Goal: Task Accomplishment & Management: Use online tool/utility

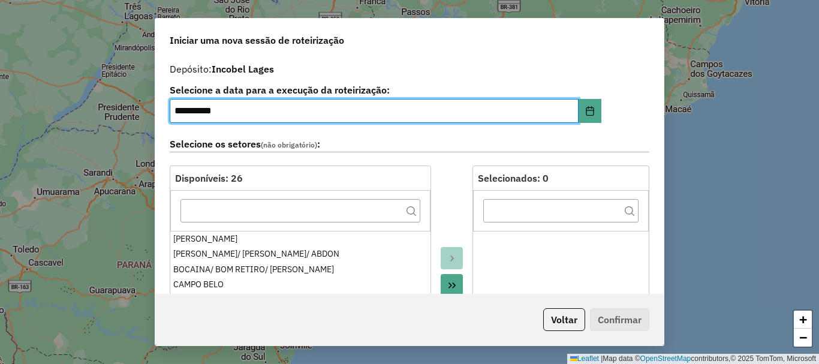
select select "*"
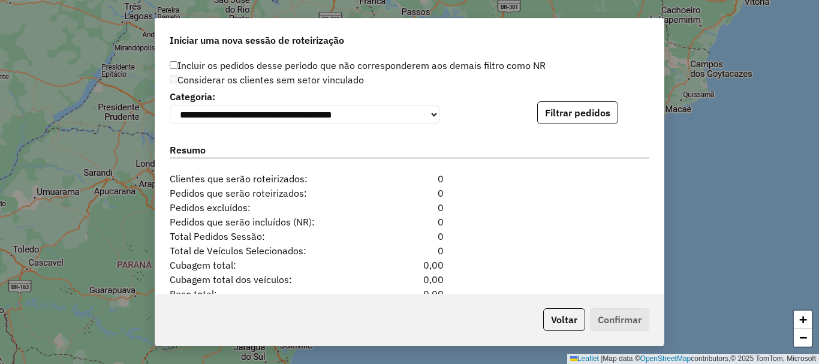
scroll to position [1224, 0]
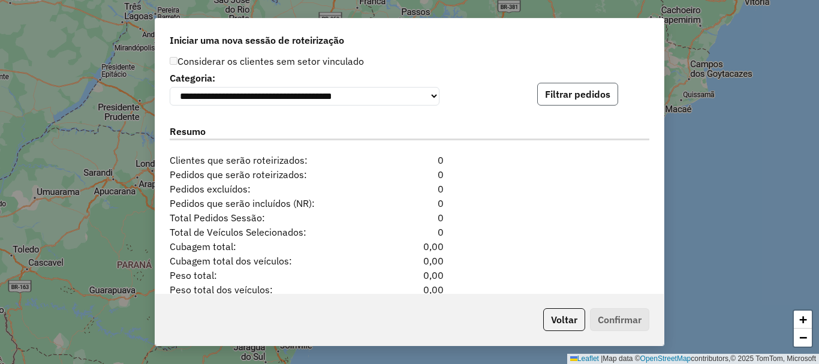
click at [567, 101] on button "Filtrar pedidos" at bounding box center [577, 94] width 81 height 23
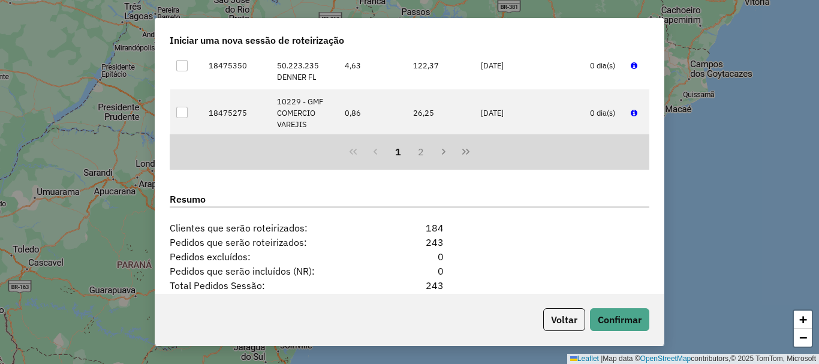
scroll to position [1532, 0]
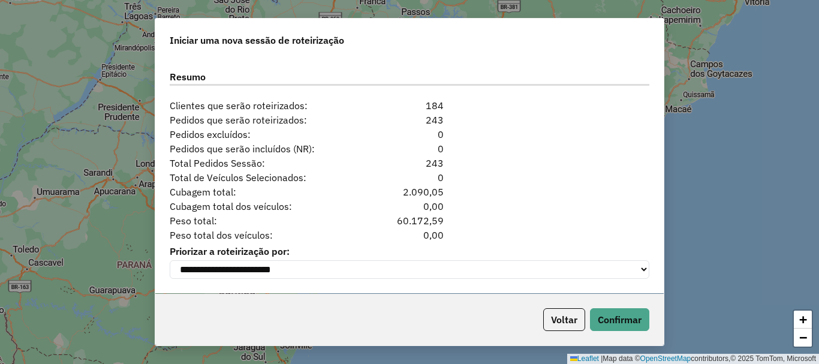
drag, startPoint x: 450, startPoint y: 158, endPoint x: 468, endPoint y: 157, distance: 18.0
click at [463, 164] on div "Total Pedidos Sessão: 243" at bounding box center [410, 163] width 494 height 14
click at [636, 309] on button "Confirmar" at bounding box center [619, 319] width 59 height 23
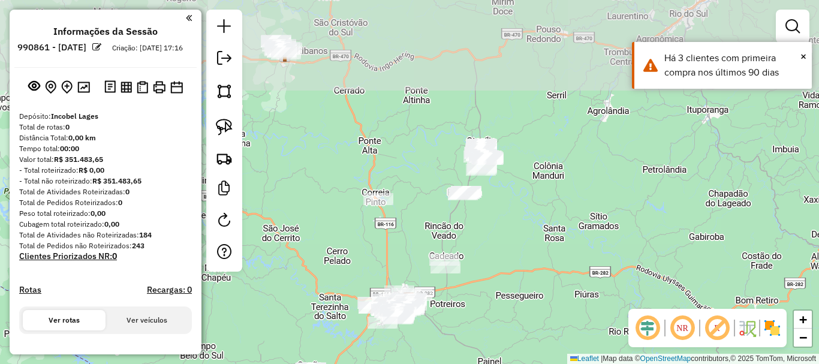
drag, startPoint x: 510, startPoint y: 139, endPoint x: 506, endPoint y: 223, distance: 84.0
click at [506, 223] on div "Janela de atendimento Grade de atendimento Capacidade Transportadoras Veículos …" at bounding box center [409, 182] width 819 height 364
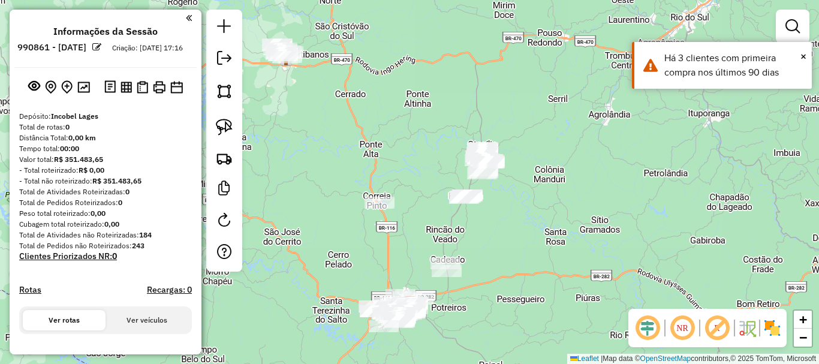
drag, startPoint x: 378, startPoint y: 136, endPoint x: 442, endPoint y: 173, distance: 73.9
click at [442, 173] on div "Janela de atendimento Grade de atendimento Capacidade Transportadoras Veículos …" at bounding box center [409, 182] width 819 height 364
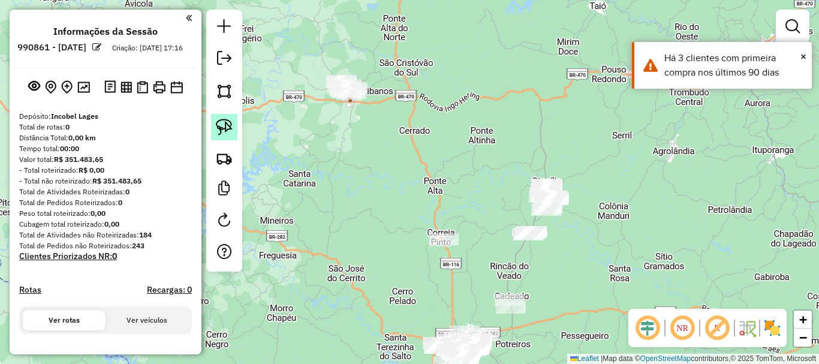
click at [233, 124] on link at bounding box center [224, 127] width 26 height 26
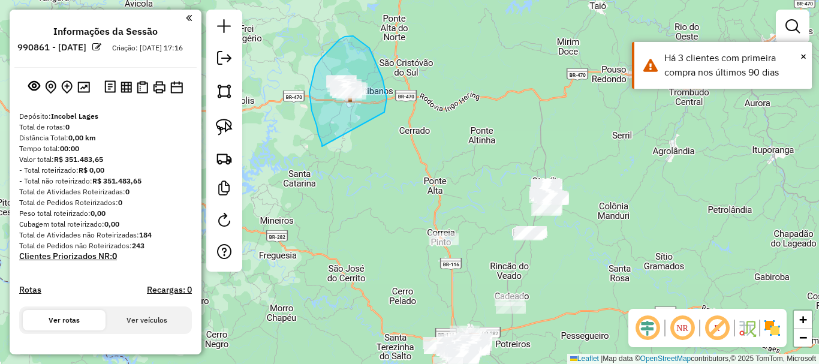
drag, startPoint x: 312, startPoint y: 111, endPoint x: 342, endPoint y: 149, distance: 48.2
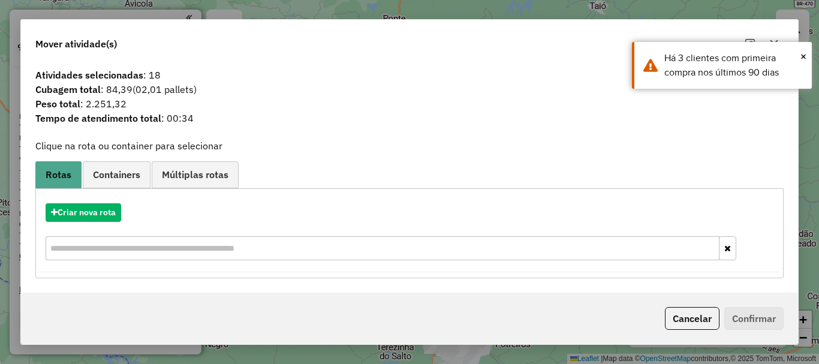
click at [86, 224] on div "Criar nova rota" at bounding box center [409, 233] width 742 height 78
click at [105, 210] on button "Criar nova rota" at bounding box center [84, 212] width 76 height 19
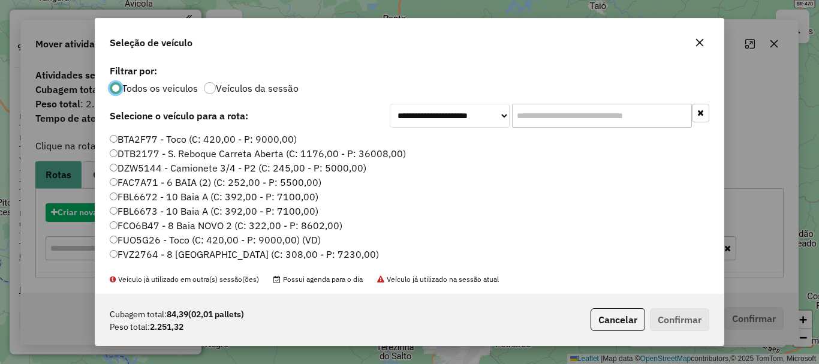
scroll to position [7, 4]
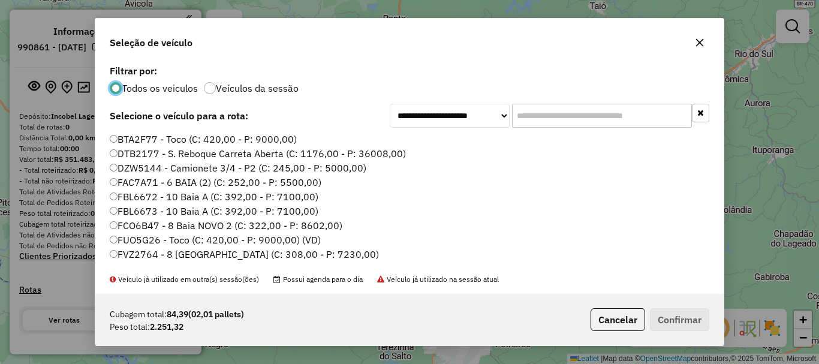
click at [535, 113] on input "text" at bounding box center [602, 116] width 180 height 24
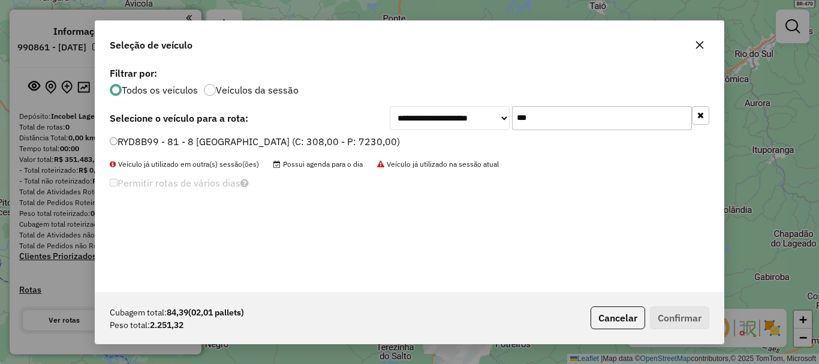
type input "***"
click at [121, 146] on label "RYD8B99 - 81 - 8 [GEOGRAPHIC_DATA] (C: 308,00 - P: 7230,00)" at bounding box center [255, 141] width 290 height 14
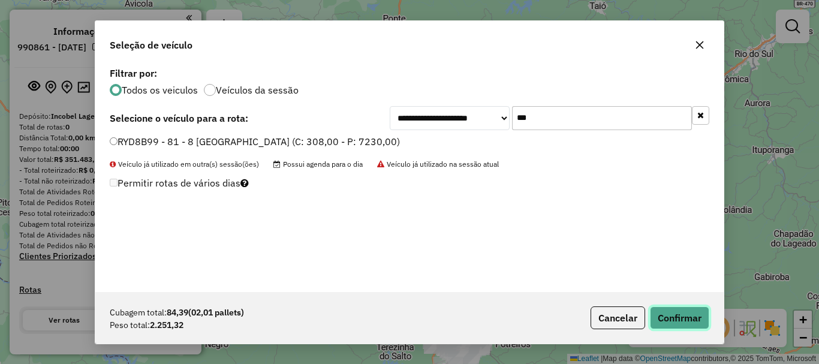
click at [673, 319] on button "Confirmar" at bounding box center [679, 317] width 59 height 23
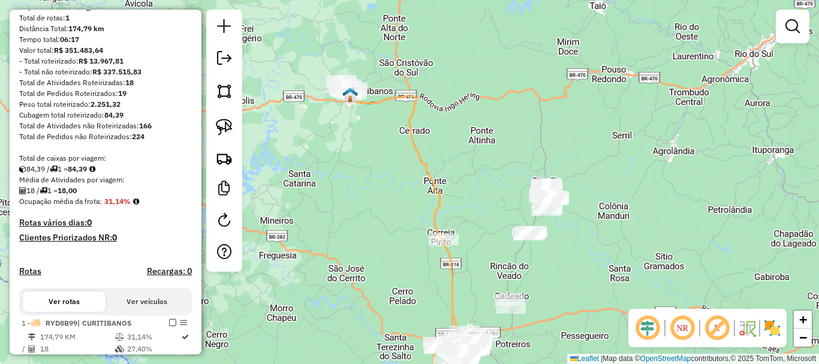
scroll to position [180, 0]
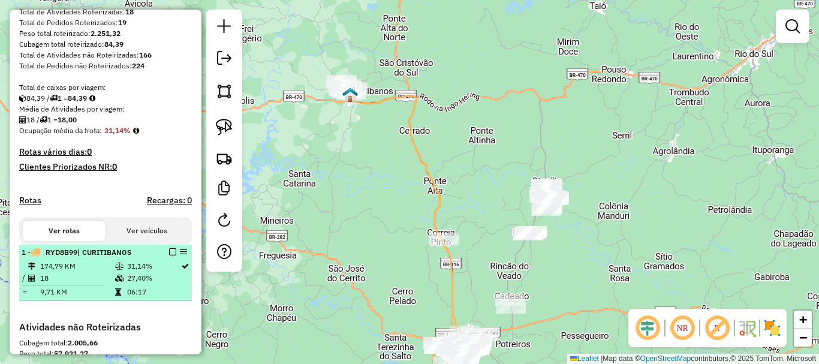
click at [170, 255] on em at bounding box center [172, 251] width 7 height 7
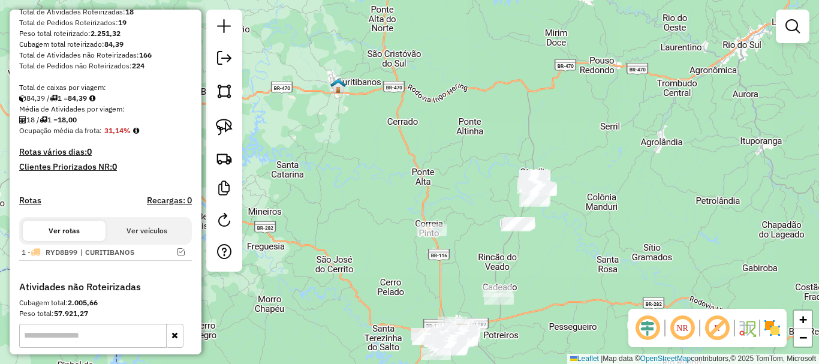
drag, startPoint x: 456, startPoint y: 181, endPoint x: 381, endPoint y: 155, distance: 79.3
click at [382, 155] on div "Janela de atendimento Grade de atendimento Capacidade Transportadoras Veículos …" at bounding box center [409, 182] width 819 height 364
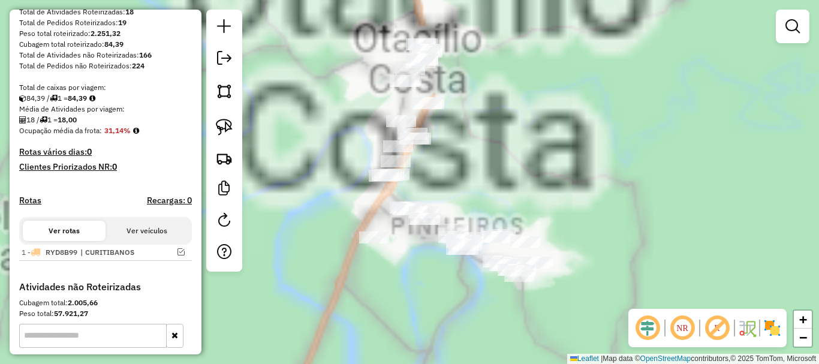
drag, startPoint x: 507, startPoint y: 139, endPoint x: 528, endPoint y: 215, distance: 79.0
click at [539, 212] on div "Janela de atendimento Grade de atendimento Capacidade Transportadoras Veículos …" at bounding box center [409, 182] width 819 height 364
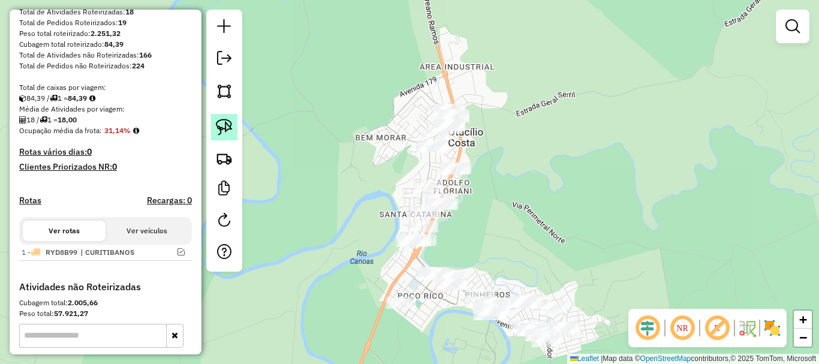
click at [218, 120] on img at bounding box center [224, 127] width 17 height 17
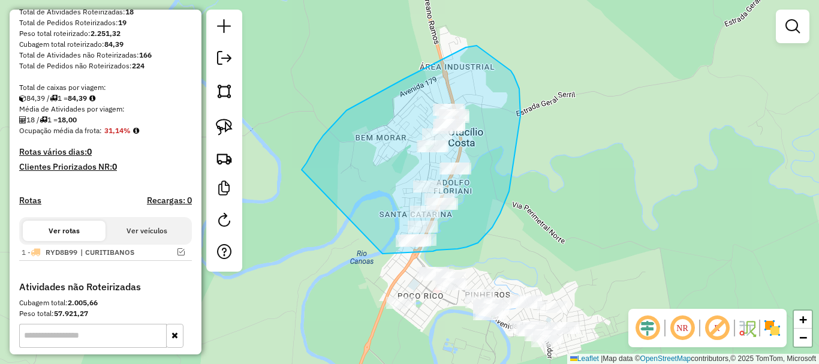
drag, startPoint x: 347, startPoint y: 110, endPoint x: 380, endPoint y: 253, distance: 146.6
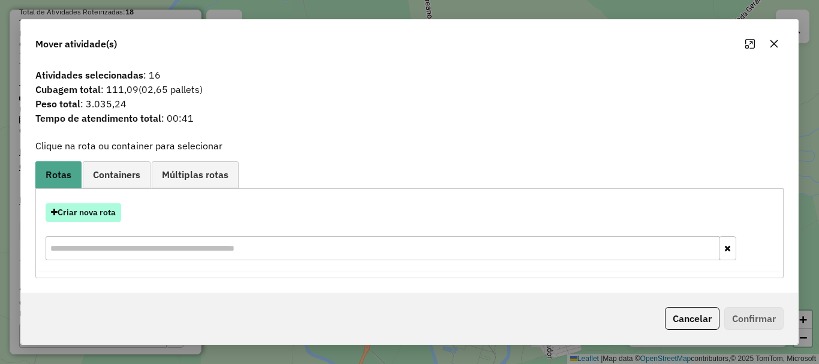
click at [104, 217] on button "Criar nova rota" at bounding box center [84, 212] width 76 height 19
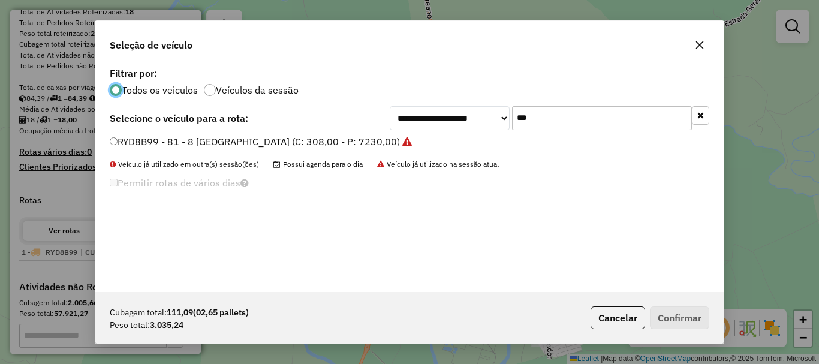
scroll to position [7, 4]
click at [552, 124] on input "***" at bounding box center [602, 118] width 180 height 24
type input "***"
click at [124, 138] on label "FVZ2764 - 8 [GEOGRAPHIC_DATA] (C: 308,00 - P: 7230,00)" at bounding box center [244, 141] width 269 height 14
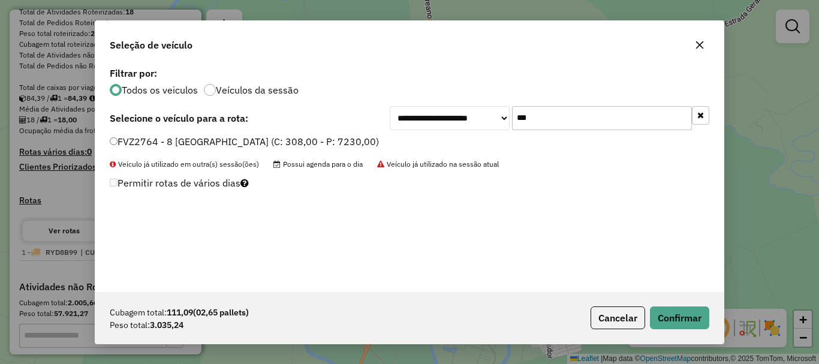
click at [715, 321] on div "Cubagem total: 111,09 (02,65 pallets) Peso total: 3.035,24 Cancelar Confirmar" at bounding box center [409, 318] width 628 height 52
click at [706, 320] on button "Confirmar" at bounding box center [679, 317] width 59 height 23
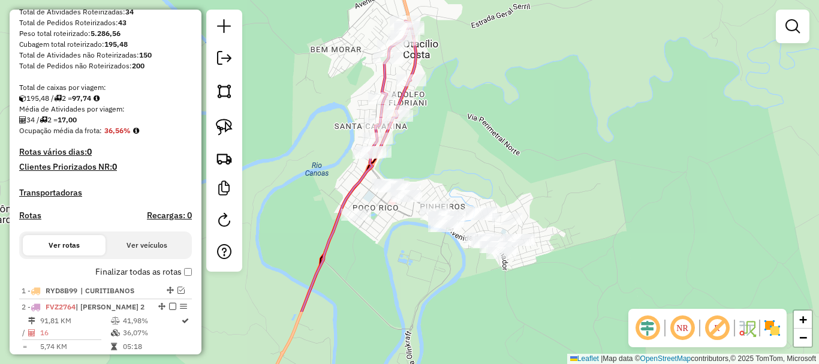
drag, startPoint x: 491, startPoint y: 173, endPoint x: 489, endPoint y: 163, distance: 10.3
click at [489, 163] on div "Janela de atendimento Grade de atendimento Capacidade Transportadoras Veículos …" at bounding box center [409, 182] width 819 height 364
click at [224, 124] on img at bounding box center [224, 127] width 17 height 17
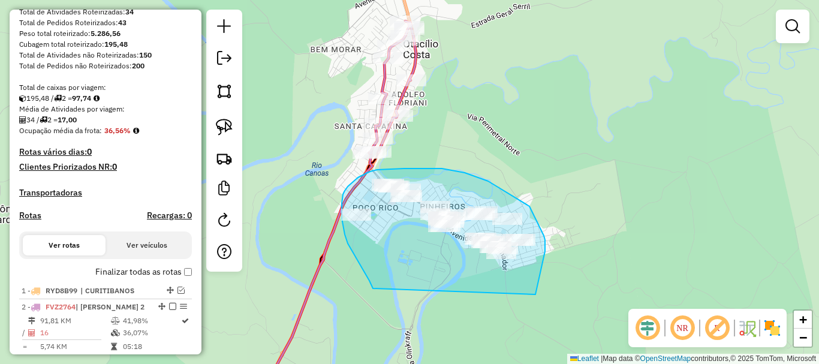
drag, startPoint x: 369, startPoint y: 281, endPoint x: 517, endPoint y: 301, distance: 148.9
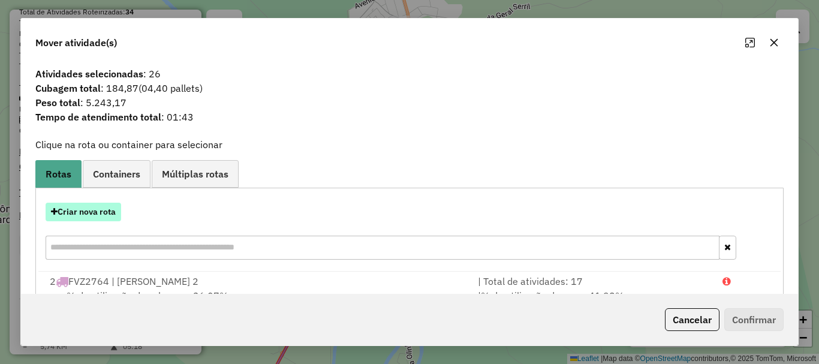
click at [101, 215] on button "Criar nova rota" at bounding box center [84, 212] width 76 height 19
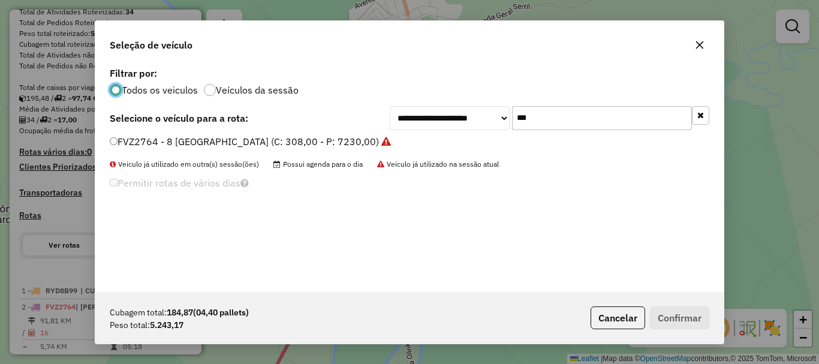
click at [565, 119] on input "***" at bounding box center [602, 118] width 180 height 24
type input "**"
drag, startPoint x: 139, startPoint y: 139, endPoint x: 488, endPoint y: 207, distance: 355.1
click at [142, 142] on label "FCO6B47 - 8 Baia NOVO 2 (C: 322,00 - P: 8602,00)" at bounding box center [226, 141] width 233 height 14
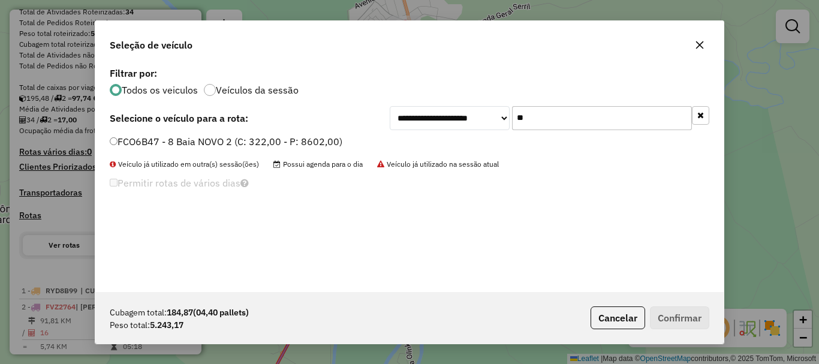
drag, startPoint x: 118, startPoint y: 140, endPoint x: 133, endPoint y: 142, distance: 15.0
click at [118, 140] on label "FCO6B47 - 8 Baia NOVO 2 (C: 322,00 - P: 8602,00)" at bounding box center [226, 141] width 233 height 14
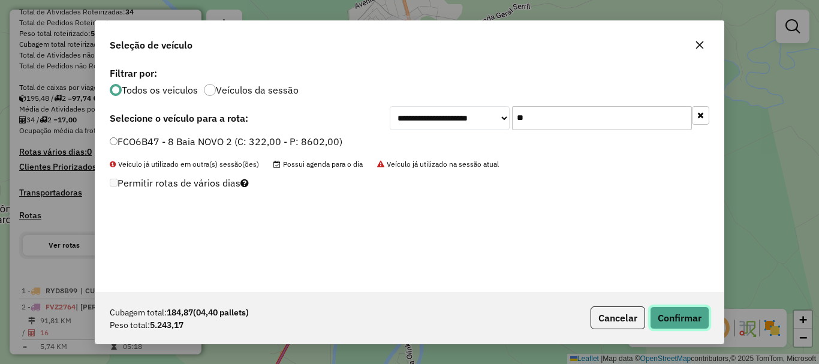
click at [687, 315] on button "Confirmar" at bounding box center [679, 317] width 59 height 23
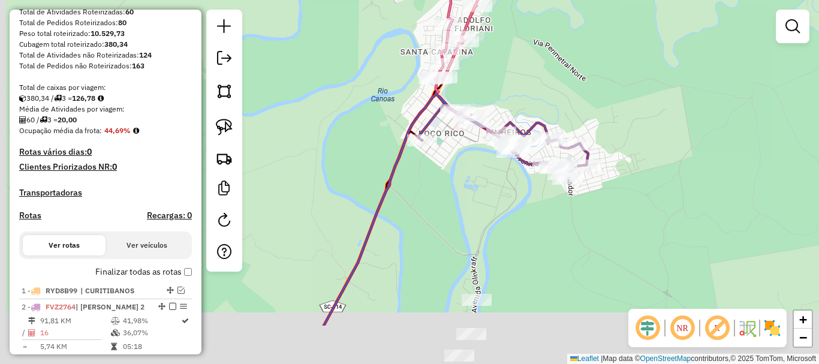
drag, startPoint x: 423, startPoint y: 146, endPoint x: 470, endPoint y: 167, distance: 51.5
click at [537, 31] on div "Janela de atendimento Grade de atendimento Capacidade Transportadoras Veículos …" at bounding box center [409, 182] width 819 height 364
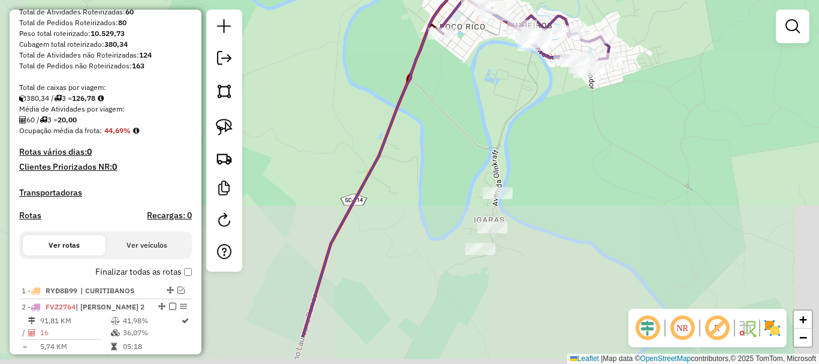
drag, startPoint x: 478, startPoint y: 188, endPoint x: 458, endPoint y: 101, distance: 89.2
click at [444, 101] on div "Janela de atendimento Grade de atendimento Capacidade Transportadoras Veículos …" at bounding box center [409, 182] width 819 height 364
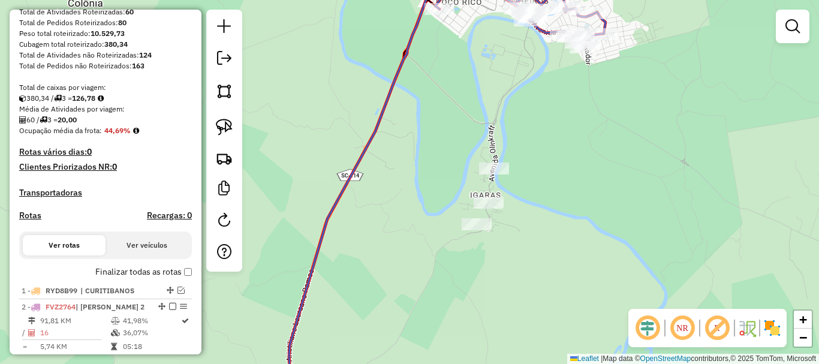
drag, startPoint x: 228, startPoint y: 128, endPoint x: 396, endPoint y: 194, distance: 181.2
click at [230, 130] on img at bounding box center [224, 127] width 17 height 17
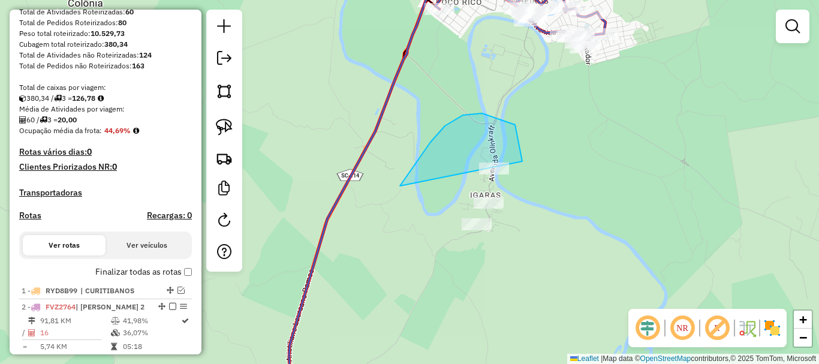
drag, startPoint x: 410, startPoint y: 173, endPoint x: 481, endPoint y: 274, distance: 124.0
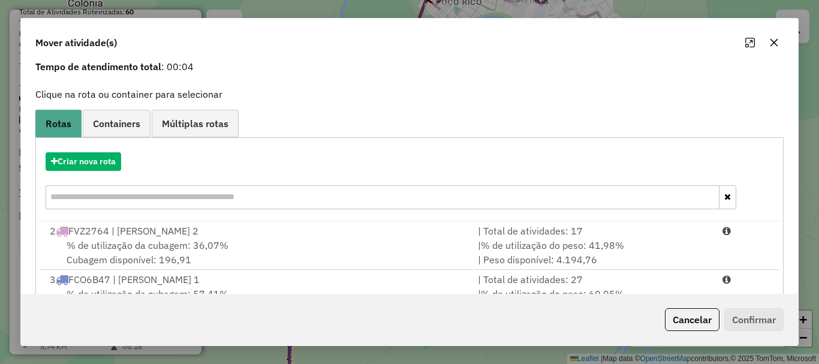
scroll to position [95, 0]
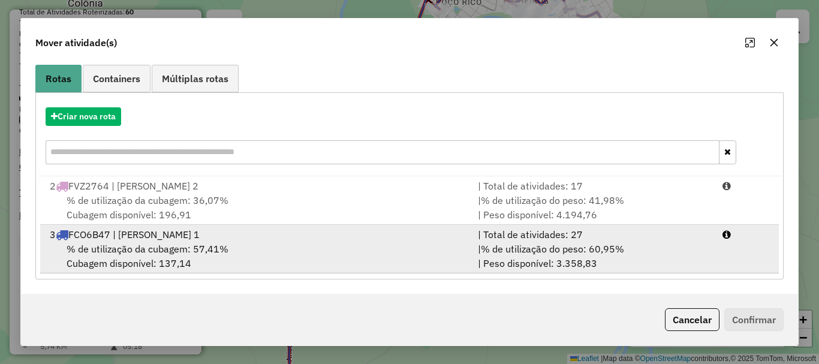
click at [609, 236] on div "| Total de atividades: 27" at bounding box center [593, 234] width 245 height 14
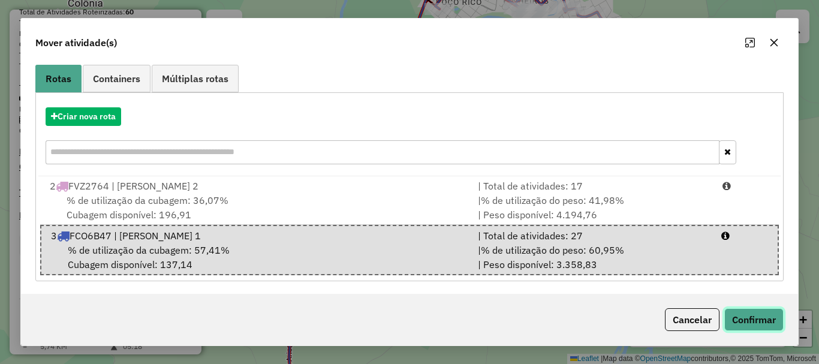
click at [745, 311] on button "Confirmar" at bounding box center [753, 319] width 59 height 23
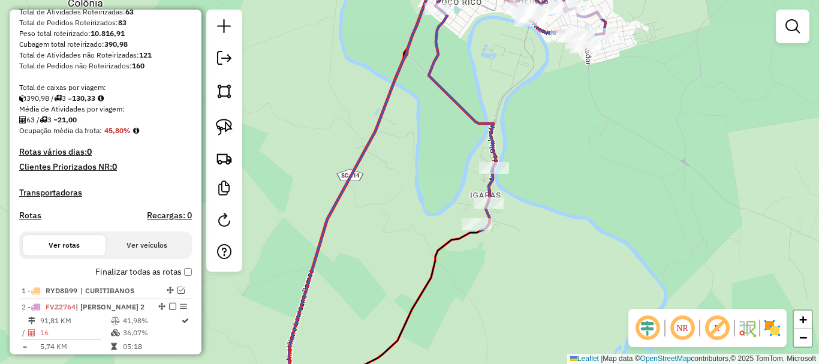
scroll to position [0, 0]
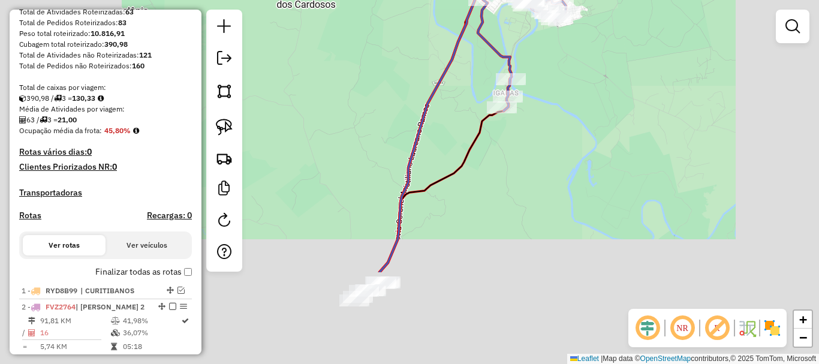
drag, startPoint x: 450, startPoint y: 246, endPoint x: 513, endPoint y: 109, distance: 151.3
click at [510, 115] on div "Janela de atendimento Grade de atendimento Capacidade Transportadoras Veículos …" at bounding box center [409, 182] width 819 height 364
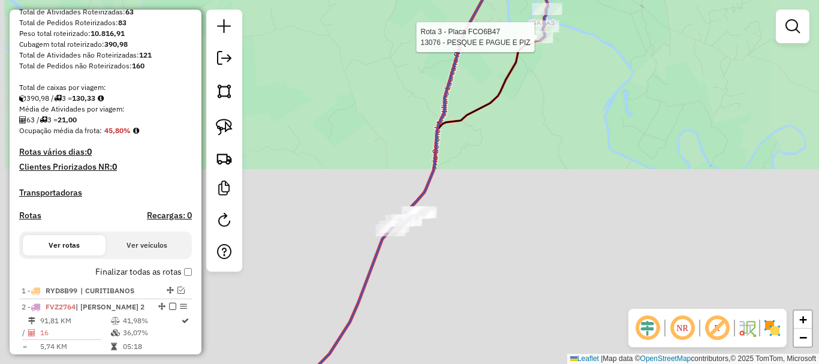
drag, startPoint x: 468, startPoint y: 221, endPoint x: 561, endPoint y: 85, distance: 164.3
click at [556, 92] on div "Rota 3 - Placa FCO6B47 13076 - PESQUE E PAGUE E PIZ Janela de atendimento Grade…" at bounding box center [409, 182] width 819 height 364
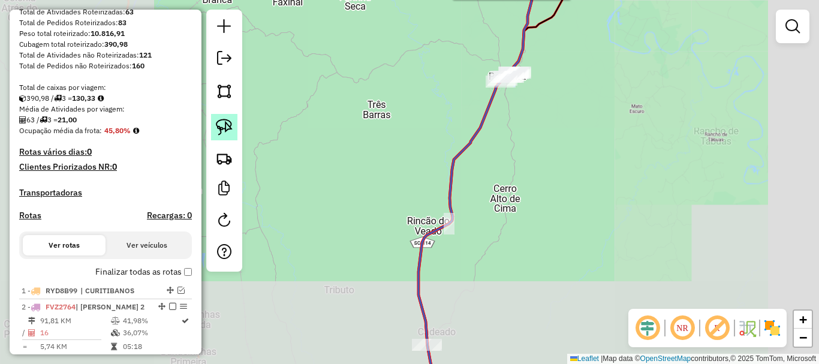
click at [224, 124] on img at bounding box center [224, 127] width 17 height 17
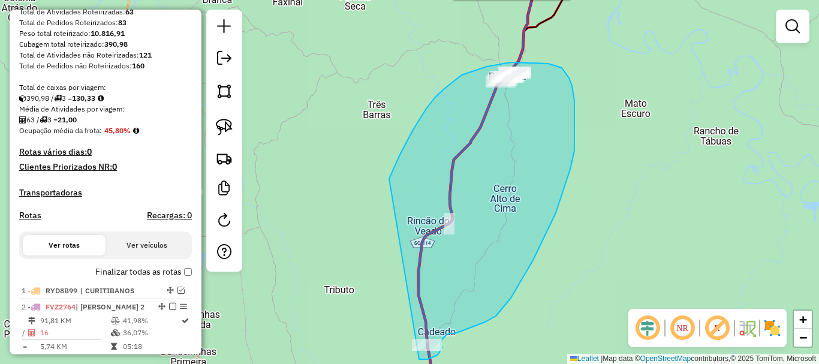
drag, startPoint x: 391, startPoint y: 175, endPoint x: 383, endPoint y: 318, distance: 144.1
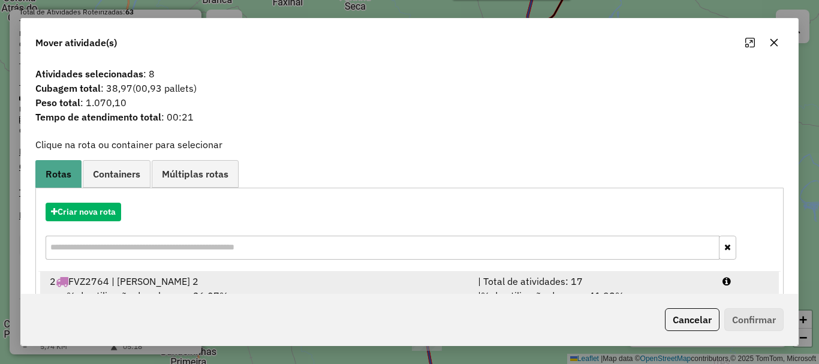
click at [163, 286] on div "2 FVZ2764 | [PERSON_NAME] 2" at bounding box center [257, 281] width 428 height 14
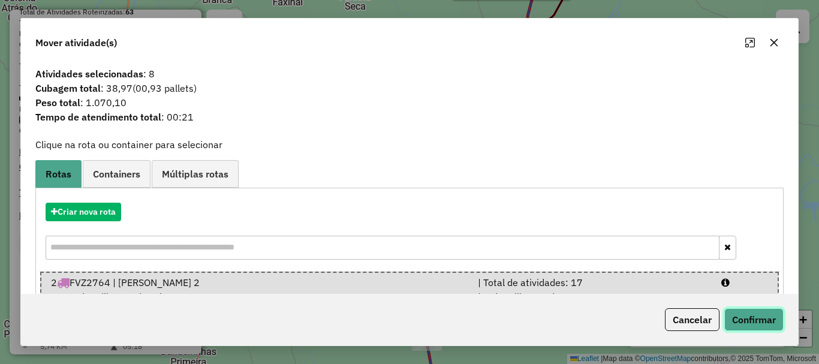
click at [754, 313] on button "Confirmar" at bounding box center [753, 319] width 59 height 23
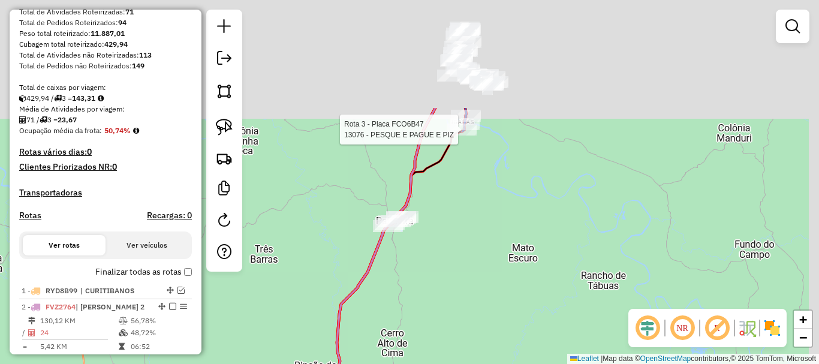
drag, startPoint x: 547, startPoint y: 166, endPoint x: 427, endPoint y: 216, distance: 130.3
click at [423, 291] on div "Rota 3 - Placa FCO6B47 13076 - PESQUE E PAGUE E PIZ Janela de atendimento Grade…" at bounding box center [409, 182] width 819 height 364
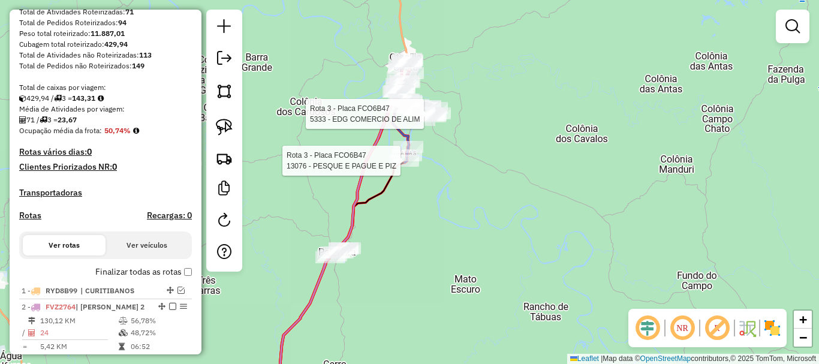
select select "**********"
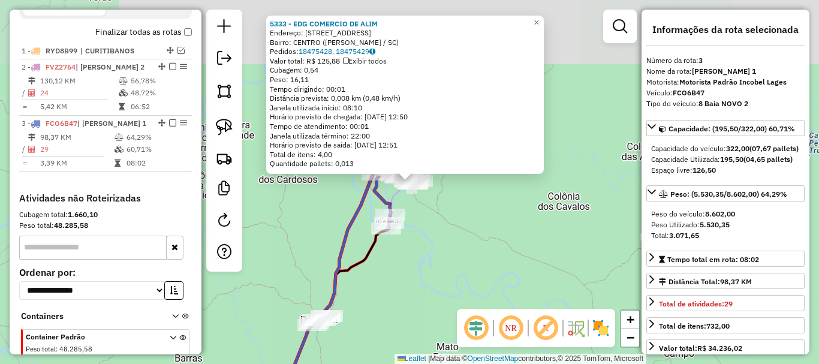
scroll to position [506, 0]
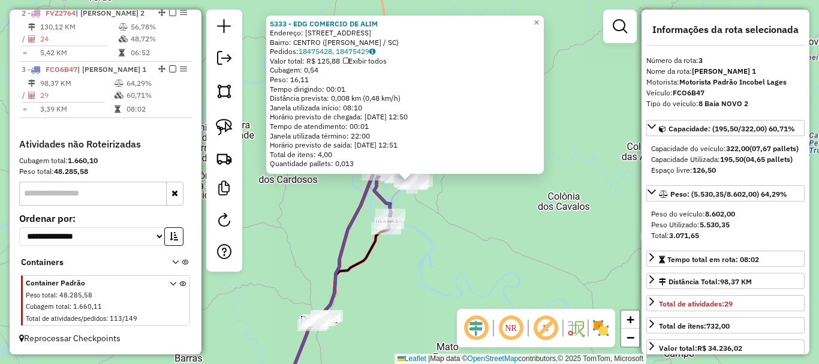
click at [567, 264] on div "5333 - EDG COMERCIO DE ALIM Endereço: [STREET_ADDRESS] Bairro: CENTRO ([PERSON_…" at bounding box center [409, 182] width 819 height 364
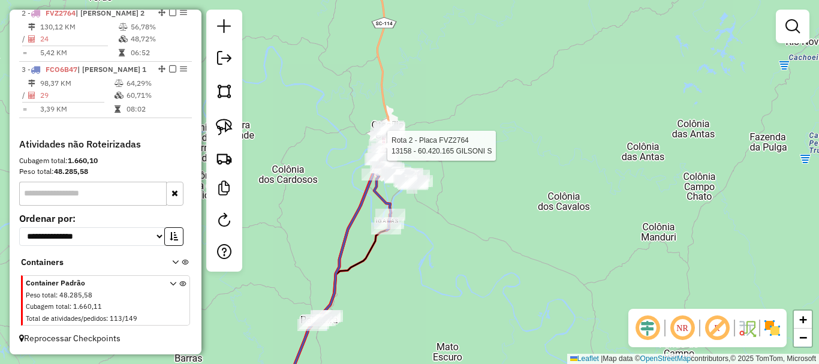
select select "**********"
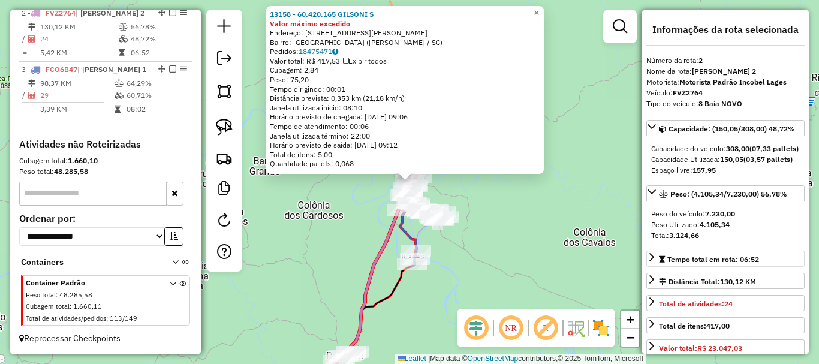
scroll to position [480, 0]
click at [503, 251] on div "13158 - 60.420.165 GILSONI S Valor máximo excedido Endereço: [STREET_ADDRESS][P…" at bounding box center [409, 182] width 819 height 364
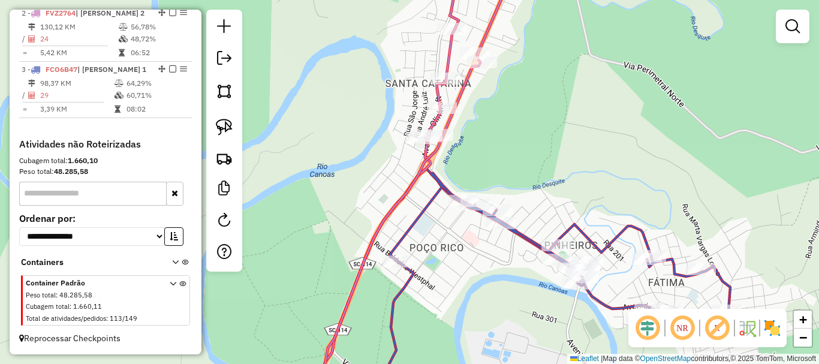
drag, startPoint x: 413, startPoint y: 198, endPoint x: 407, endPoint y: 200, distance: 6.5
click at [407, 200] on icon at bounding box center [412, 185] width 206 height 437
click at [224, 127] on img at bounding box center [224, 127] width 17 height 17
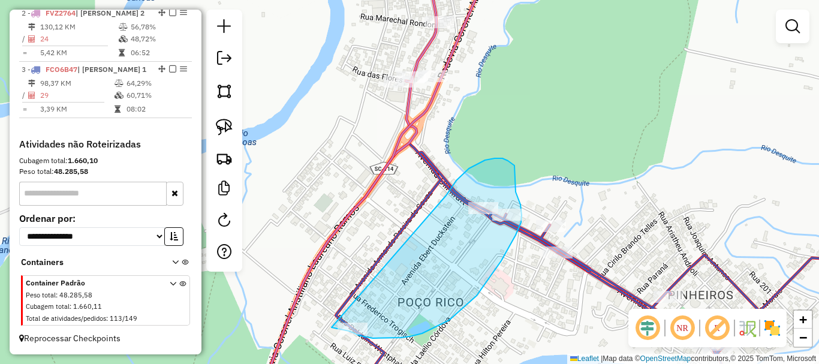
drag, startPoint x: 446, startPoint y: 196, endPoint x: 322, endPoint y: 312, distance: 170.1
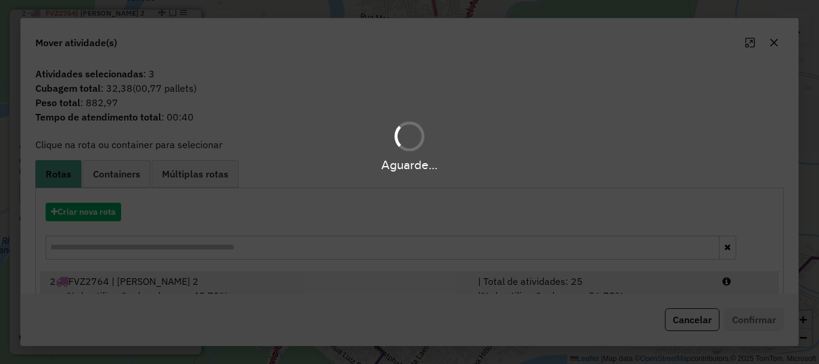
drag, startPoint x: 152, startPoint y: 284, endPoint x: 312, endPoint y: 281, distance: 159.5
click at [172, 284] on div "2 FVZ2764 | [PERSON_NAME] 2" at bounding box center [257, 281] width 428 height 14
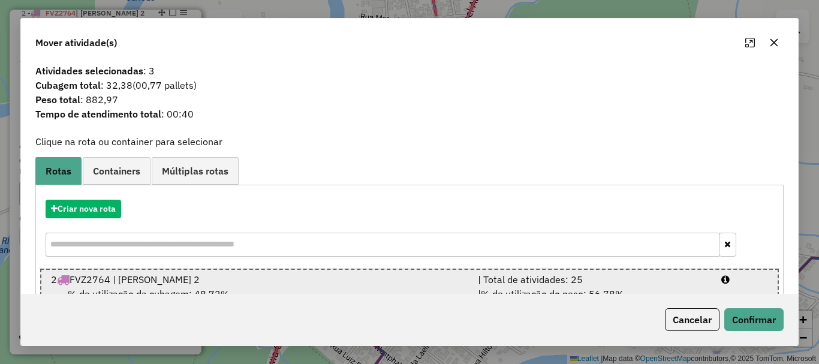
drag, startPoint x: 485, startPoint y: 277, endPoint x: 597, endPoint y: 287, distance: 112.0
click at [503, 279] on div "| Total de atividades: 25" at bounding box center [593, 279] width 244 height 14
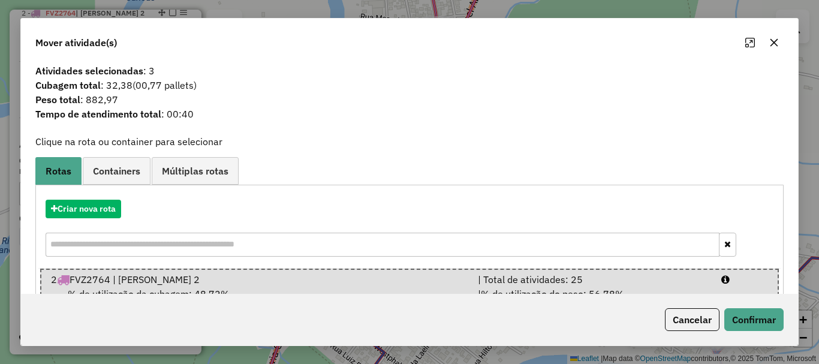
click at [763, 302] on div "Cancelar Confirmar" at bounding box center [409, 320] width 777 height 52
click at [758, 314] on button "Confirmar" at bounding box center [753, 319] width 59 height 23
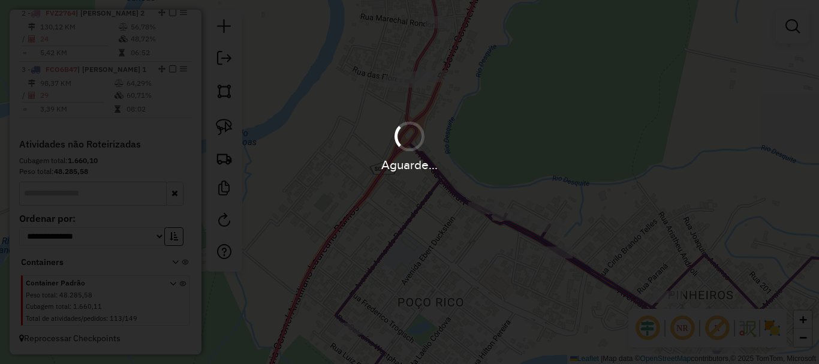
scroll to position [0, 0]
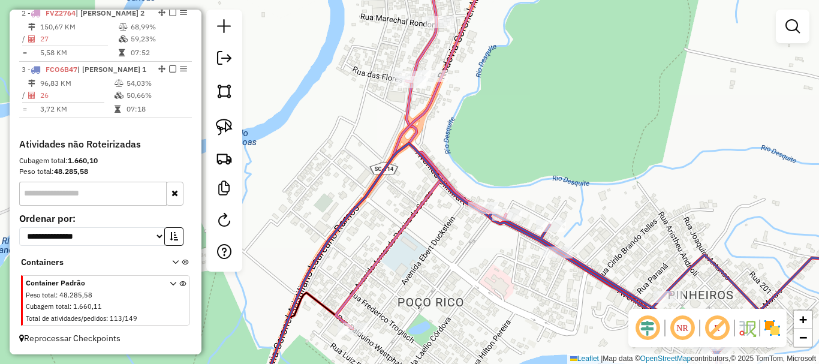
select select "**********"
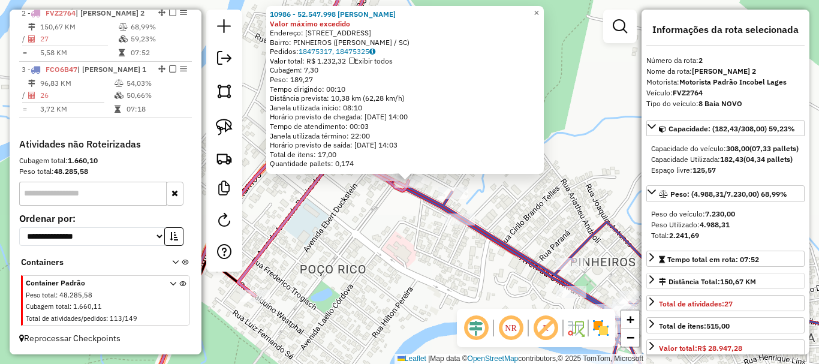
scroll to position [480, 0]
click at [562, 245] on div "10986 - 52.547.998 [PERSON_NAME] máximo excedido Endereço: [STREET_ADDRESS] Bai…" at bounding box center [409, 182] width 819 height 364
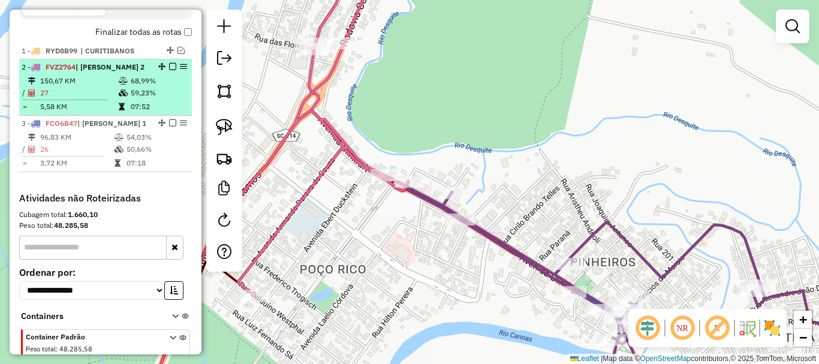
scroll to position [360, 0]
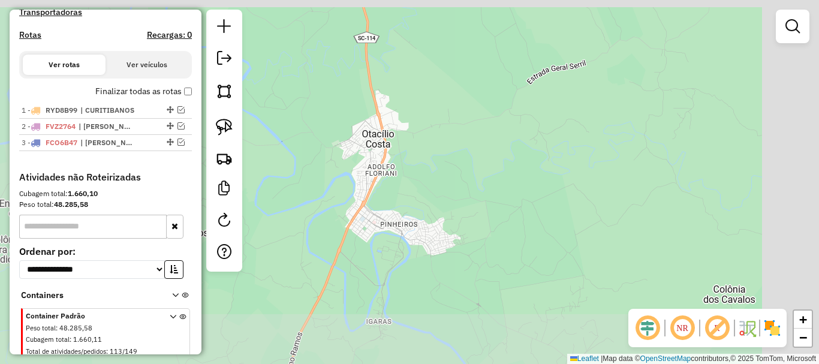
drag, startPoint x: 408, startPoint y: 239, endPoint x: 461, endPoint y: 70, distance: 177.9
click at [452, 83] on div "Janela de atendimento Grade de atendimento Capacidade Transportadoras Veículos …" at bounding box center [409, 182] width 819 height 364
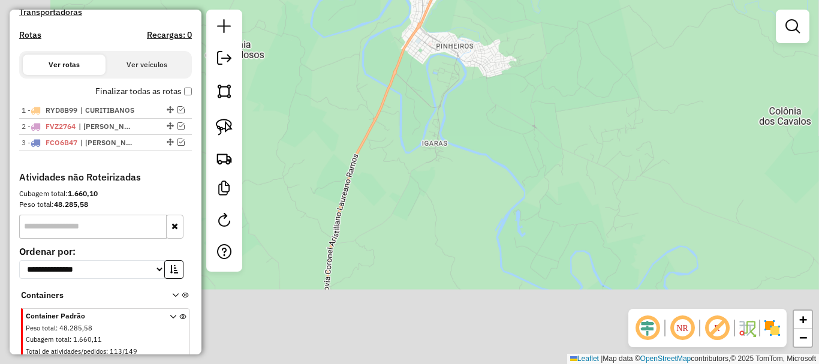
click at [444, 151] on div "Janela de atendimento Grade de atendimento Capacidade Transportadoras Veículos …" at bounding box center [409, 182] width 819 height 364
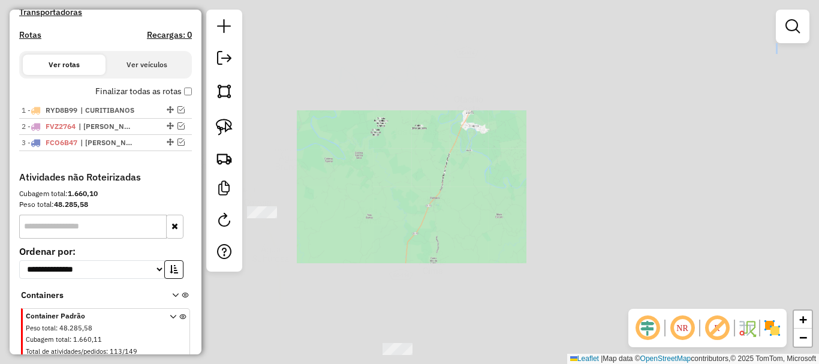
drag, startPoint x: 464, startPoint y: 192, endPoint x: 442, endPoint y: 89, distance: 105.4
click at [442, 95] on div "Janela de atendimento Grade de atendimento Capacidade Transportadoras Veículos …" at bounding box center [409, 182] width 819 height 364
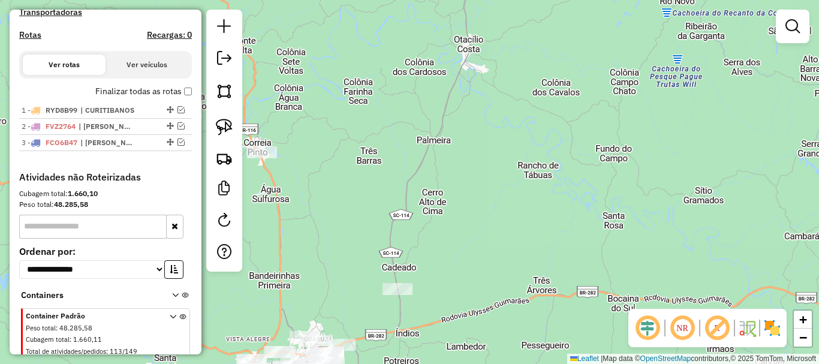
drag, startPoint x: 458, startPoint y: 191, endPoint x: 477, endPoint y: 108, distance: 84.8
click at [457, 125] on div "Janela de atendimento Grade de atendimento Capacidade Transportadoras Veículos …" at bounding box center [409, 182] width 819 height 364
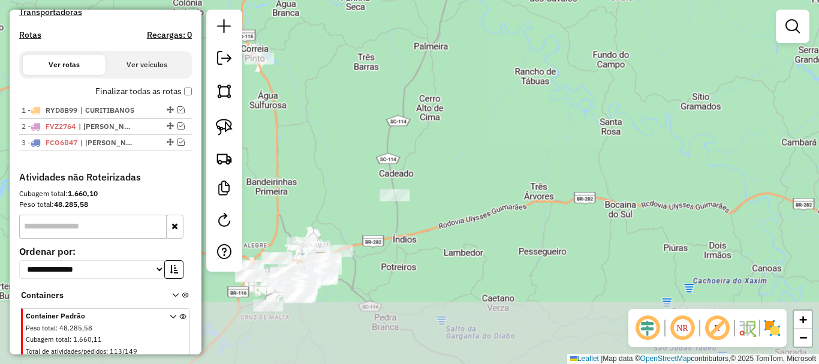
drag, startPoint x: 478, startPoint y: 198, endPoint x: 463, endPoint y: 185, distance: 19.6
click at [477, 190] on div "Janela de atendimento Grade de atendimento Capacidade Transportadoras Veículos …" at bounding box center [409, 182] width 819 height 364
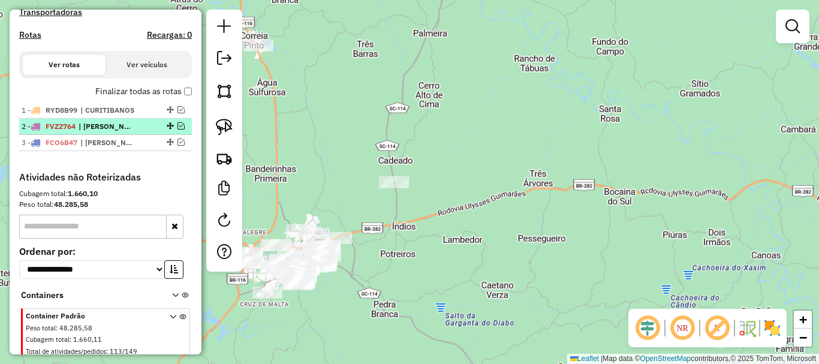
click at [178, 130] on em at bounding box center [181, 125] width 7 height 7
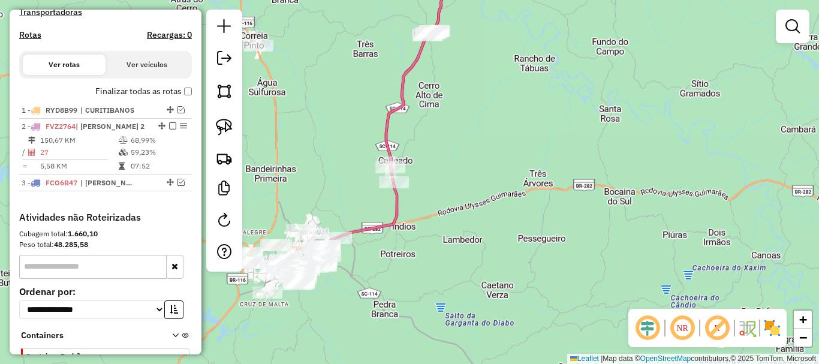
click at [179, 188] on div "3 - FCO6B47 | [PERSON_NAME] 1" at bounding box center [106, 183] width 168 height 11
select select "**********"
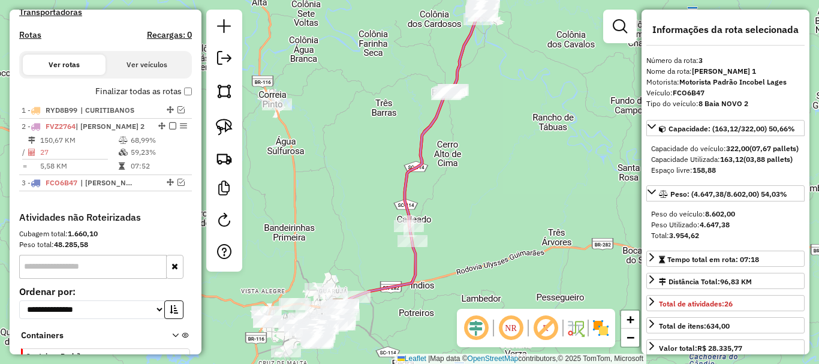
drag, startPoint x: 382, startPoint y: 285, endPoint x: 248, endPoint y: 237, distance: 142.6
click at [387, 263] on div "Janela de atendimento Grade de atendimento Capacidade Transportadoras Veículos …" at bounding box center [409, 182] width 819 height 364
click at [228, 126] on img at bounding box center [224, 127] width 17 height 17
drag, startPoint x: 392, startPoint y: 269, endPoint x: 432, endPoint y: 251, distance: 44.0
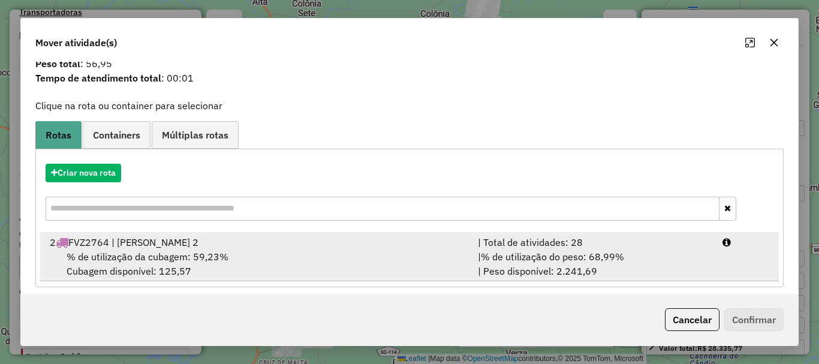
scroll to position [47, 0]
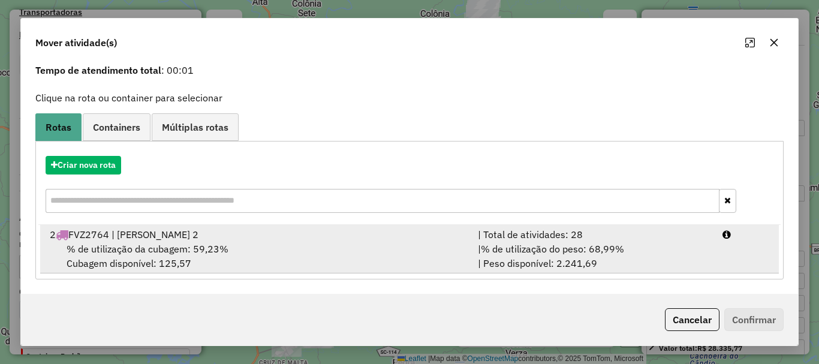
click at [178, 250] on span "% de utilização da cubagem: 59,23%" at bounding box center [148, 249] width 162 height 12
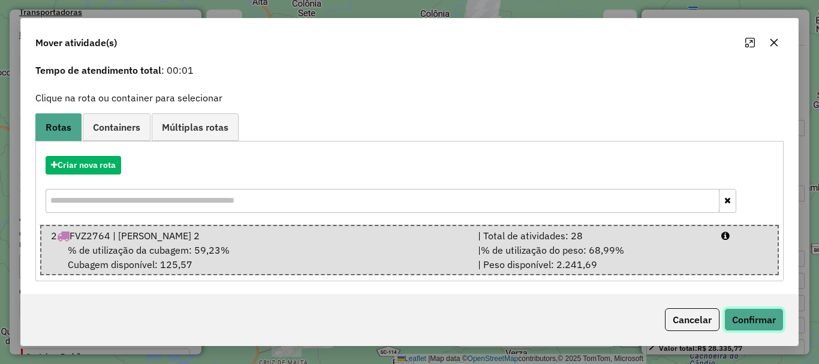
click at [724, 310] on button "Confirmar" at bounding box center [753, 319] width 59 height 23
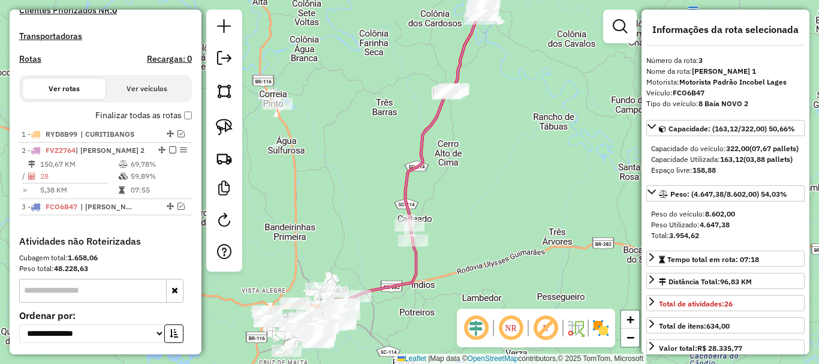
scroll to position [335, 0]
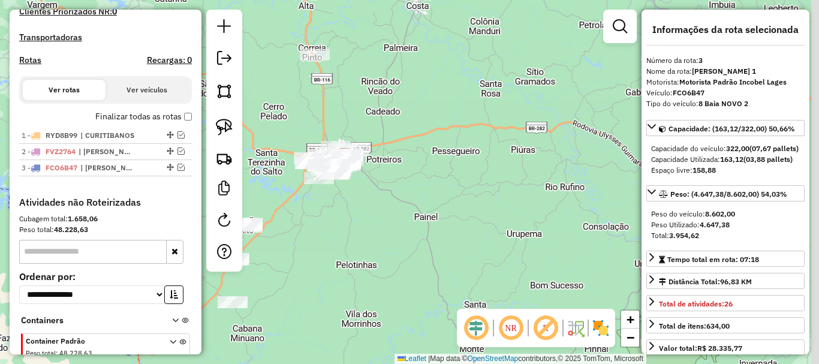
drag, startPoint x: 432, startPoint y: 203, endPoint x: 396, endPoint y: 106, distance: 103.2
click at [393, 107] on div "Janela de atendimento Grade de atendimento Capacidade Transportadoras Veículos …" at bounding box center [409, 182] width 819 height 364
drag, startPoint x: 420, startPoint y: 186, endPoint x: 545, endPoint y: 116, distance: 142.8
click at [546, 115] on div "Janela de atendimento Grade de atendimento Capacidade Transportadoras Veículos …" at bounding box center [409, 182] width 819 height 364
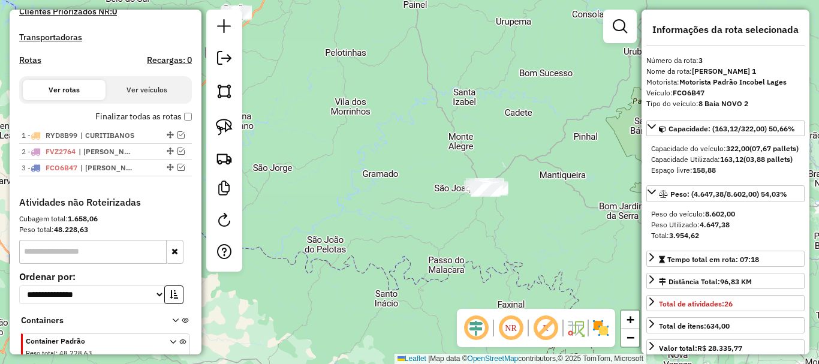
drag, startPoint x: 482, startPoint y: 175, endPoint x: 450, endPoint y: 152, distance: 39.5
click at [350, 50] on div "Janela de atendimento Grade de atendimento Capacidade Transportadoras Veículos …" at bounding box center [409, 182] width 819 height 364
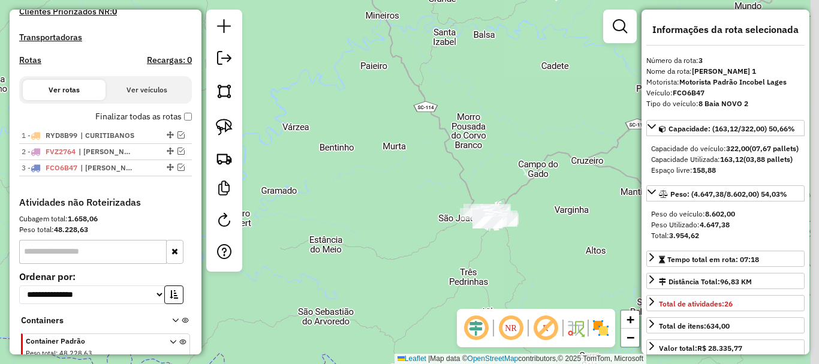
drag, startPoint x: 550, startPoint y: 227, endPoint x: 438, endPoint y: 155, distance: 133.1
click at [452, 155] on div "Janela de atendimento Grade de atendimento Capacidade Transportadoras Veículos …" at bounding box center [409, 182] width 819 height 364
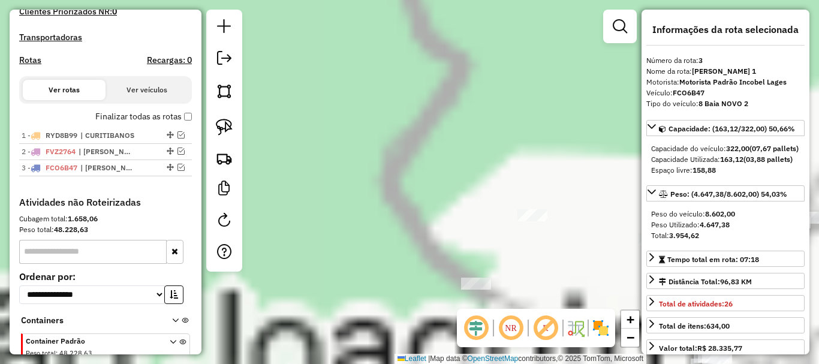
drag, startPoint x: 537, startPoint y: 168, endPoint x: 336, endPoint y: 57, distance: 230.0
click at [341, 60] on div "Janela de atendimento Grade de atendimento Capacidade Transportadoras Veículos …" at bounding box center [409, 182] width 819 height 364
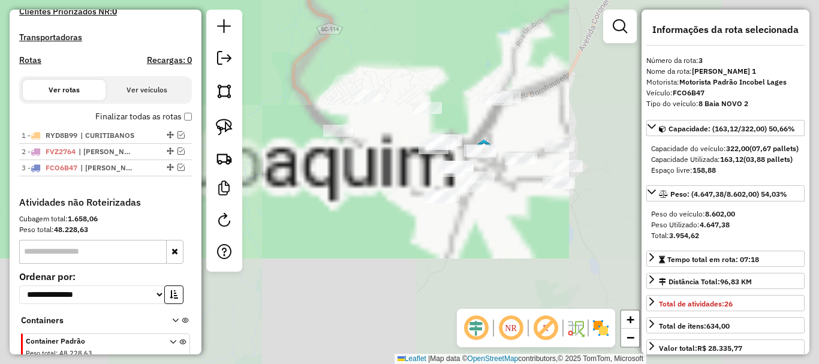
drag, startPoint x: 482, startPoint y: 137, endPoint x: 413, endPoint y: 121, distance: 71.4
click at [413, 121] on div "Janela de atendimento Grade de atendimento Capacidade Transportadoras Veículos …" at bounding box center [409, 182] width 819 height 364
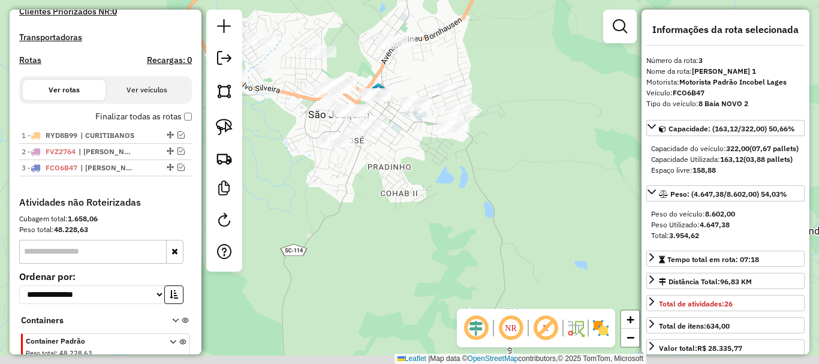
drag, startPoint x: 266, startPoint y: 148, endPoint x: 306, endPoint y: 169, distance: 44.5
click at [333, 185] on div "Janela de atendimento Grade de atendimento Capacidade Transportadoras Veículos …" at bounding box center [409, 182] width 819 height 364
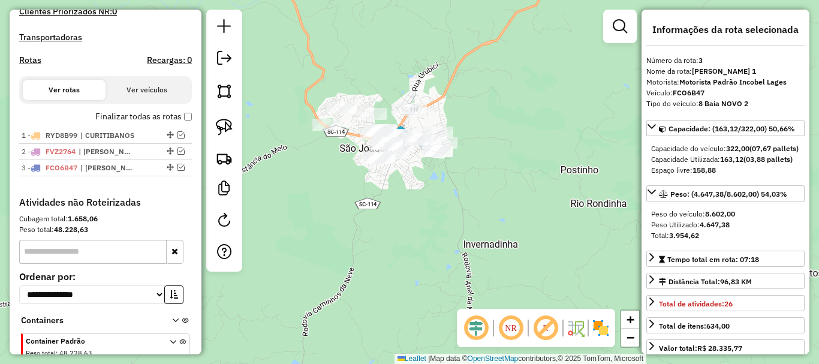
drag, startPoint x: 278, startPoint y: 152, endPoint x: 351, endPoint y: 172, distance: 76.4
click at [353, 173] on div "Janela de atendimento Grade de atendimento Capacidade Transportadoras Veículos …" at bounding box center [409, 182] width 819 height 364
drag, startPoint x: 224, startPoint y: 118, endPoint x: 323, endPoint y: 163, distance: 109.0
click at [225, 119] on link at bounding box center [224, 127] width 26 height 26
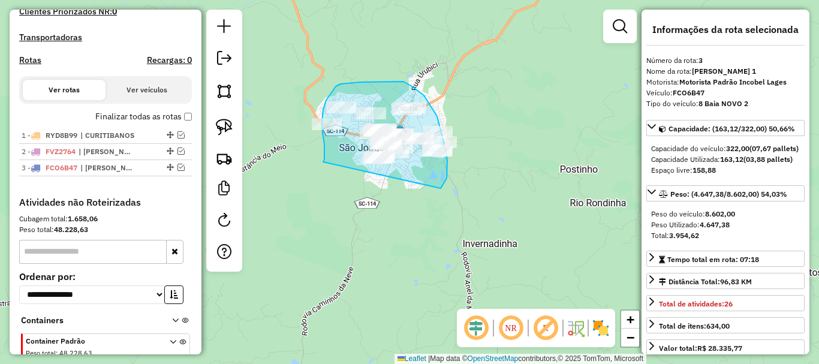
drag, startPoint x: 323, startPoint y: 139, endPoint x: 382, endPoint y: 191, distance: 79.0
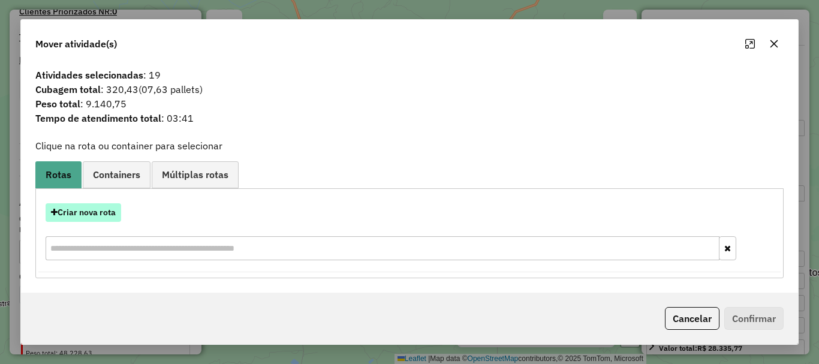
click at [99, 209] on button "Criar nova rota" at bounding box center [84, 212] width 76 height 19
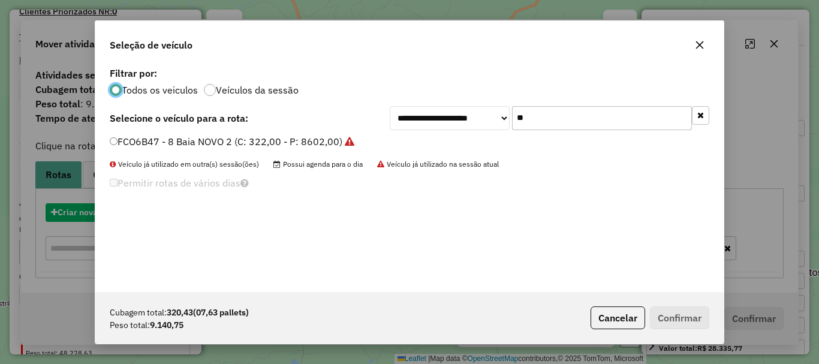
scroll to position [7, 4]
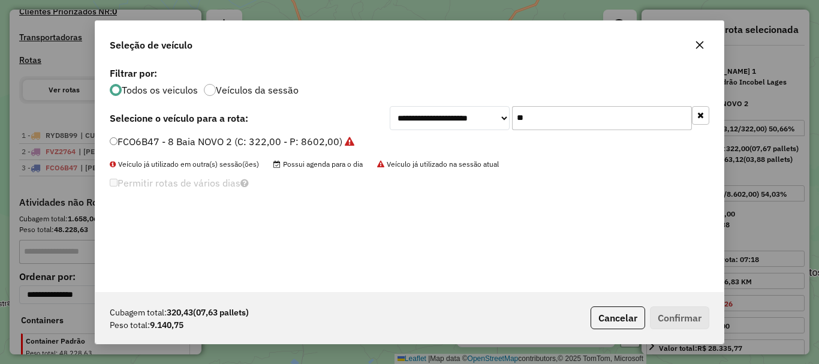
click at [588, 116] on input "**" at bounding box center [602, 118] width 180 height 24
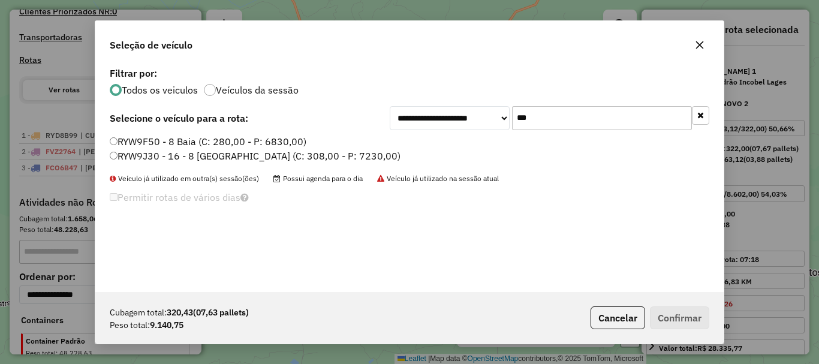
type input "***"
click at [153, 155] on label "RYW9J30 - 16 - 8 [GEOGRAPHIC_DATA] (C: 308,00 - P: 7230,00)" at bounding box center [255, 156] width 291 height 14
click at [698, 303] on div "Cubagem total: 320,43 (07,63 pallets) Peso total: 9.140,75 Cancelar Confirmar" at bounding box center [409, 318] width 628 height 52
click at [685, 306] on button "Confirmar" at bounding box center [679, 317] width 59 height 23
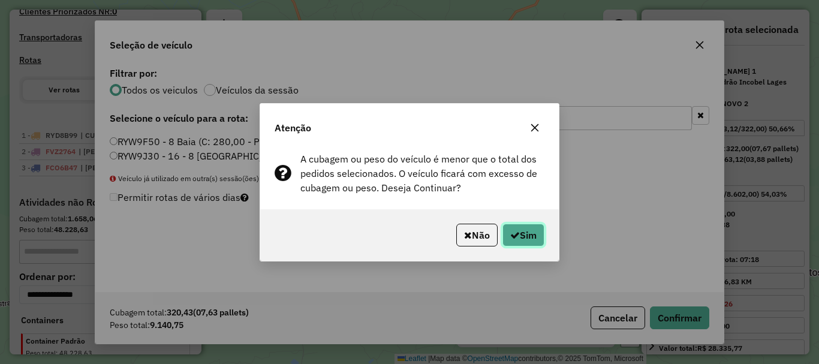
click at [519, 236] on button "Sim" at bounding box center [524, 235] width 42 height 23
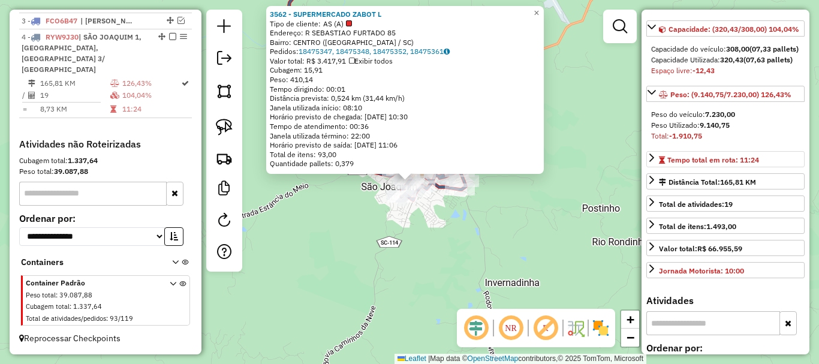
scroll to position [240, 0]
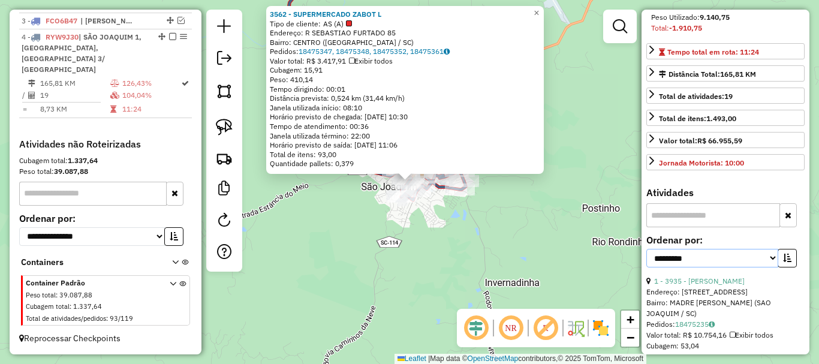
click at [721, 267] on select "**********" at bounding box center [712, 258] width 132 height 19
select select "*********"
click at [646, 267] on select "**********" at bounding box center [712, 258] width 132 height 19
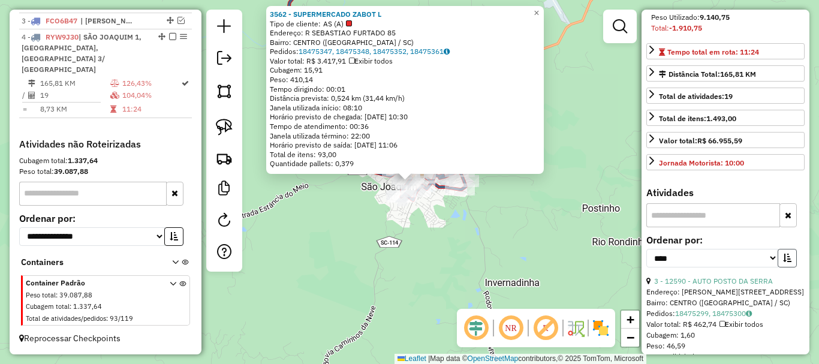
click at [787, 262] on icon "button" at bounding box center [787, 258] width 8 height 8
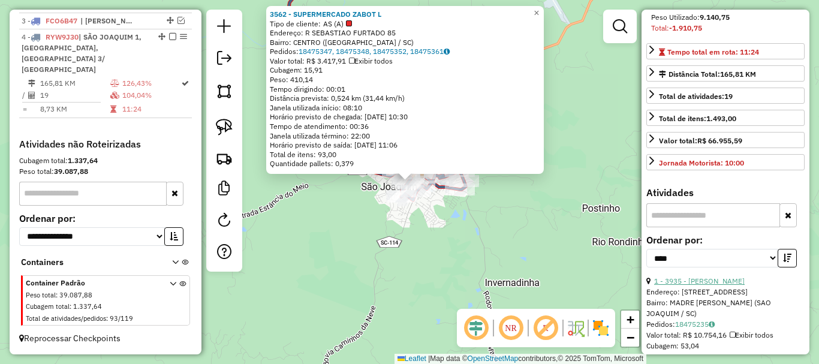
click at [724, 285] on link "1 - 3935 - [PERSON_NAME]" at bounding box center [699, 280] width 91 height 9
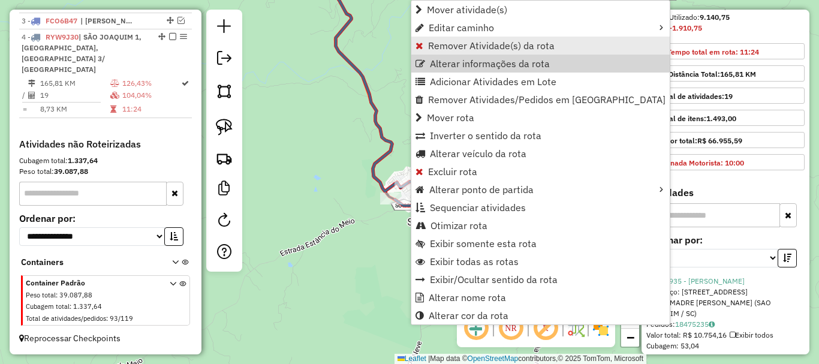
click at [444, 49] on span "Remover Atividade(s) da rota" at bounding box center [491, 46] width 127 height 10
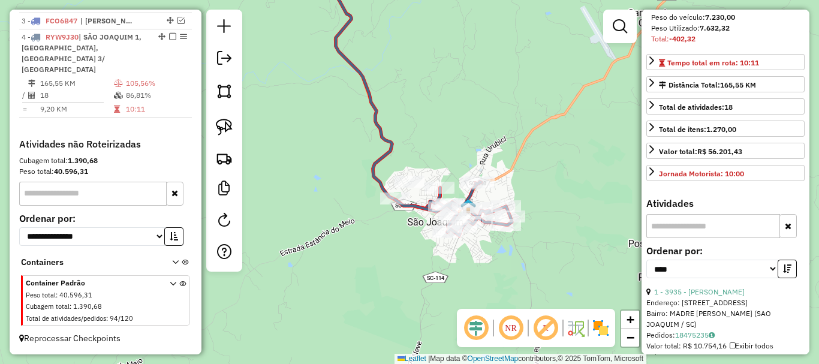
click at [786, 278] on button "button" at bounding box center [787, 269] width 19 height 19
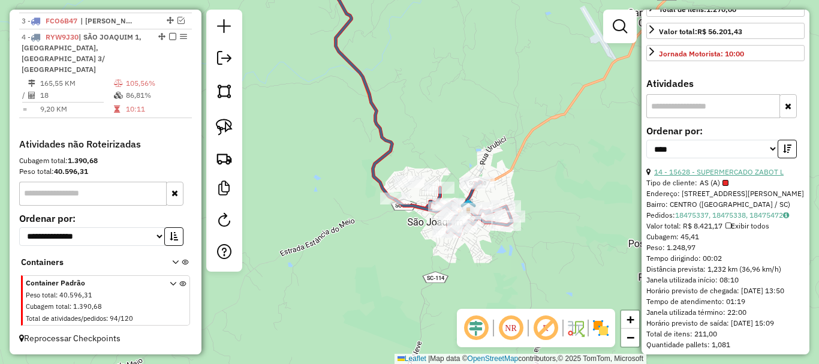
click at [713, 176] on link "14 - 15628 - SUPERMERCADO ZABOT L" at bounding box center [719, 171] width 130 height 9
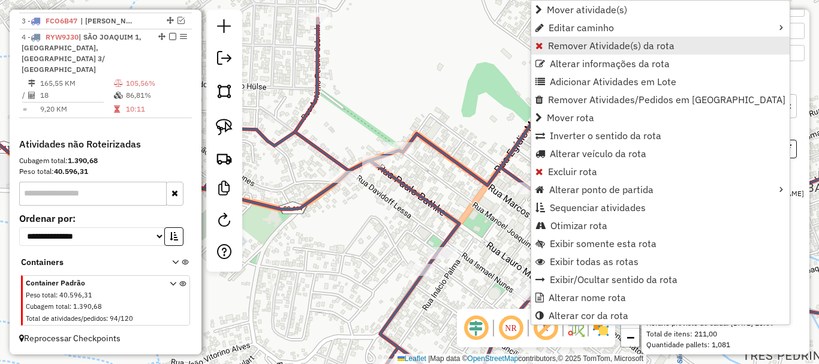
click at [561, 43] on span "Remover Atividade(s) da rota" at bounding box center [611, 46] width 127 height 10
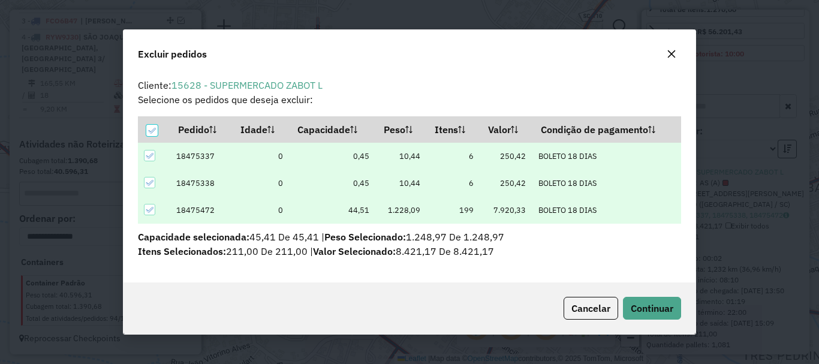
scroll to position [0, 0]
click at [649, 296] on div "Cancelar Continuar" at bounding box center [410, 308] width 572 height 52
click at [657, 301] on button "Continuar" at bounding box center [652, 308] width 58 height 23
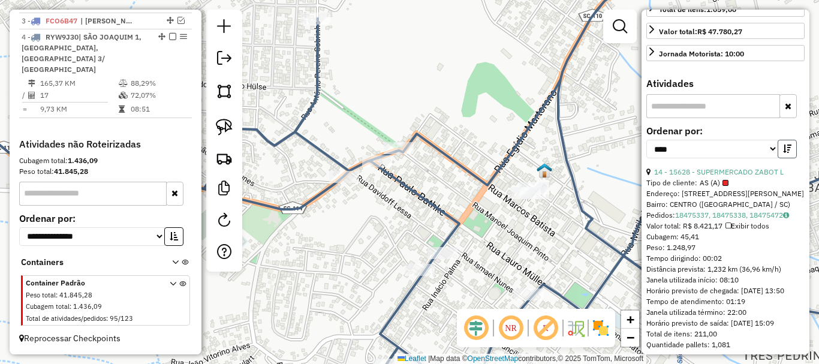
click at [787, 153] on icon "button" at bounding box center [787, 149] width 8 height 8
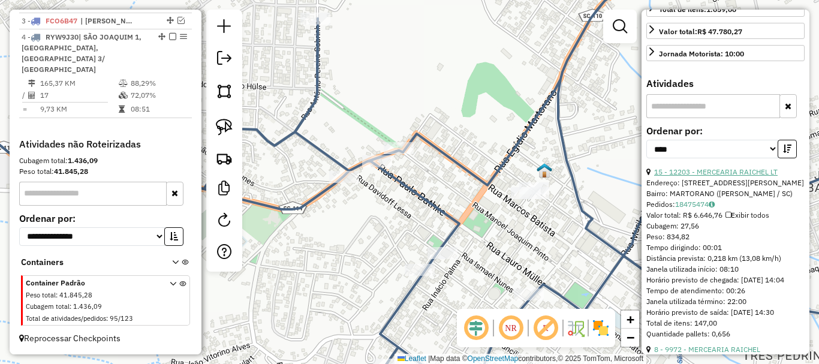
click at [742, 176] on link "15 - 12203 - MERCEARIA RAICHEL LT" at bounding box center [716, 171] width 124 height 9
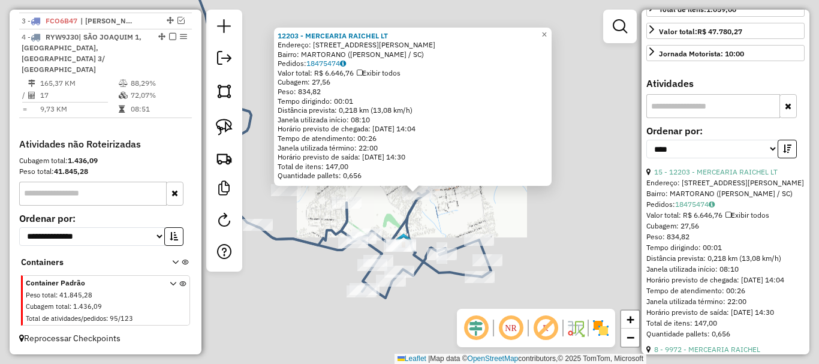
click at [460, 232] on div "12203 - [PERSON_NAME] LT Endereço: [STREET_ADDRESS][PERSON_NAME] Bairro: MARTOR…" at bounding box center [409, 182] width 819 height 364
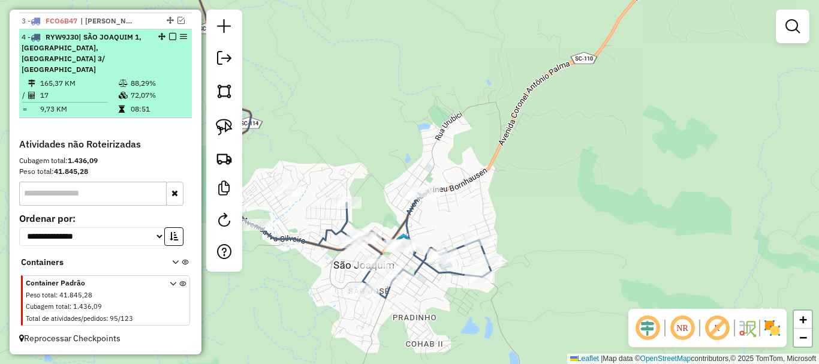
click at [171, 40] on em at bounding box center [172, 36] width 7 height 7
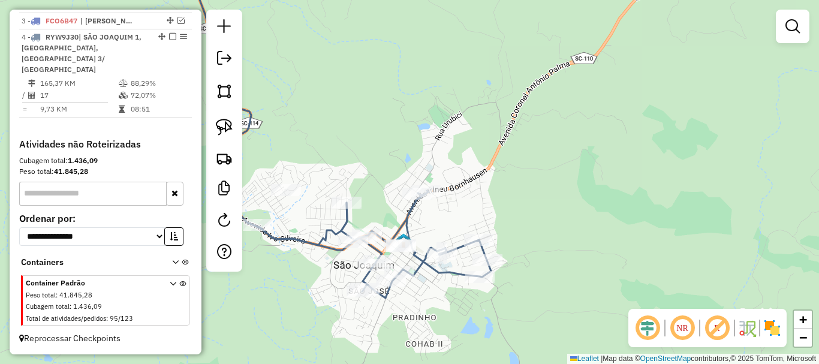
scroll to position [420, 0]
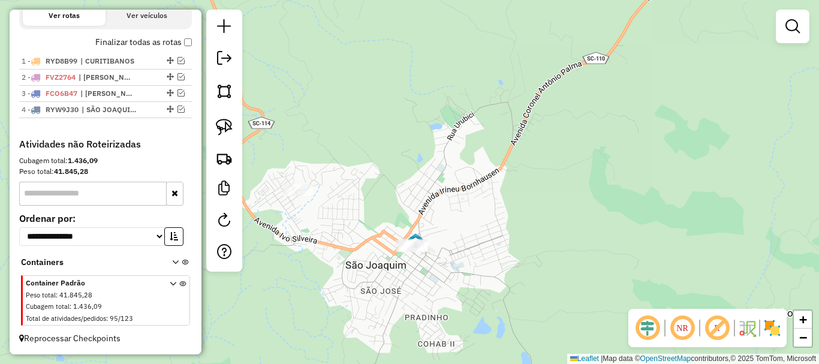
drag, startPoint x: 299, startPoint y: 132, endPoint x: 292, endPoint y: 125, distance: 10.2
click at [305, 127] on div "Janela de atendimento Grade de atendimento Capacidade Transportadoras Veículos …" at bounding box center [409, 182] width 819 height 364
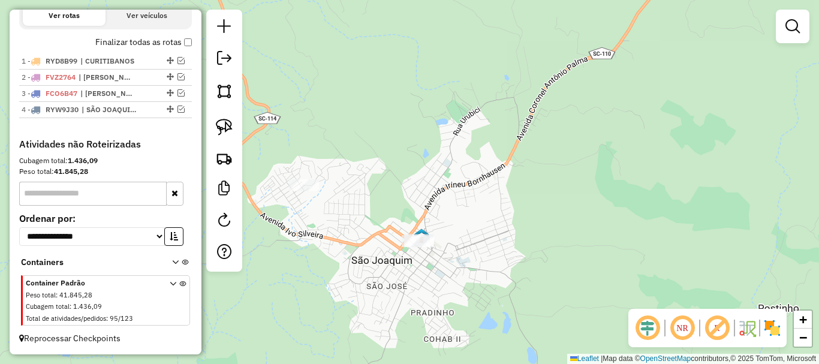
drag, startPoint x: 212, startPoint y: 128, endPoint x: 246, endPoint y: 171, distance: 54.6
click at [212, 129] on link at bounding box center [224, 127] width 26 height 26
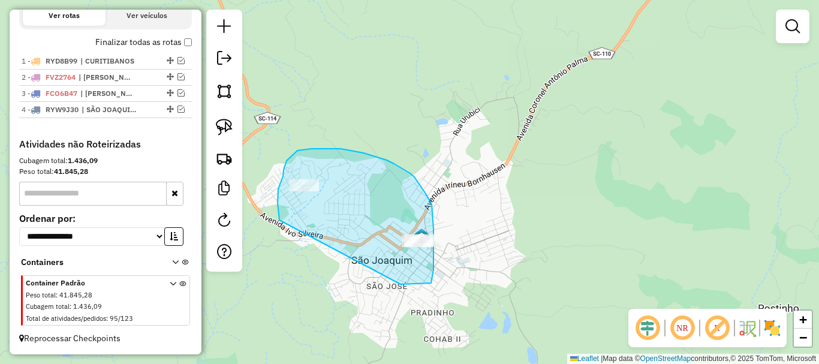
drag, startPoint x: 278, startPoint y: 203, endPoint x: 392, endPoint y: 284, distance: 139.8
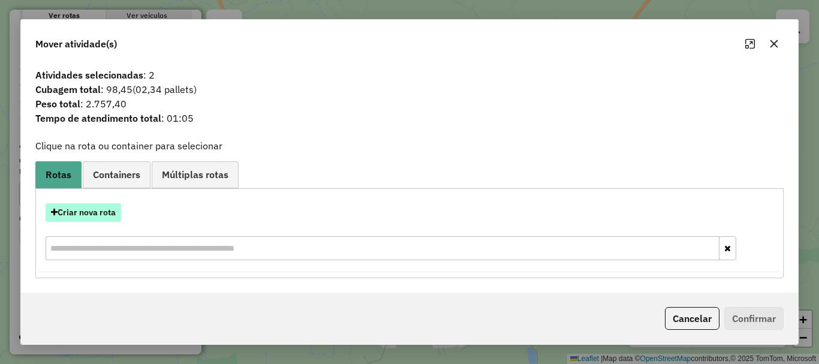
click at [79, 209] on button "Criar nova rota" at bounding box center [84, 212] width 76 height 19
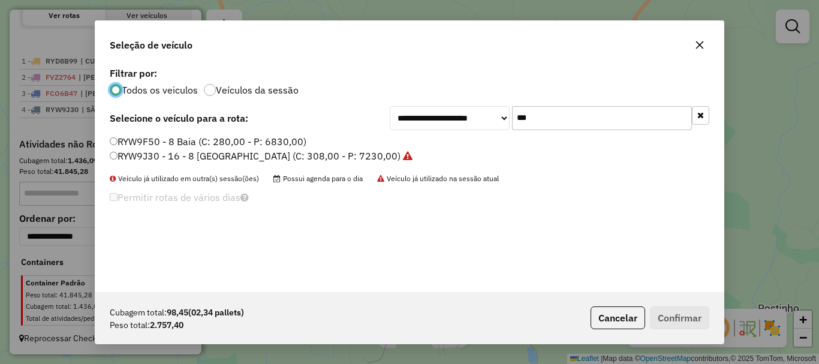
scroll to position [7, 4]
click at [579, 112] on input "***" at bounding box center [602, 118] width 180 height 24
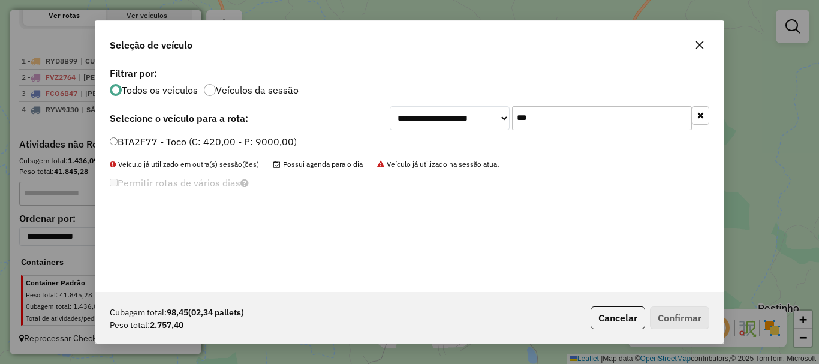
type input "***"
click at [122, 137] on label "BTA2F77 - Toco (C: 420,00 - P: 9000,00)" at bounding box center [203, 141] width 187 height 14
click at [136, 137] on label "BTA2F77 - Toco (C: 420,00 - P: 9000,00)" at bounding box center [203, 141] width 187 height 14
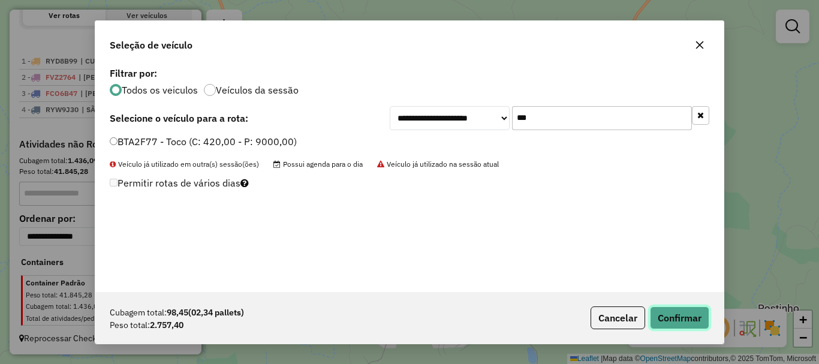
click at [669, 315] on button "Confirmar" at bounding box center [679, 317] width 59 height 23
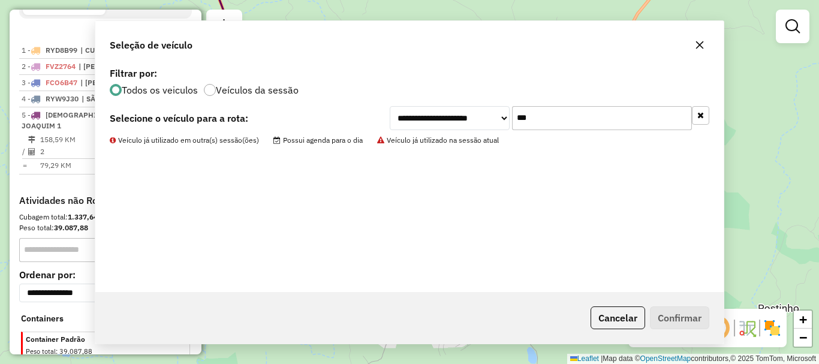
scroll to position [477, 0]
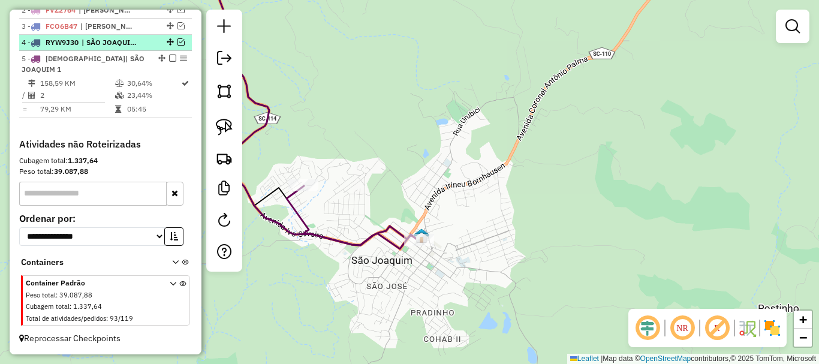
click at [178, 46] on em at bounding box center [181, 41] width 7 height 7
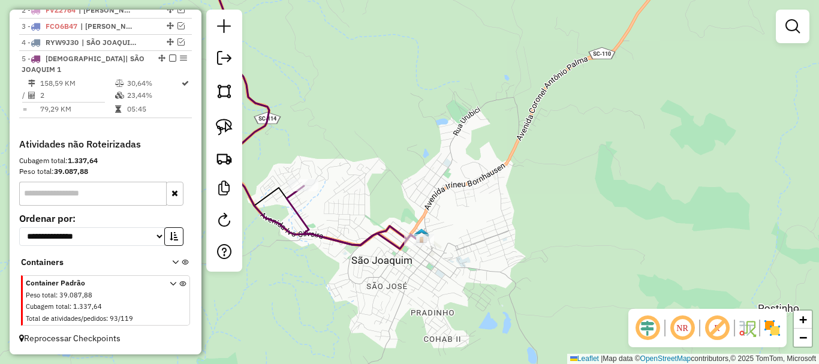
scroll to position [482, 0]
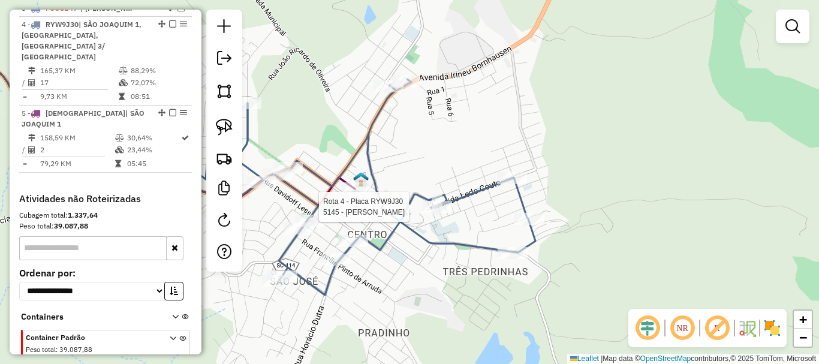
select select "*********"
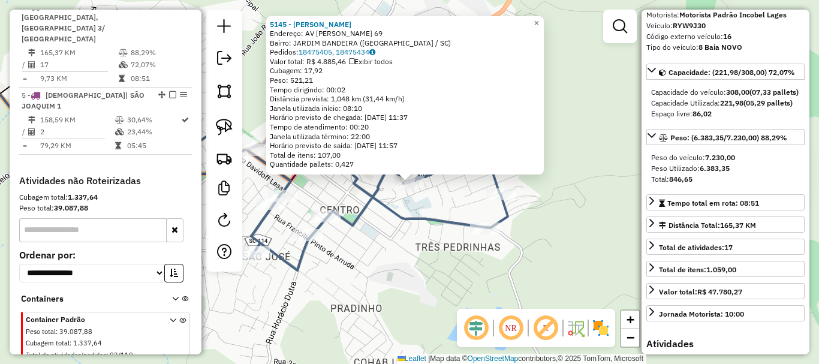
scroll to position [240, 0]
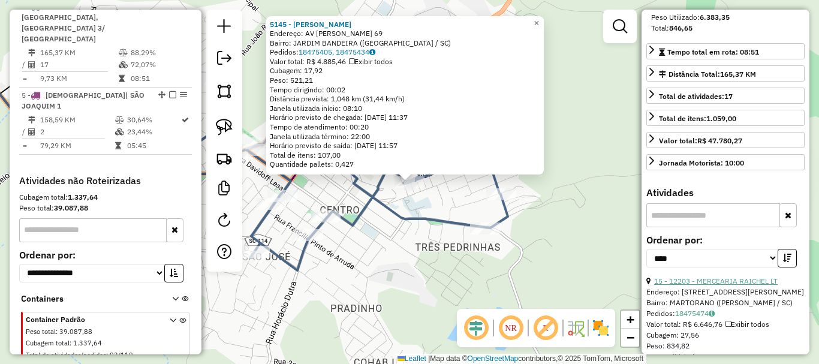
click at [744, 285] on link "15 - 12203 - MERCEARIA RAICHEL LT" at bounding box center [716, 280] width 124 height 9
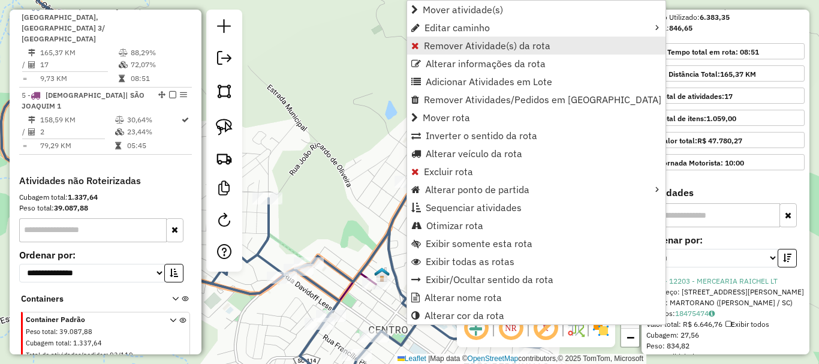
click at [433, 50] on span "Remover Atividade(s) da rota" at bounding box center [487, 46] width 127 height 10
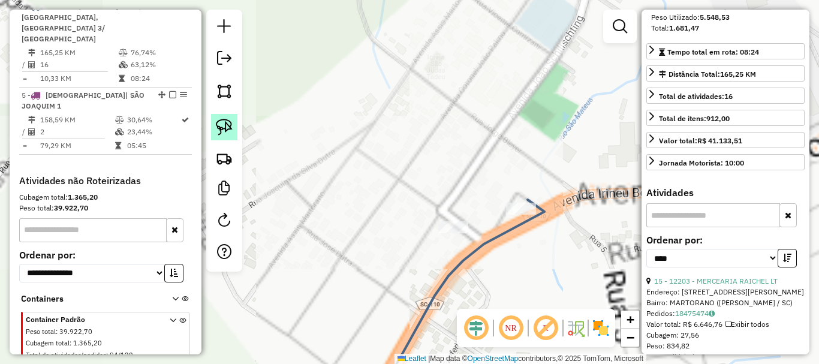
click at [236, 129] on link at bounding box center [224, 127] width 26 height 26
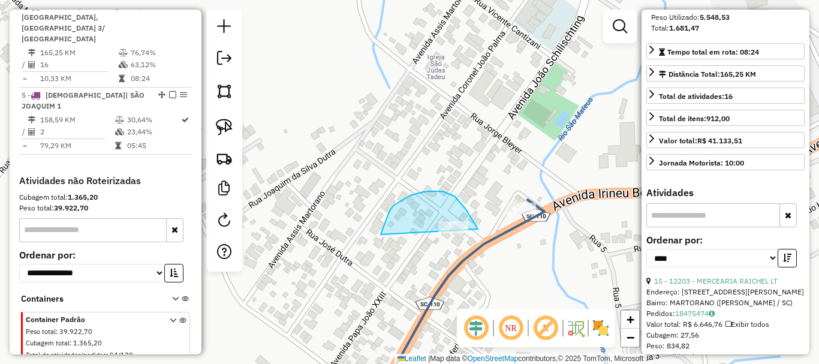
drag, startPoint x: 383, startPoint y: 228, endPoint x: 465, endPoint y: 264, distance: 89.5
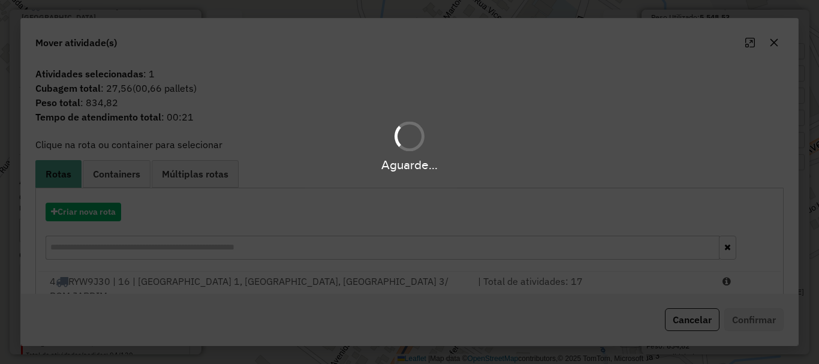
drag, startPoint x: 179, startPoint y: 284, endPoint x: 272, endPoint y: 288, distance: 93.0
click at [185, 284] on div "Aguarde..." at bounding box center [409, 182] width 819 height 364
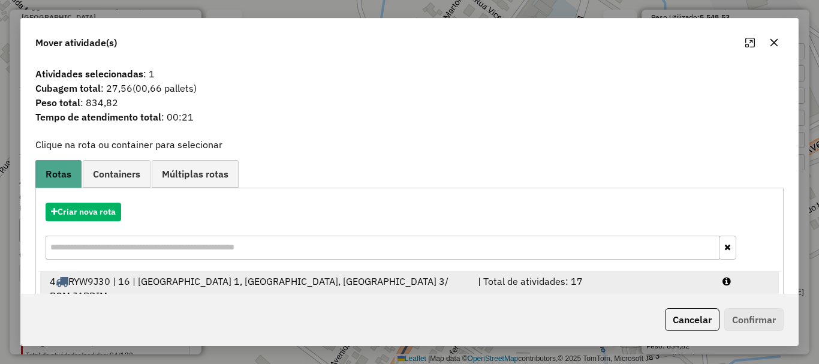
drag, startPoint x: 584, startPoint y: 292, endPoint x: 718, endPoint y: 291, distance: 134.3
click at [584, 304] on span "% de utilização do peso: 76,74%" at bounding box center [552, 310] width 143 height 12
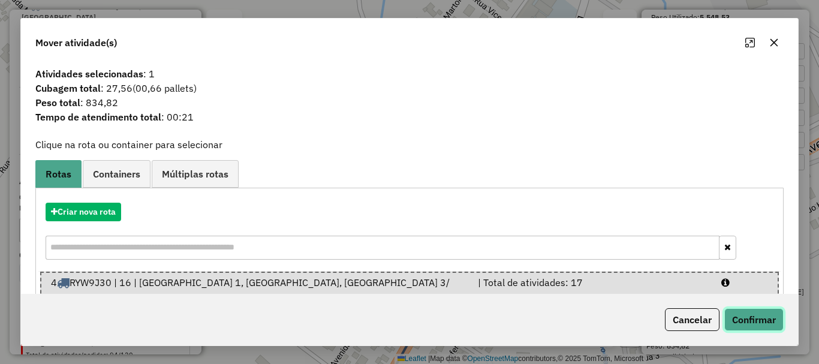
click at [747, 317] on button "Confirmar" at bounding box center [753, 319] width 59 height 23
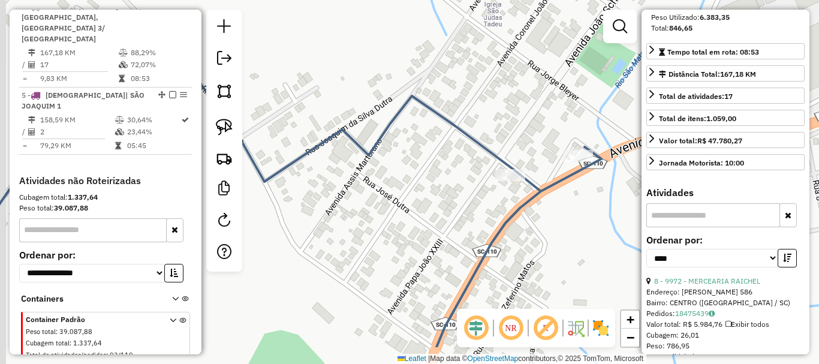
drag, startPoint x: 405, startPoint y: 256, endPoint x: 412, endPoint y: 202, distance: 54.5
click at [447, 213] on div "Janela de atendimento Grade de atendimento Capacidade Transportadoras Veículos …" at bounding box center [409, 182] width 819 height 364
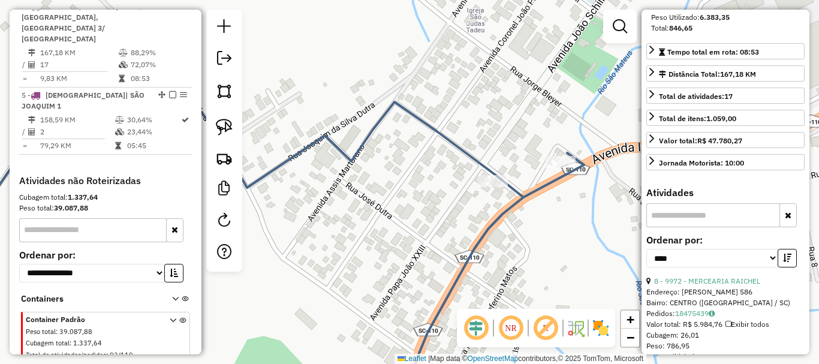
click at [257, 142] on div "Janela de atendimento Grade de atendimento Capacidade Transportadoras Veículos …" at bounding box center [409, 182] width 819 height 364
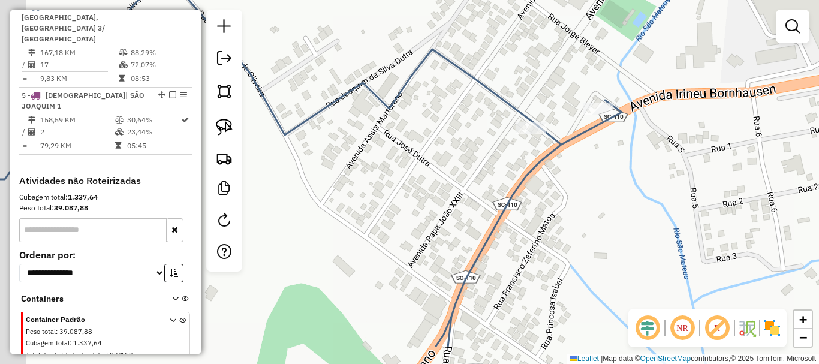
drag, startPoint x: 453, startPoint y: 222, endPoint x: 447, endPoint y: 198, distance: 24.6
click at [447, 198] on div "Janela de atendimento Grade de atendimento Capacidade Transportadoras Veículos …" at bounding box center [409, 182] width 819 height 364
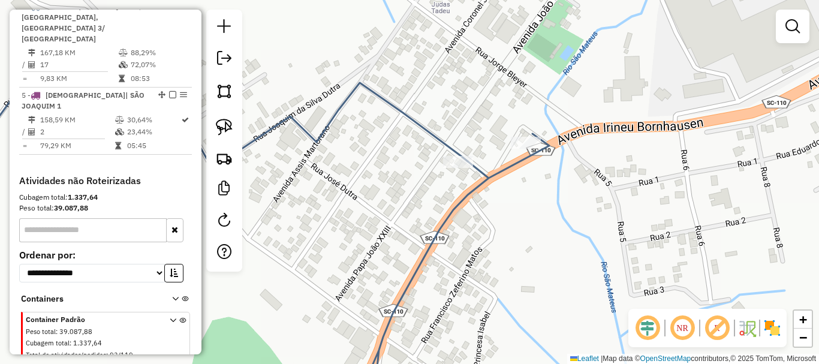
drag, startPoint x: 428, startPoint y: 136, endPoint x: 293, endPoint y: 143, distance: 135.1
click at [353, 159] on div "Janela de atendimento Grade de atendimento Capacidade Transportadoras Veículos …" at bounding box center [409, 182] width 819 height 364
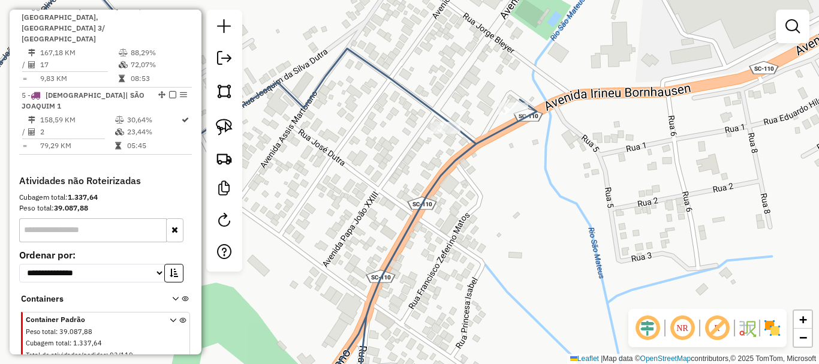
drag, startPoint x: 410, startPoint y: 181, endPoint x: 358, endPoint y: 166, distance: 54.3
click at [364, 166] on div "Janela de atendimento Grade de atendimento Capacidade Transportadoras Veículos …" at bounding box center [409, 182] width 819 height 364
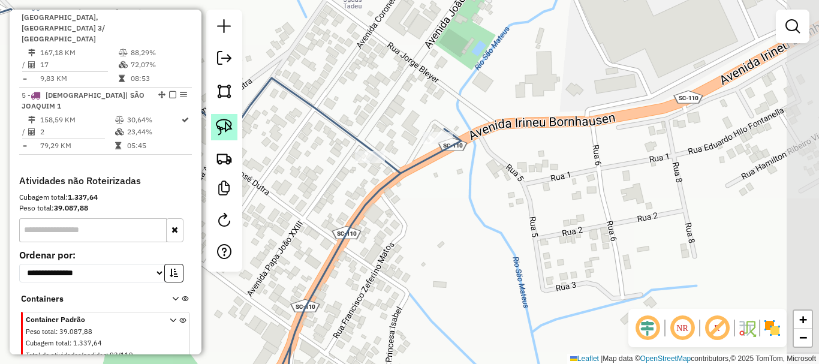
click at [231, 120] on img at bounding box center [224, 127] width 17 height 17
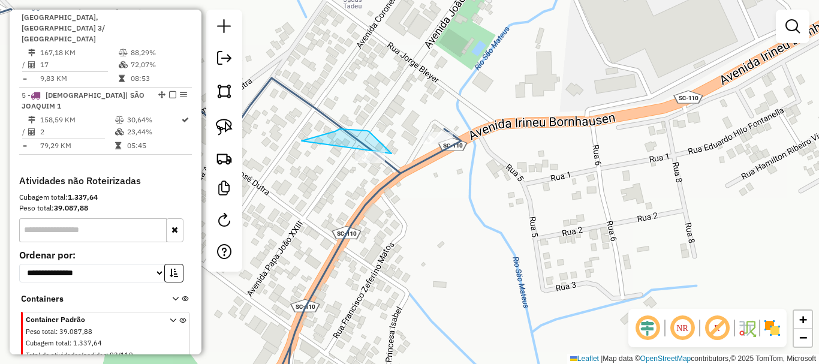
drag, startPoint x: 302, startPoint y: 141, endPoint x: 392, endPoint y: 180, distance: 98.0
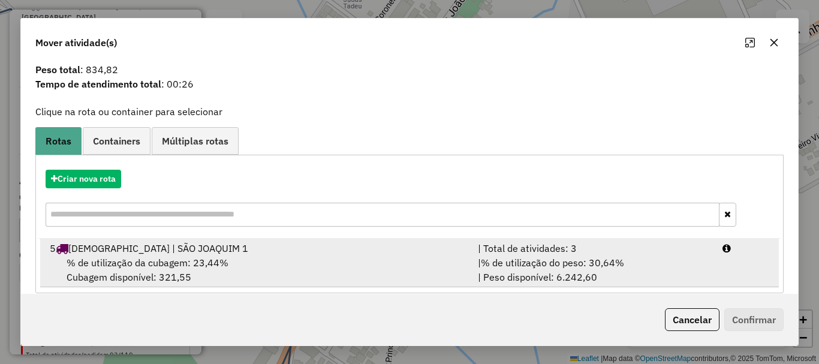
scroll to position [47, 0]
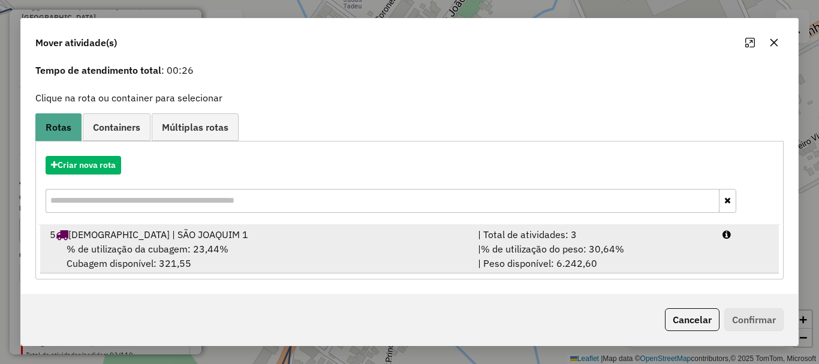
click at [197, 245] on span "% de utilização da cubagem: 23,44%" at bounding box center [148, 249] width 162 height 12
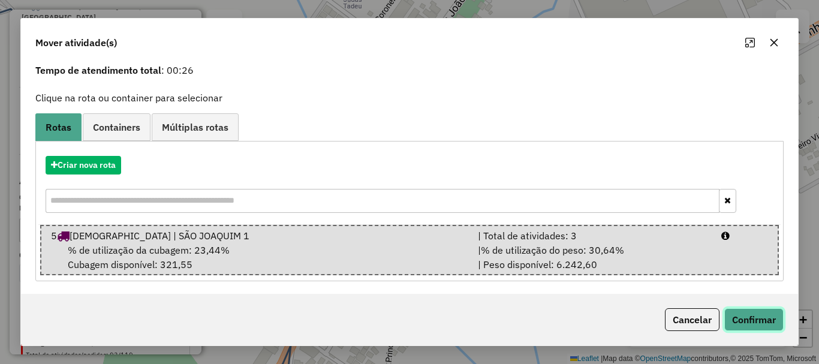
click at [762, 314] on button "Confirmar" at bounding box center [753, 319] width 59 height 23
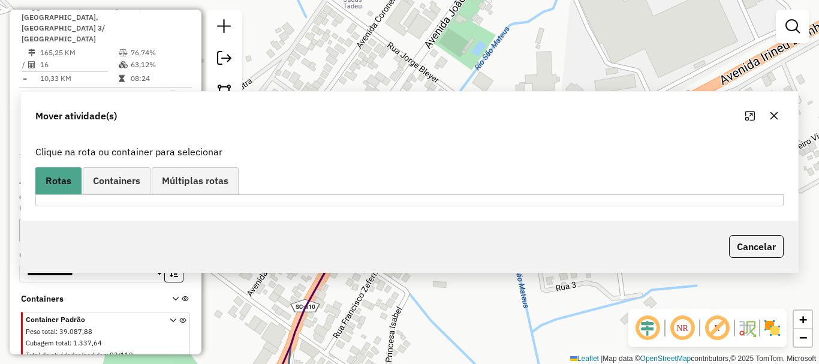
scroll to position [0, 0]
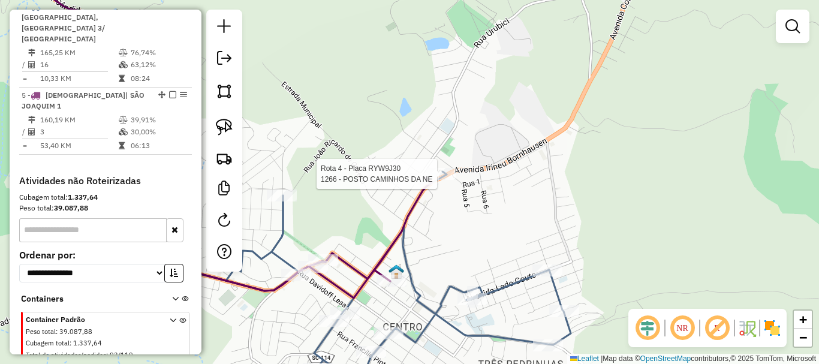
select select "*********"
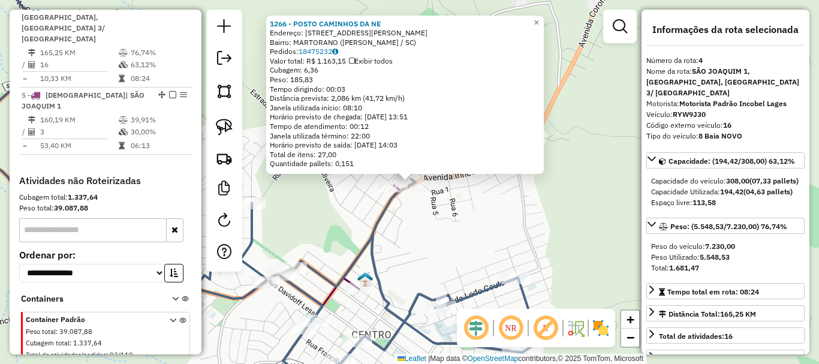
click at [503, 251] on div "1266 - POSTO CAMINHOS DA NE Endereço: AV [PERSON_NAME] BORNHAUSEN 435 Bairro: […" at bounding box center [409, 182] width 819 height 364
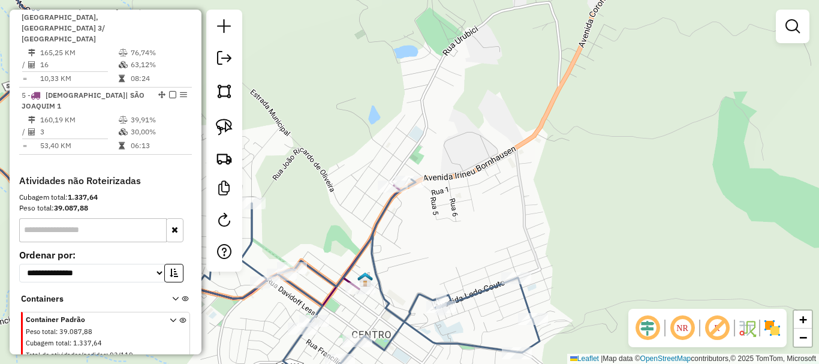
select select "*********"
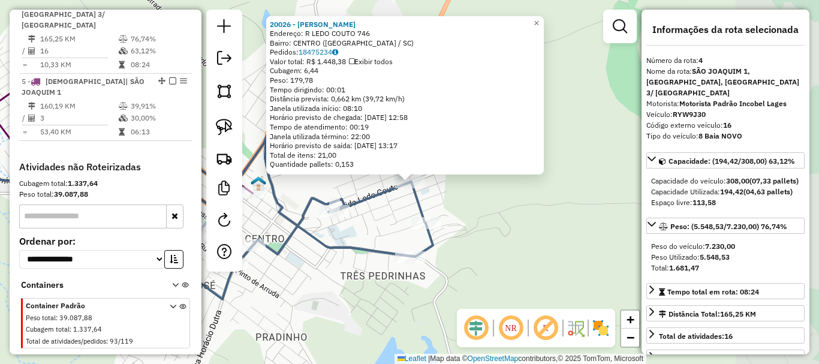
scroll to position [513, 0]
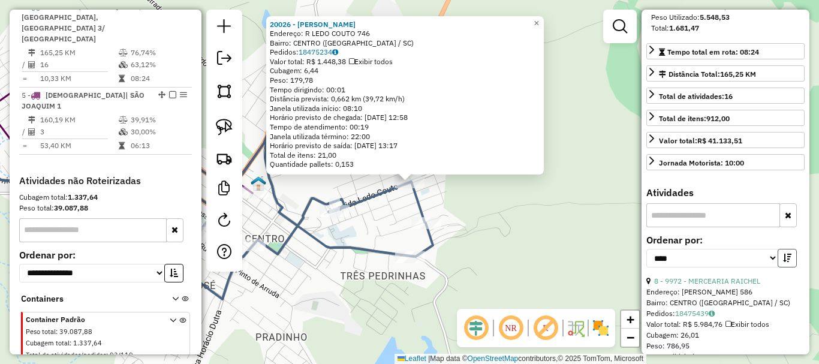
click at [783, 262] on icon "button" at bounding box center [787, 258] width 8 height 8
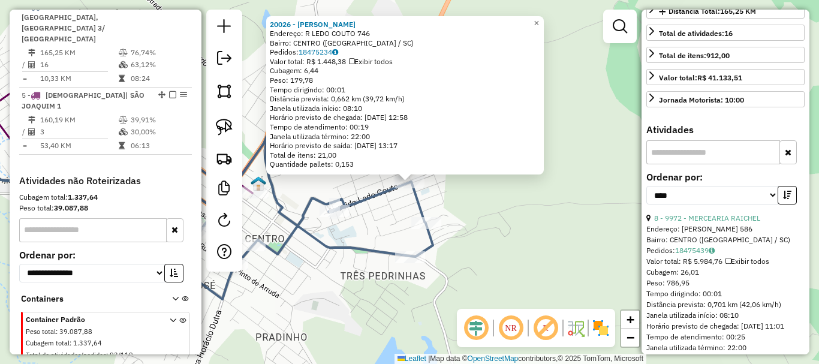
scroll to position [360, 0]
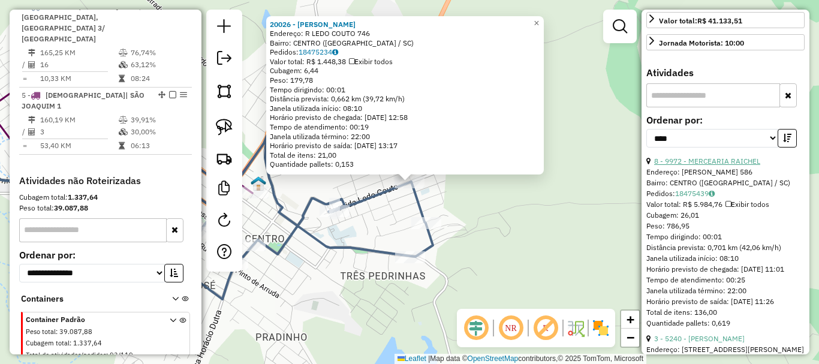
click at [747, 166] on link "8 - 9972 - MERCEARIA RAICHEL" at bounding box center [707, 161] width 106 height 9
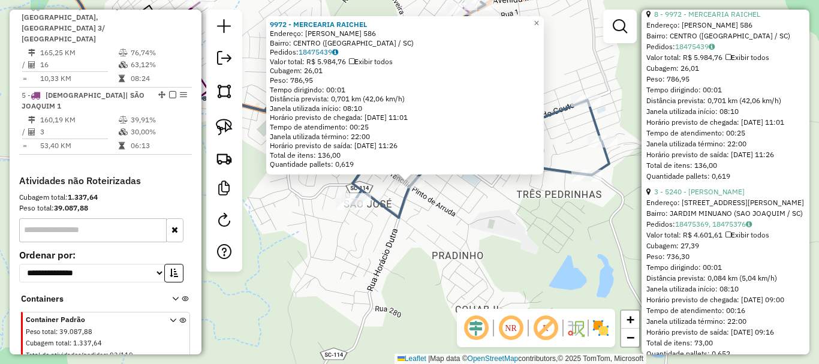
scroll to position [480, 0]
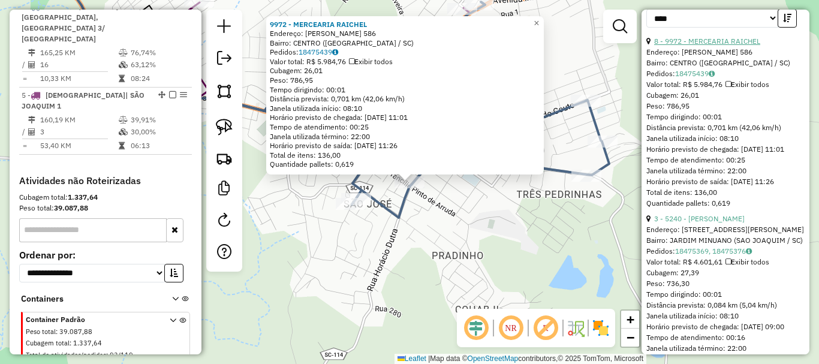
click at [719, 46] on link "8 - 9972 - MERCEARIA RAICHEL" at bounding box center [707, 41] width 106 height 9
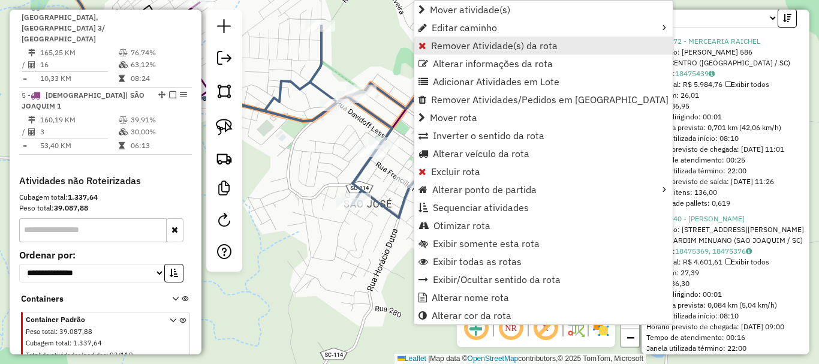
click at [441, 45] on span "Remover Atividade(s) da rota" at bounding box center [494, 46] width 127 height 10
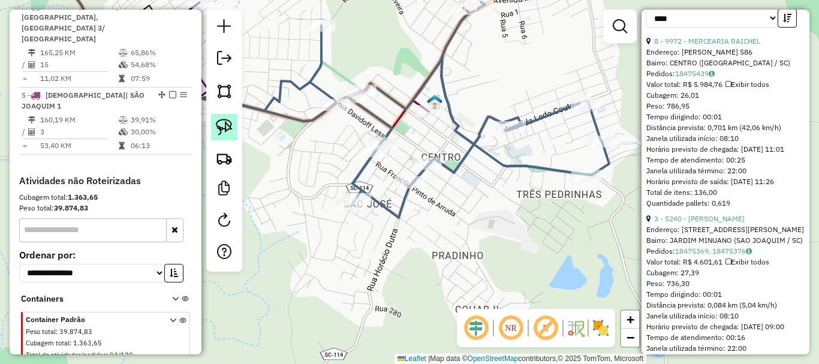
click at [227, 124] on img at bounding box center [224, 127] width 17 height 17
drag, startPoint x: 404, startPoint y: 227, endPoint x: 426, endPoint y: 190, distance: 42.5
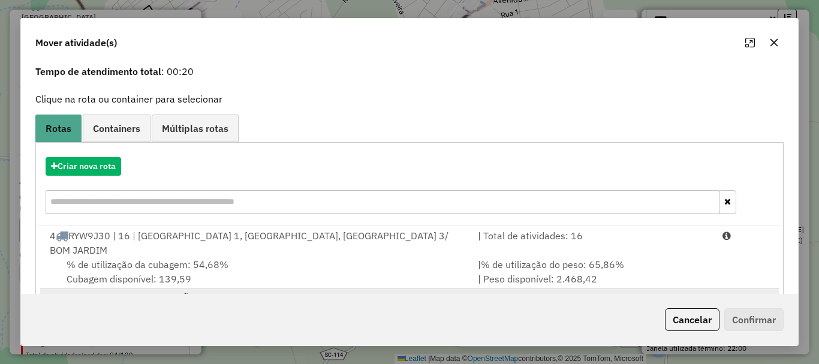
scroll to position [95, 0]
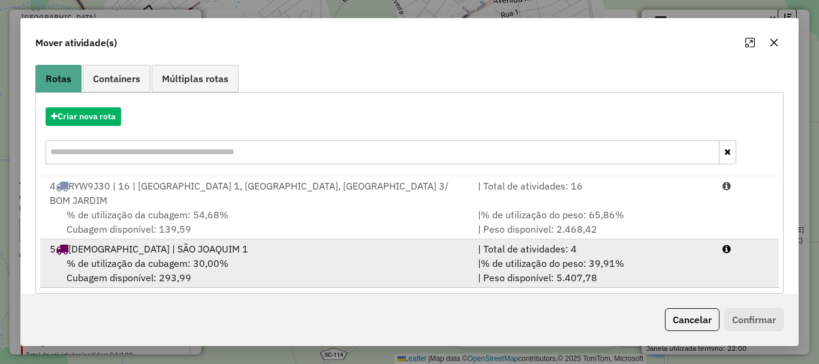
click at [191, 242] on div "5 BTA2F77 | SÃO JOAQUIM 1" at bounding box center [257, 249] width 428 height 14
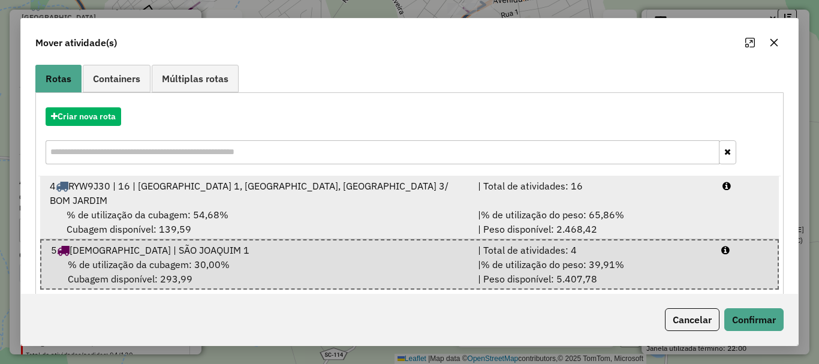
click at [293, 182] on span "RYW9J30 | 16 | [GEOGRAPHIC_DATA] 1, [GEOGRAPHIC_DATA], [GEOGRAPHIC_DATA] 3/ BOM…" at bounding box center [249, 193] width 399 height 26
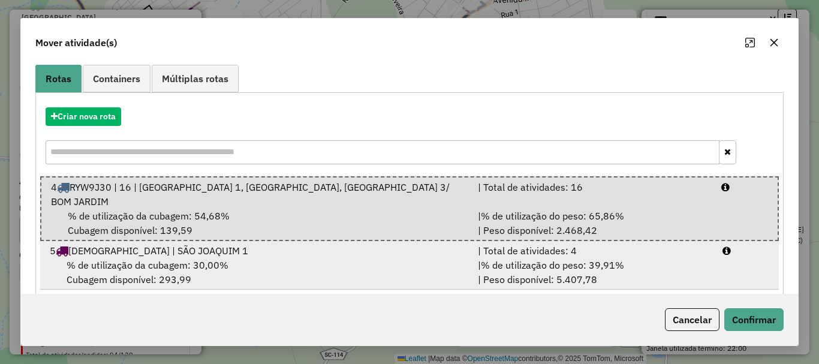
click at [377, 243] on div "5 BTA2F77 | SÃO JOAQUIM 1" at bounding box center [257, 250] width 428 height 14
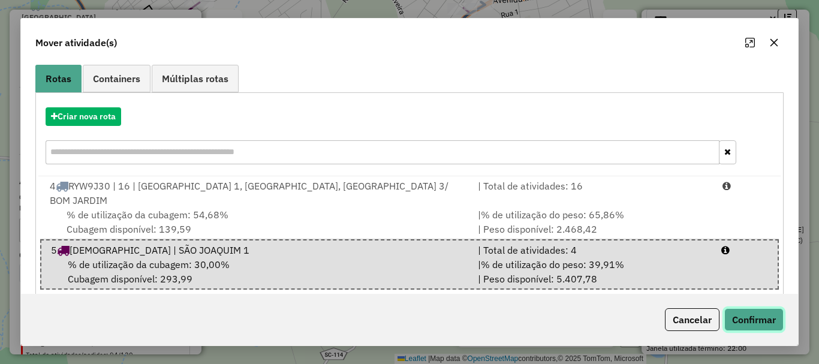
click at [751, 314] on button "Confirmar" at bounding box center [753, 319] width 59 height 23
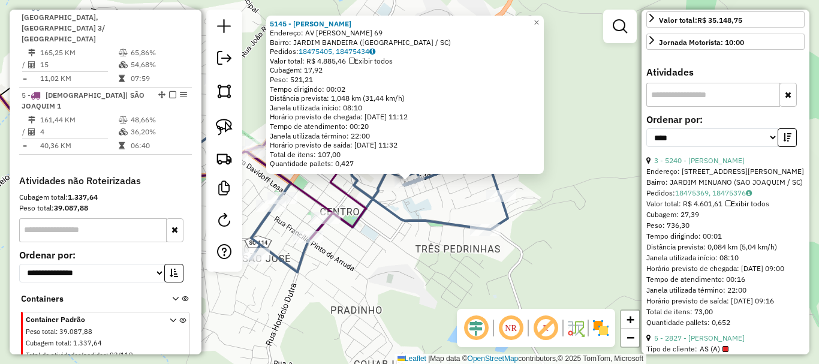
scroll to position [360, 0]
click at [779, 148] on button "button" at bounding box center [787, 138] width 19 height 19
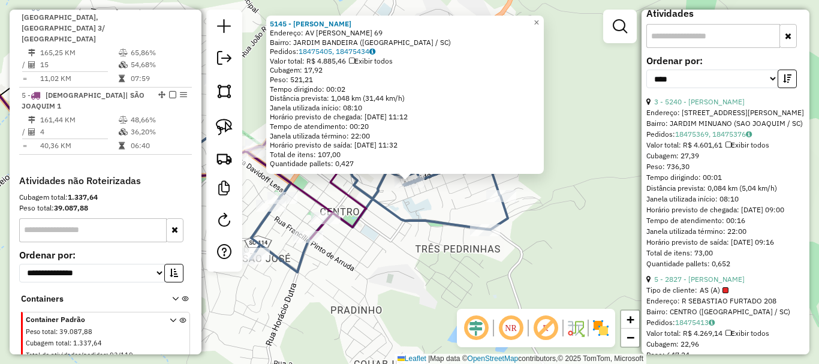
scroll to position [420, 0]
click at [734, 283] on link "5 - 2827 - [PERSON_NAME]" at bounding box center [699, 278] width 91 height 9
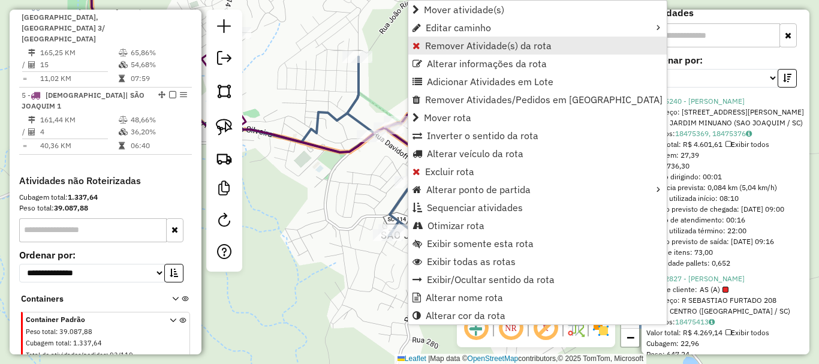
click at [437, 43] on span "Remover Atividade(s) da rota" at bounding box center [488, 46] width 127 height 10
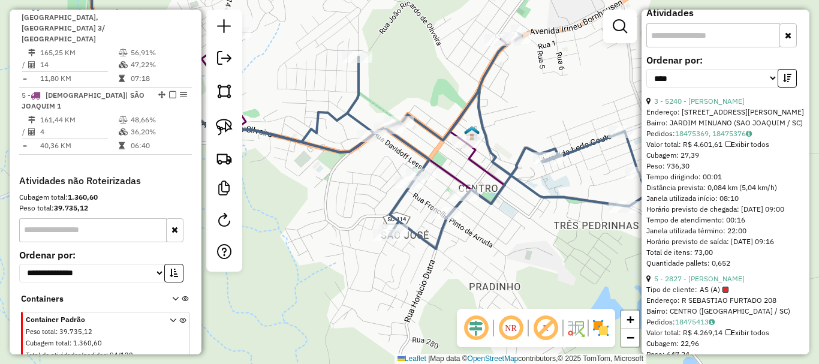
click at [91, 63] on td "14" at bounding box center [79, 65] width 79 height 12
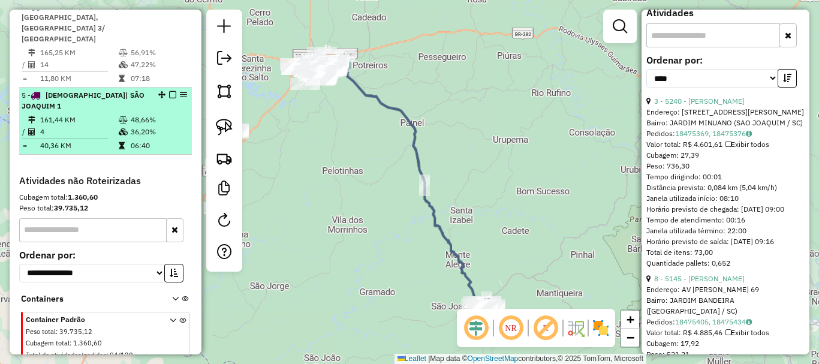
click at [98, 114] on td "161,44 KM" at bounding box center [79, 120] width 79 height 12
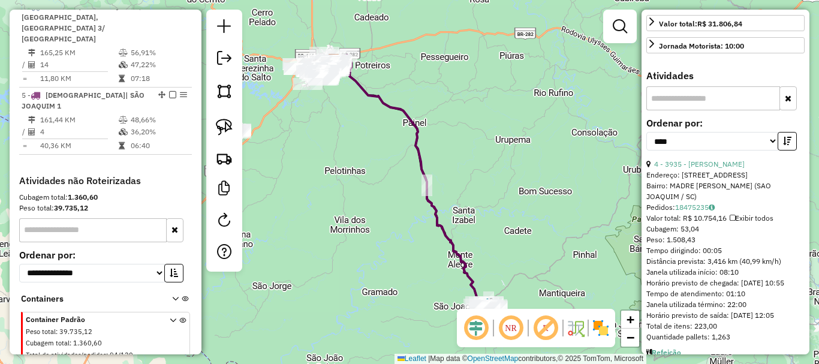
scroll to position [169, 0]
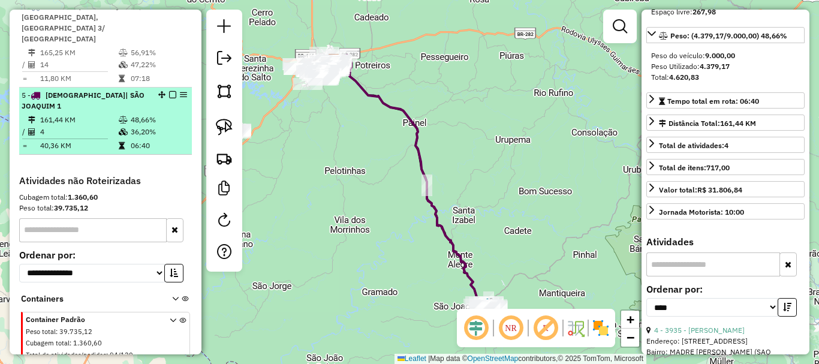
click at [113, 140] on td "40,36 KM" at bounding box center [79, 146] width 79 height 12
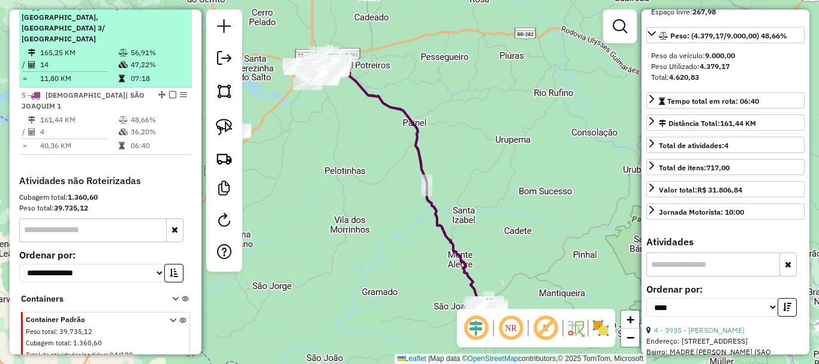
click at [118, 70] on td at bounding box center [124, 65] width 12 height 12
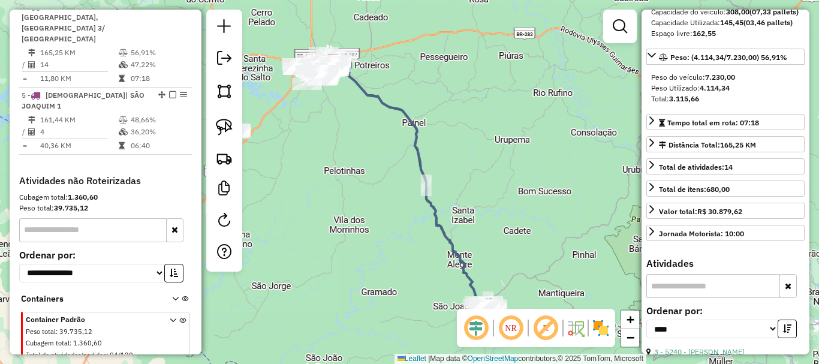
scroll to position [180, 0]
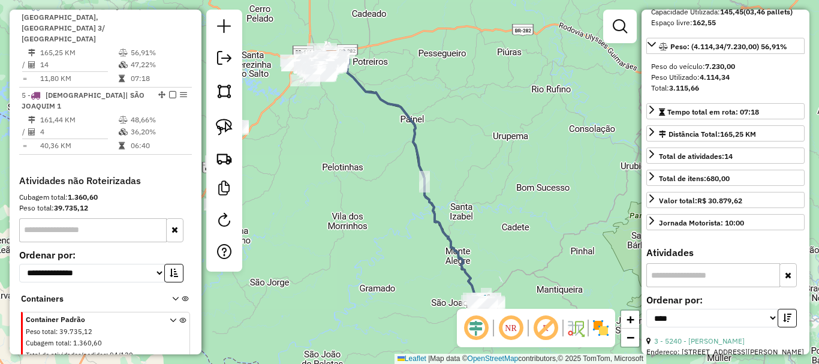
drag, startPoint x: 458, startPoint y: 246, endPoint x: 378, endPoint y: 111, distance: 157.0
click at [371, 104] on icon at bounding box center [407, 177] width 150 height 251
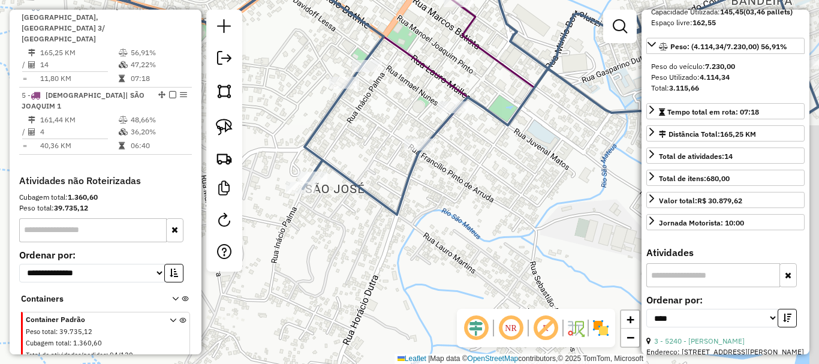
drag, startPoint x: 353, startPoint y: 157, endPoint x: 341, endPoint y: 118, distance: 41.0
click at [341, 118] on div "Janela de atendimento Grade de atendimento Capacidade Transportadoras Veículos …" at bounding box center [409, 182] width 819 height 364
click at [224, 126] on img at bounding box center [224, 127] width 17 height 17
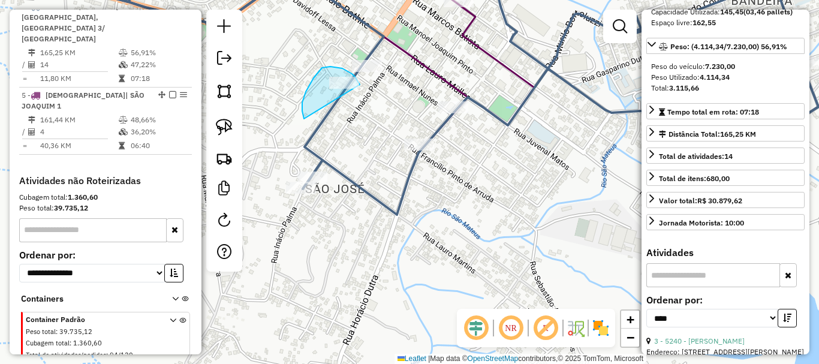
drag, startPoint x: 304, startPoint y: 119, endPoint x: 360, endPoint y: 94, distance: 61.5
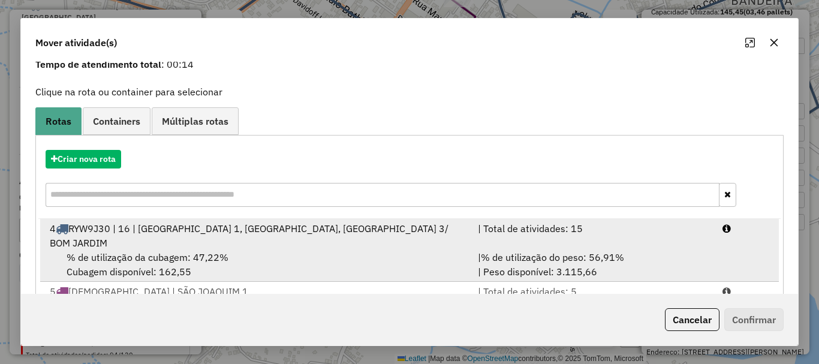
scroll to position [95, 0]
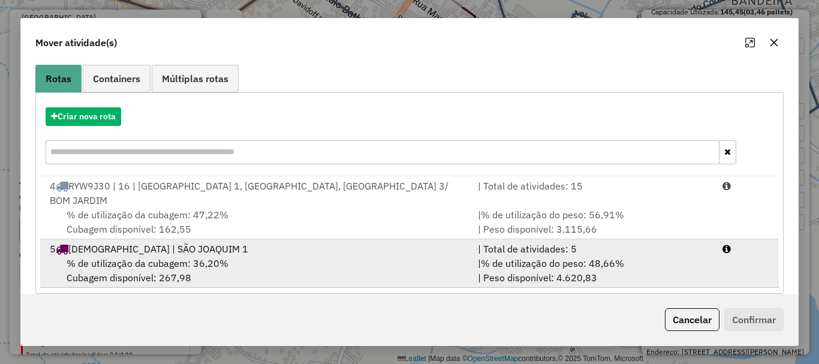
click at [263, 242] on div "5 BTA2F77 | SÃO JOAQUIM 1" at bounding box center [257, 249] width 428 height 14
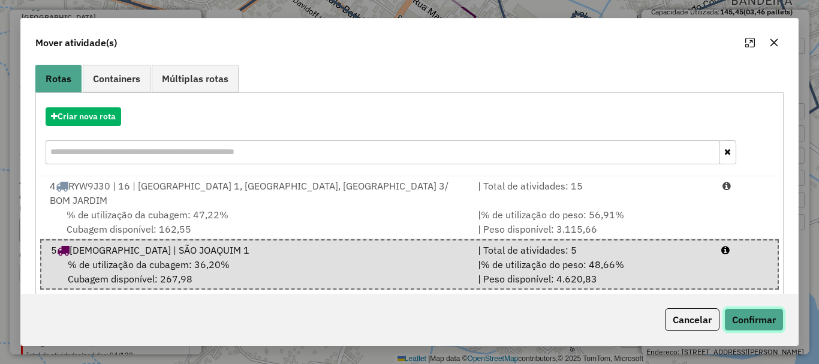
click at [761, 326] on button "Confirmar" at bounding box center [753, 319] width 59 height 23
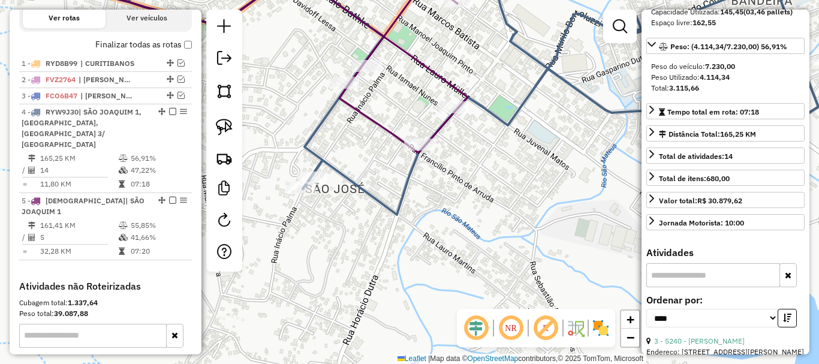
scroll to position [393, 0]
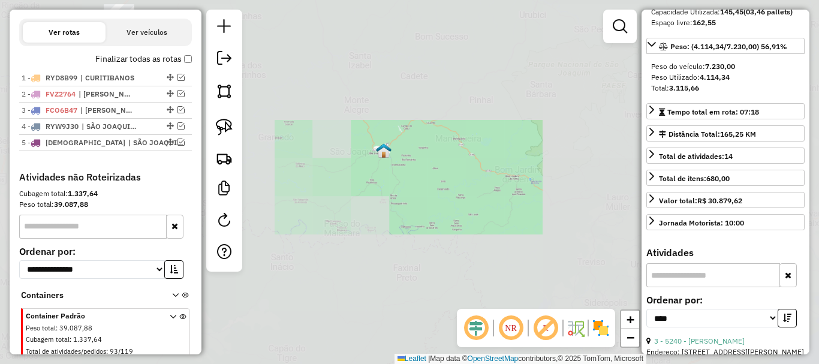
drag, startPoint x: 366, startPoint y: 99, endPoint x: 468, endPoint y: 172, distance: 125.1
click at [464, 170] on div "Janela de atendimento Grade de atendimento Capacidade Transportadoras Veículos …" at bounding box center [409, 182] width 819 height 364
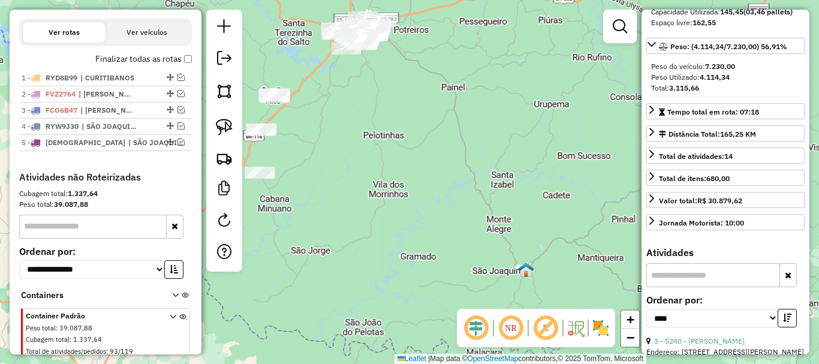
drag, startPoint x: 379, startPoint y: 158, endPoint x: 423, endPoint y: 207, distance: 65.8
click at [423, 204] on div "Janela de atendimento Grade de atendimento Capacidade Transportadoras Veículos …" at bounding box center [409, 182] width 819 height 364
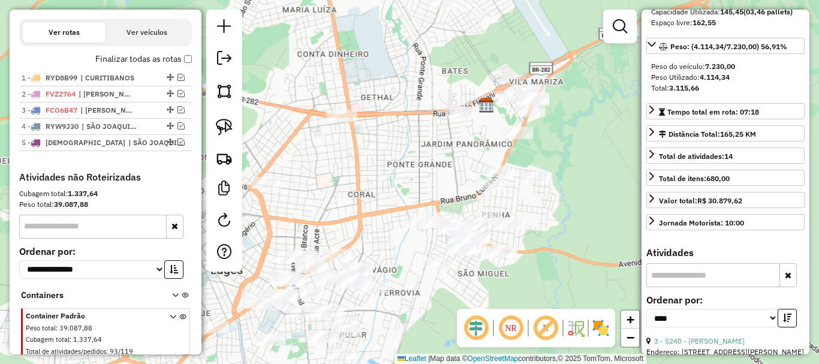
drag, startPoint x: 411, startPoint y: 142, endPoint x: 331, endPoint y: 147, distance: 79.9
click at [342, 151] on div "Janela de atendimento Grade de atendimento Capacidade Transportadoras Veículos …" at bounding box center [409, 182] width 819 height 364
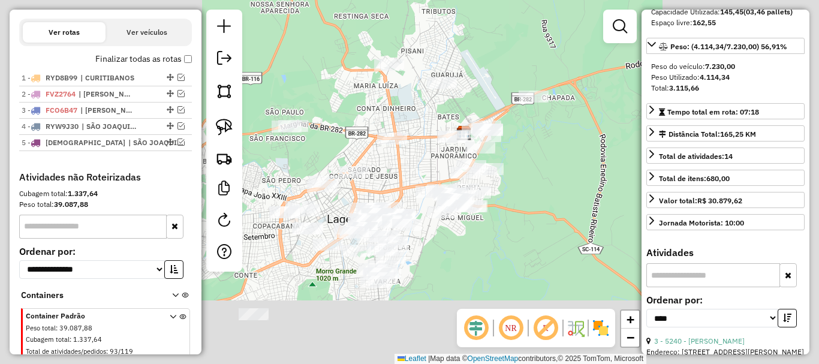
drag, startPoint x: 534, startPoint y: 142, endPoint x: 504, endPoint y: 161, distance: 36.4
click at [504, 161] on div "Janela de atendimento Grade de atendimento Capacidade Transportadoras Veículos …" at bounding box center [409, 182] width 819 height 364
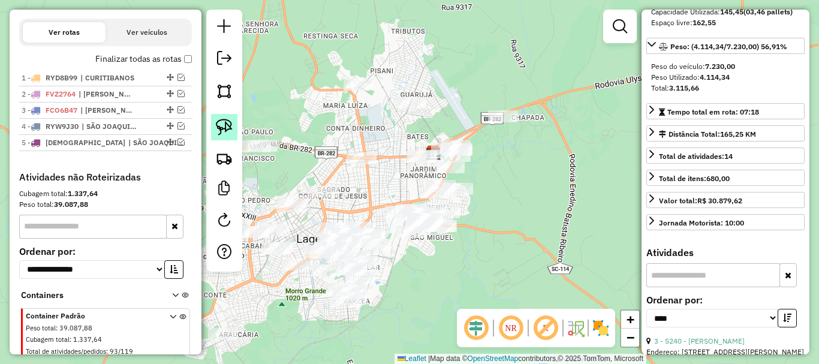
drag, startPoint x: 226, startPoint y: 124, endPoint x: 319, endPoint y: 179, distance: 108.4
click at [227, 124] on img at bounding box center [224, 127] width 17 height 17
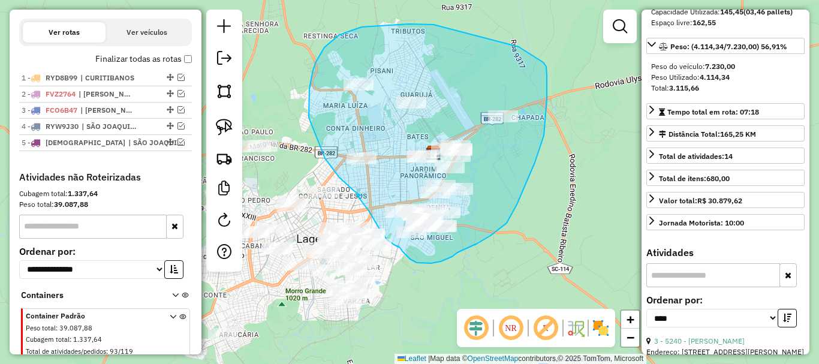
drag, startPoint x: 360, startPoint y: 195, endPoint x: 353, endPoint y: 187, distance: 10.6
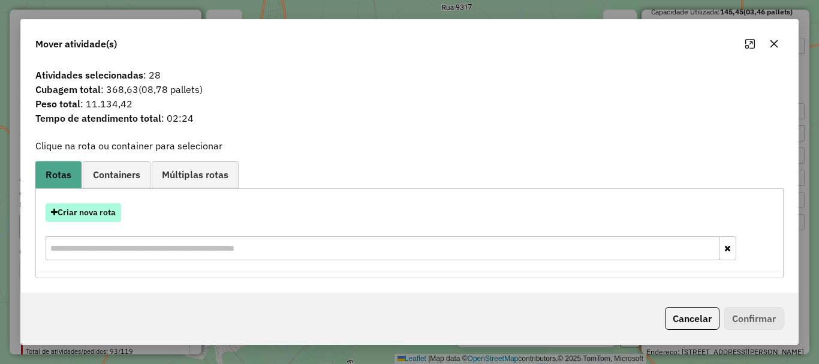
click at [76, 206] on button "Criar nova rota" at bounding box center [84, 212] width 76 height 19
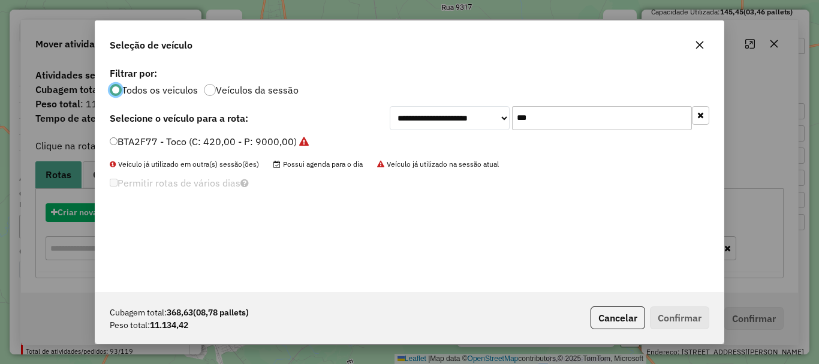
scroll to position [7, 4]
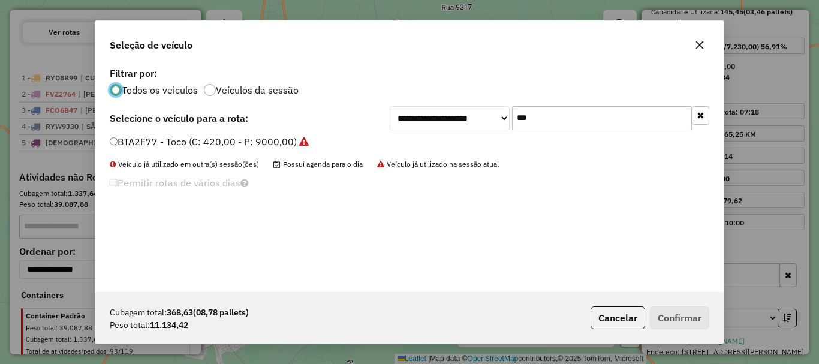
click at [596, 116] on input "***" at bounding box center [602, 118] width 180 height 24
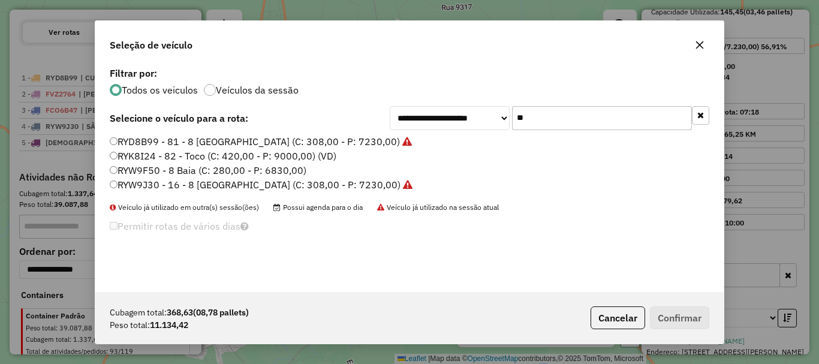
type input "**"
click at [151, 184] on label "RYW9J30 - 16 - 8 [GEOGRAPHIC_DATA] (C: 308,00 - P: 7230,00)" at bounding box center [261, 185] width 303 height 14
click at [152, 168] on label "RYW9F50 - 8 Baia (C: 280,00 - P: 6830,00)" at bounding box center [208, 170] width 197 height 14
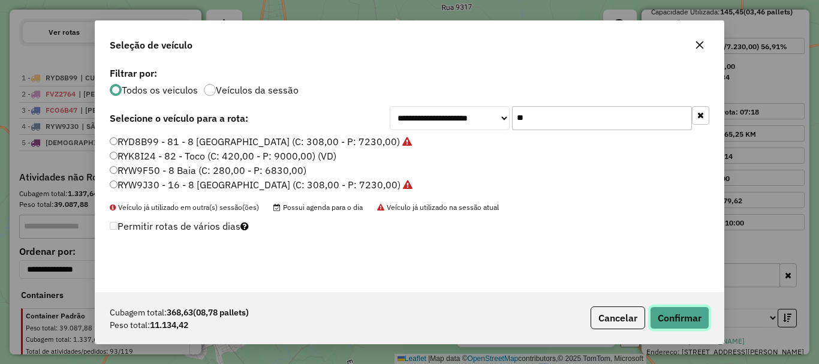
click at [686, 323] on button "Confirmar" at bounding box center [679, 317] width 59 height 23
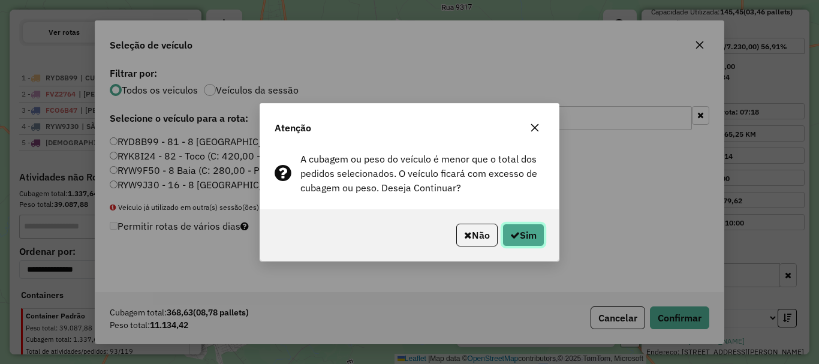
click at [517, 233] on icon "button" at bounding box center [515, 235] width 10 height 10
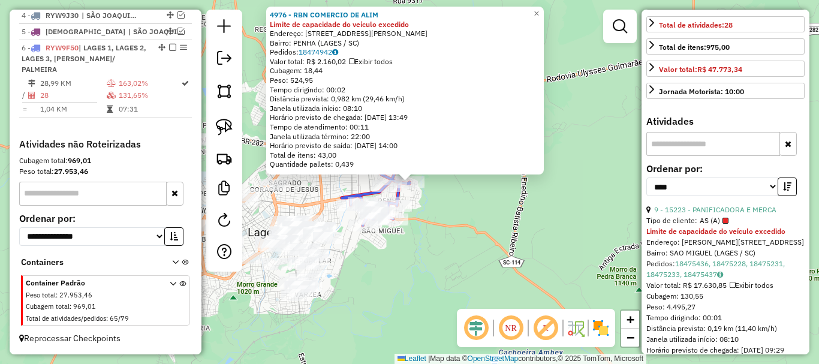
scroll to position [420, 0]
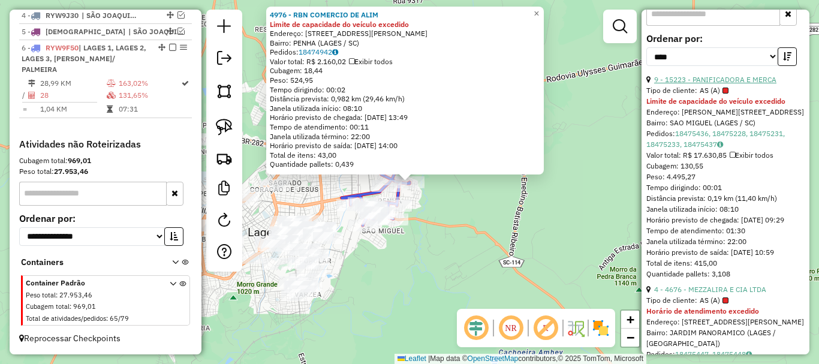
click at [726, 84] on link "9 - 15223 - PANIFICADORA E MERCA" at bounding box center [715, 79] width 122 height 9
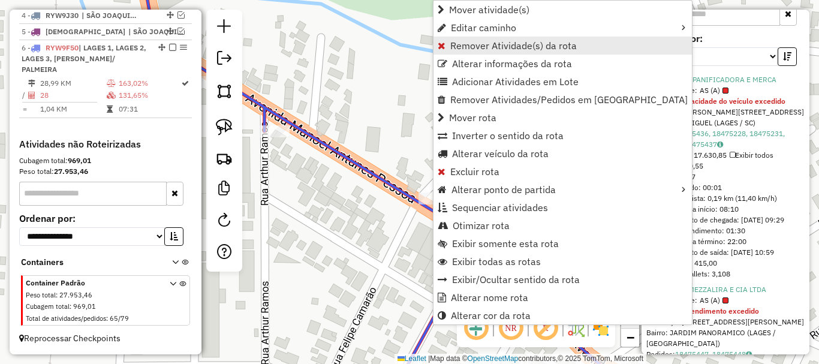
click at [457, 44] on span "Remover Atividade(s) da rota" at bounding box center [513, 46] width 127 height 10
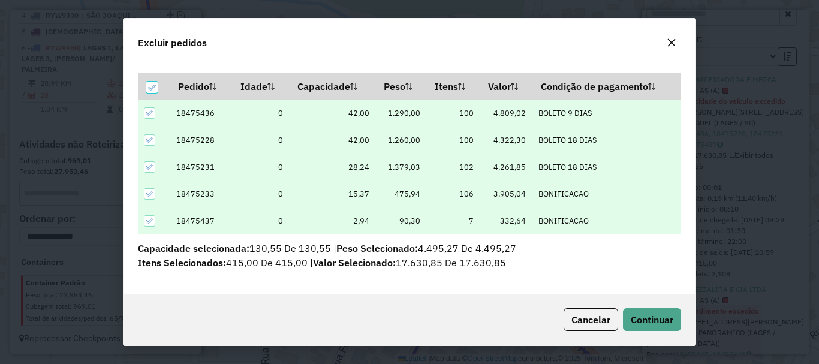
scroll to position [32, 0]
click at [649, 314] on span "Continuar" at bounding box center [652, 320] width 43 height 12
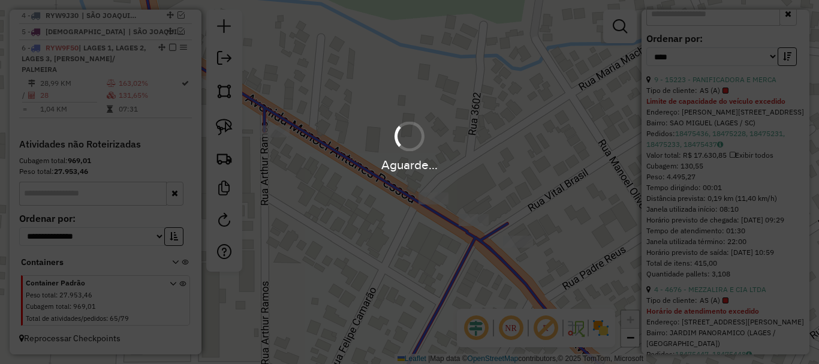
scroll to position [409, 0]
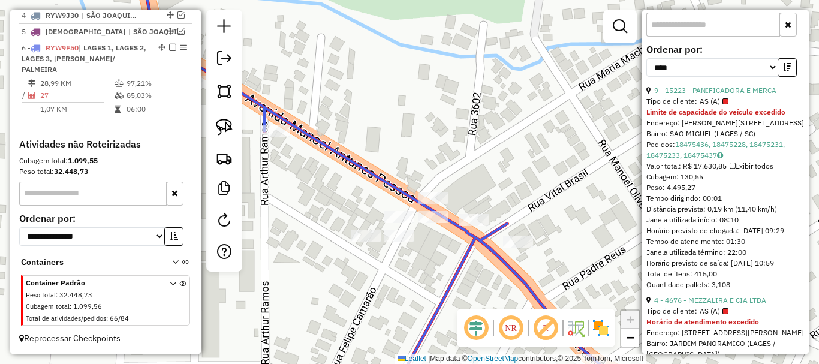
click at [784, 77] on button "button" at bounding box center [787, 67] width 19 height 19
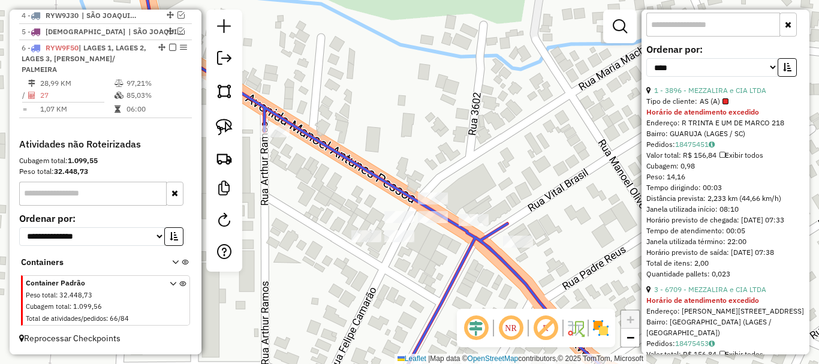
click at [784, 77] on button "button" at bounding box center [787, 67] width 19 height 19
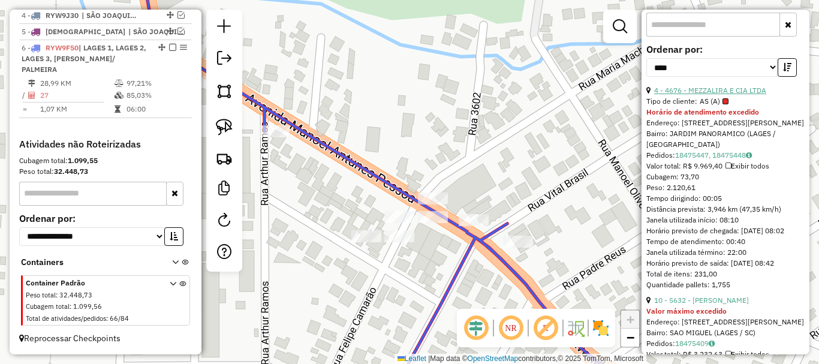
click at [757, 95] on link "4 - 4676 - MEZZALIRA E CIA LTDA" at bounding box center [710, 90] width 112 height 9
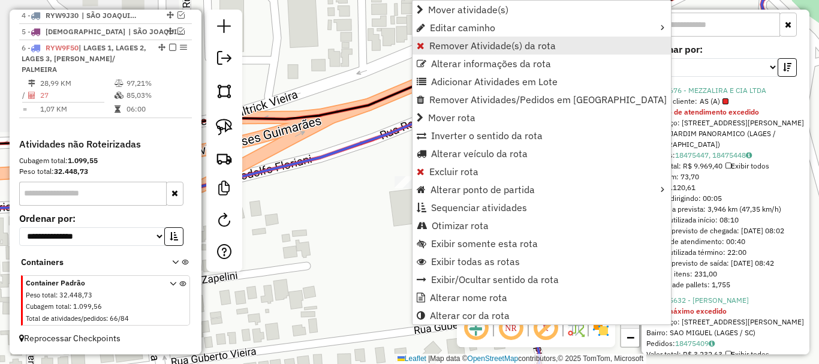
click at [436, 46] on span "Remover Atividade(s) da rota" at bounding box center [492, 46] width 127 height 10
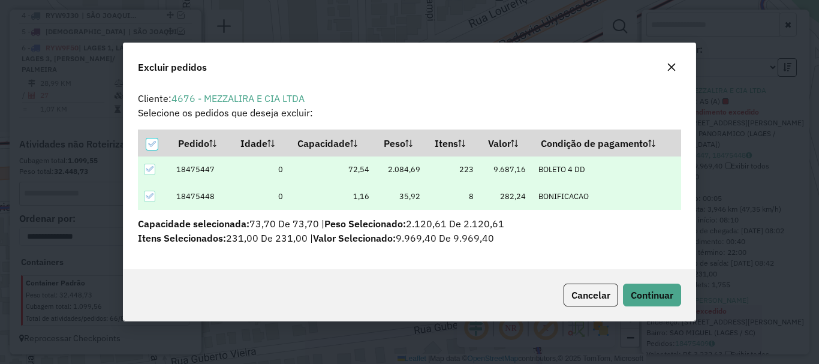
scroll to position [0, 0]
click at [648, 294] on span "Continuar" at bounding box center [652, 295] width 43 height 12
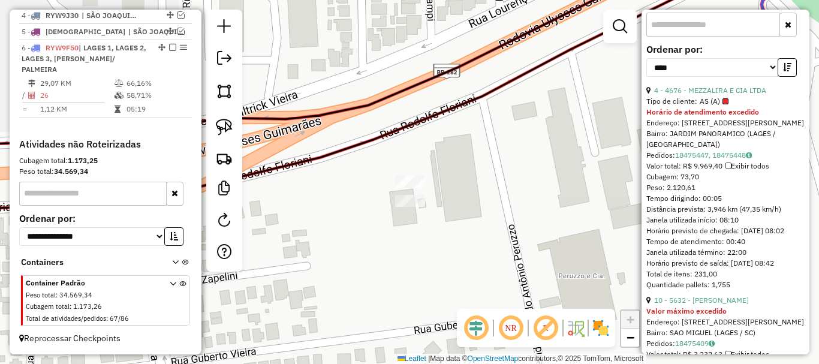
click at [784, 71] on icon "button" at bounding box center [787, 67] width 8 height 8
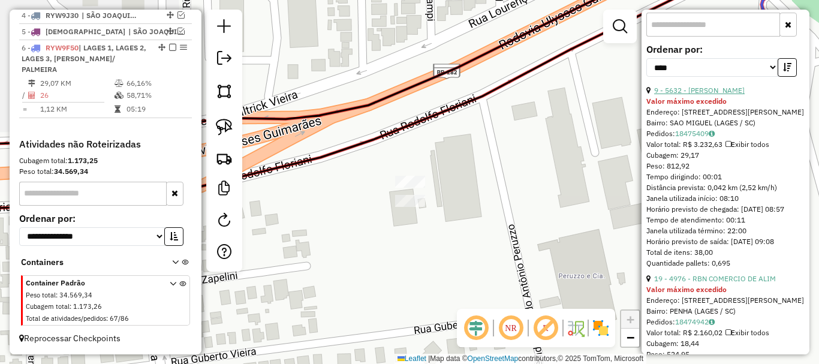
click at [744, 95] on link "9 - 5632 - [PERSON_NAME]" at bounding box center [699, 90] width 91 height 9
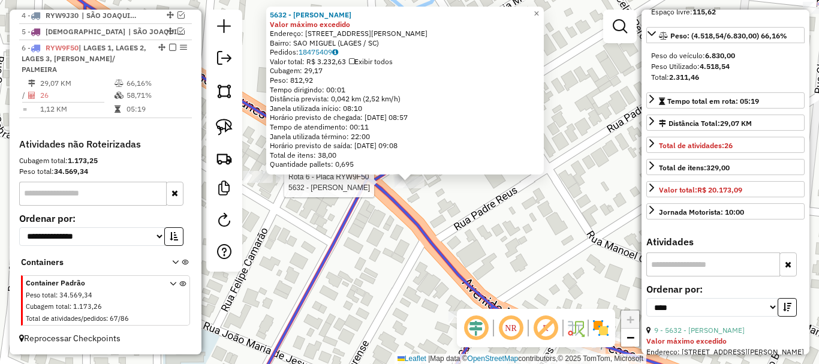
scroll to position [515, 0]
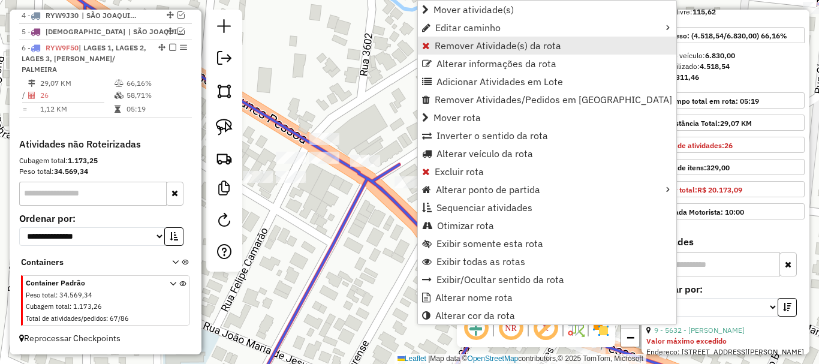
click at [456, 44] on span "Remover Atividade(s) da rota" at bounding box center [498, 46] width 127 height 10
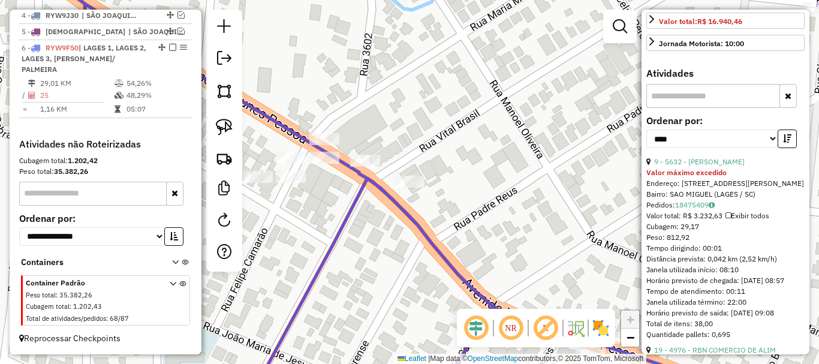
scroll to position [349, 0]
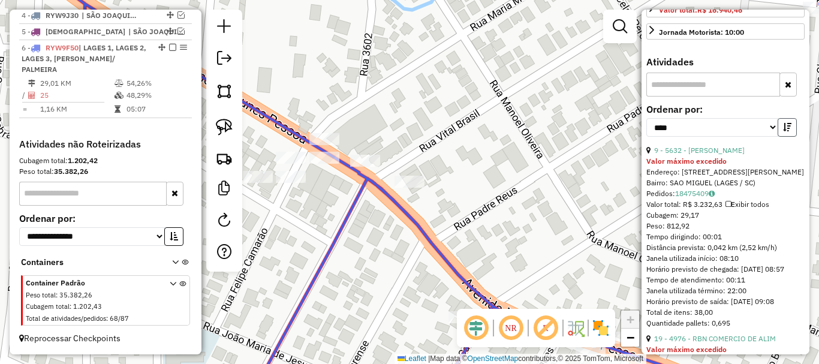
click at [789, 137] on button "button" at bounding box center [787, 127] width 19 height 19
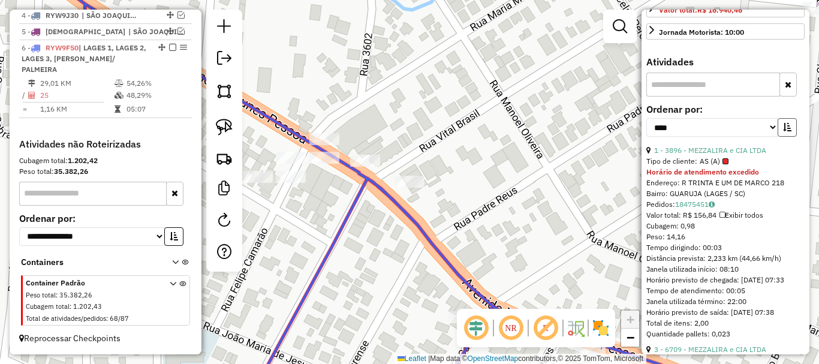
click at [789, 137] on button "button" at bounding box center [787, 127] width 19 height 19
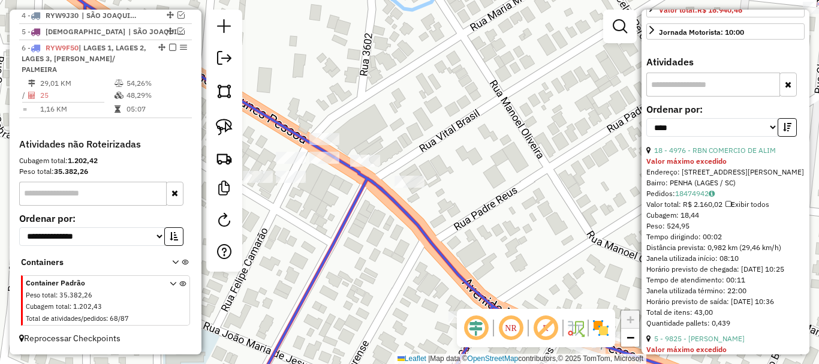
click at [781, 139] on div "**********" at bounding box center [725, 125] width 158 height 40
click at [790, 137] on button "button" at bounding box center [787, 127] width 19 height 19
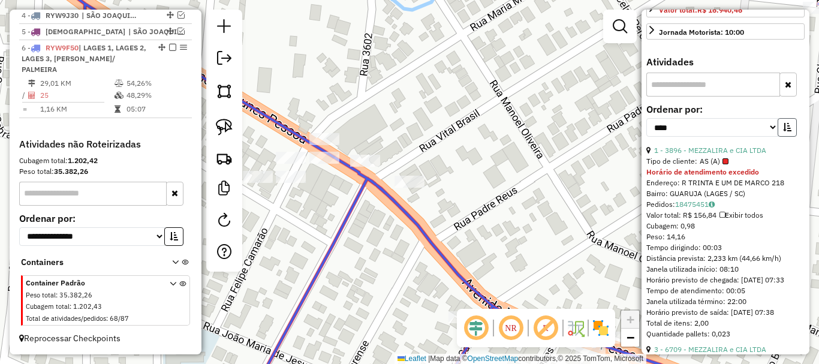
click at [790, 137] on button "button" at bounding box center [787, 127] width 19 height 19
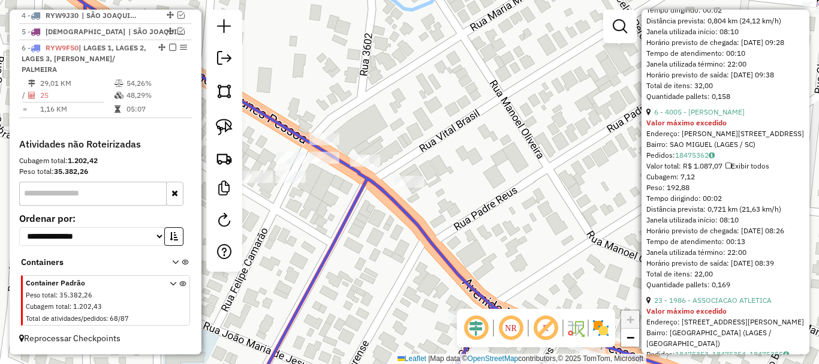
scroll to position [1728, 0]
click at [585, 215] on div "Janela de atendimento Grade de atendimento Capacidade Transportadoras Veículos …" at bounding box center [409, 182] width 819 height 364
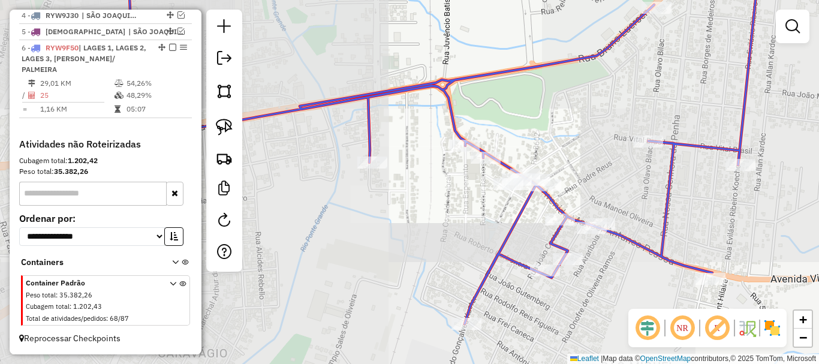
drag, startPoint x: 569, startPoint y: 211, endPoint x: 606, endPoint y: 182, distance: 47.4
click at [606, 184] on div "Janela de atendimento Grade de atendimento Capacidade Transportadoras Veículos …" at bounding box center [409, 182] width 819 height 364
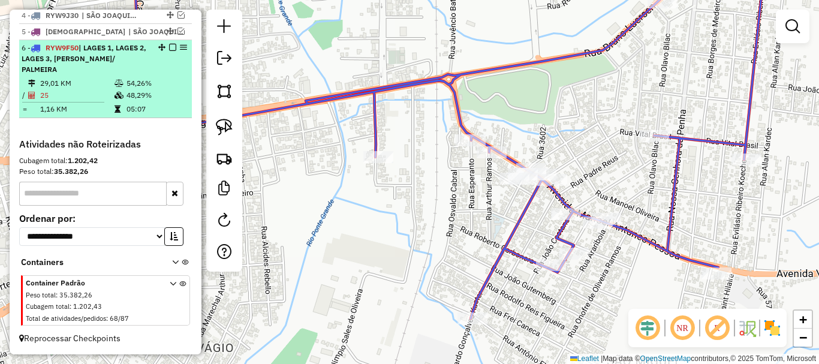
click at [171, 47] on em at bounding box center [172, 47] width 7 height 7
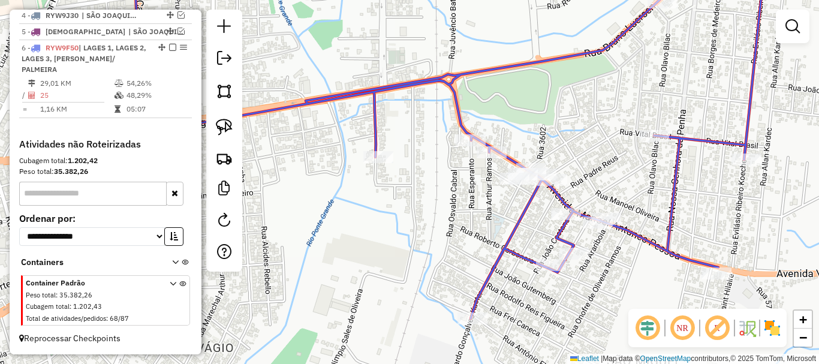
scroll to position [453, 0]
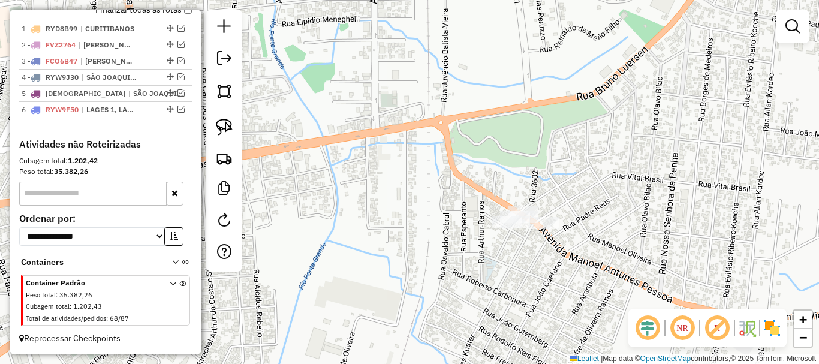
drag, startPoint x: 383, startPoint y: 202, endPoint x: 515, endPoint y: 176, distance: 134.9
click at [499, 184] on div "Janela de atendimento Grade de atendimento Capacidade Transportadoras Veículos …" at bounding box center [409, 182] width 819 height 364
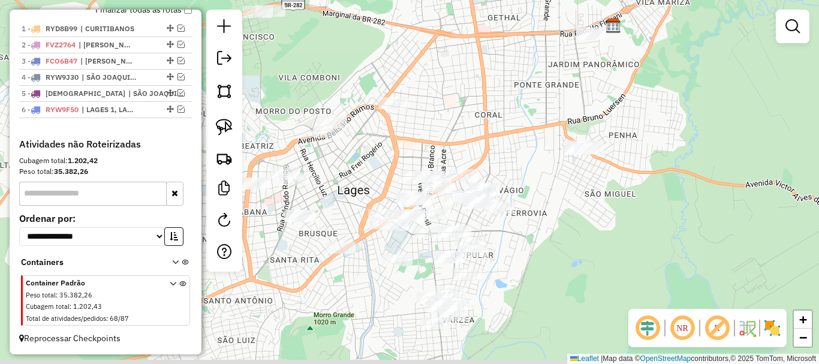
drag, startPoint x: 522, startPoint y: 175, endPoint x: 517, endPoint y: 151, distance: 25.2
click at [517, 142] on div "Janela de atendimento Grade de atendimento Capacidade Transportadoras Veículos …" at bounding box center [409, 182] width 819 height 364
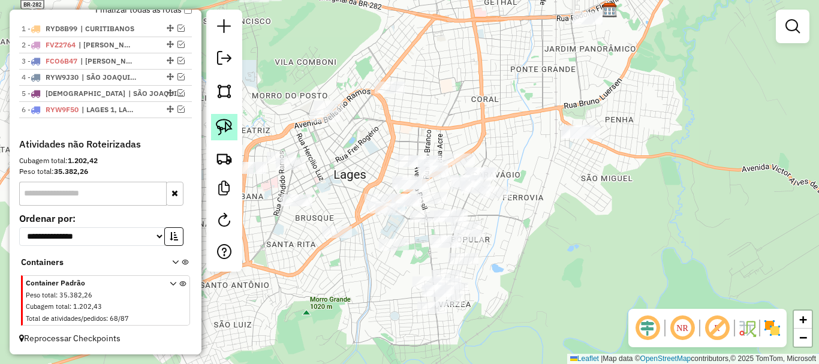
click at [227, 128] on img at bounding box center [224, 127] width 17 height 17
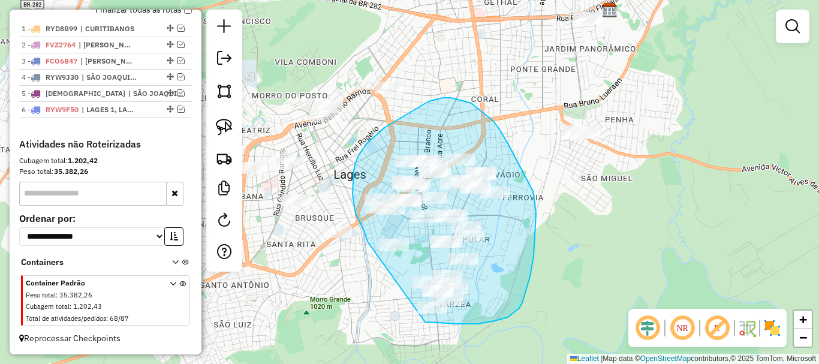
drag, startPoint x: 368, startPoint y: 242, endPoint x: 383, endPoint y: 309, distance: 69.4
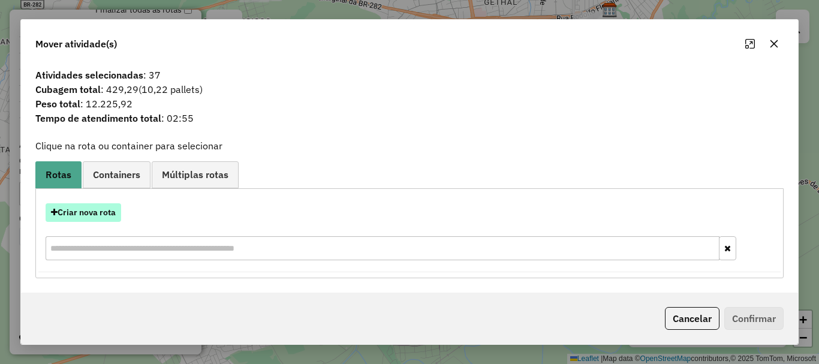
click at [113, 210] on button "Criar nova rota" at bounding box center [84, 212] width 76 height 19
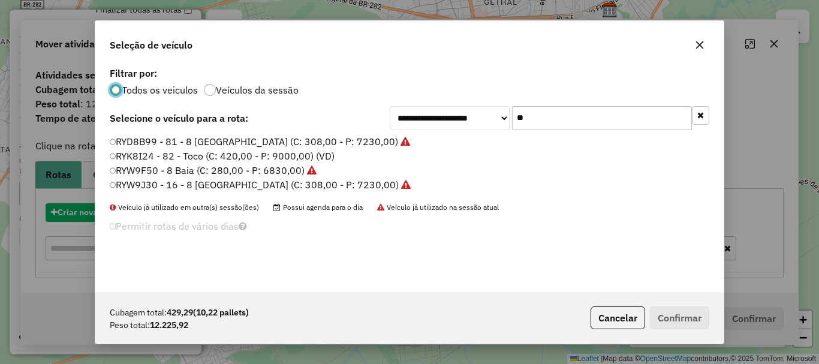
scroll to position [7, 4]
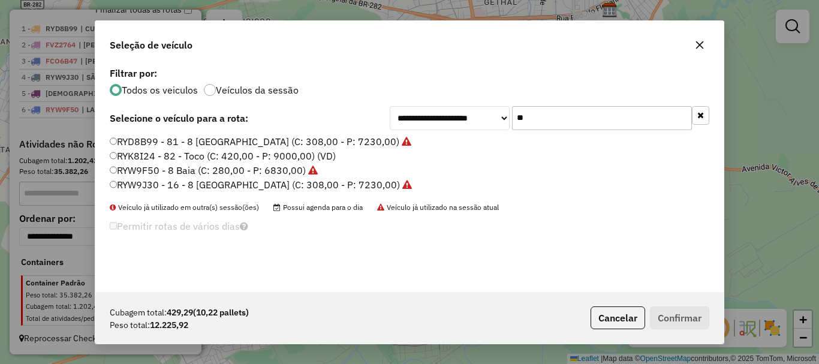
click at [564, 118] on input "**" at bounding box center [602, 118] width 180 height 24
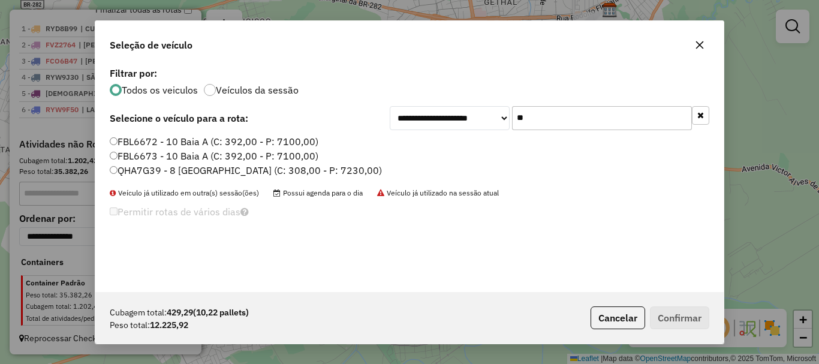
type input "**"
drag, startPoint x: 146, startPoint y: 172, endPoint x: 336, endPoint y: 212, distance: 194.3
click at [152, 174] on label "QHA7G39 - 8 [GEOGRAPHIC_DATA] (C: 308,00 - P: 7230,00)" at bounding box center [246, 170] width 272 height 14
click at [166, 169] on label "QHA7G39 - 8 [GEOGRAPHIC_DATA] (C: 308,00 - P: 7230,00)" at bounding box center [246, 170] width 272 height 14
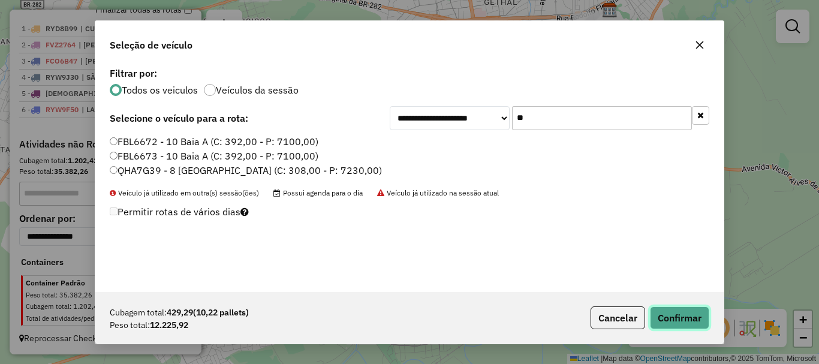
click at [671, 318] on button "Confirmar" at bounding box center [679, 317] width 59 height 23
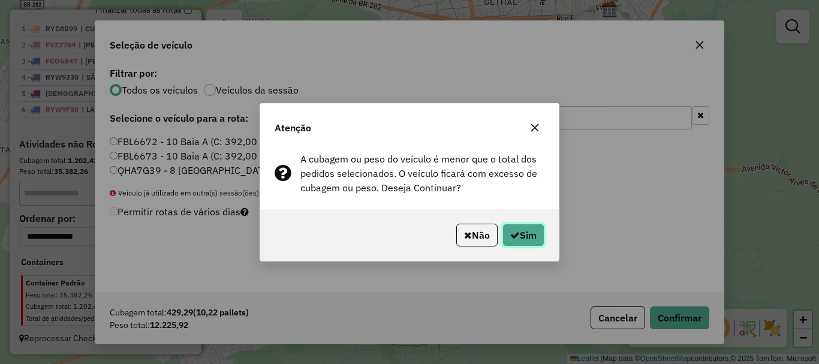
click at [524, 227] on button "Sim" at bounding box center [524, 235] width 42 height 23
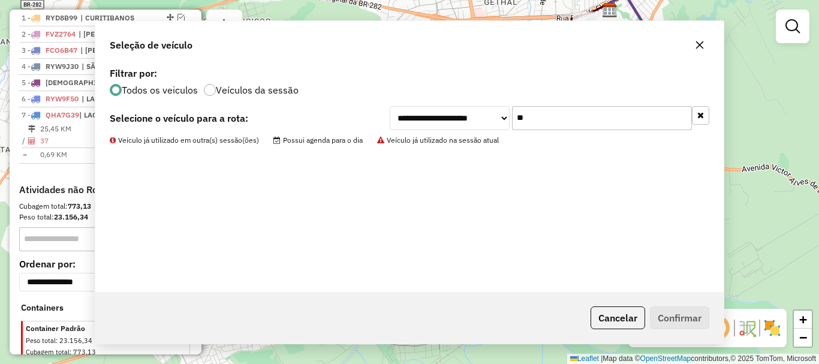
scroll to position [515, 0]
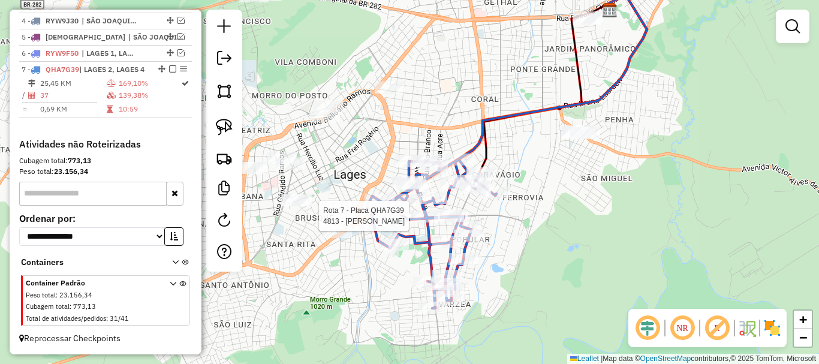
select select "*********"
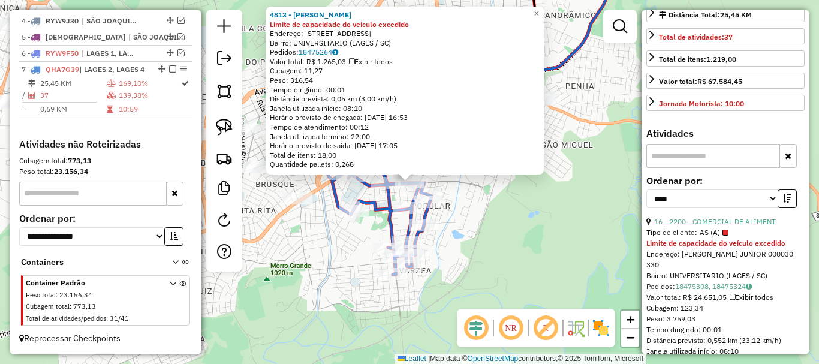
scroll to position [300, 0]
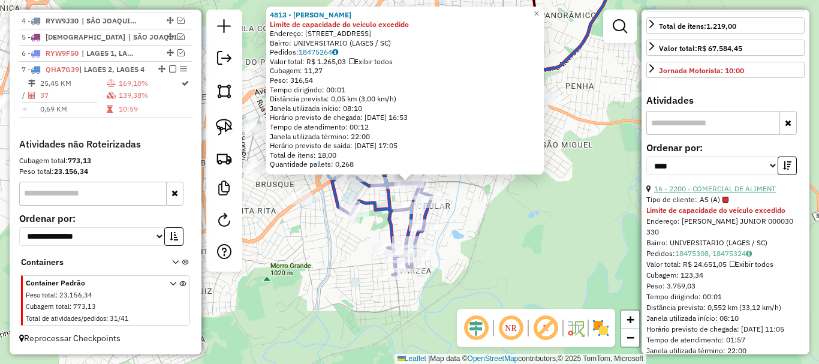
click at [726, 193] on link "16 - 2200 - COMERCIAL DE ALIMENT" at bounding box center [715, 188] width 122 height 9
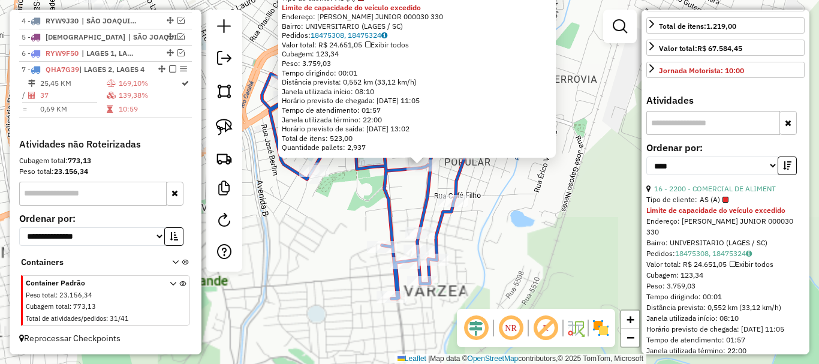
drag, startPoint x: 352, startPoint y: 187, endPoint x: 363, endPoint y: 206, distance: 22.8
click at [356, 206] on div "2200 - COMERCIAL DE ALIMENT Tipo de cliente: AS (A) Limite de capacidade do veí…" at bounding box center [409, 182] width 819 height 364
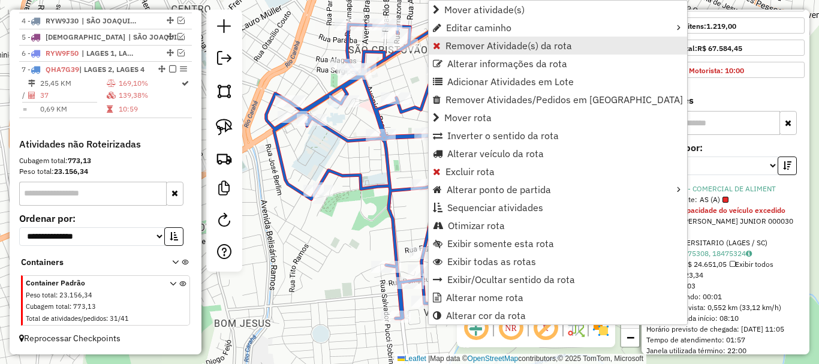
click at [473, 41] on span "Remover Atividade(s) da rota" at bounding box center [509, 46] width 127 height 10
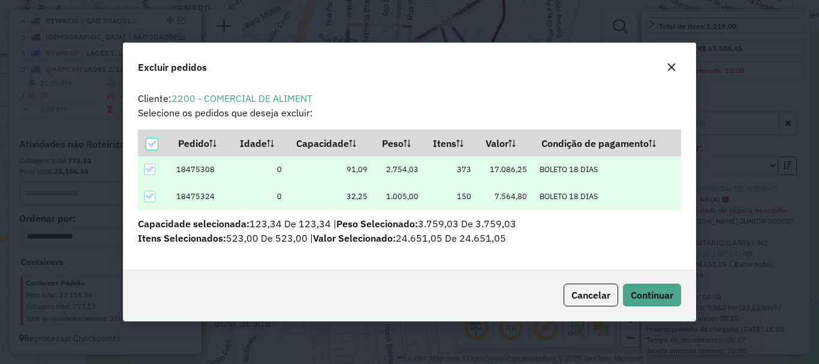
scroll to position [0, 0]
click at [651, 294] on span "Continuar" at bounding box center [652, 295] width 43 height 12
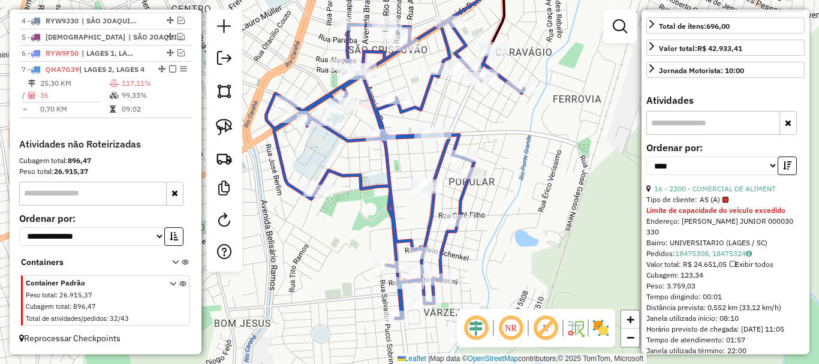
scroll to position [289, 0]
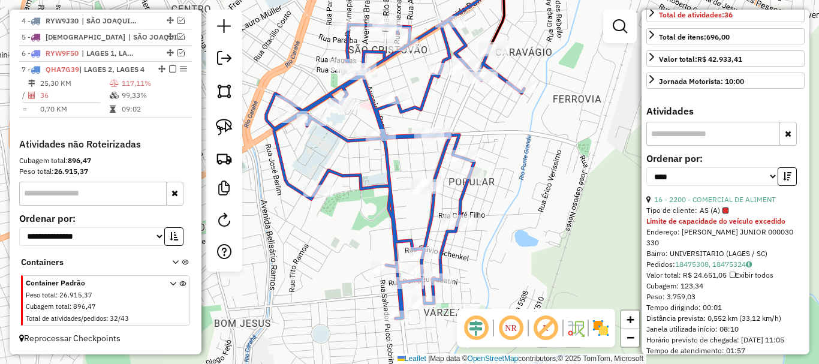
click at [786, 181] on icon "button" at bounding box center [787, 176] width 8 height 8
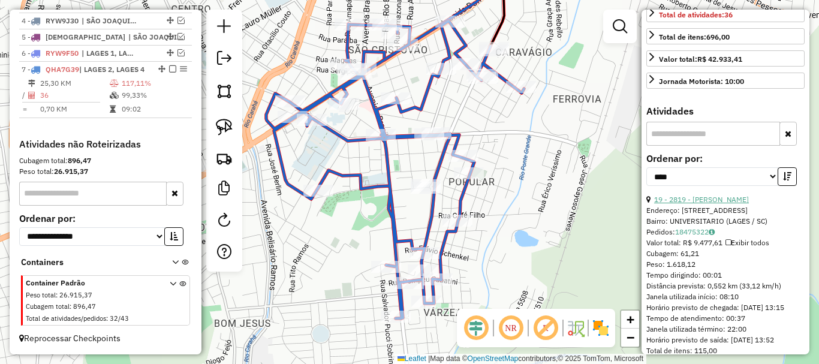
click at [736, 204] on link "19 - 2819 - [PERSON_NAME]" at bounding box center [701, 199] width 95 height 9
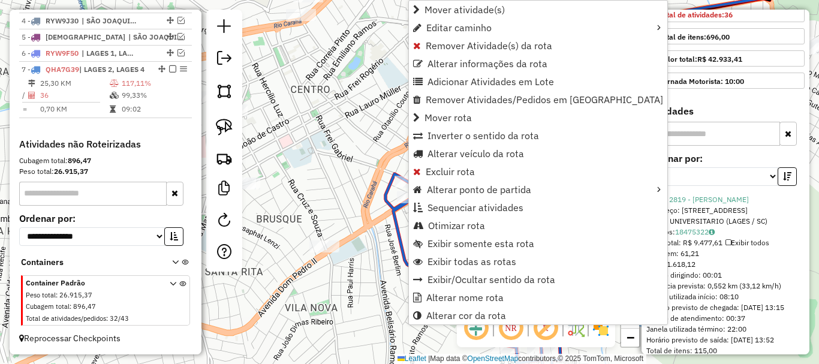
drag, startPoint x: 430, startPoint y: 41, endPoint x: 497, endPoint y: 86, distance: 80.8
click at [432, 41] on span "Remover Atividade(s) da rota" at bounding box center [489, 46] width 127 height 10
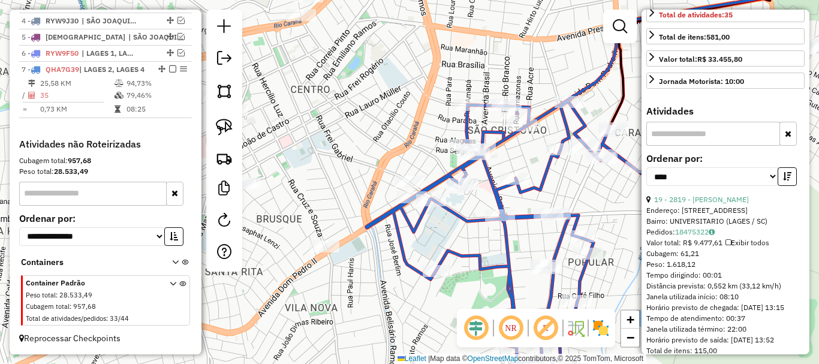
click at [787, 181] on icon "button" at bounding box center [787, 176] width 8 height 8
click at [733, 204] on link "14 - 4824 - [PERSON_NAME]" at bounding box center [701, 199] width 95 height 9
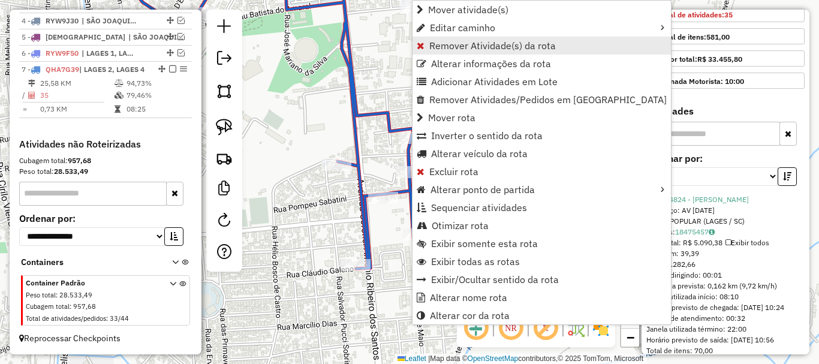
click at [436, 41] on span "Remover Atividade(s) da rota" at bounding box center [492, 46] width 127 height 10
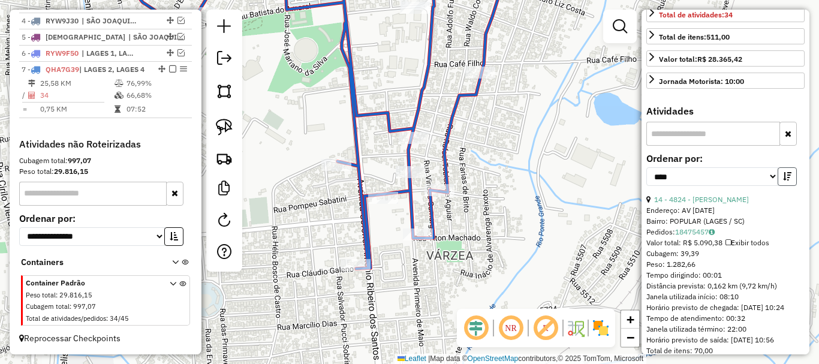
click at [788, 181] on icon "button" at bounding box center [787, 176] width 8 height 8
click at [728, 204] on link "18 - 11132 - DJBS BAR LTDA" at bounding box center [701, 199] width 95 height 9
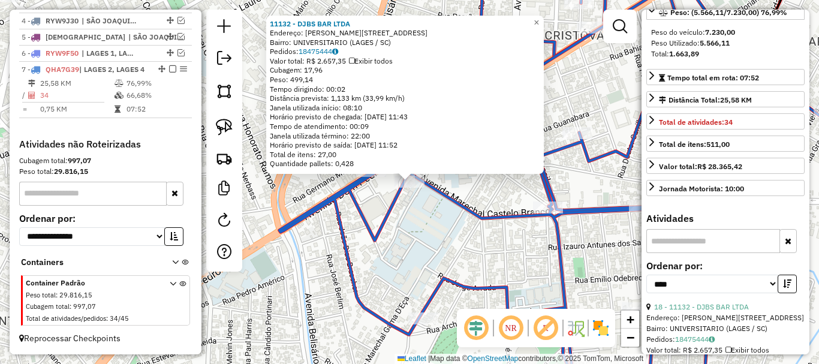
scroll to position [169, 0]
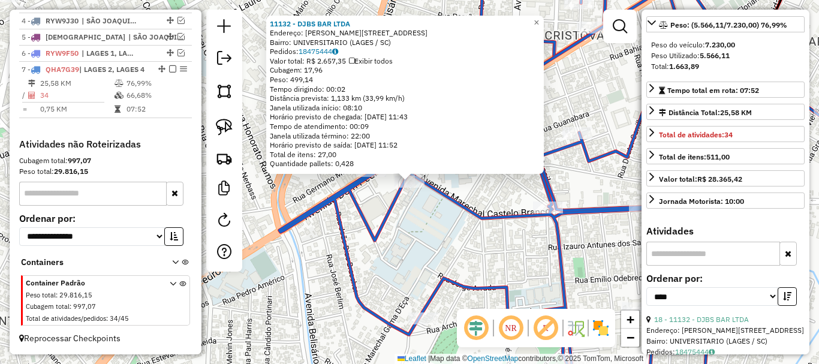
click at [579, 257] on div "11132 - DJBS BAR LTDA Endereço: R [PERSON_NAME] 100 Bairro: UNIVERSITARIO (LAGE…" at bounding box center [409, 182] width 819 height 364
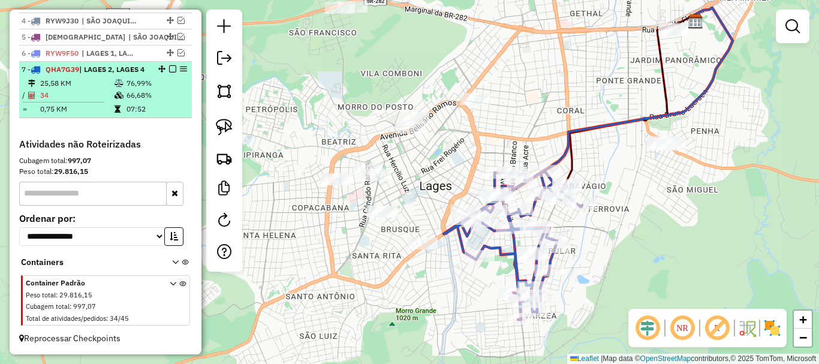
click at [171, 65] on em at bounding box center [172, 68] width 7 height 7
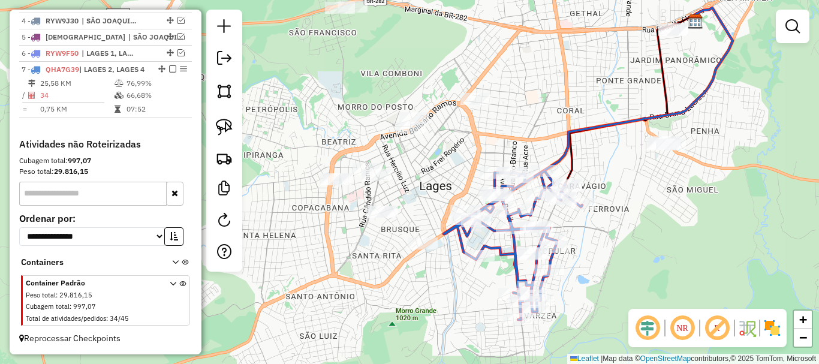
scroll to position [469, 0]
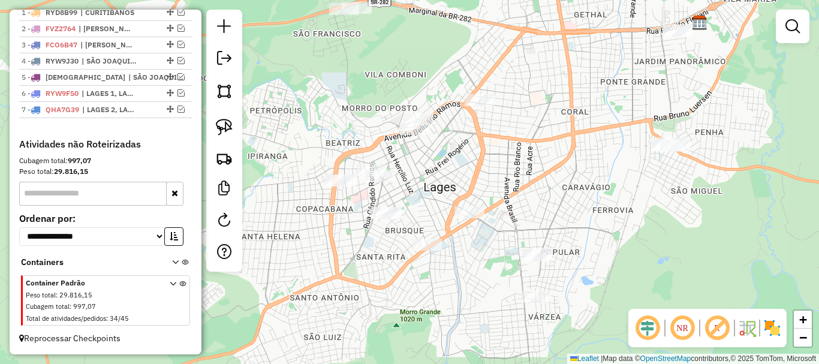
drag, startPoint x: 340, startPoint y: 98, endPoint x: 553, endPoint y: 115, distance: 213.6
click at [542, 115] on div "Janela de atendimento Grade de atendimento Capacidade Transportadoras Veículos …" at bounding box center [409, 182] width 819 height 364
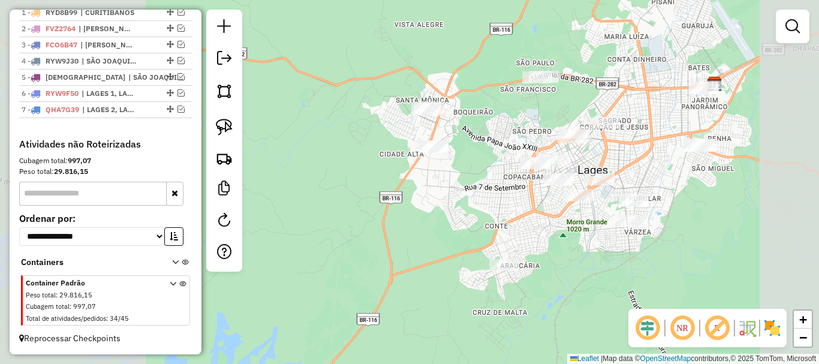
drag, startPoint x: 488, startPoint y: 231, endPoint x: 581, endPoint y: 97, distance: 163.9
click at [578, 103] on div "Janela de atendimento Grade de atendimento Capacidade Transportadoras Veículos …" at bounding box center [409, 182] width 819 height 364
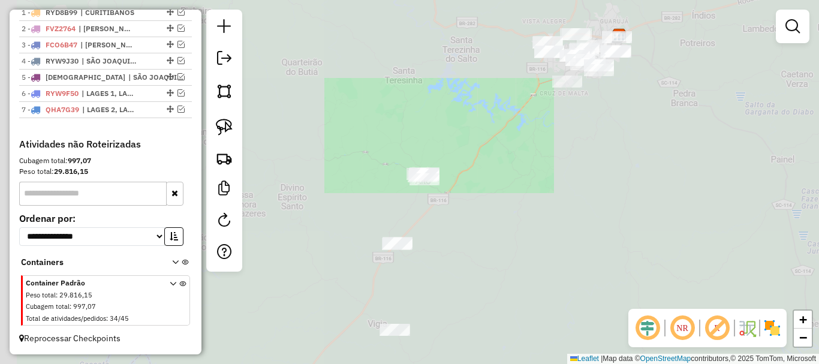
drag, startPoint x: 515, startPoint y: 176, endPoint x: 533, endPoint y: 94, distance: 83.7
click at [571, 82] on div "Janela de atendimento Grade de atendimento Capacidade Transportadoras Veículos …" at bounding box center [409, 182] width 819 height 364
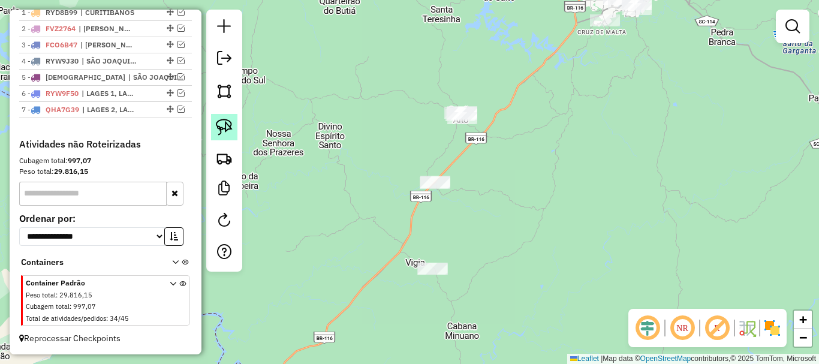
click at [230, 125] on img at bounding box center [224, 127] width 17 height 17
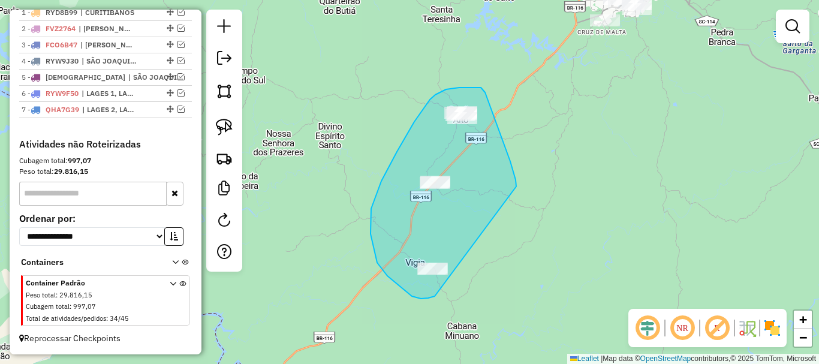
drag, startPoint x: 434, startPoint y: 297, endPoint x: 512, endPoint y: 198, distance: 125.6
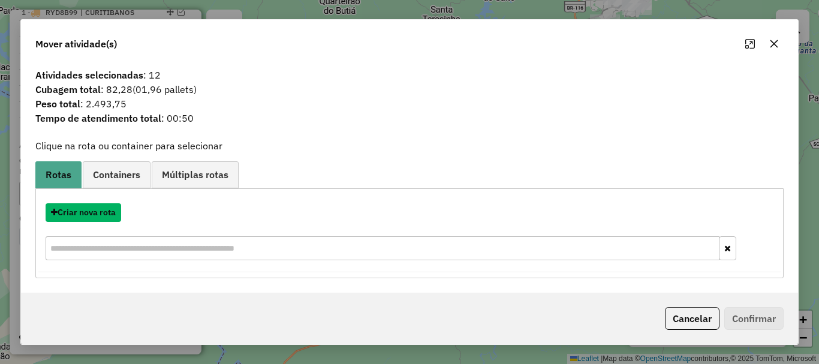
click at [97, 214] on button "Criar nova rota" at bounding box center [84, 212] width 76 height 19
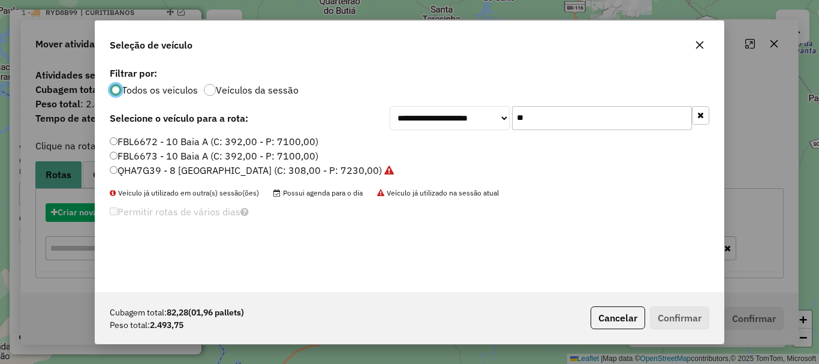
scroll to position [7, 4]
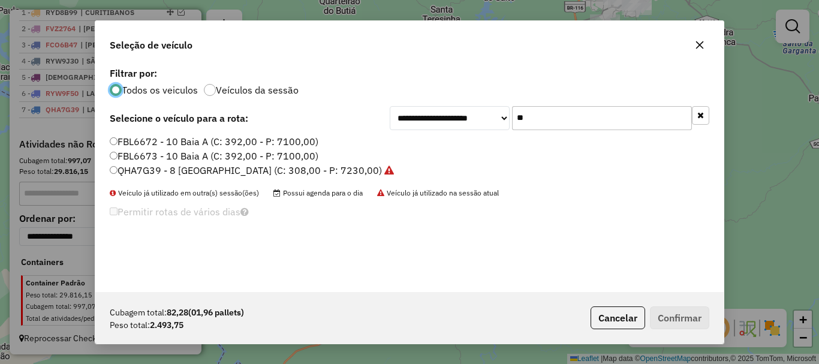
click at [551, 124] on input "**" at bounding box center [602, 118] width 180 height 24
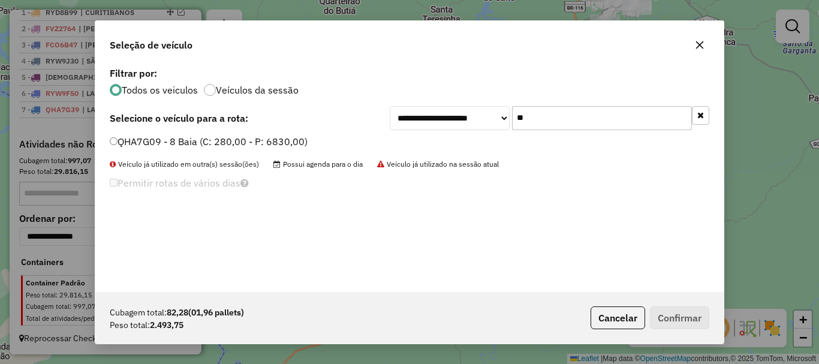
type input "**"
click at [141, 148] on label "QHA7G09 - 8 Baia (C: 280,00 - P: 6830,00)" at bounding box center [209, 141] width 198 height 14
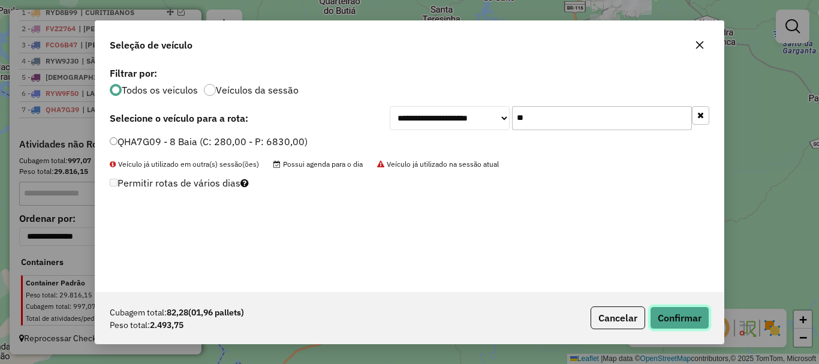
click at [663, 318] on button "Confirmar" at bounding box center [679, 317] width 59 height 23
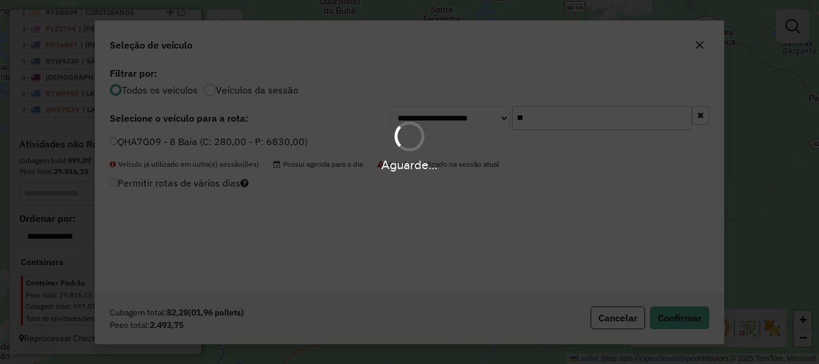
scroll to position [520, 0]
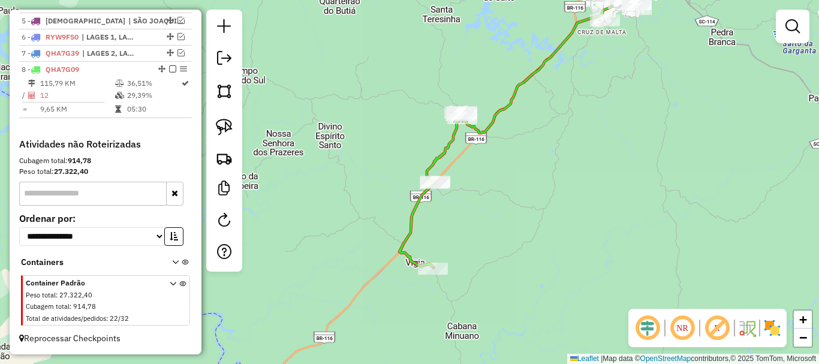
drag, startPoint x: 599, startPoint y: 140, endPoint x: 466, endPoint y: 285, distance: 197.4
click at [467, 285] on div "Janela de atendimento Grade de atendimento Capacidade Transportadoras Veículos …" at bounding box center [409, 182] width 819 height 364
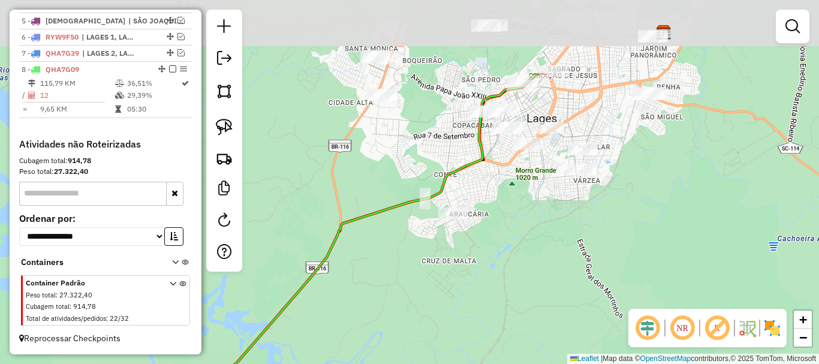
drag, startPoint x: 482, startPoint y: 121, endPoint x: 381, endPoint y: 240, distance: 155.8
click at [381, 246] on div "Janela de atendimento Grade de atendimento Capacidade Transportadoras Veículos …" at bounding box center [409, 182] width 819 height 364
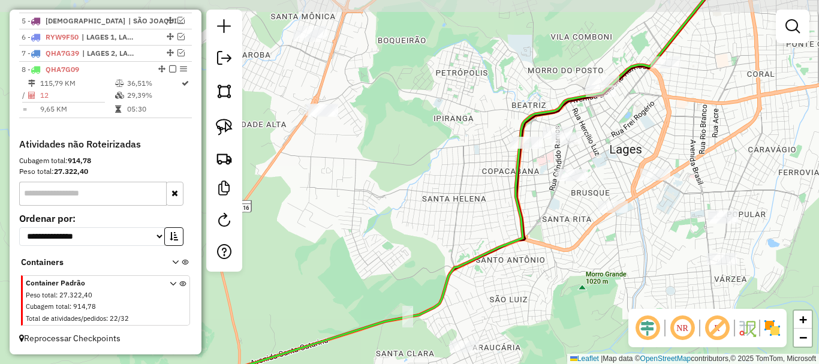
drag, startPoint x: 433, startPoint y: 156, endPoint x: 438, endPoint y: 188, distance: 32.7
click at [438, 188] on div "Janela de atendimento Grade de atendimento Capacidade Transportadoras Veículos …" at bounding box center [409, 182] width 819 height 364
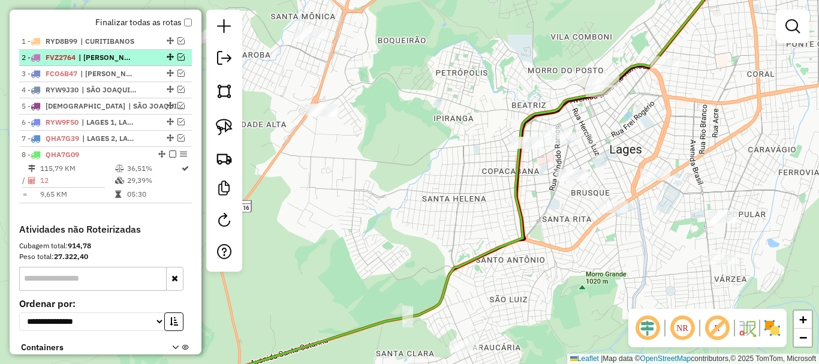
scroll to position [400, 0]
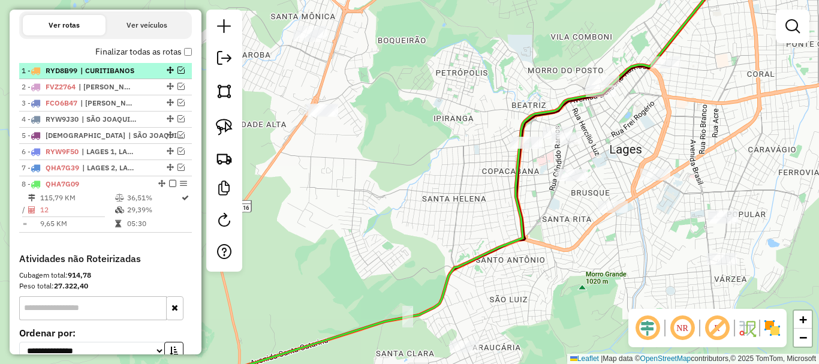
click at [179, 74] on em at bounding box center [181, 70] width 7 height 7
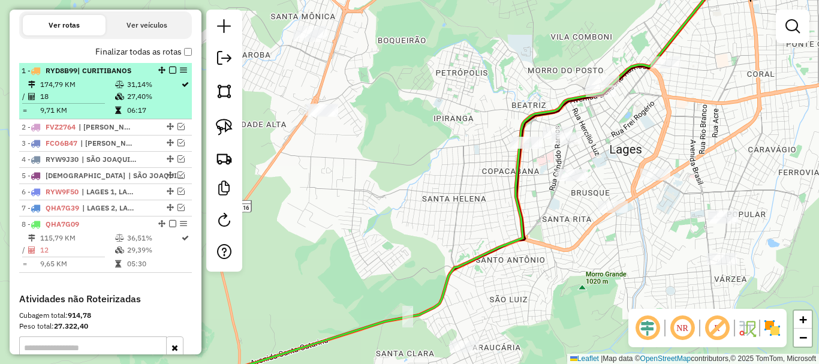
click at [131, 75] on span "| CURITIBANOS" at bounding box center [104, 70] width 54 height 9
select select "*********"
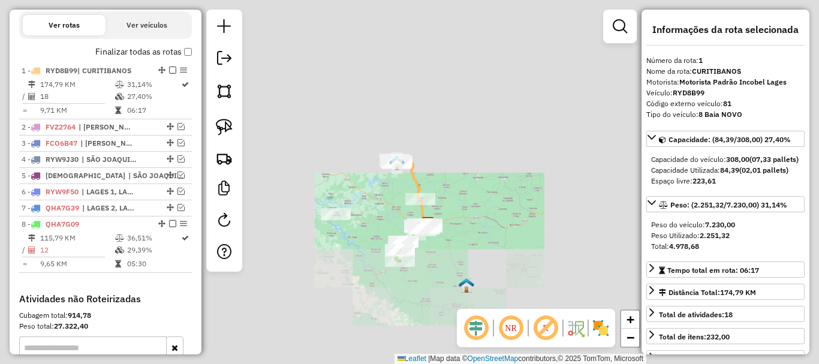
drag, startPoint x: 456, startPoint y: 121, endPoint x: 454, endPoint y: 167, distance: 46.2
click at [464, 173] on div "Janela de atendimento Grade de atendimento Capacidade Transportadoras Veículos …" at bounding box center [409, 182] width 819 height 364
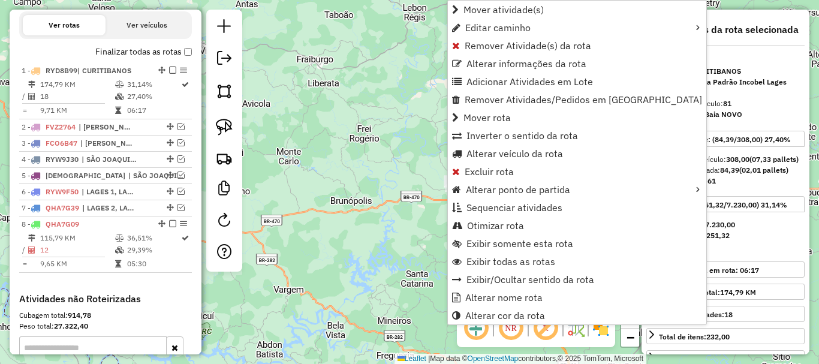
scroll to position [464, 0]
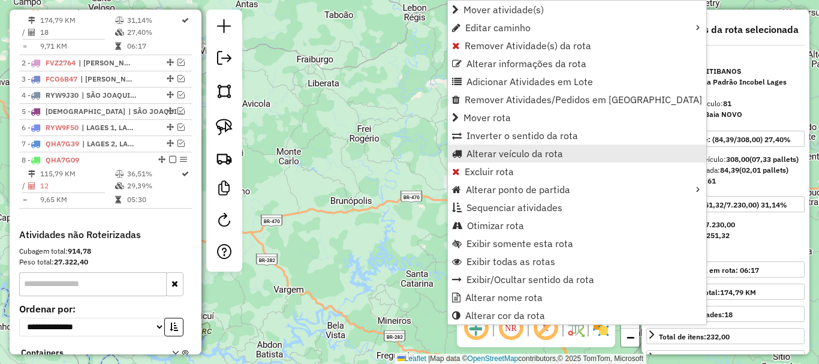
click at [513, 152] on span "Alterar veículo da rota" at bounding box center [515, 154] width 97 height 10
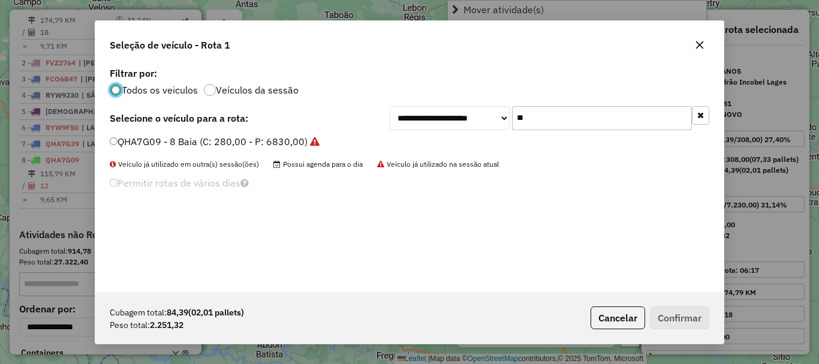
scroll to position [7, 4]
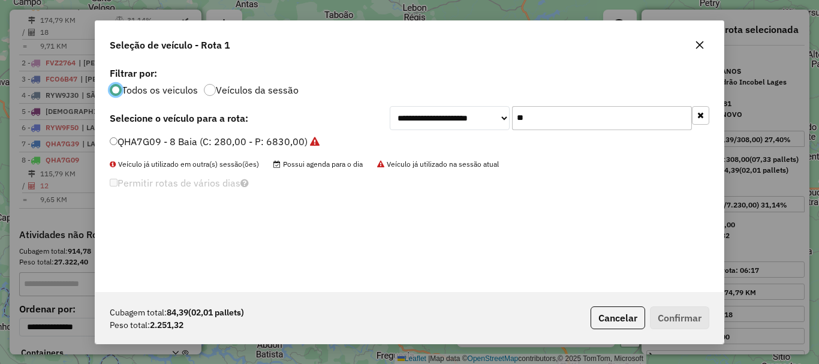
click at [567, 110] on input "**" at bounding box center [602, 118] width 180 height 24
click at [566, 113] on input "**" at bounding box center [602, 118] width 180 height 24
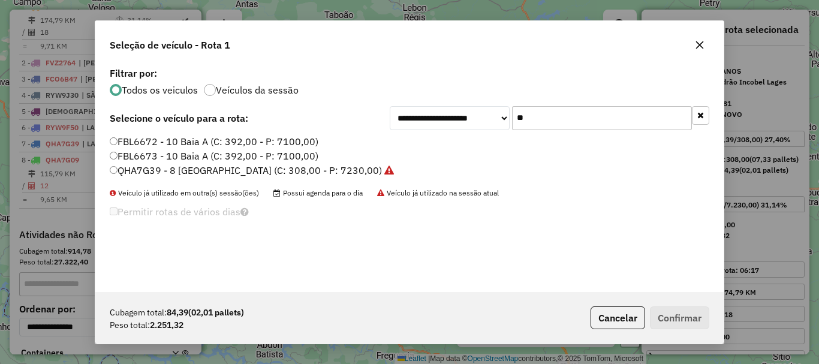
click at [153, 171] on label "QHA7G39 - 8 [GEOGRAPHIC_DATA] (C: 308,00 - P: 7230,00)" at bounding box center [252, 170] width 284 height 14
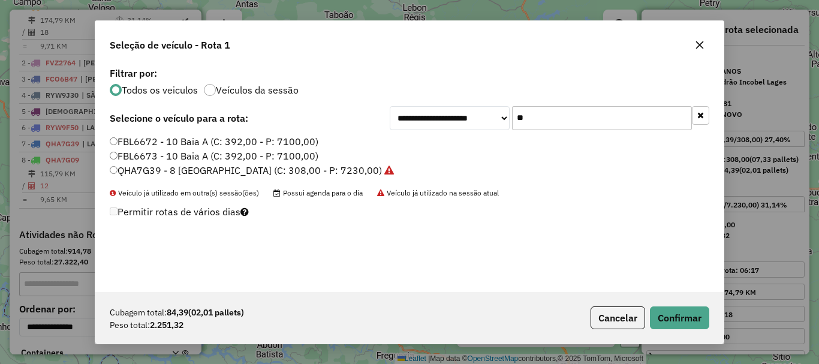
click at [545, 117] on input "**" at bounding box center [602, 118] width 180 height 24
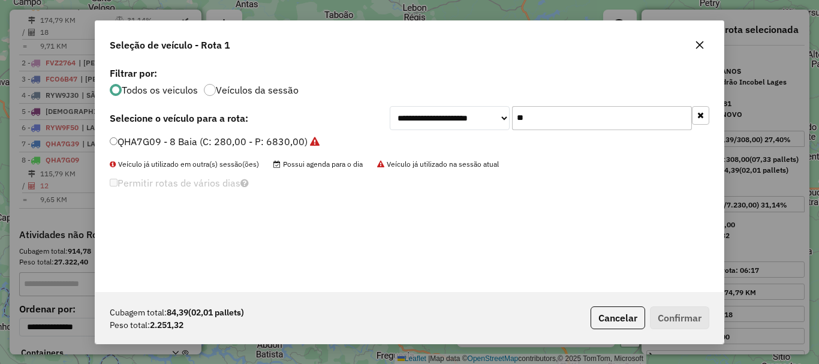
click at [154, 137] on label "QHA7G09 - 8 Baia (C: 280,00 - P: 6830,00)" at bounding box center [215, 141] width 210 height 14
click at [550, 118] on input "**" at bounding box center [602, 118] width 180 height 24
type input "*"
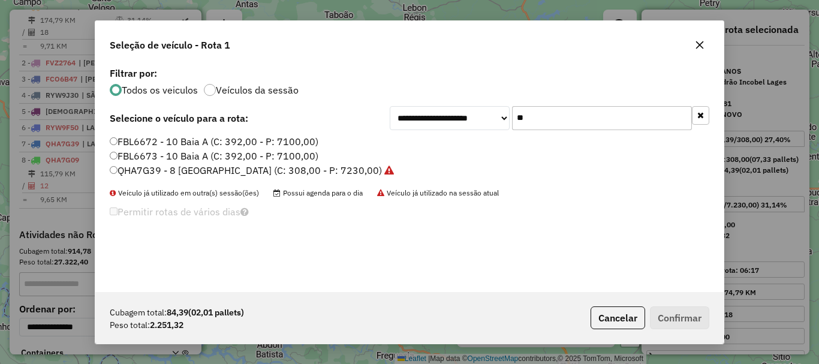
type input "**"
click at [148, 179] on div "FBL6672 - 10 Baia A (C: 392,00 - P: 7100,00) FBL6673 - 10 Baia A (C: 392,00 - P…" at bounding box center [410, 161] width 614 height 53
click at [150, 170] on label "QHA7G39 - 8 [GEOGRAPHIC_DATA] (C: 308,00 - P: 7230,00)" at bounding box center [252, 170] width 284 height 14
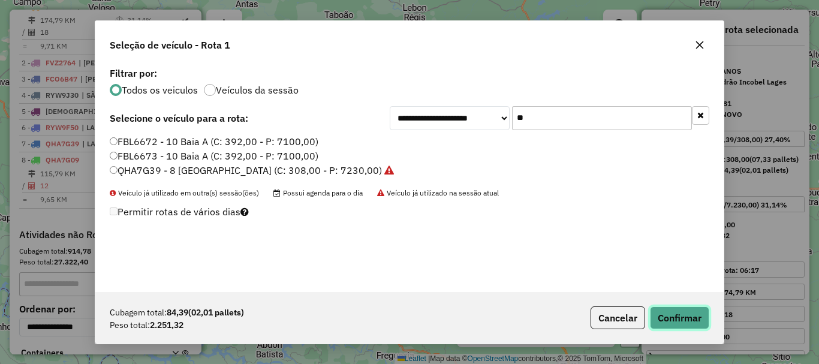
click at [673, 318] on button "Confirmar" at bounding box center [679, 317] width 59 height 23
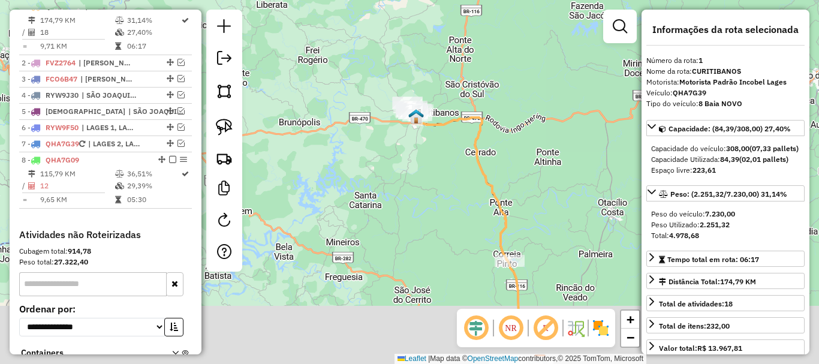
drag, startPoint x: 447, startPoint y: 193, endPoint x: 360, endPoint y: 51, distance: 166.1
click at [360, 51] on div "Janela de atendimento Grade de atendimento Capacidade Transportadoras Veículos …" at bounding box center [409, 182] width 819 height 364
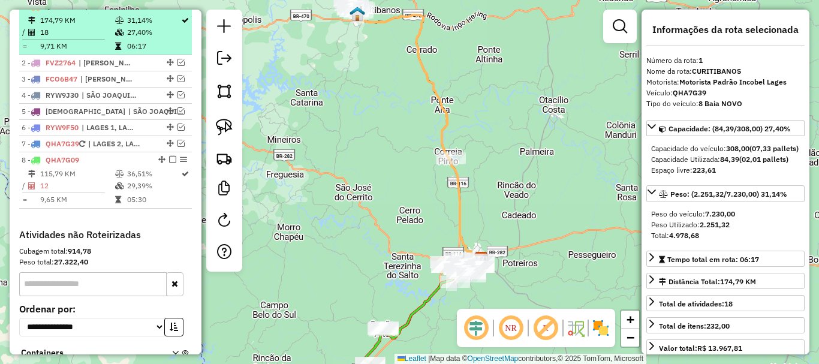
click at [170, 10] on em at bounding box center [172, 5] width 7 height 7
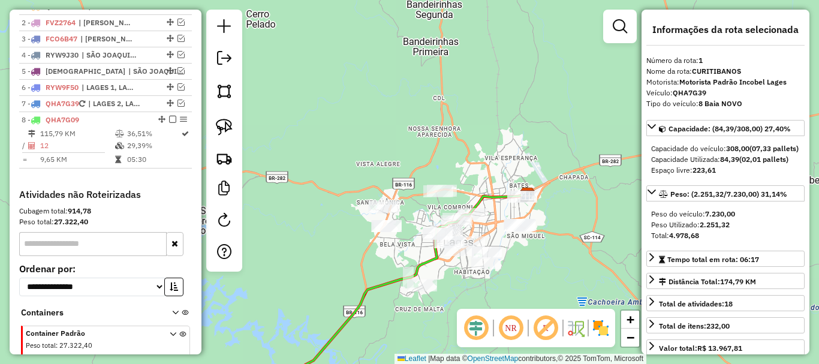
click at [178, 107] on em at bounding box center [181, 103] width 7 height 7
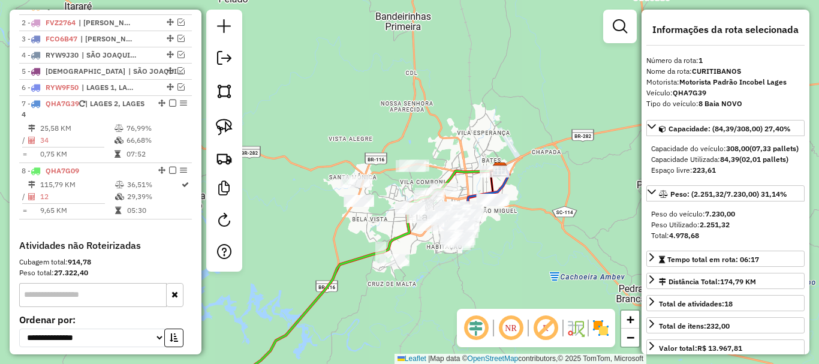
drag, startPoint x: 488, startPoint y: 143, endPoint x: 458, endPoint y: 119, distance: 37.6
click at [458, 118] on div "Janela de atendimento Grade de atendimento Capacidade Transportadoras Veículos …" at bounding box center [409, 182] width 819 height 364
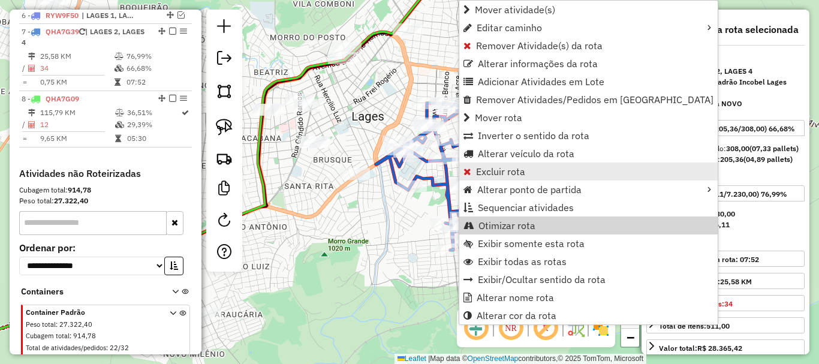
scroll to position [561, 0]
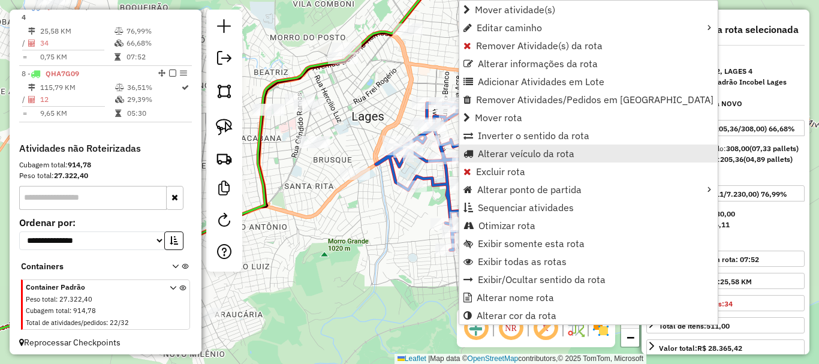
click at [513, 154] on span "Alterar veículo da rota" at bounding box center [526, 154] width 97 height 10
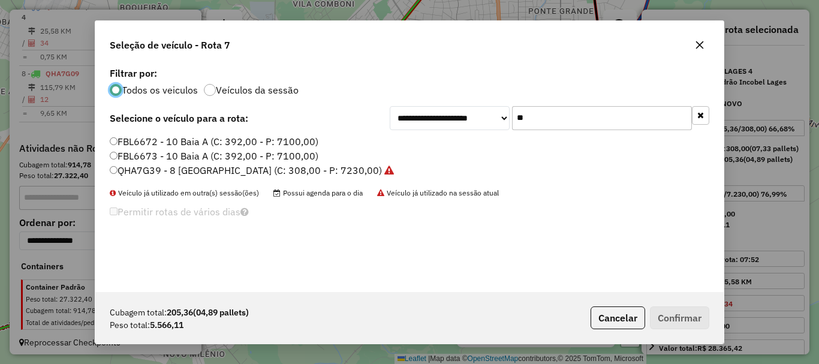
scroll to position [7, 4]
click at [558, 115] on input "**" at bounding box center [602, 118] width 180 height 24
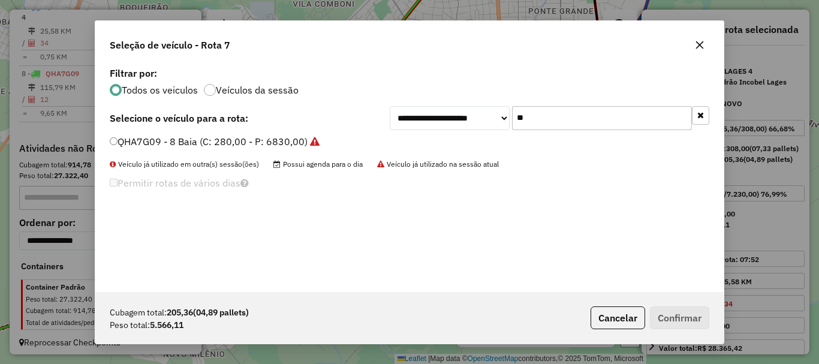
type input "**"
click at [163, 139] on label "QHA7G09 - 8 Baia (C: 280,00 - P: 6830,00)" at bounding box center [215, 141] width 210 height 14
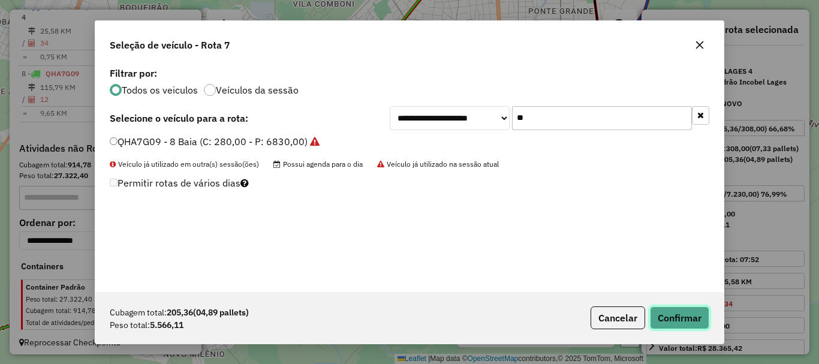
click at [697, 320] on button "Confirmar" at bounding box center [679, 317] width 59 height 23
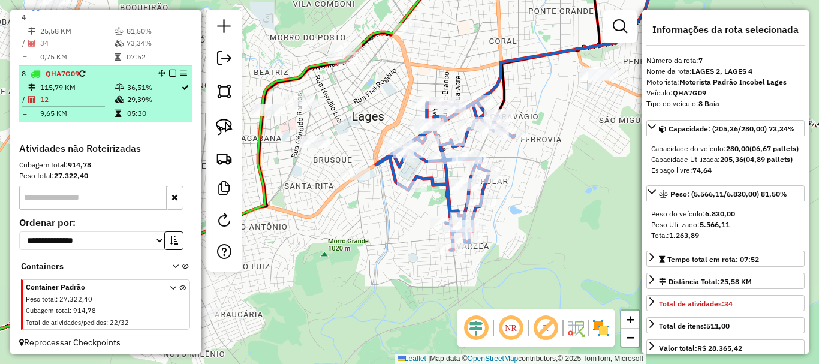
click at [103, 119] on td "9,65 KM" at bounding box center [77, 113] width 75 height 12
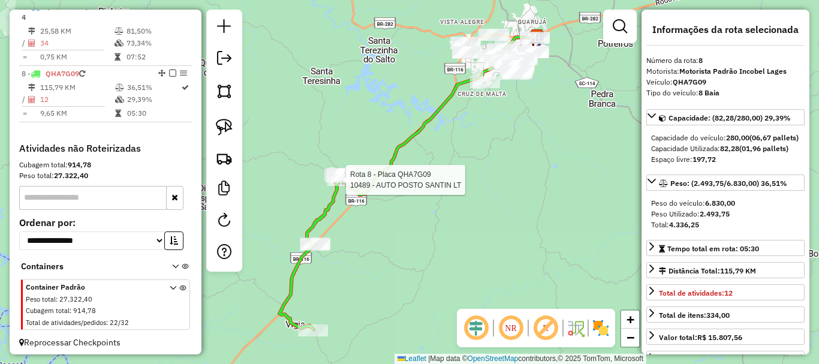
scroll to position [576, 0]
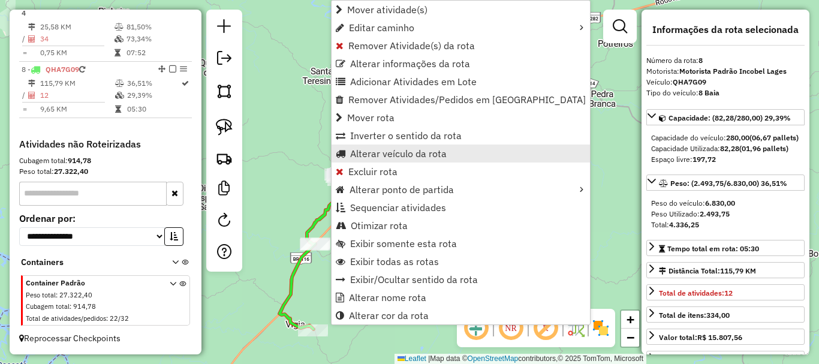
click at [392, 154] on span "Alterar veículo da rota" at bounding box center [398, 154] width 97 height 10
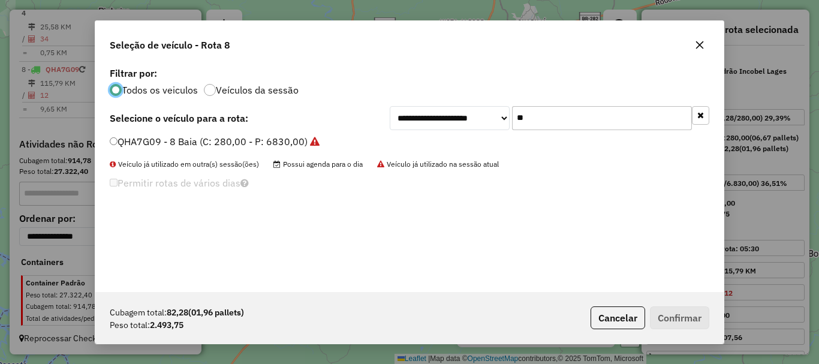
scroll to position [7, 4]
click at [549, 113] on input "**" at bounding box center [602, 118] width 180 height 24
type input "***"
drag, startPoint x: 136, startPoint y: 136, endPoint x: 182, endPoint y: 151, distance: 48.5
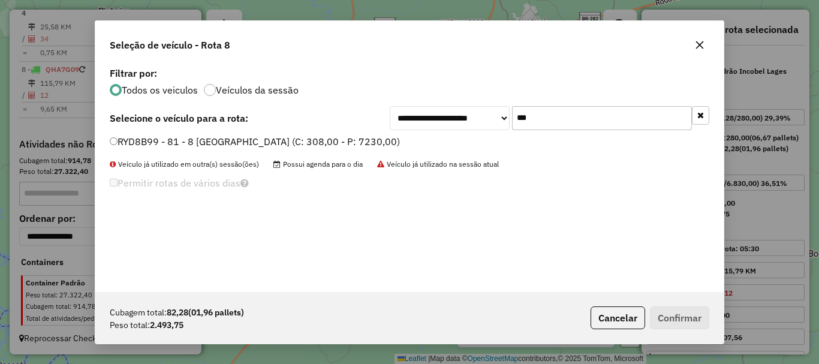
click at [140, 137] on label "RYD8B99 - 81 - 8 [GEOGRAPHIC_DATA] (C: 308,00 - P: 7230,00)" at bounding box center [255, 141] width 290 height 14
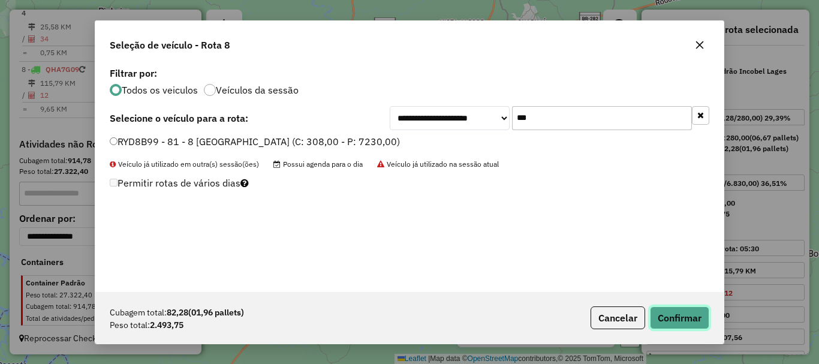
click at [685, 310] on button "Confirmar" at bounding box center [679, 317] width 59 height 23
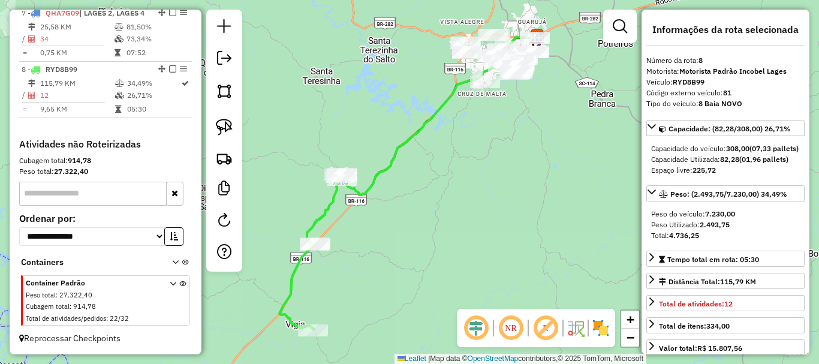
drag, startPoint x: 463, startPoint y: 189, endPoint x: 429, endPoint y: 200, distance: 36.0
click at [429, 221] on div "Janela de atendimento Grade de atendimento Capacidade Transportadoras Veículos …" at bounding box center [409, 182] width 819 height 364
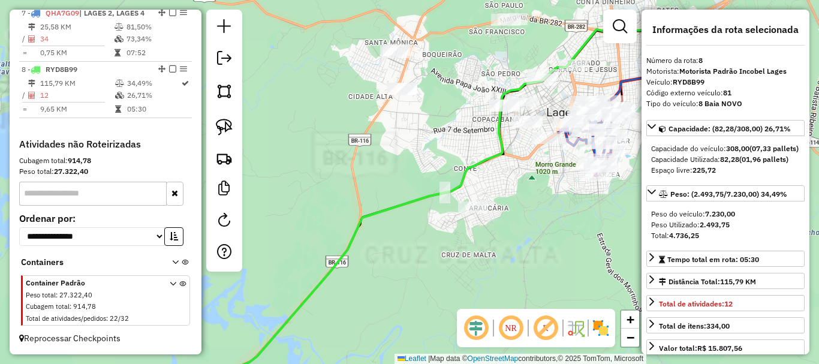
drag, startPoint x: 449, startPoint y: 147, endPoint x: 413, endPoint y: 169, distance: 42.3
click at [417, 170] on div "Janela de atendimento Grade de atendimento Capacidade Transportadoras Veículos …" at bounding box center [409, 182] width 819 height 364
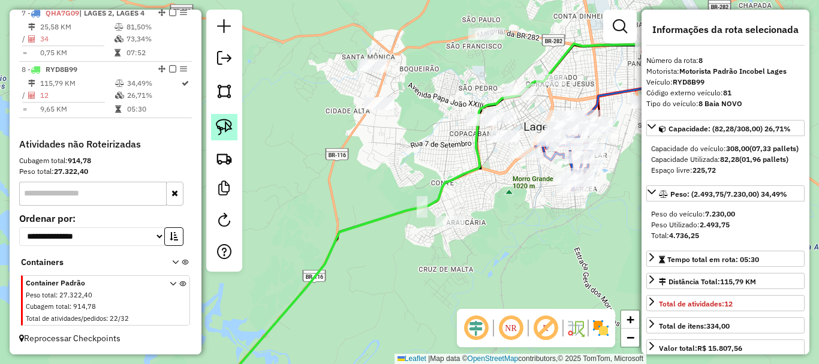
click at [235, 129] on link at bounding box center [224, 127] width 26 height 26
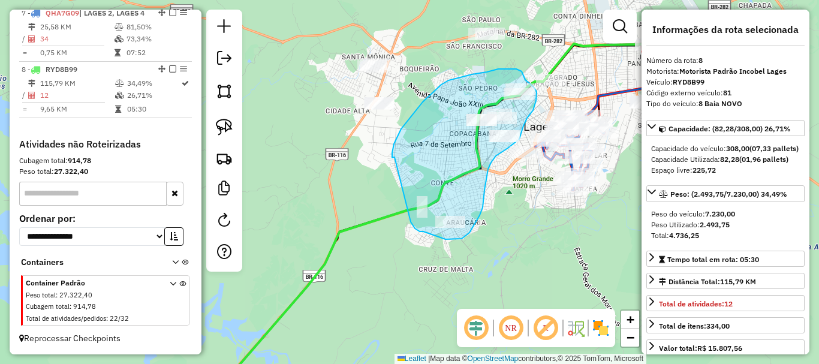
drag, startPoint x: 395, startPoint y: 157, endPoint x: 410, endPoint y: 219, distance: 63.6
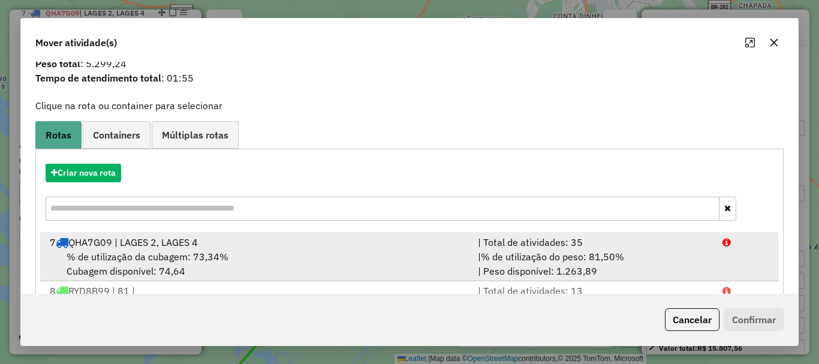
scroll to position [60, 0]
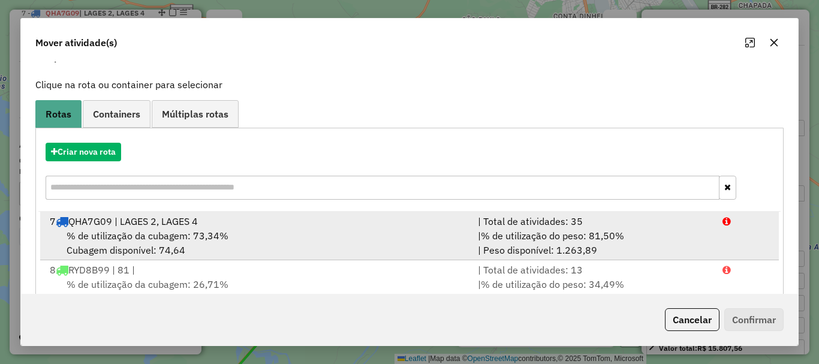
click at [195, 234] on span "% de utilização da cubagem: 73,34%" at bounding box center [148, 236] width 162 height 12
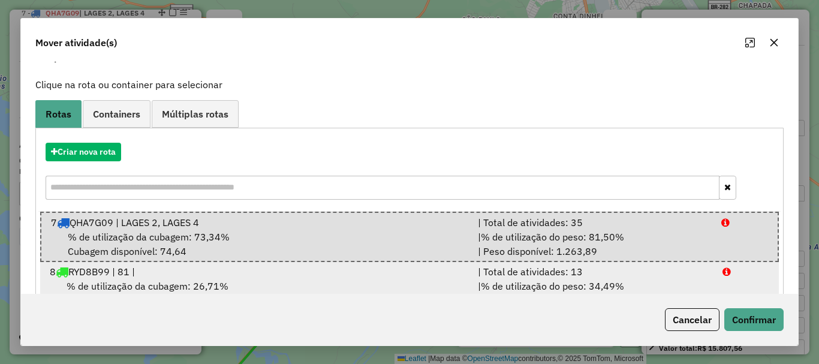
click at [197, 261] on ul "7 QHA7G09 | LAGES 2, LAGES 4 | Total de atividades: 35 % de utilização da cubag…" at bounding box center [409, 261] width 742 height 99
drag, startPoint x: 201, startPoint y: 273, endPoint x: 227, endPoint y: 270, distance: 26.0
click at [200, 273] on div "8 RYD8B99 | 81 |" at bounding box center [257, 271] width 428 height 14
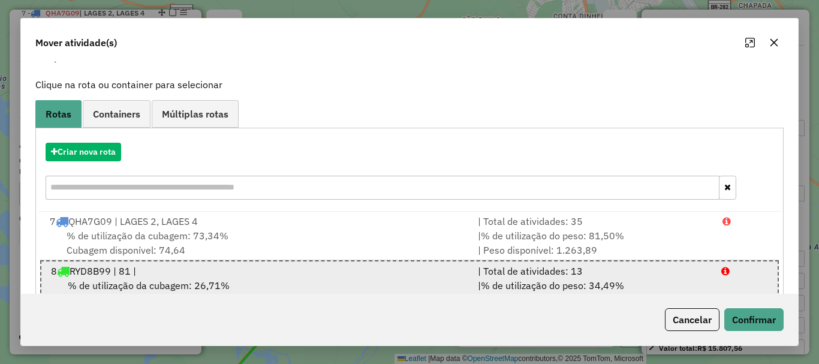
click at [712, 281] on li "8 RYD8B99 | 81 | | Total de atividades: 13 % de utilização da cubagem: 26,71% C…" at bounding box center [409, 285] width 739 height 50
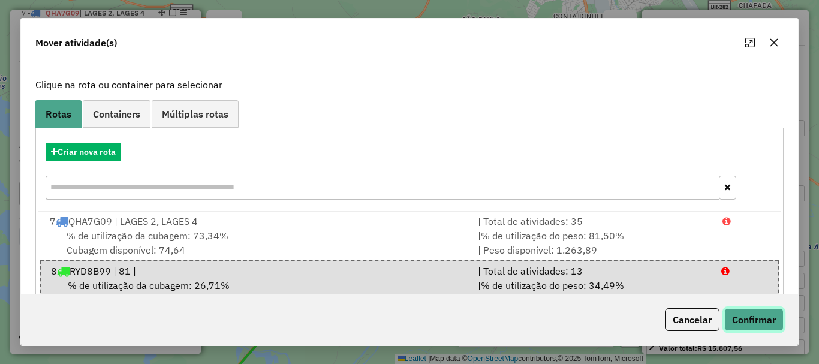
click at [754, 317] on button "Confirmar" at bounding box center [753, 319] width 59 height 23
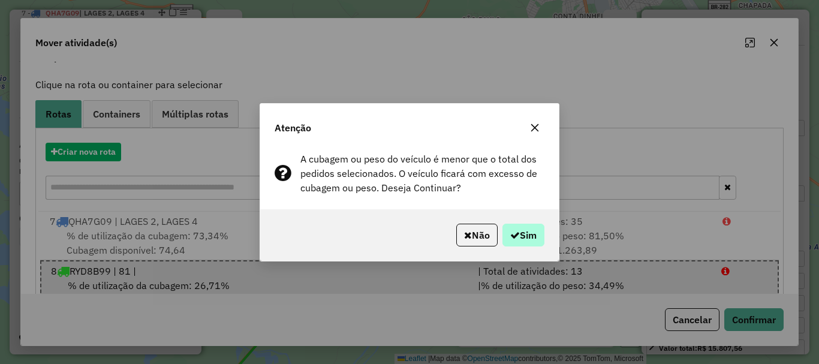
drag, startPoint x: 488, startPoint y: 216, endPoint x: 502, endPoint y: 223, distance: 15.8
click at [502, 223] on div "Não Sim" at bounding box center [409, 235] width 299 height 52
click at [515, 236] on icon "button" at bounding box center [515, 235] width 10 height 10
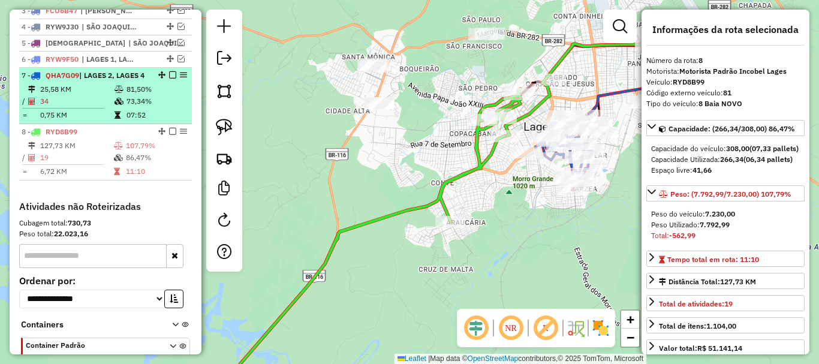
scroll to position [456, 0]
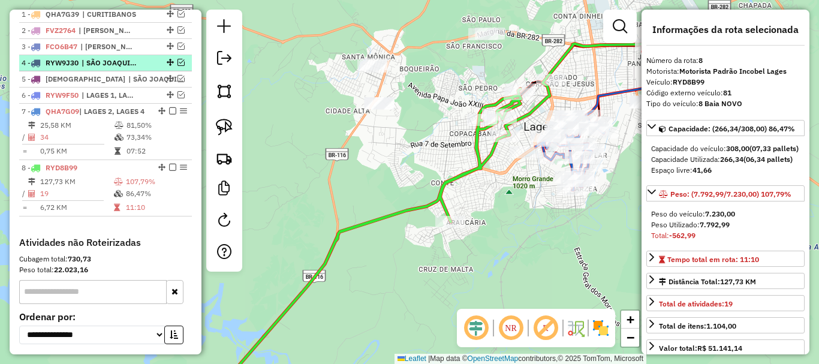
click at [178, 66] on em at bounding box center [181, 62] width 7 height 7
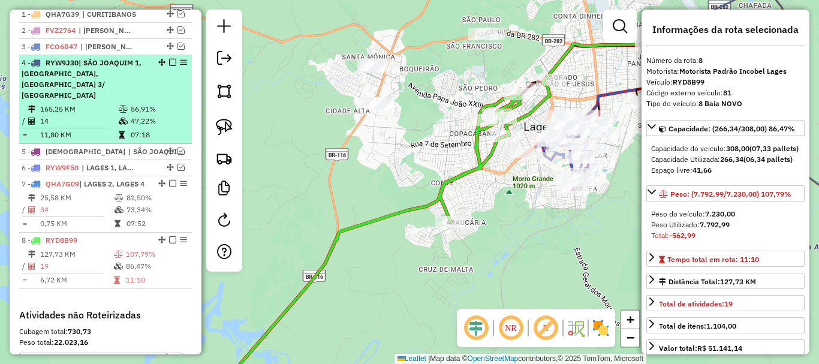
click at [170, 66] on em at bounding box center [172, 62] width 7 height 7
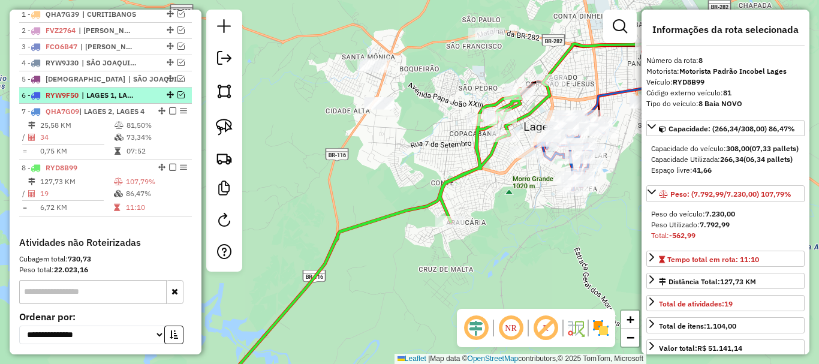
click at [179, 98] on em at bounding box center [181, 94] width 7 height 7
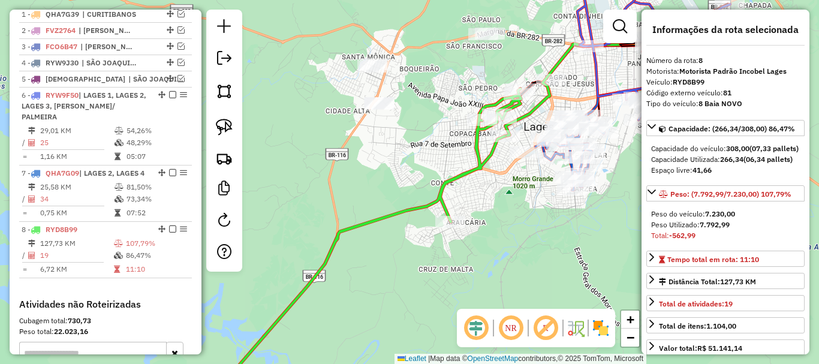
drag, startPoint x: 221, startPoint y: 124, endPoint x: 398, endPoint y: 85, distance: 181.3
click at [221, 123] on img at bounding box center [224, 127] width 17 height 17
drag, startPoint x: 468, startPoint y: 62, endPoint x: 514, endPoint y: 46, distance: 48.6
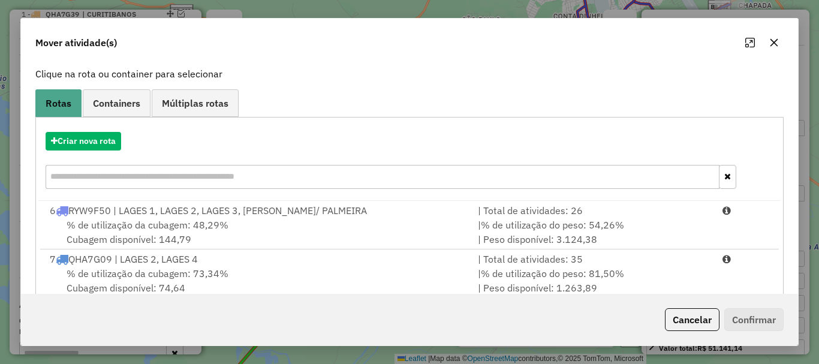
scroll to position [144, 0]
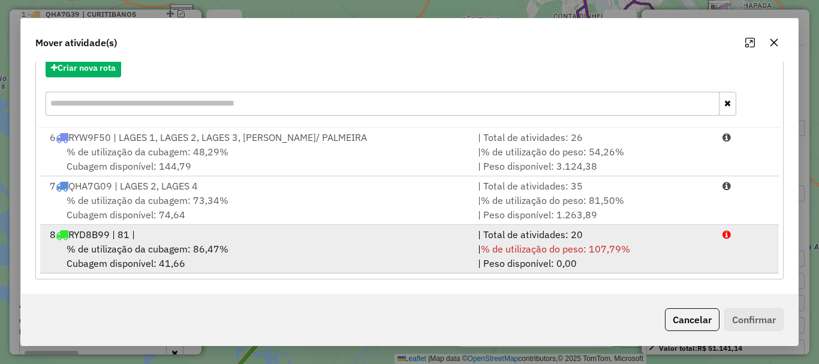
drag, startPoint x: 656, startPoint y: 141, endPoint x: 724, endPoint y: 258, distance: 135.5
click at [658, 141] on div "| Total de atividades: 26" at bounding box center [593, 137] width 245 height 14
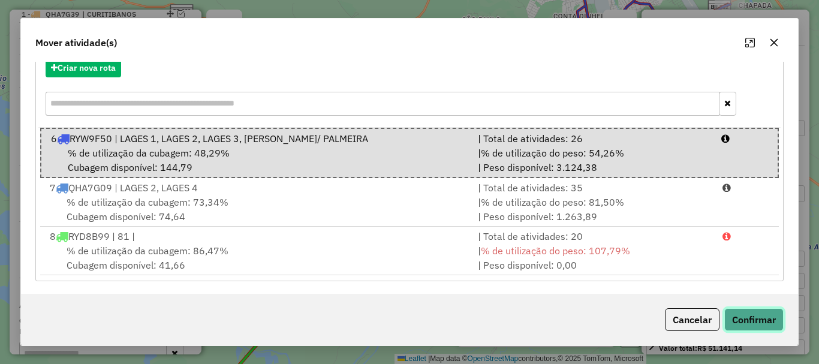
click at [748, 318] on button "Confirmar" at bounding box center [753, 319] width 59 height 23
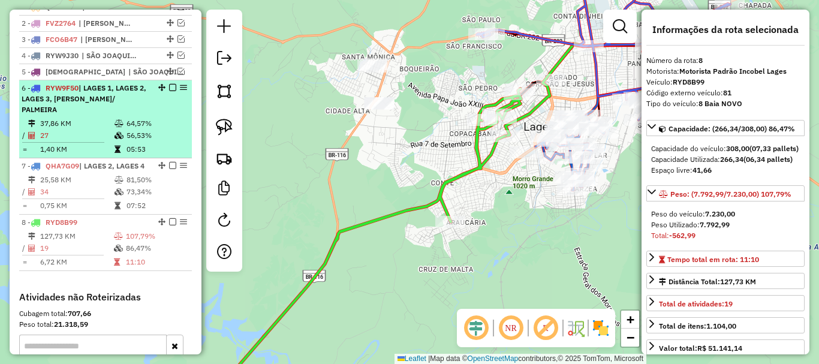
scroll to position [458, 0]
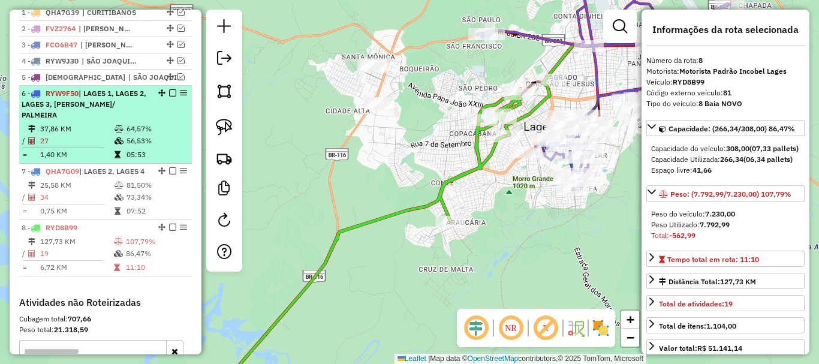
click at [169, 97] on em at bounding box center [172, 92] width 7 height 7
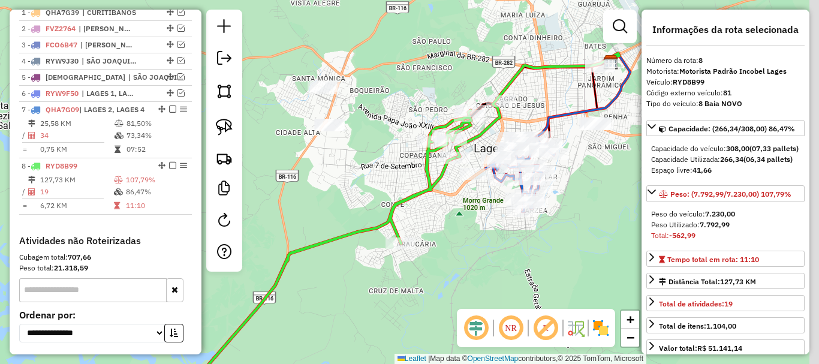
drag, startPoint x: 417, startPoint y: 134, endPoint x: 408, endPoint y: 137, distance: 10.1
click at [408, 137] on div "Janela de atendimento Grade de atendimento Capacidade Transportadoras Veículos …" at bounding box center [409, 182] width 819 height 364
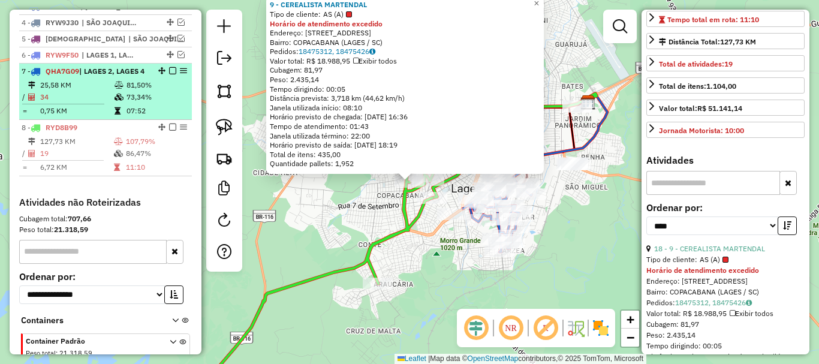
scroll to position [456, 0]
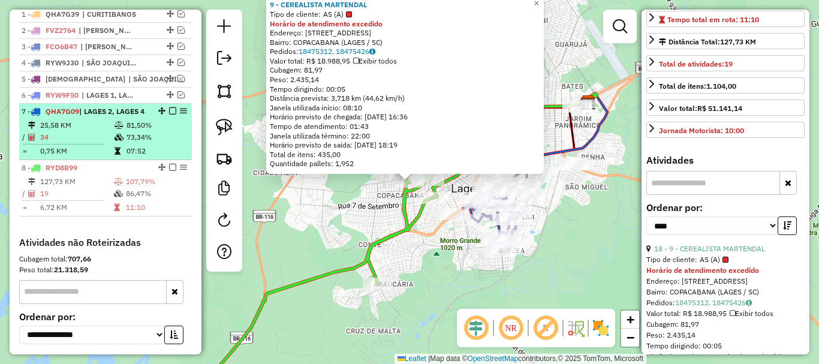
click at [169, 115] on em at bounding box center [172, 110] width 7 height 7
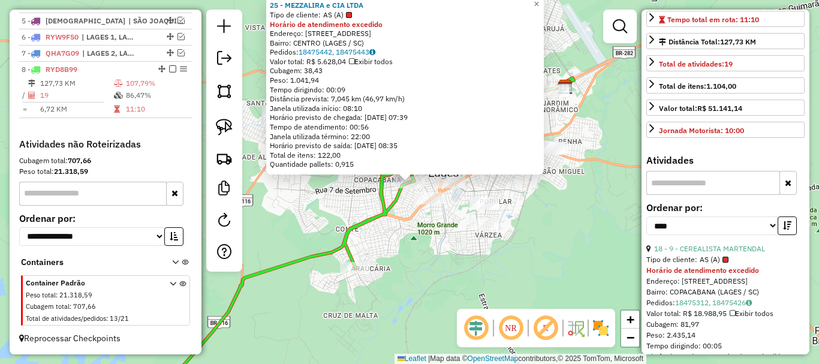
scroll to position [525, 0]
click at [748, 253] on link "18 - 9 - CEREALISTA MARTENDAL" at bounding box center [709, 248] width 111 height 9
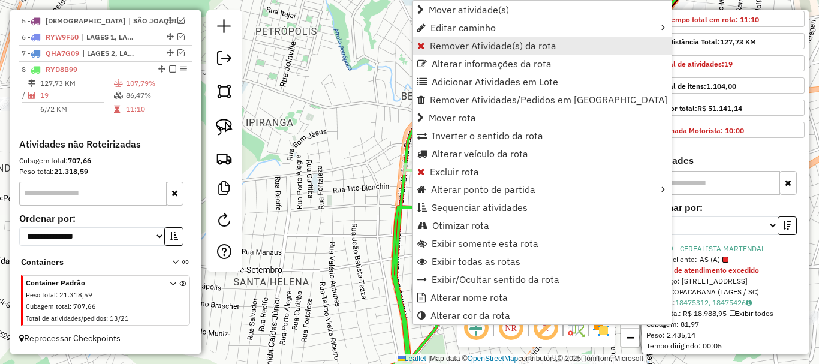
click at [450, 45] on span "Remover Atividade(s) da rota" at bounding box center [493, 46] width 127 height 10
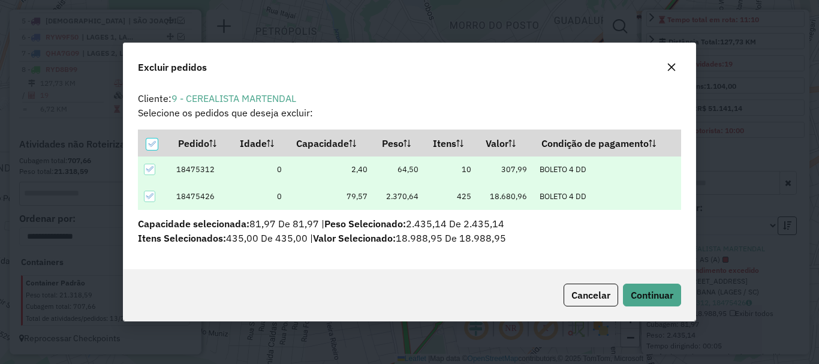
scroll to position [7, 4]
click at [646, 289] on span "Continuar" at bounding box center [652, 295] width 43 height 12
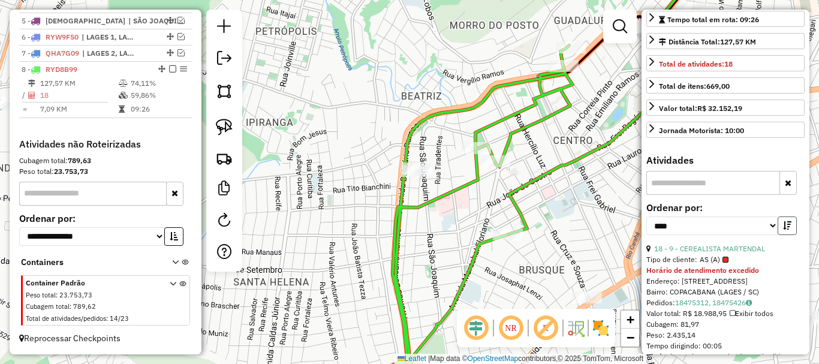
click at [786, 230] on icon "button" at bounding box center [787, 225] width 8 height 8
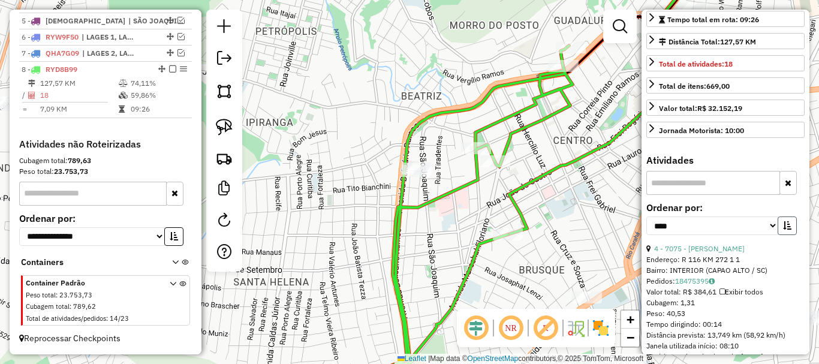
click at [786, 230] on icon "button" at bounding box center [787, 225] width 8 height 8
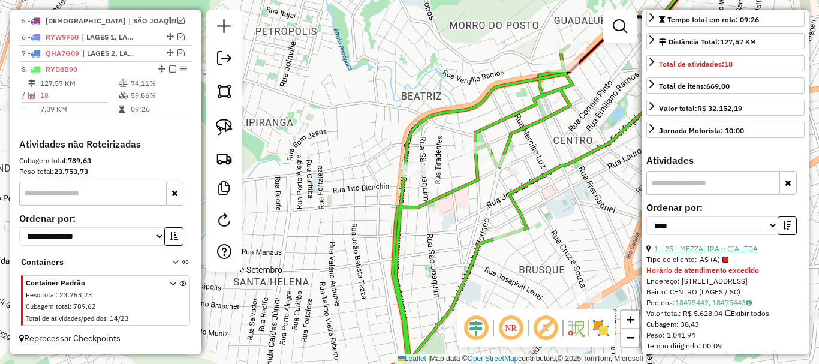
click at [734, 253] on link "1 - 25 - MEZZALIRA e CIA LTDA" at bounding box center [706, 248] width 104 height 9
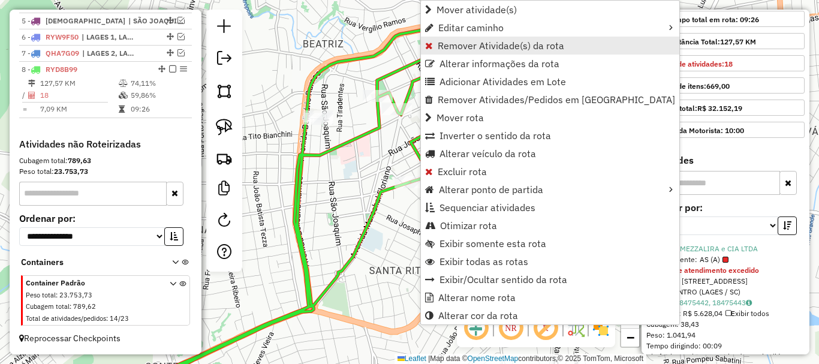
click at [438, 39] on link "Remover Atividade(s) da rota" at bounding box center [550, 46] width 258 height 18
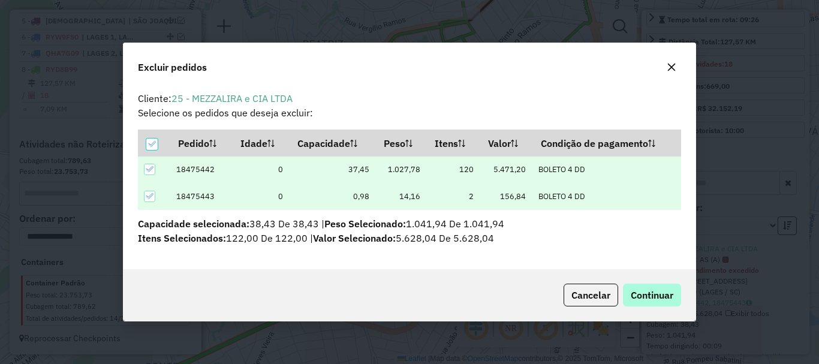
click at [654, 283] on div "Cancelar Continuar" at bounding box center [410, 295] width 572 height 52
click at [631, 289] on span "Continuar" at bounding box center [652, 295] width 43 height 12
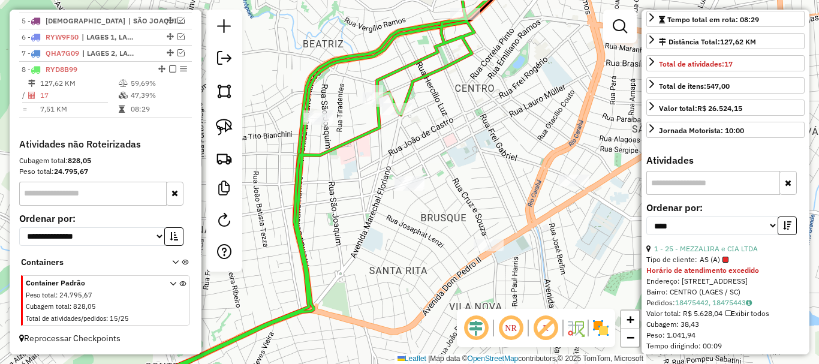
click at [785, 230] on icon "button" at bounding box center [787, 225] width 8 height 8
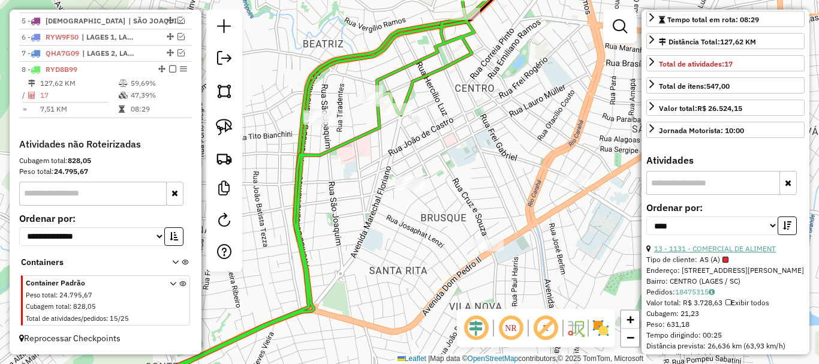
click at [745, 253] on link "13 - 1131 - COMERCIAL DE ALIMENT" at bounding box center [715, 248] width 122 height 9
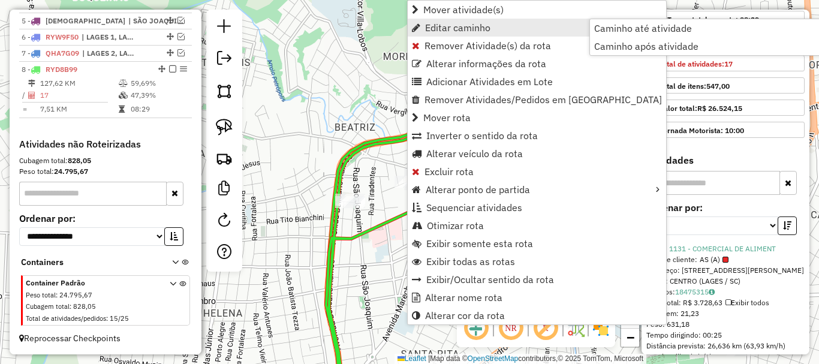
click at [438, 36] on ul "Mover atividade(s) Editar caminho Caminho até atividade Caminho após atividade …" at bounding box center [537, 163] width 258 height 324
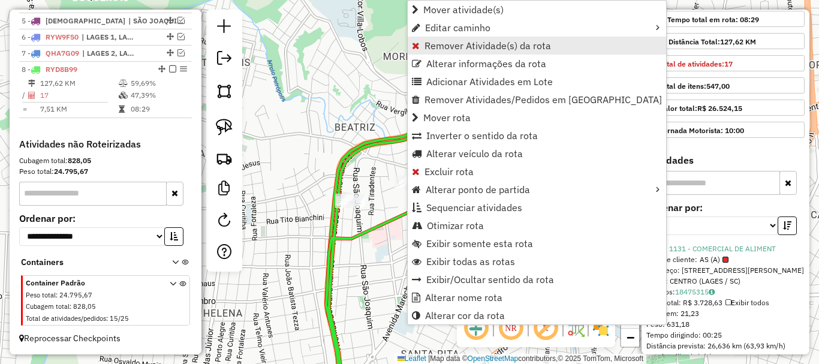
click at [464, 47] on span "Remover Atividade(s) da rota" at bounding box center [488, 46] width 127 height 10
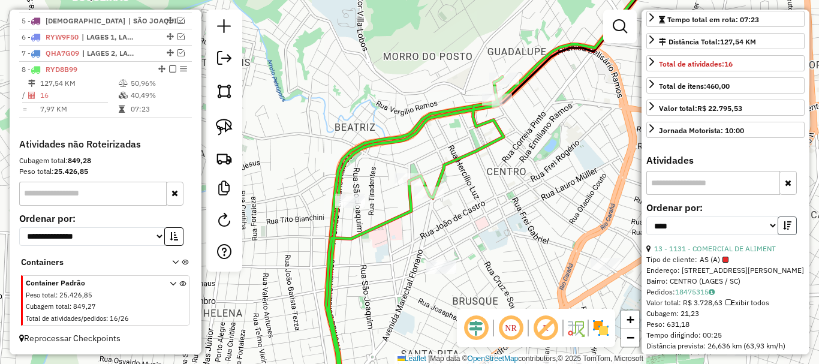
click at [786, 230] on icon "button" at bounding box center [787, 225] width 8 height 8
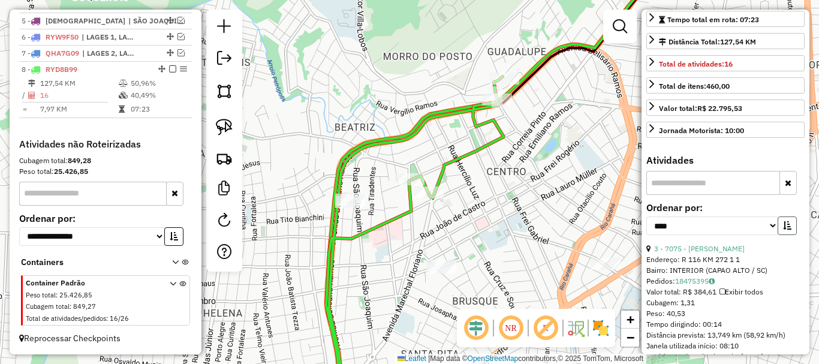
click at [786, 230] on icon "button" at bounding box center [787, 225] width 8 height 8
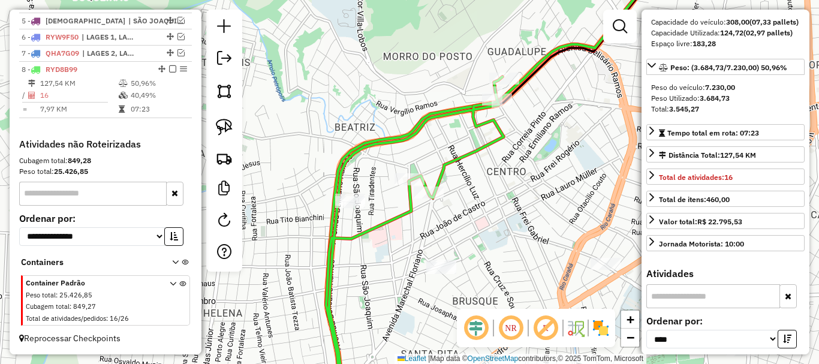
scroll to position [120, 0]
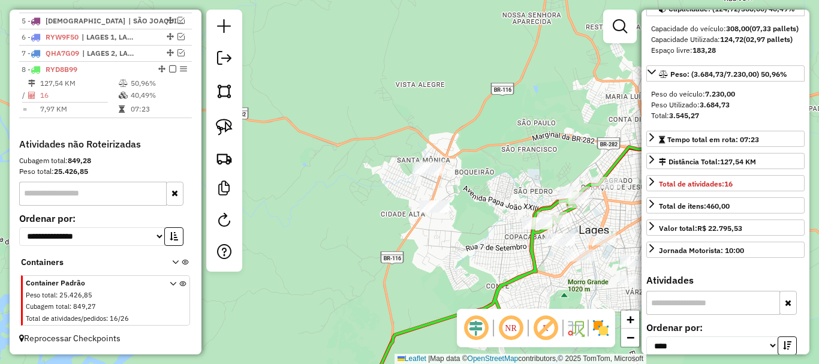
drag, startPoint x: 463, startPoint y: 163, endPoint x: 455, endPoint y: 166, distance: 9.1
click at [465, 163] on div "Janela de atendimento Grade de atendimento Capacidade Transportadoras Veículos …" at bounding box center [409, 182] width 819 height 364
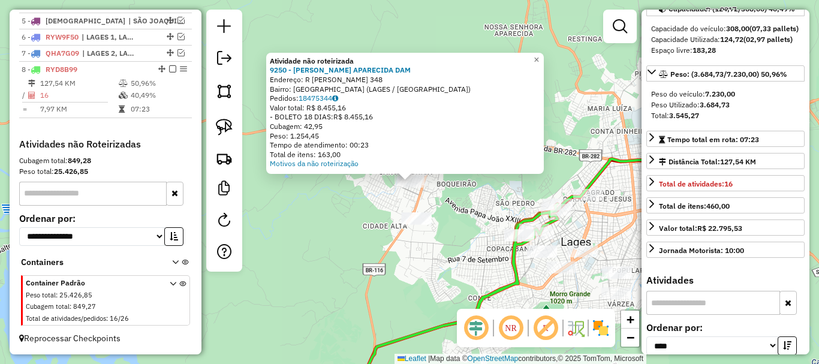
click at [434, 266] on div "Atividade não roteirizada 9250 - CLEUSA APARECIDA DAM Endereço: R [PERSON_NAME]…" at bounding box center [409, 182] width 819 height 364
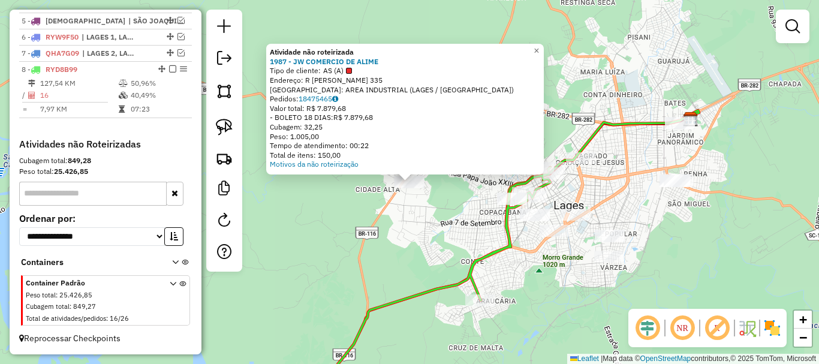
click at [424, 237] on div "Atividade não roteirizada 1987 - JW COMERCIO DE ALIME Tipo de cliente: AS (A) E…" at bounding box center [409, 182] width 819 height 364
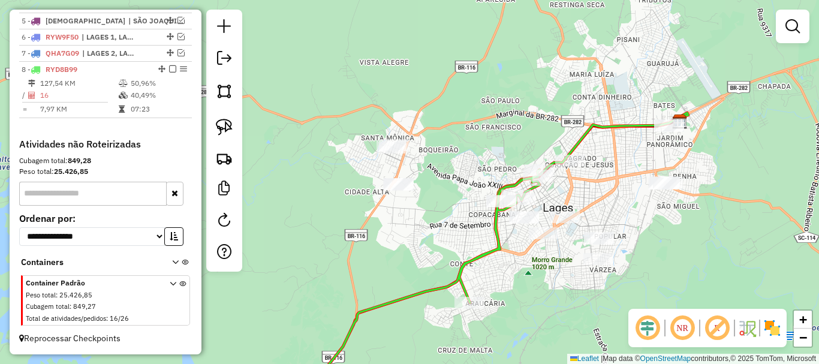
drag, startPoint x: 550, startPoint y: 287, endPoint x: 533, endPoint y: 292, distance: 18.0
click at [533, 292] on div "Janela de atendimento Grade de atendimento Capacidade Transportadoras Veículos …" at bounding box center [409, 182] width 819 height 364
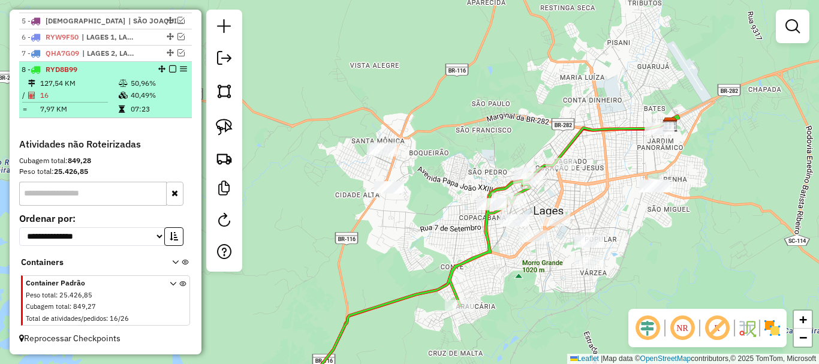
click at [170, 70] on em at bounding box center [172, 68] width 7 height 7
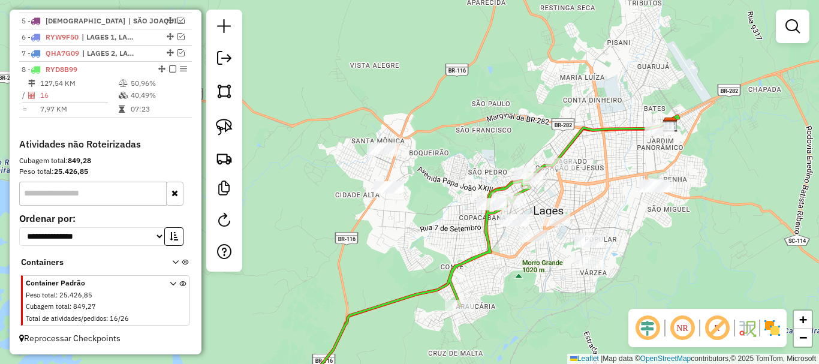
scroll to position [485, 0]
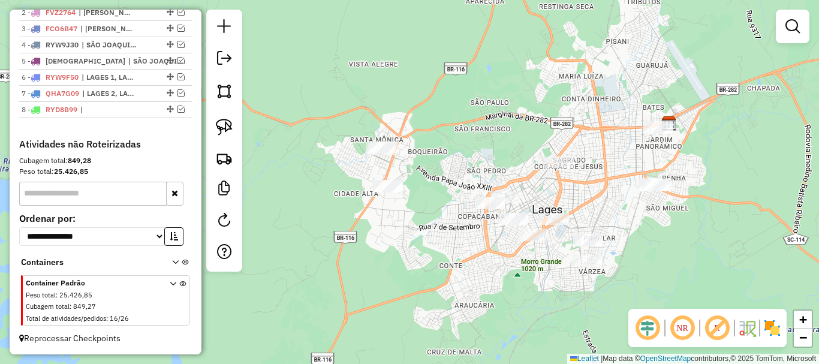
drag, startPoint x: 300, startPoint y: 152, endPoint x: 296, endPoint y: 146, distance: 6.5
click at [296, 146] on div "Janela de atendimento Grade de atendimento Capacidade Transportadoras Veículos …" at bounding box center [409, 182] width 819 height 364
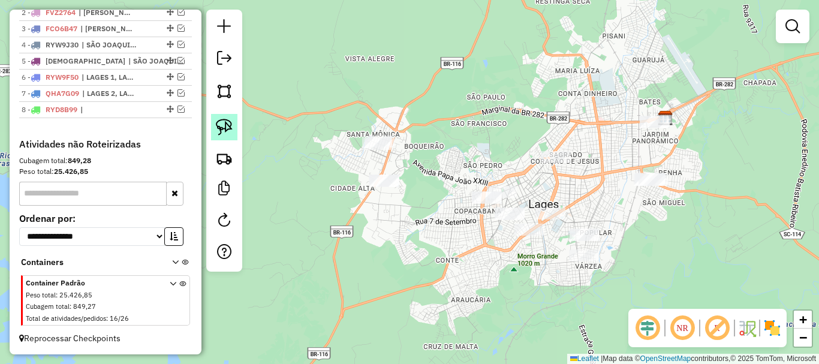
click at [222, 120] on img at bounding box center [224, 127] width 17 height 17
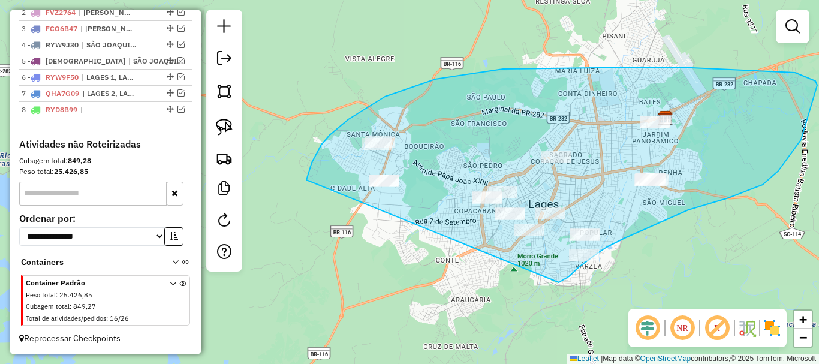
drag, startPoint x: 306, startPoint y: 180, endPoint x: 549, endPoint y: 275, distance: 260.1
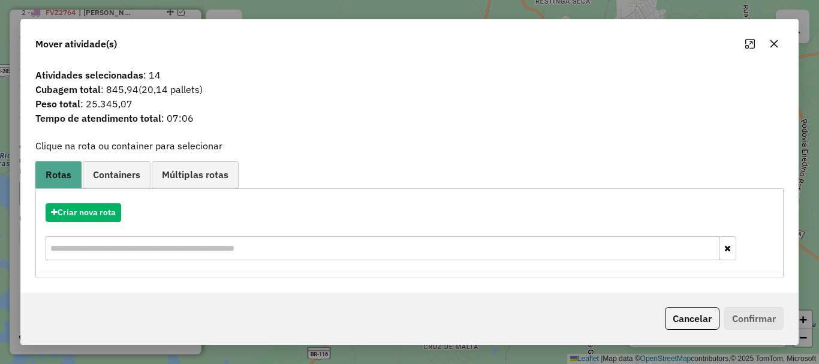
click at [771, 41] on icon "button" at bounding box center [775, 44] width 8 height 8
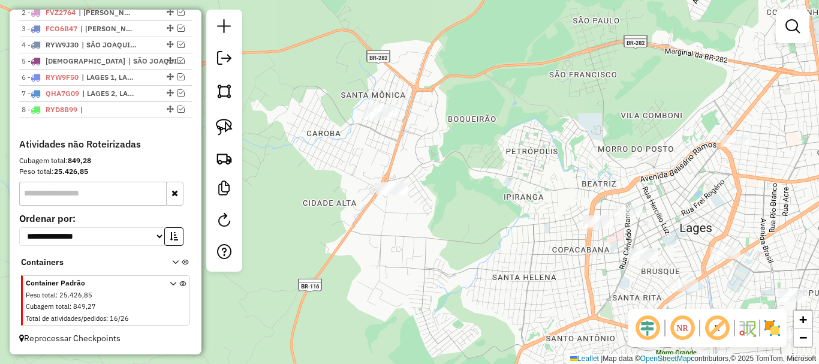
drag, startPoint x: 456, startPoint y: 157, endPoint x: 448, endPoint y: 150, distance: 10.7
click at [476, 147] on div "Janela de atendimento Grade de atendimento Capacidade Transportadoras Veículos …" at bounding box center [409, 182] width 819 height 364
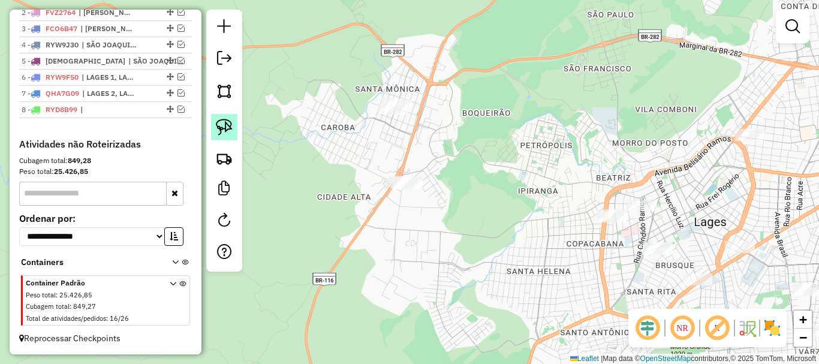
click at [233, 124] on link at bounding box center [224, 127] width 26 height 26
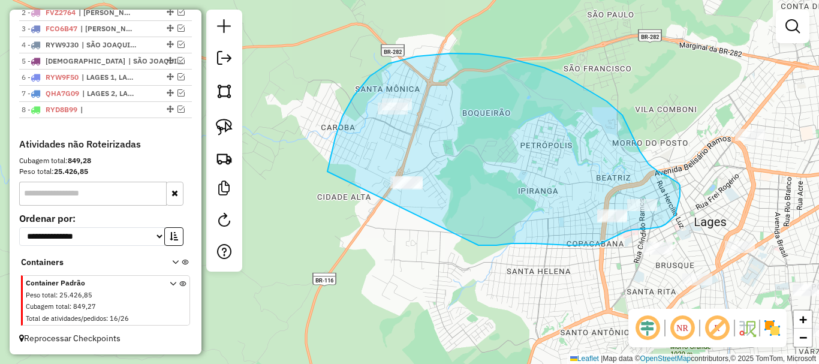
drag, startPoint x: 335, startPoint y: 138, endPoint x: 458, endPoint y: 239, distance: 159.3
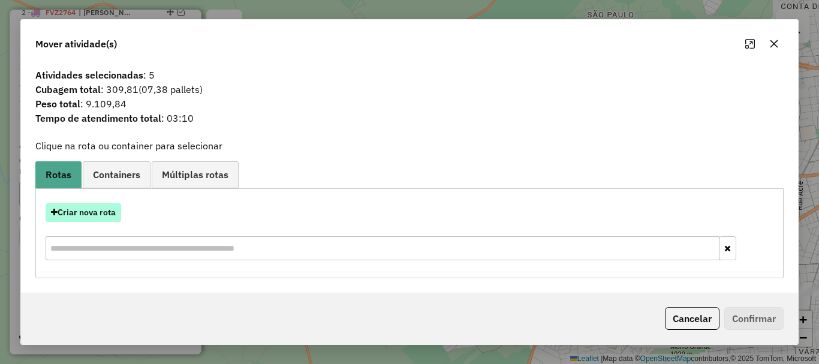
click at [68, 212] on button "Criar nova rota" at bounding box center [84, 212] width 76 height 19
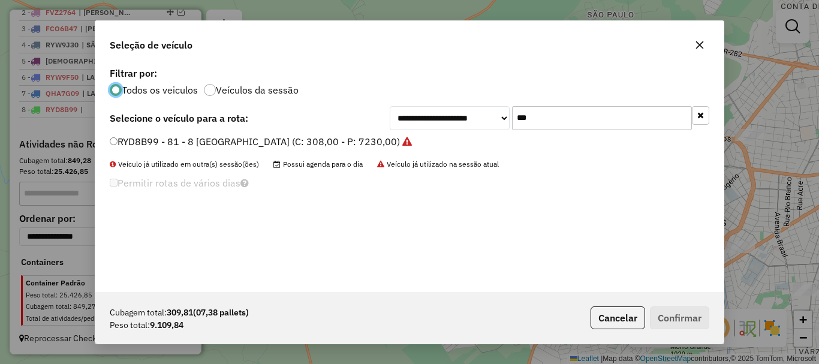
scroll to position [7, 4]
click at [540, 113] on input "***" at bounding box center [602, 118] width 180 height 24
click at [540, 114] on input "***" at bounding box center [602, 118] width 180 height 24
click at [121, 143] on label "RYD8B99 - 81 - 8 [GEOGRAPHIC_DATA] (C: 308,00 - P: 7230,00)" at bounding box center [261, 141] width 302 height 14
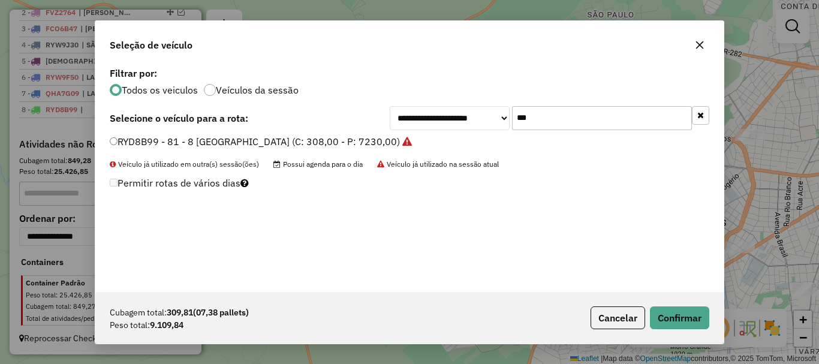
click at [569, 122] on input "***" at bounding box center [602, 118] width 180 height 24
click at [566, 122] on input "***" at bounding box center [602, 118] width 180 height 24
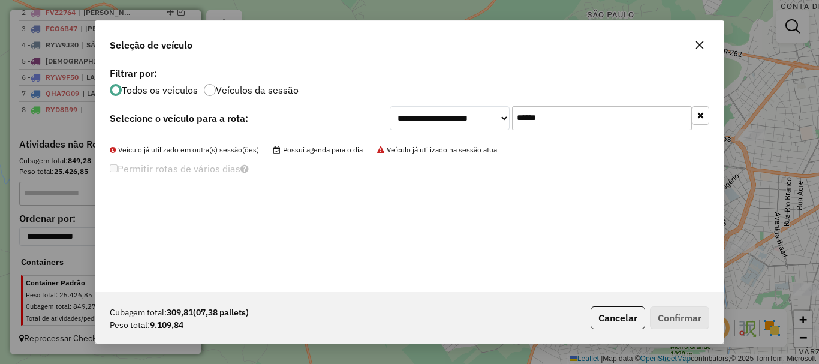
click at [584, 124] on input "******" at bounding box center [602, 118] width 180 height 24
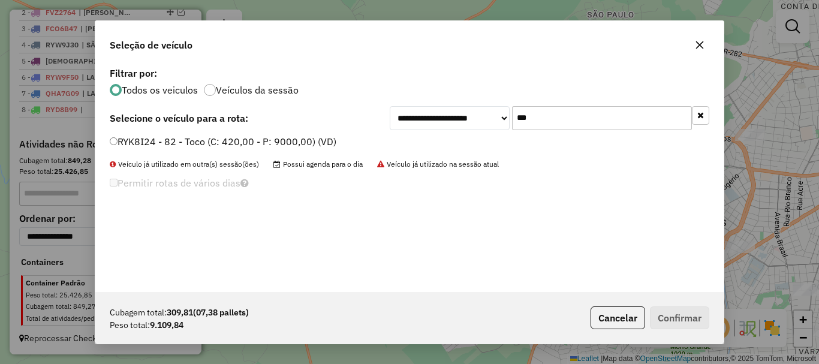
type input "***"
drag, startPoint x: 125, startPoint y: 141, endPoint x: 301, endPoint y: 160, distance: 177.4
click at [127, 141] on label "RYK8I24 - 82 - Toco (C: 420,00 - P: 9000,00) (VD)" at bounding box center [223, 141] width 227 height 14
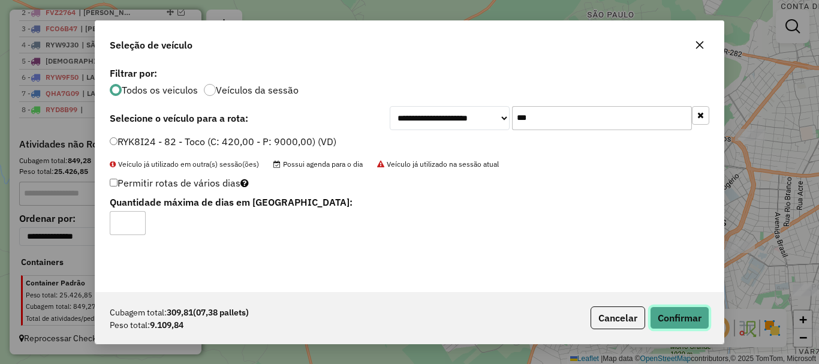
click at [669, 309] on button "Confirmar" at bounding box center [679, 317] width 59 height 23
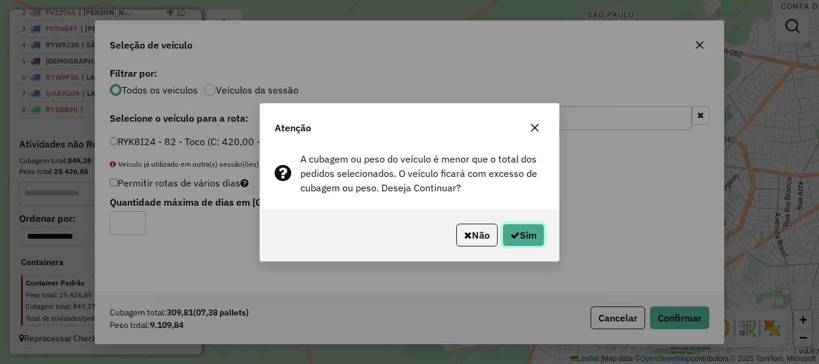
click at [507, 231] on button "Sim" at bounding box center [524, 235] width 42 height 23
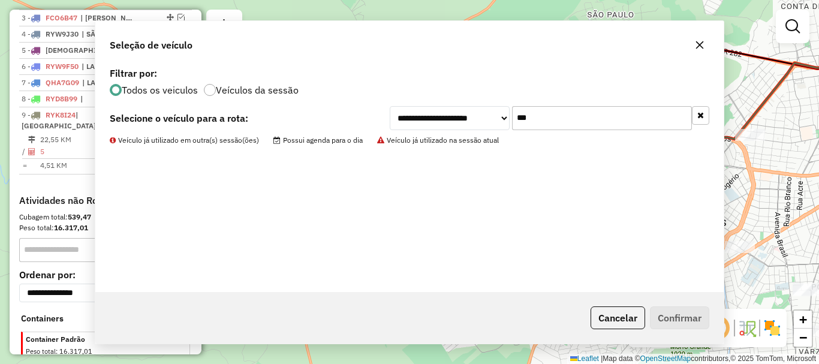
scroll to position [525, 0]
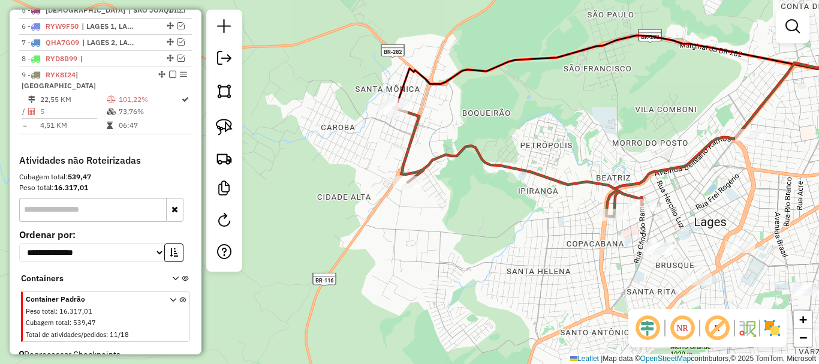
click at [487, 217] on div "Janela de atendimento Grade de atendimento Capacidade Transportadoras Veículos …" at bounding box center [409, 182] width 819 height 364
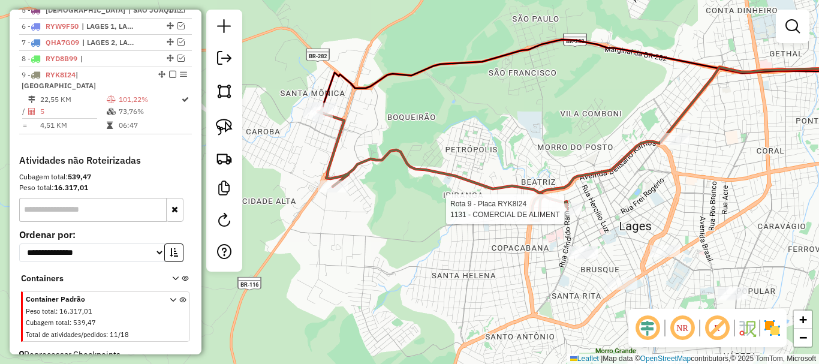
scroll to position [542, 0]
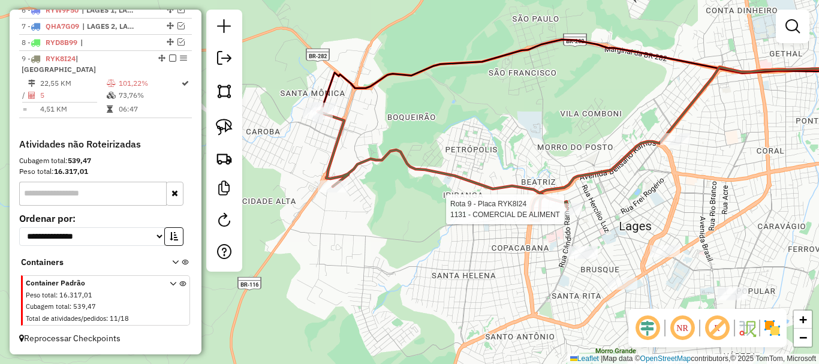
select select "*********"
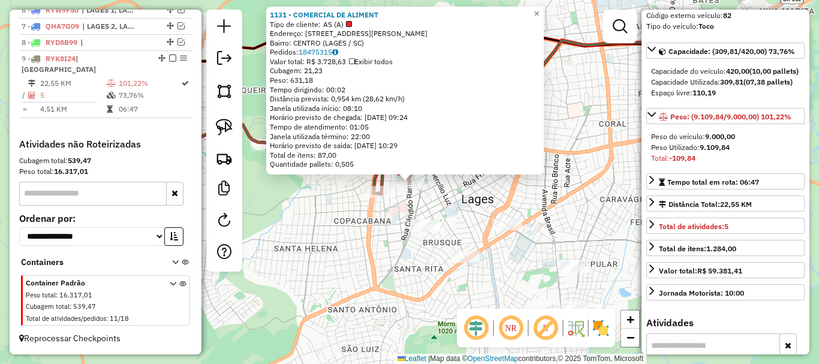
scroll to position [240, 0]
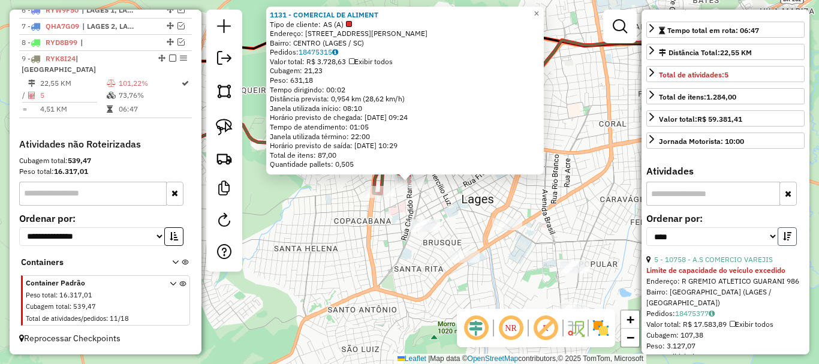
click at [783, 240] on icon "button" at bounding box center [787, 236] width 8 height 8
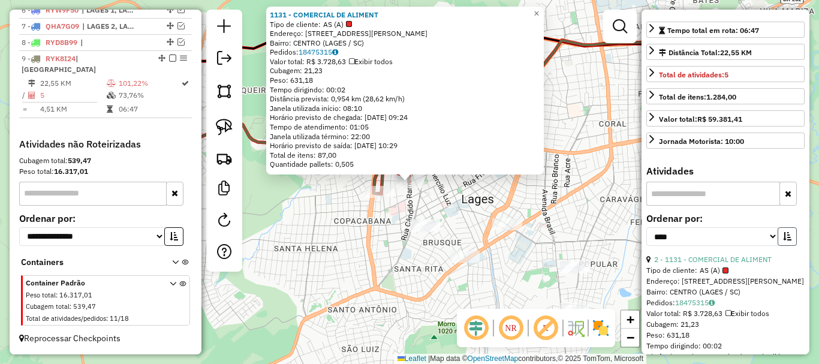
click at [783, 240] on icon "button" at bounding box center [787, 236] width 8 height 8
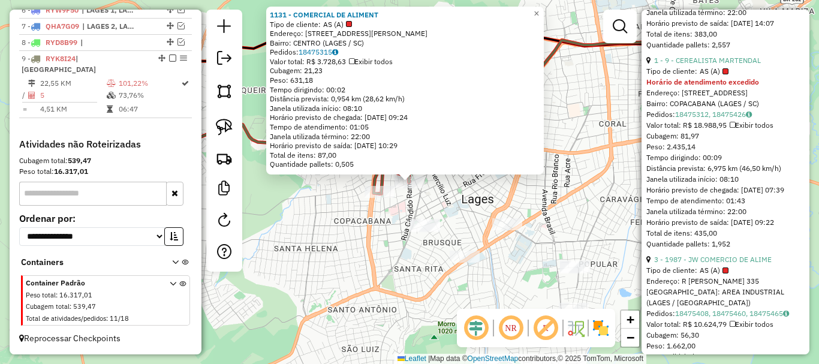
scroll to position [660, 0]
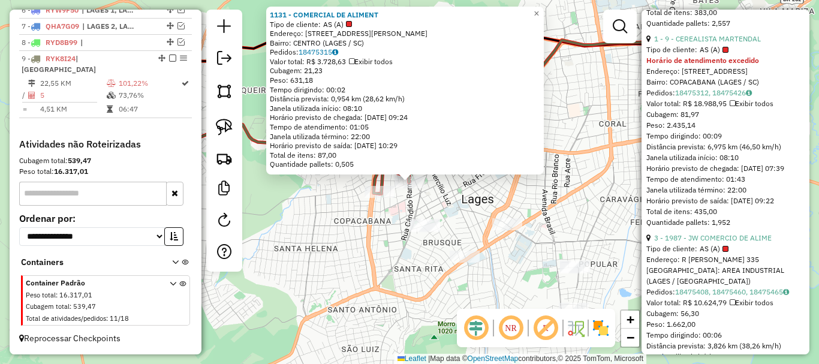
click at [548, 245] on div "1131 - COMERCIAL DE ALIMENT Tipo de cliente: AS (A) Endereço: R MANOEL THIAGO D…" at bounding box center [409, 182] width 819 height 364
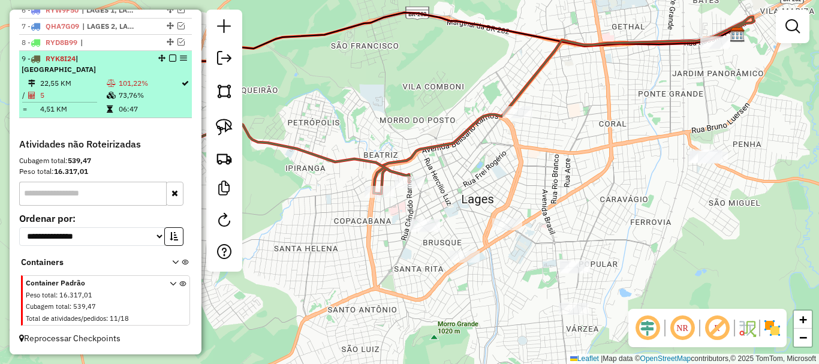
click at [169, 62] on em at bounding box center [172, 58] width 7 height 7
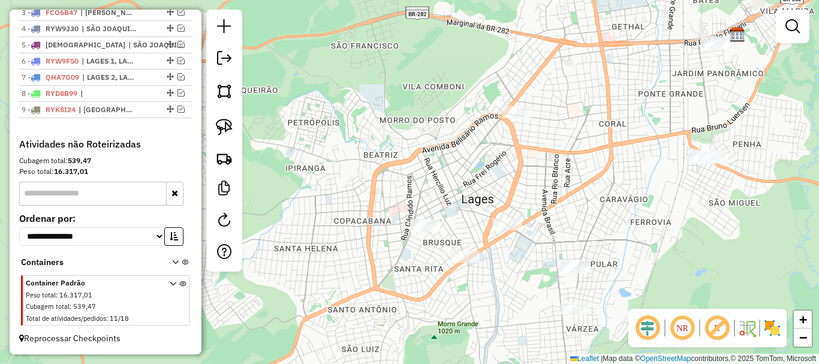
scroll to position [501, 0]
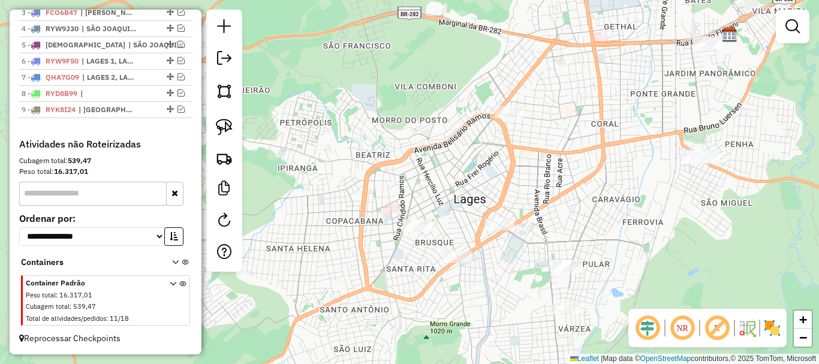
drag, startPoint x: 568, startPoint y: 169, endPoint x: 506, endPoint y: 161, distance: 62.9
click at [470, 157] on div "Janela de atendimento Grade de atendimento Capacidade Transportadoras Veículos …" at bounding box center [409, 182] width 819 height 364
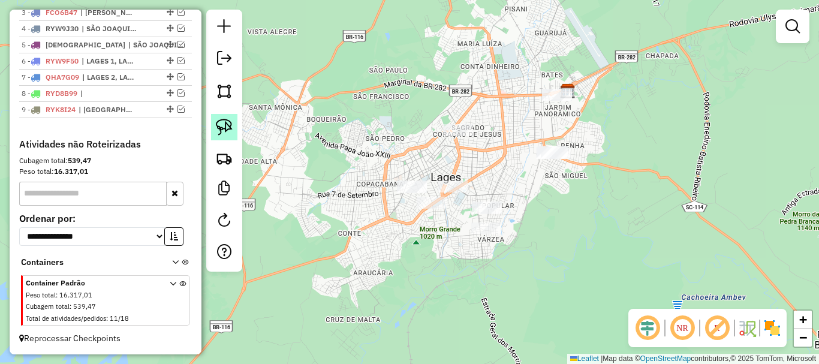
click at [233, 126] on link at bounding box center [224, 127] width 26 height 26
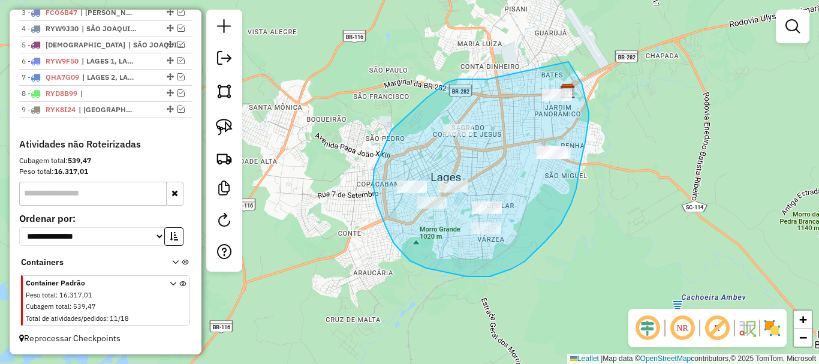
drag, startPoint x: 448, startPoint y: 82, endPoint x: 564, endPoint y: 65, distance: 117.0
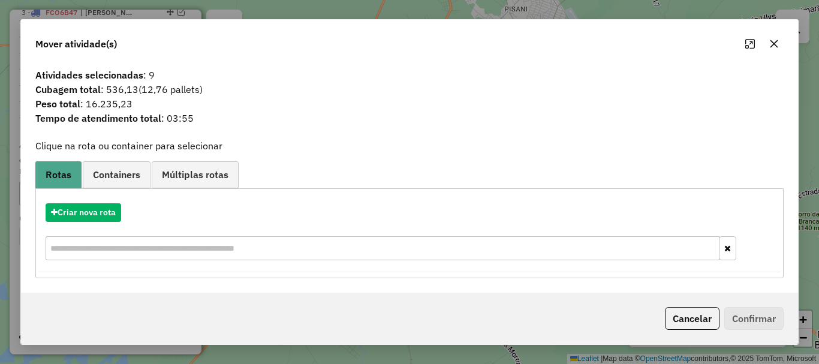
drag, startPoint x: 775, startPoint y: 43, endPoint x: 718, endPoint y: 72, distance: 63.6
click at [772, 43] on icon "button" at bounding box center [775, 44] width 8 height 8
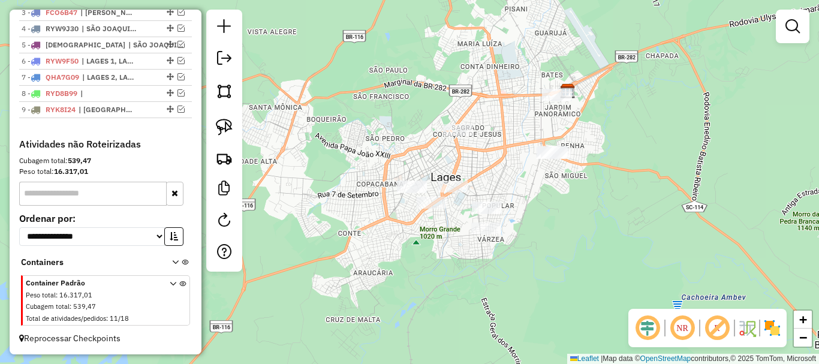
drag, startPoint x: 238, startPoint y: 125, endPoint x: 251, endPoint y: 130, distance: 13.5
click at [237, 125] on div at bounding box center [224, 141] width 36 height 262
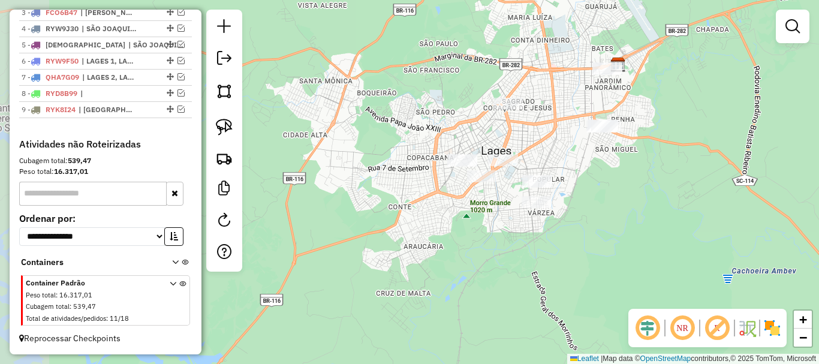
drag, startPoint x: 527, startPoint y: 152, endPoint x: 456, endPoint y: 136, distance: 72.7
click at [545, 156] on div "Janela de atendimento Grade de atendimento Capacidade Transportadoras Veículos …" at bounding box center [409, 182] width 819 height 364
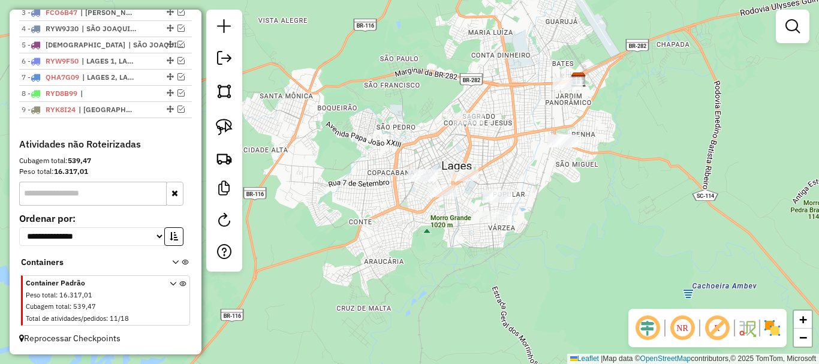
drag, startPoint x: 224, startPoint y: 122, endPoint x: 309, endPoint y: 140, distance: 86.3
click at [226, 123] on img at bounding box center [224, 127] width 17 height 17
drag, startPoint x: 522, startPoint y: 141, endPoint x: 560, endPoint y: 161, distance: 42.9
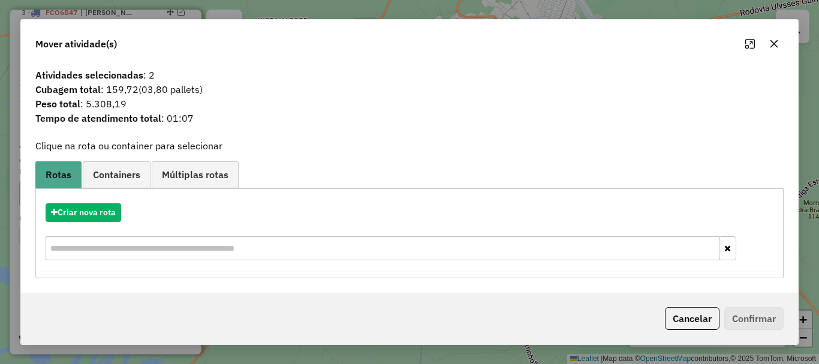
click at [776, 43] on icon "button" at bounding box center [774, 44] width 10 height 10
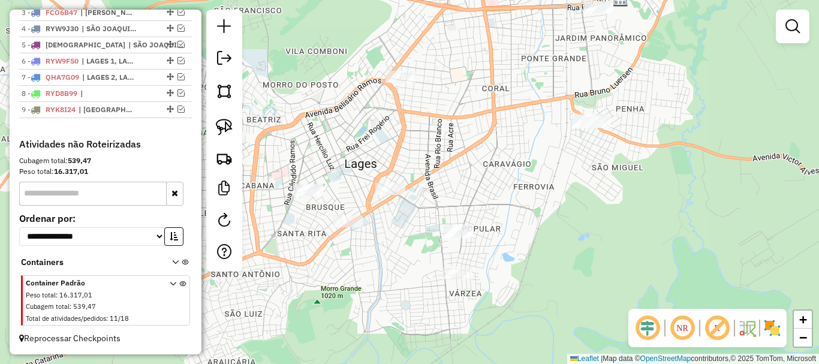
drag, startPoint x: 526, startPoint y: 169, endPoint x: 486, endPoint y: 179, distance: 41.5
click at [486, 179] on div "Janela de atendimento Grade de atendimento Capacidade Transportadoras Veículos …" at bounding box center [409, 182] width 819 height 364
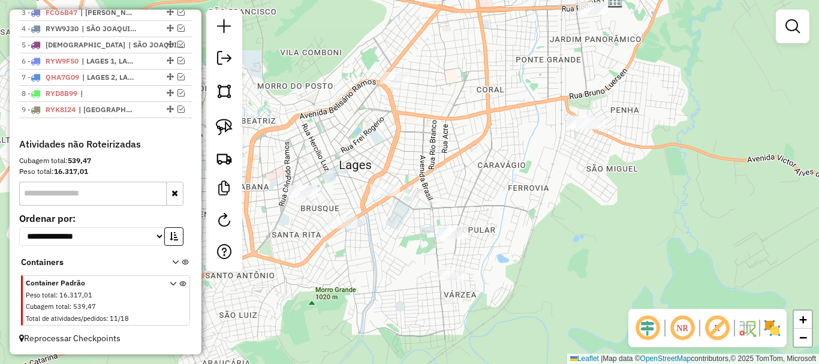
drag, startPoint x: 499, startPoint y: 166, endPoint x: 501, endPoint y: 182, distance: 15.7
click at [501, 182] on div "Janela de atendimento Grade de atendimento Capacidade Transportadoras Veículos …" at bounding box center [409, 182] width 819 height 364
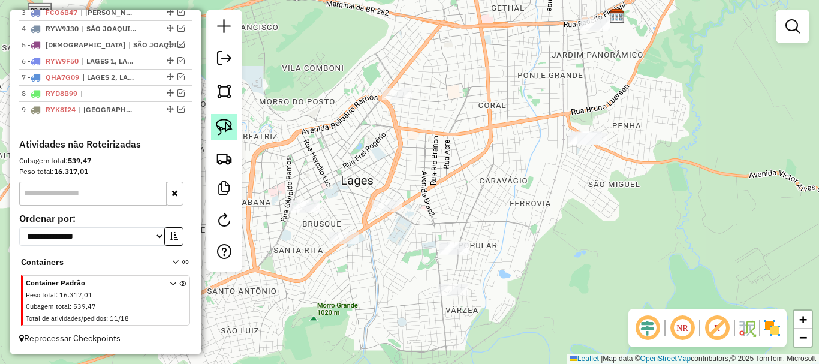
click at [228, 125] on img at bounding box center [224, 127] width 17 height 17
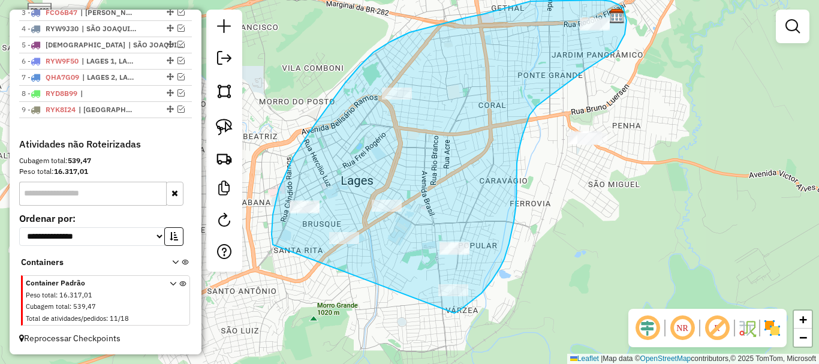
drag, startPoint x: 273, startPoint y: 245, endPoint x: 451, endPoint y: 313, distance: 190.8
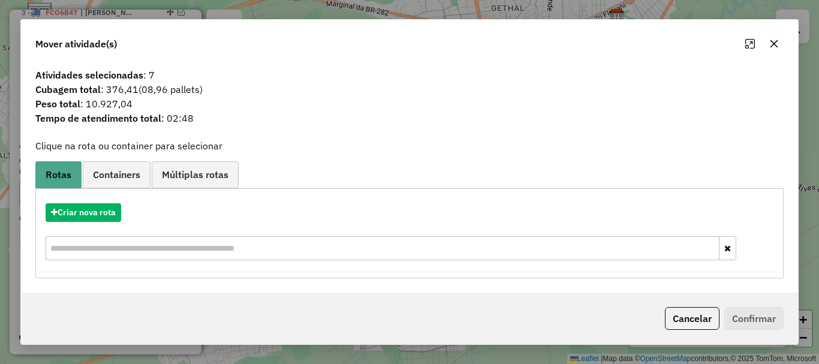
drag, startPoint x: 776, startPoint y: 45, endPoint x: 768, endPoint y: 45, distance: 7.8
click at [776, 44] on icon "button" at bounding box center [775, 44] width 8 height 8
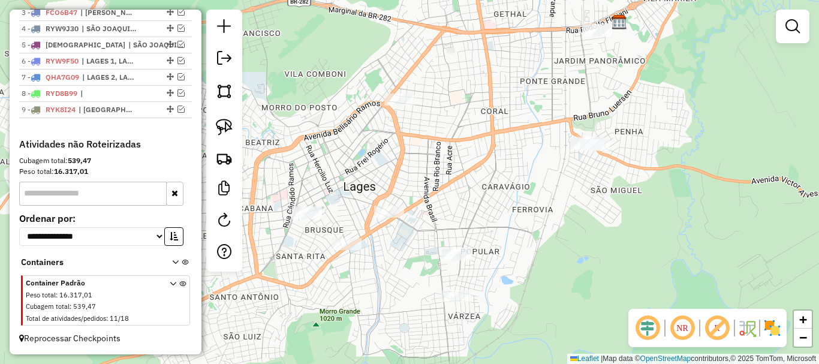
drag, startPoint x: 483, startPoint y: 163, endPoint x: 486, endPoint y: 169, distance: 6.5
click at [486, 169] on div "Janela de atendimento Grade de atendimento Capacidade Transportadoras Veículos …" at bounding box center [409, 182] width 819 height 364
click at [209, 125] on div at bounding box center [224, 141] width 36 height 262
click at [237, 128] on div at bounding box center [224, 141] width 36 height 262
click at [237, 128] on link at bounding box center [224, 127] width 26 height 26
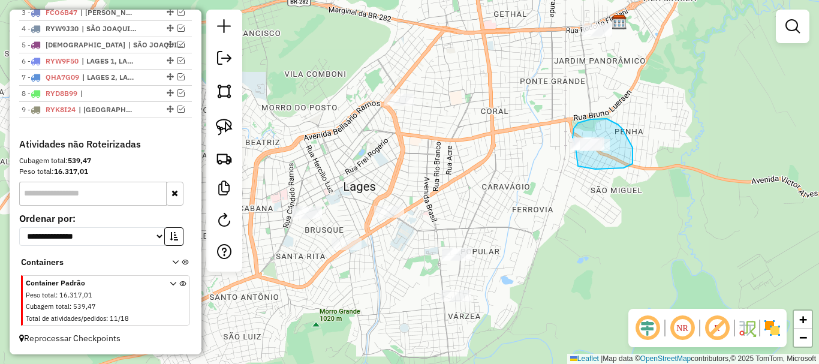
drag, startPoint x: 578, startPoint y: 166, endPoint x: 587, endPoint y: 166, distance: 8.4
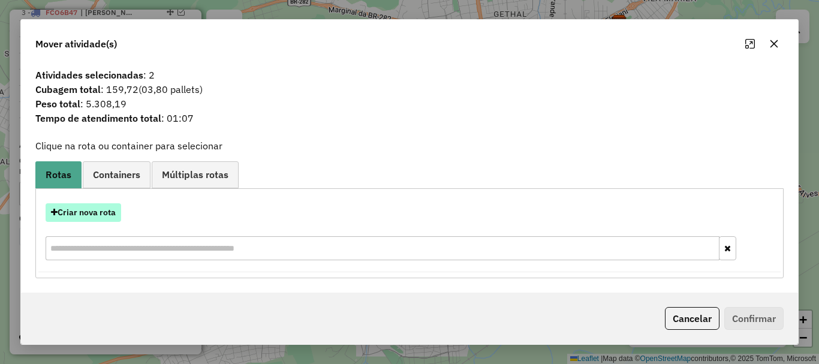
click at [95, 206] on button "Criar nova rota" at bounding box center [84, 212] width 76 height 19
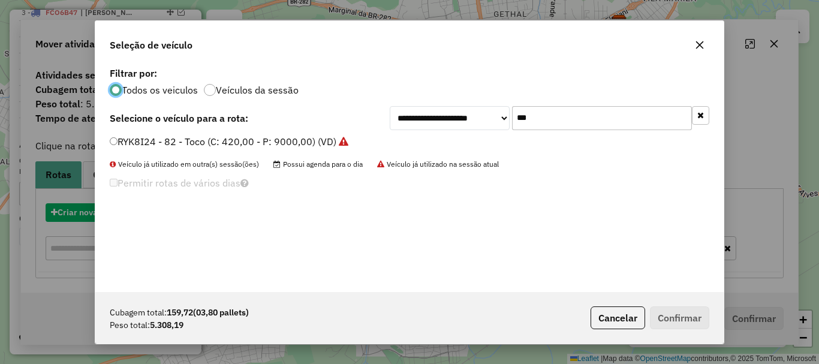
scroll to position [7, 4]
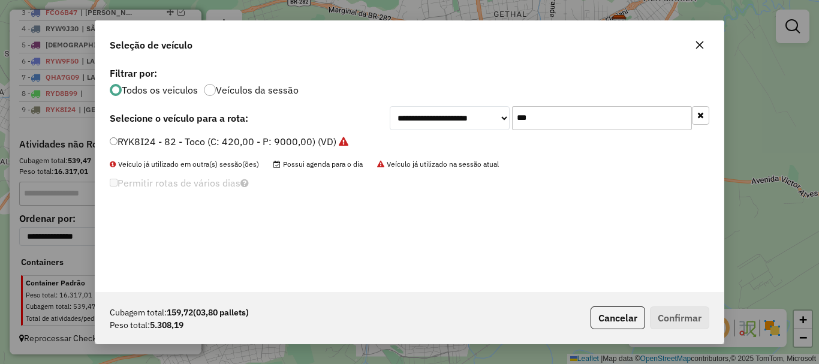
click at [575, 122] on input "***" at bounding box center [602, 118] width 180 height 24
type input "***"
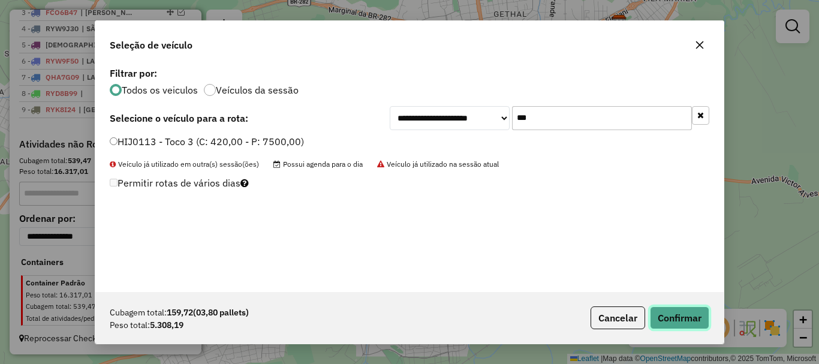
click at [676, 313] on button "Confirmar" at bounding box center [679, 317] width 59 height 23
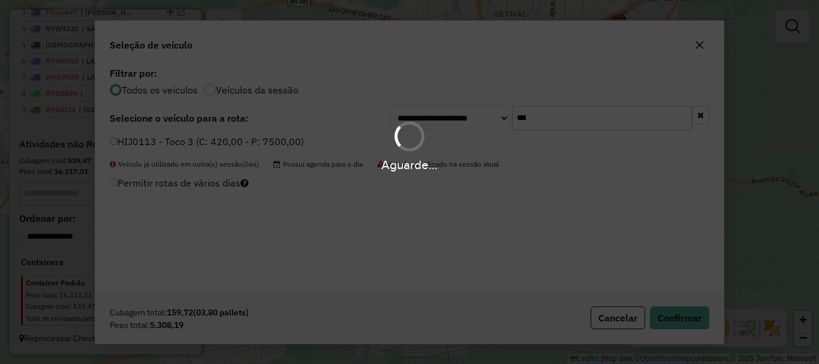
scroll to position [542, 0]
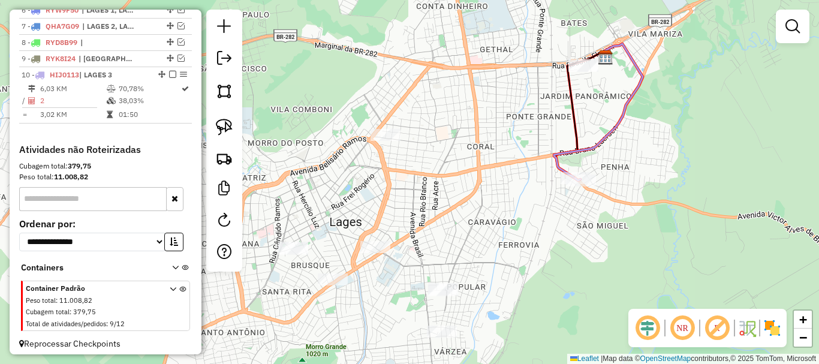
drag, startPoint x: 618, startPoint y: 91, endPoint x: 605, endPoint y: 126, distance: 37.4
click at [605, 126] on div "Janela de atendimento Grade de atendimento Capacidade Transportadoras Veículos …" at bounding box center [409, 182] width 819 height 364
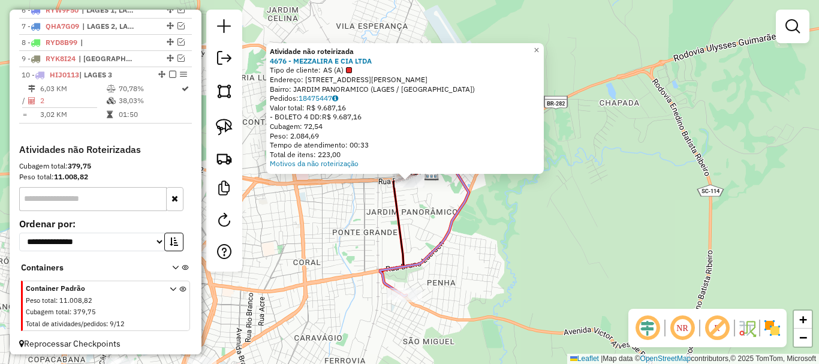
click at [523, 220] on div "Atividade não roteirizada 4676 - MEZZALIRA E CIA LTDA Tipo de cliente: AS (A) E…" at bounding box center [409, 182] width 819 height 364
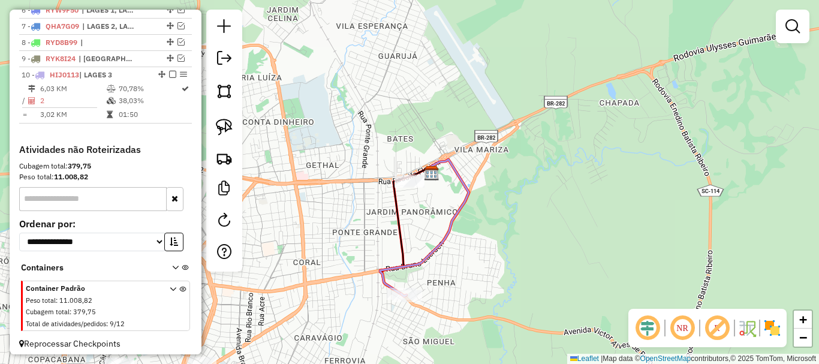
click at [219, 123] on img at bounding box center [224, 127] width 17 height 17
drag, startPoint x: 385, startPoint y: 191, endPoint x: 392, endPoint y: 193, distance: 7.4
click at [407, 188] on div at bounding box center [410, 182] width 30 height 12
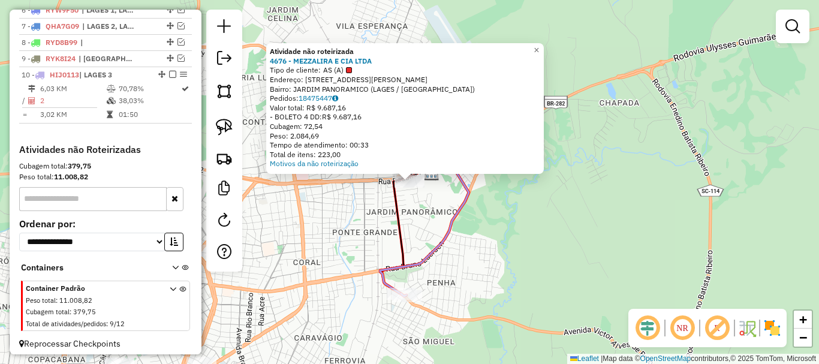
click at [416, 212] on div "Atividade não roteirizada 4676 - MEZZALIRA E CIA LTDA Tipo de cliente: AS (A) E…" at bounding box center [409, 182] width 819 height 364
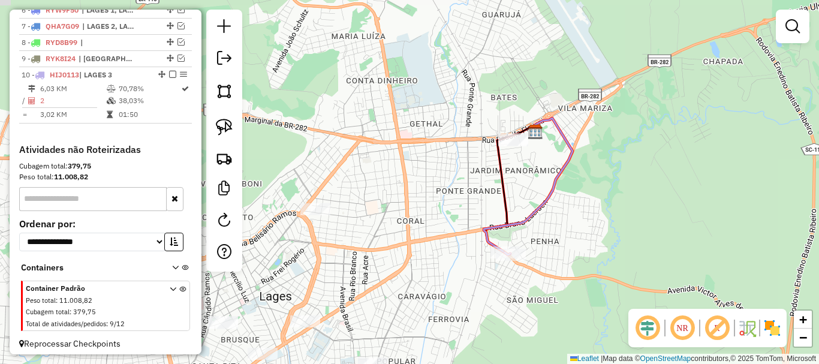
drag, startPoint x: 417, startPoint y: 222, endPoint x: 512, endPoint y: 164, distance: 111.7
click at [512, 164] on div "Janela de atendimento Grade de atendimento Capacidade Transportadoras Veículos …" at bounding box center [409, 182] width 819 height 364
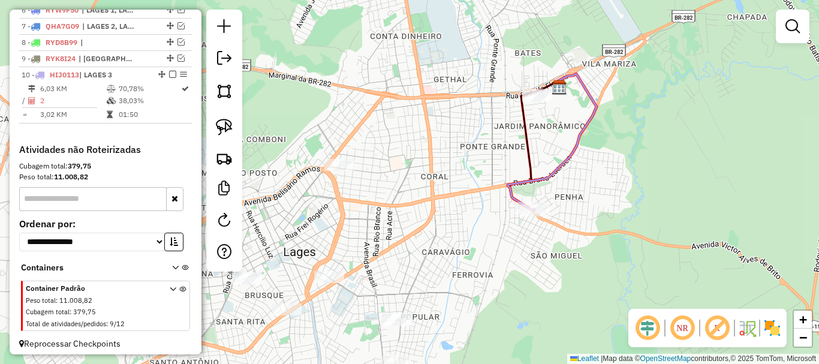
drag, startPoint x: 420, startPoint y: 199, endPoint x: 429, endPoint y: 159, distance: 40.5
click at [429, 159] on div "Janela de atendimento Grade de atendimento Capacidade Transportadoras Veículos …" at bounding box center [409, 182] width 819 height 364
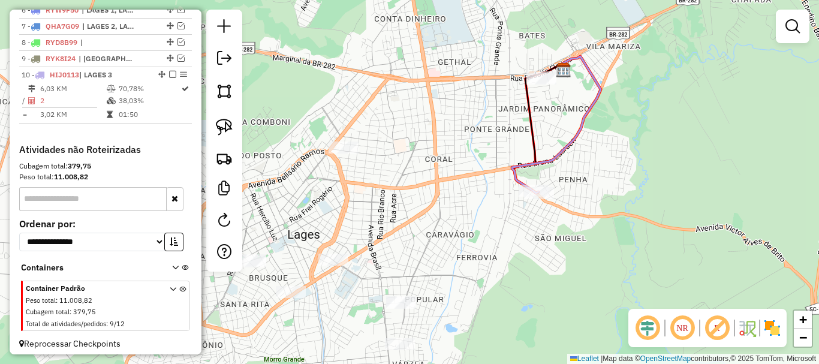
click at [405, 309] on div at bounding box center [401, 303] width 30 height 12
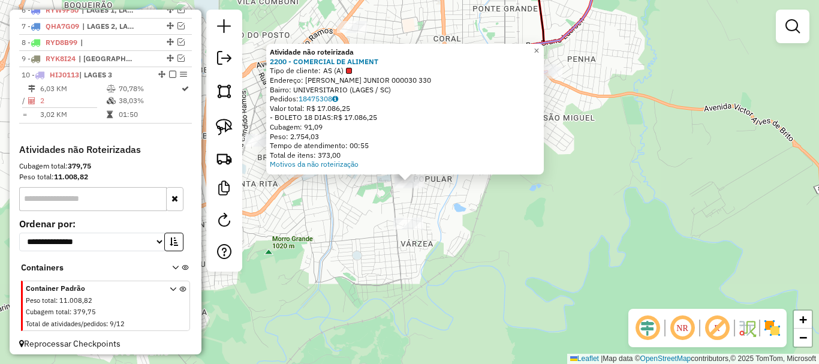
click at [481, 275] on div "Atividade não roteirizada 2200 - COMERCIAL DE ALIMENT Tipo de cliente: AS (A) E…" at bounding box center [409, 182] width 819 height 364
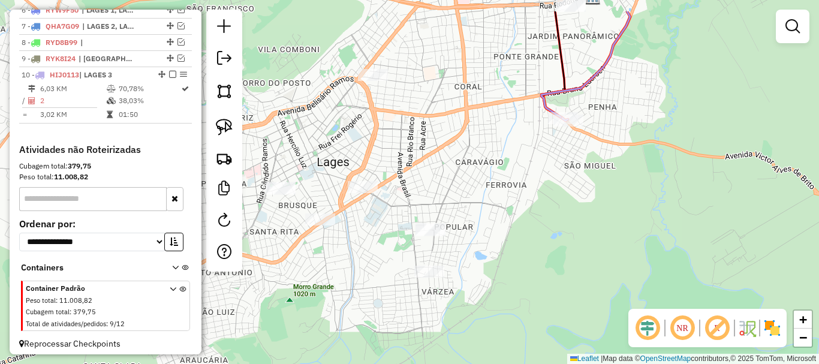
drag, startPoint x: 482, startPoint y: 189, endPoint x: 503, endPoint y: 237, distance: 52.9
click at [503, 237] on div "Janela de atendimento Grade de atendimento Capacidade Transportadoras Veículos …" at bounding box center [409, 182] width 819 height 364
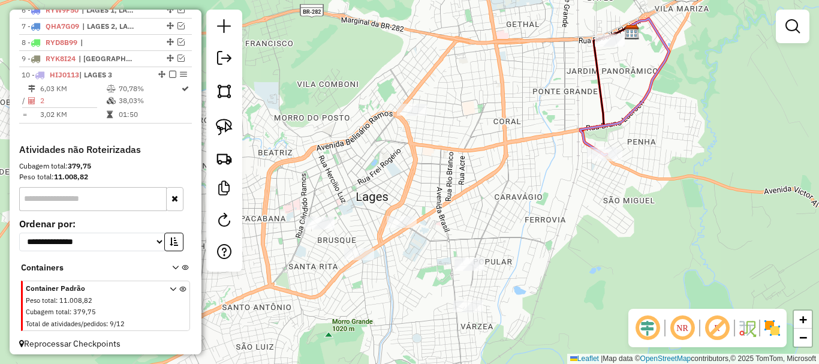
drag, startPoint x: 525, startPoint y: 212, endPoint x: 566, endPoint y: 245, distance: 52.8
click at [565, 246] on div "Janela de atendimento Grade de atendimento Capacidade Transportadoras Veículos …" at bounding box center [409, 182] width 819 height 364
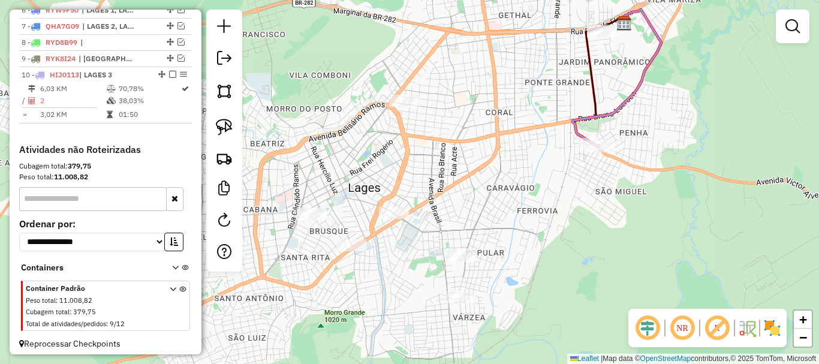
drag, startPoint x: 562, startPoint y: 239, endPoint x: 554, endPoint y: 229, distance: 12.7
click at [554, 229] on div "Janela de atendimento Grade de atendimento Capacidade Transportadoras Veículos …" at bounding box center [409, 182] width 819 height 364
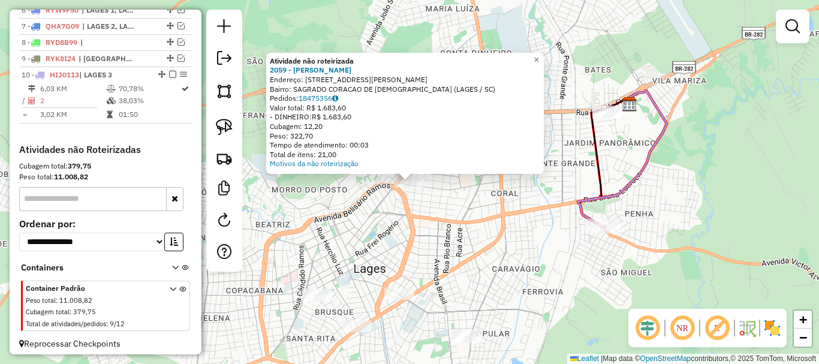
click at [398, 237] on div "Atividade não roteirizada 2059 - [PERSON_NAME]: [STREET_ADDRESS][PERSON_NAME] B…" at bounding box center [409, 182] width 819 height 364
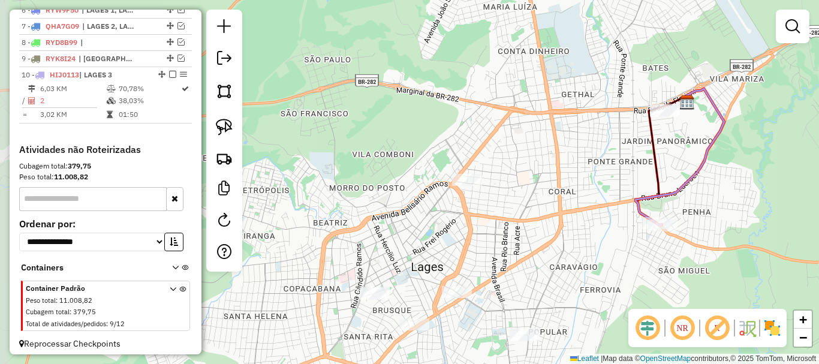
drag, startPoint x: 361, startPoint y: 193, endPoint x: 348, endPoint y: 175, distance: 22.5
click at [406, 191] on div "Janela de atendimento Grade de atendimento Capacidade Transportadoras Veículos …" at bounding box center [409, 182] width 819 height 364
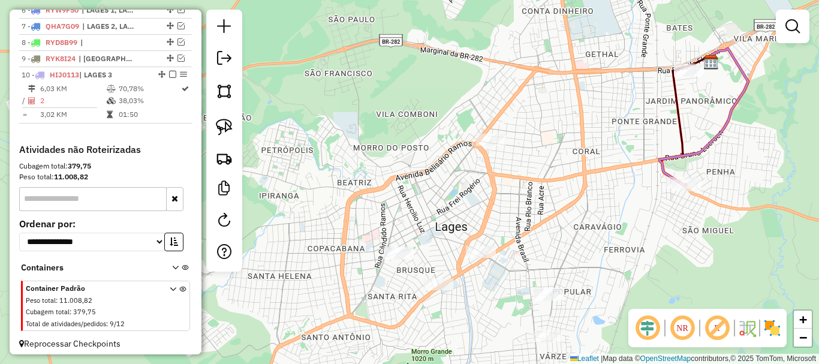
drag, startPoint x: 359, startPoint y: 204, endPoint x: 320, endPoint y: 163, distance: 57.7
click at [382, 172] on div "Janela de atendimento Grade de atendimento Capacidade Transportadoras Veículos …" at bounding box center [409, 182] width 819 height 364
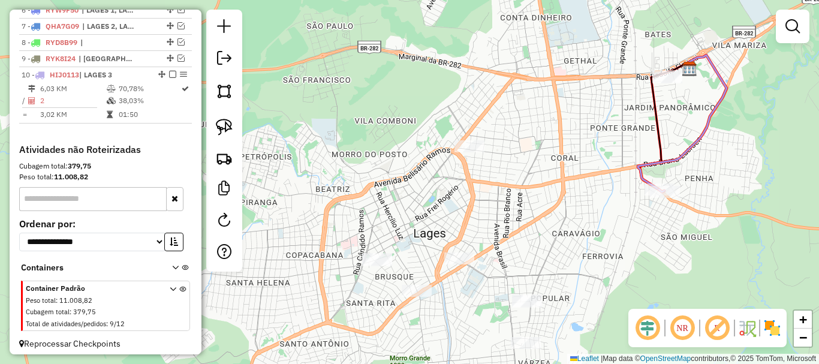
click at [228, 126] on img at bounding box center [224, 127] width 17 height 17
drag, startPoint x: 431, startPoint y: 151, endPoint x: 474, endPoint y: 177, distance: 51.1
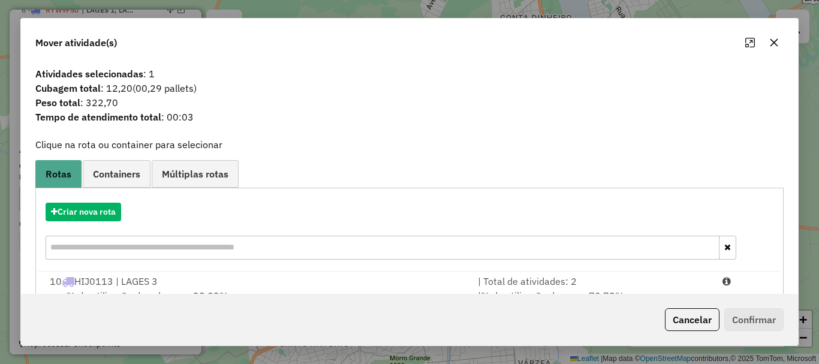
click at [775, 47] on icon "button" at bounding box center [774, 43] width 10 height 10
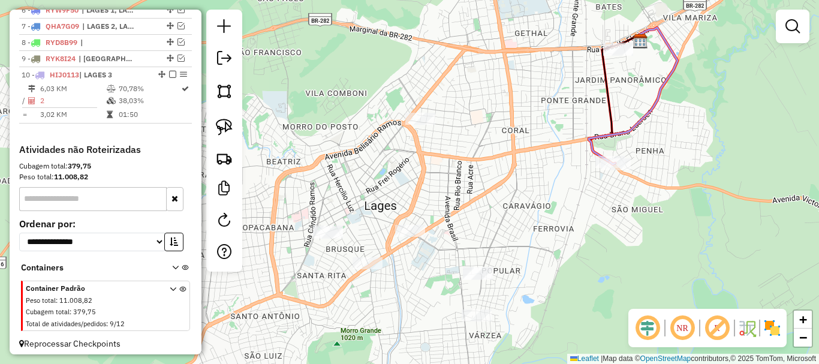
drag, startPoint x: 581, startPoint y: 205, endPoint x: 534, endPoint y: 178, distance: 53.8
click at [534, 178] on div "Janela de atendimento Grade de atendimento Capacidade Transportadoras Veículos …" at bounding box center [409, 182] width 819 height 364
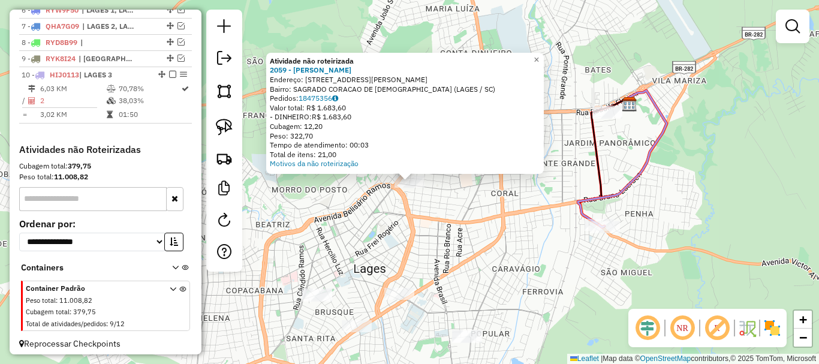
click at [404, 203] on div "Atividade não roteirizada 2059 - [PERSON_NAME]: [STREET_ADDRESS][PERSON_NAME] B…" at bounding box center [409, 182] width 819 height 364
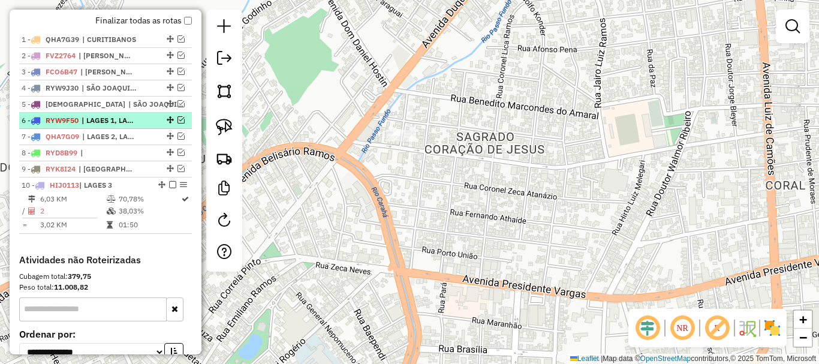
scroll to position [422, 0]
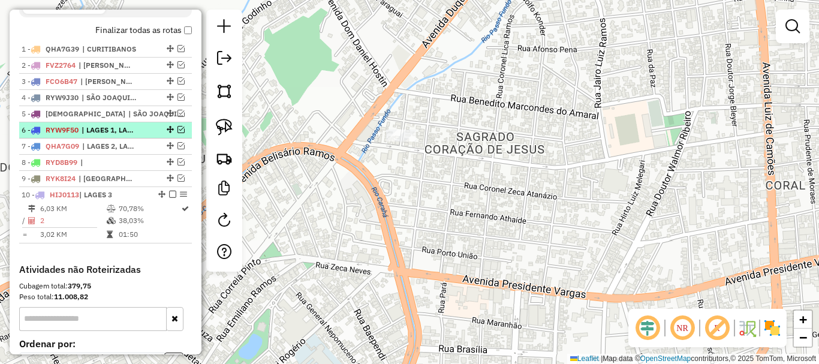
click at [178, 133] on em at bounding box center [181, 129] width 7 height 7
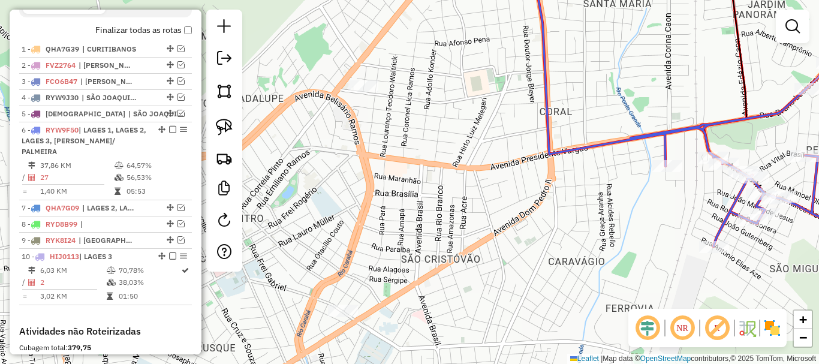
drag, startPoint x: 328, startPoint y: 171, endPoint x: 341, endPoint y: 134, distance: 38.7
click at [343, 134] on div "Janela de atendimento Grade de atendimento Capacidade Transportadoras Veículos …" at bounding box center [409, 182] width 819 height 364
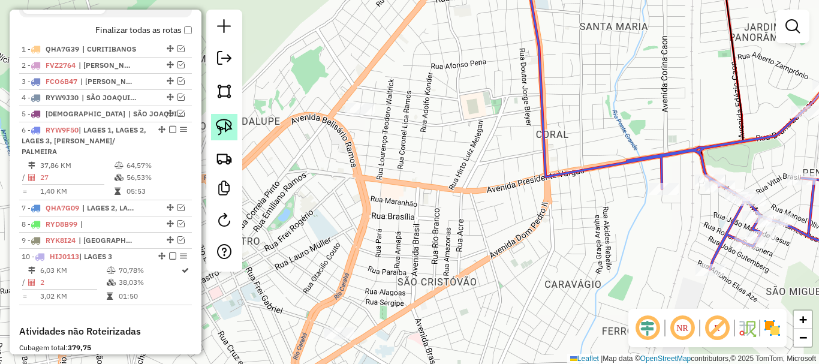
click at [221, 122] on img at bounding box center [224, 127] width 17 height 17
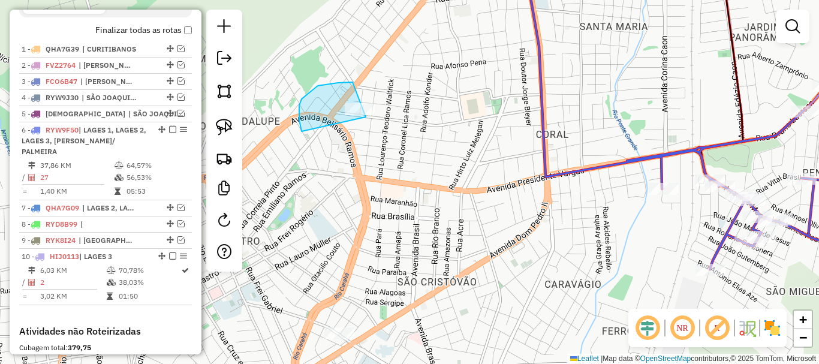
drag, startPoint x: 299, startPoint y: 106, endPoint x: 352, endPoint y: 121, distance: 54.9
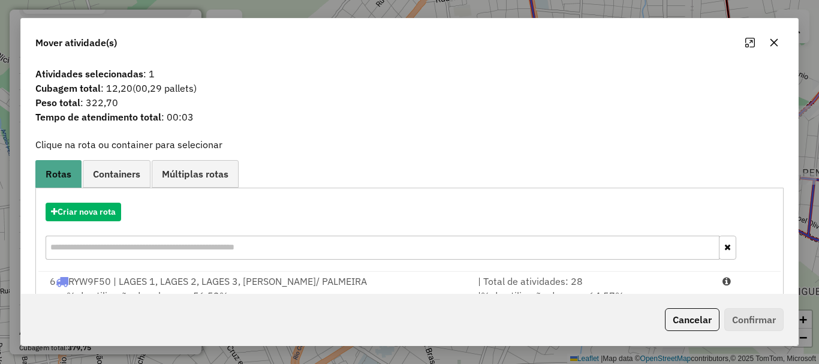
click at [170, 279] on div "6 RYW9F50 | LAGES 1, LAGES 2, LAGES 3, [PERSON_NAME]/ PALMEIRA" at bounding box center [257, 281] width 428 height 14
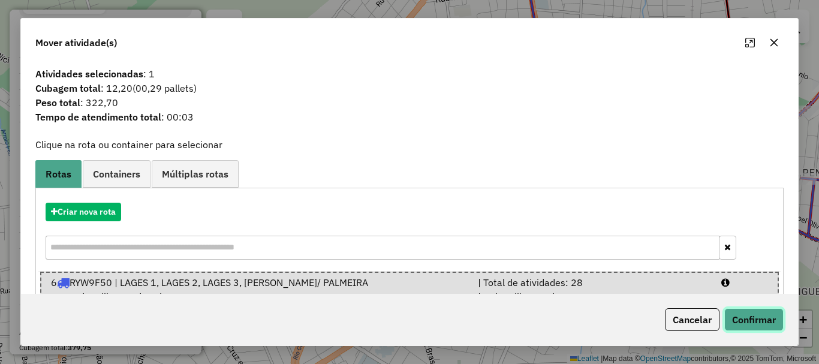
click at [759, 318] on button "Confirmar" at bounding box center [753, 319] width 59 height 23
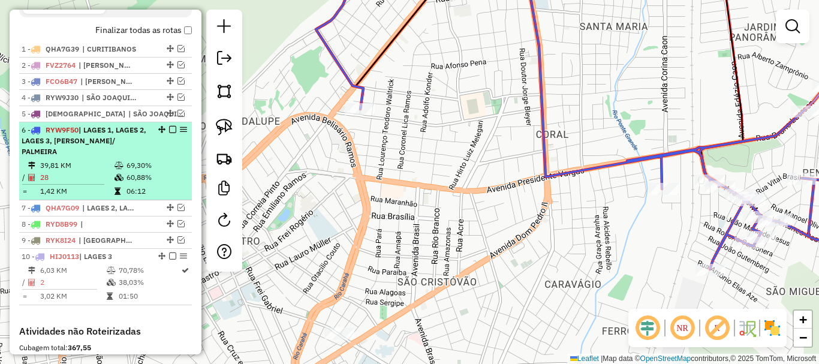
click at [172, 133] on em at bounding box center [172, 129] width 7 height 7
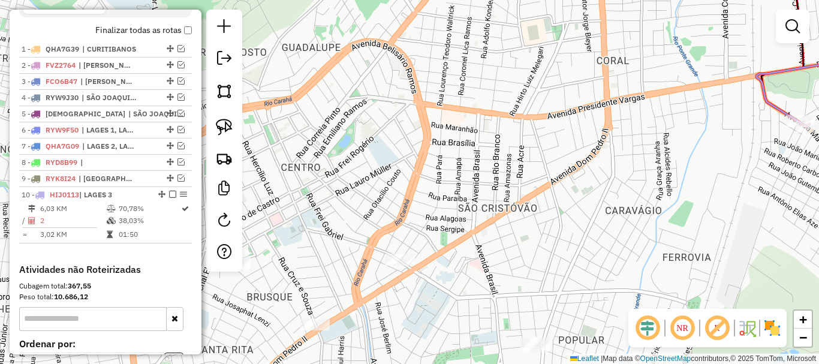
drag, startPoint x: 383, startPoint y: 108, endPoint x: 395, endPoint y: 113, distance: 12.9
click at [394, 97] on div "Janela de atendimento Grade de atendimento Capacidade Transportadoras Veículos …" at bounding box center [409, 182] width 819 height 364
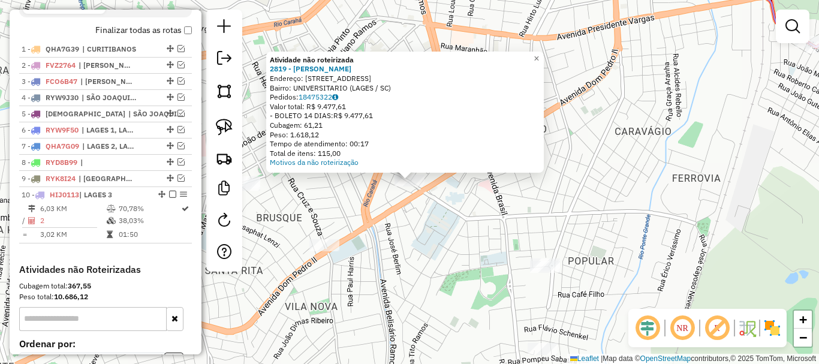
click at [404, 259] on div "Atividade não roteirizada 2819 - [PERSON_NAME] BRAN Endereço: R FREI GABRIEL 89…" at bounding box center [409, 182] width 819 height 364
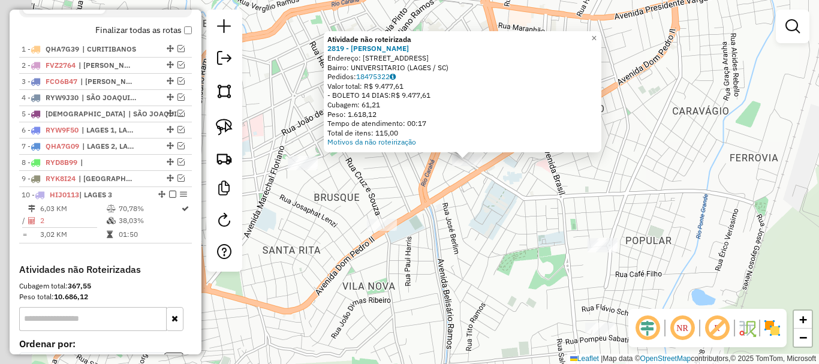
drag, startPoint x: 404, startPoint y: 258, endPoint x: 489, endPoint y: 219, distance: 93.7
click at [523, 227] on div "Atividade não roteirizada 2819 - [PERSON_NAME] BRAN Endereço: R FREI GABRIEL 89…" at bounding box center [409, 182] width 819 height 364
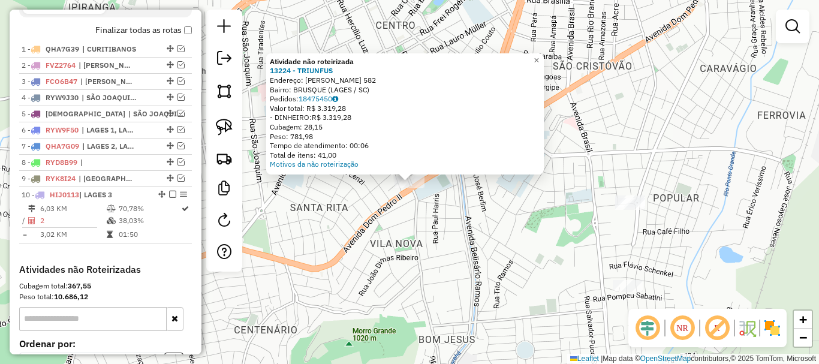
drag, startPoint x: 432, startPoint y: 231, endPoint x: 356, endPoint y: 197, distance: 82.9
click at [431, 231] on div "Atividade não roteirizada 13224 - TRIUNFUS Endereço: CRUZ E SOUZA 582 Bairro: B…" at bounding box center [409, 182] width 819 height 364
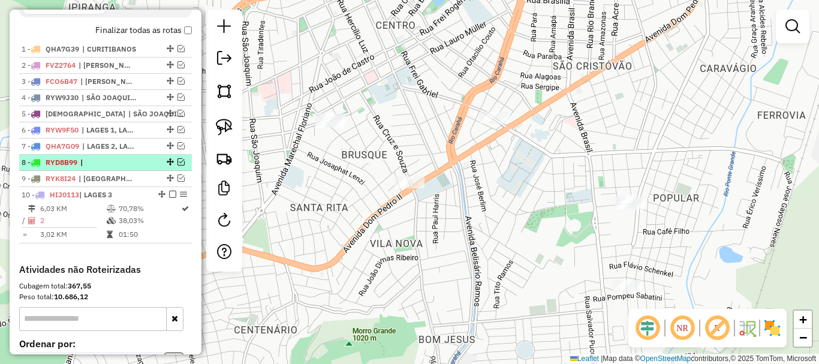
drag, startPoint x: 174, startPoint y: 172, endPoint x: 200, endPoint y: 173, distance: 26.4
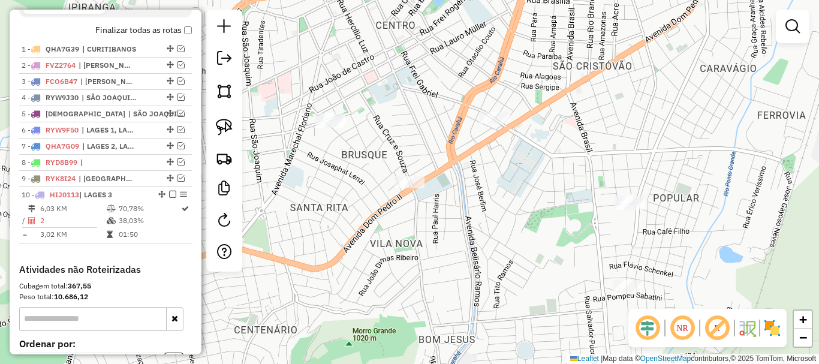
click at [178, 166] on em at bounding box center [181, 161] width 7 height 7
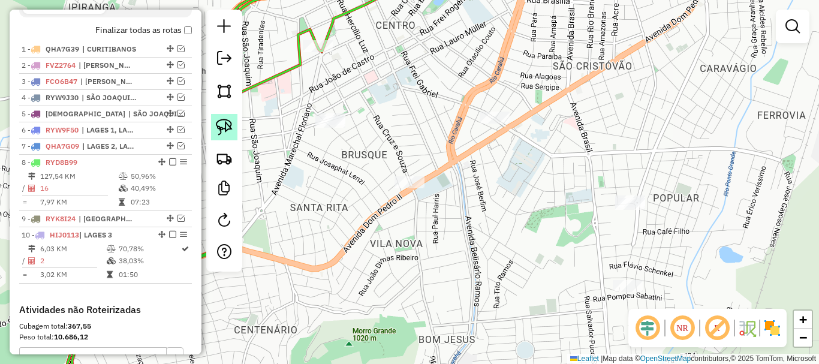
click at [230, 128] on img at bounding box center [224, 127] width 17 height 17
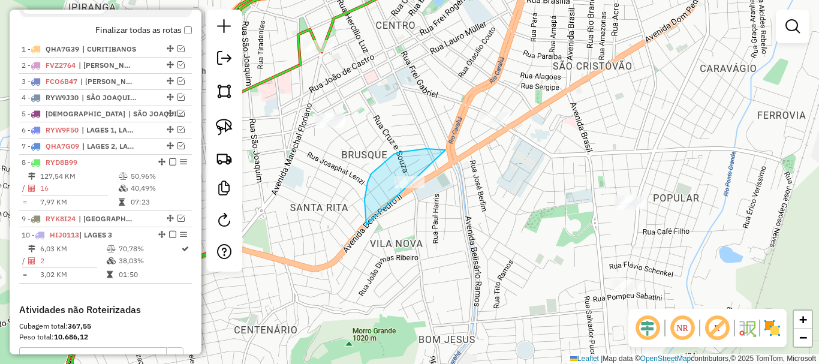
drag, startPoint x: 366, startPoint y: 224, endPoint x: 417, endPoint y: 210, distance: 52.8
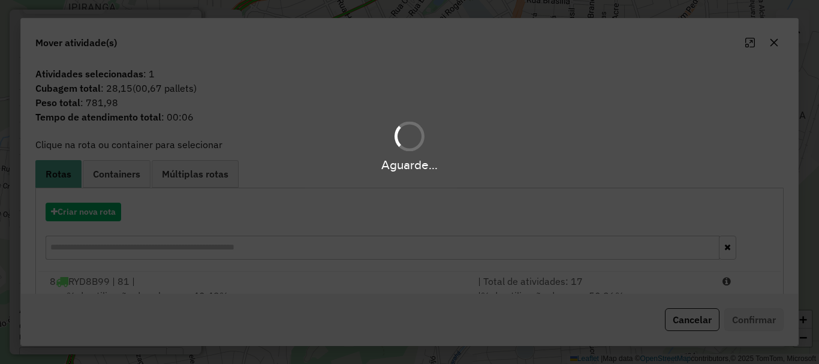
click at [154, 281] on div "Aguarde..." at bounding box center [409, 182] width 819 height 364
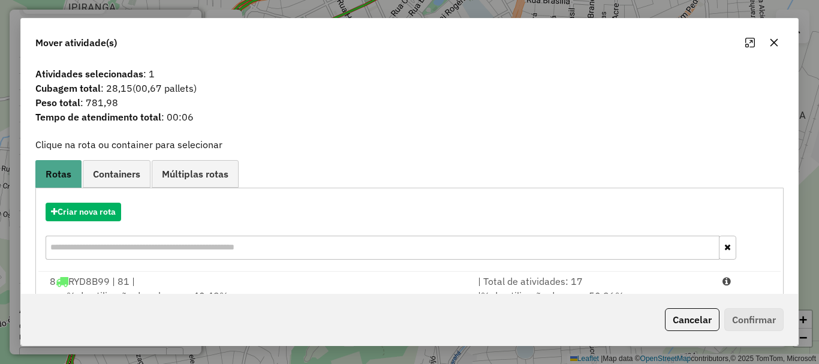
drag, startPoint x: 647, startPoint y: 297, endPoint x: 688, endPoint y: 304, distance: 41.4
click at [648, 297] on div "Cancelar Confirmar" at bounding box center [409, 320] width 777 height 52
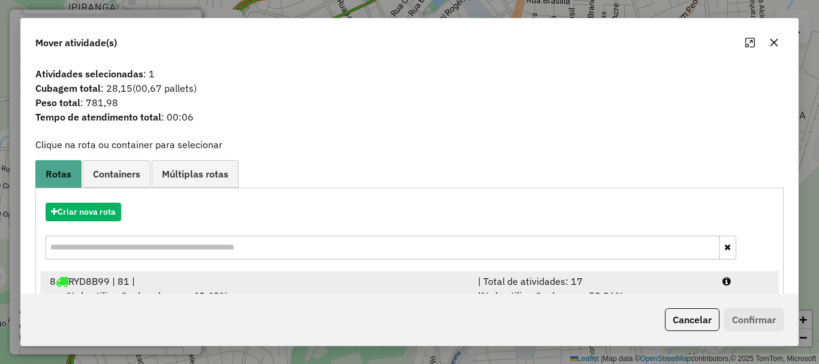
click at [725, 293] on li "8 RYD8B99 | 81 | | Total de atividades: 17 % de utilização da cubagem: 40,49% C…" at bounding box center [409, 296] width 739 height 49
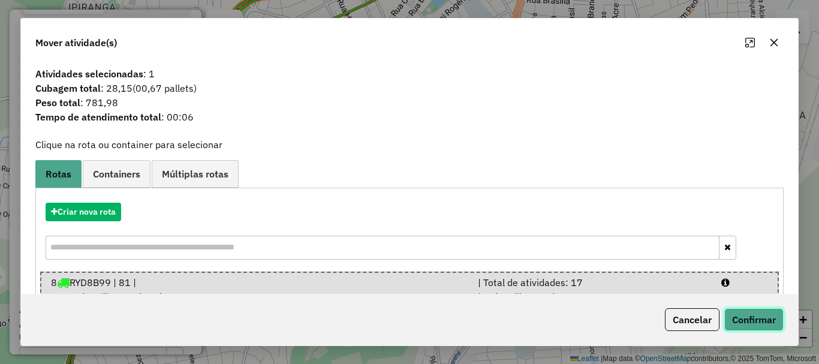
click at [737, 309] on button "Confirmar" at bounding box center [753, 319] width 59 height 23
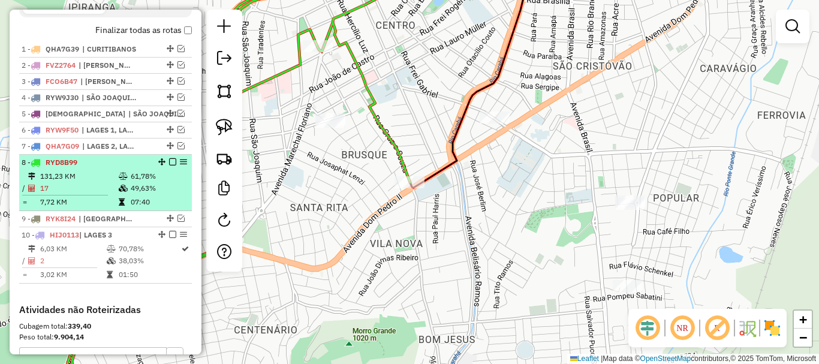
click at [169, 166] on em at bounding box center [172, 161] width 7 height 7
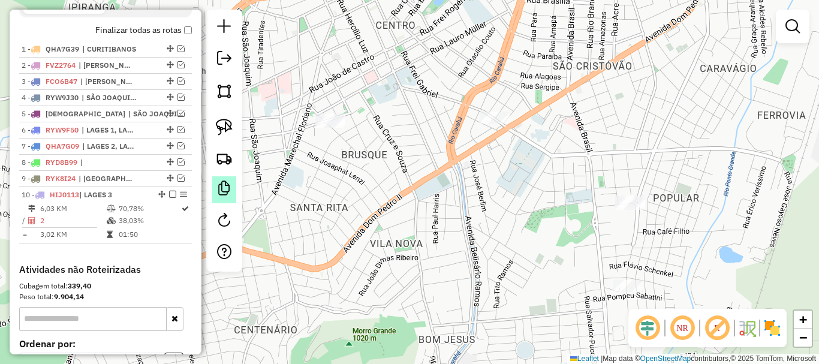
drag, startPoint x: 168, startPoint y: 203, endPoint x: 228, endPoint y: 193, distance: 61.5
click at [175, 198] on div at bounding box center [169, 194] width 36 height 7
select select "*********"
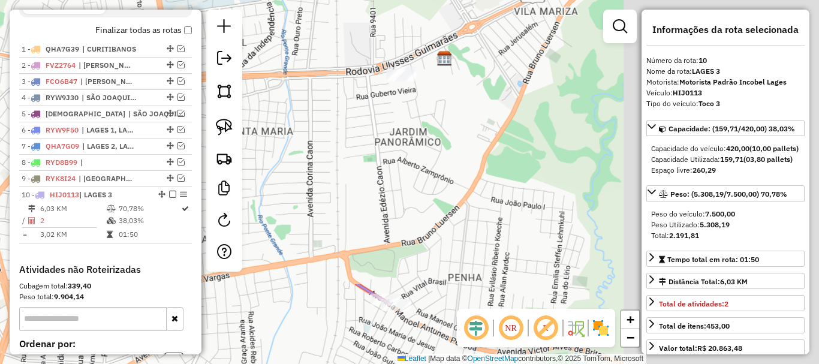
drag, startPoint x: 320, startPoint y: 198, endPoint x: 370, endPoint y: 203, distance: 50.7
click at [372, 203] on div "Janela de atendimento Grade de atendimento Capacidade Transportadoras Veículos …" at bounding box center [409, 182] width 819 height 364
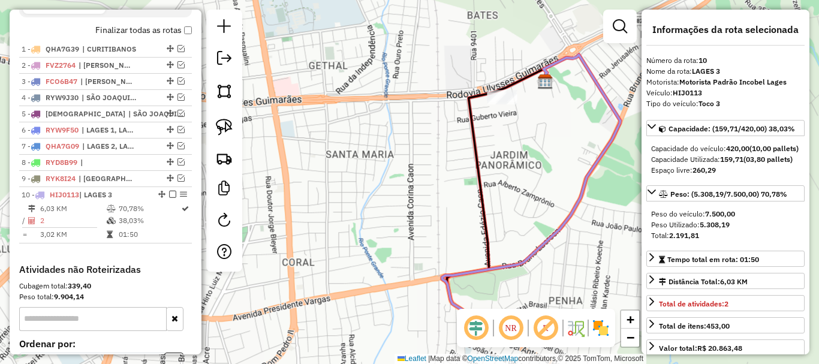
drag, startPoint x: 371, startPoint y: 200, endPoint x: 314, endPoint y: 185, distance: 59.1
click at [435, 164] on div "Janela de atendimento Grade de atendimento Capacidade Transportadoras Veículos …" at bounding box center [409, 182] width 819 height 364
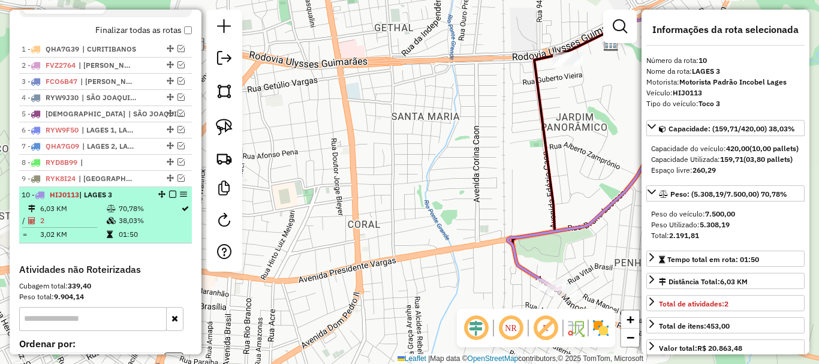
click at [169, 198] on em at bounding box center [172, 194] width 7 height 7
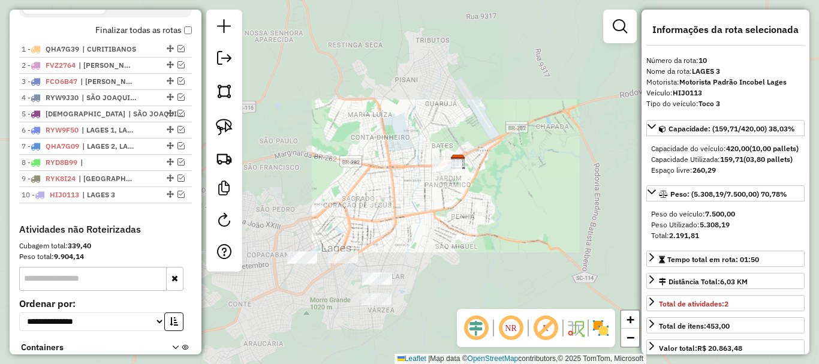
drag, startPoint x: 395, startPoint y: 219, endPoint x: 443, endPoint y: 190, distance: 56.3
click at [441, 191] on div "Janela de atendimento Grade de atendimento Capacidade Transportadoras Veículos …" at bounding box center [409, 182] width 819 height 364
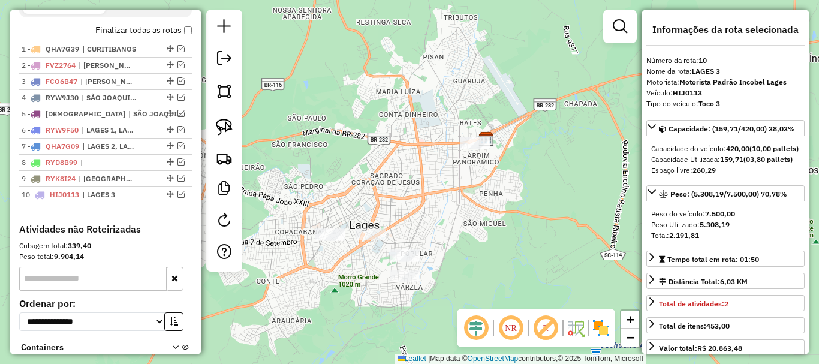
drag, startPoint x: 464, startPoint y: 221, endPoint x: 452, endPoint y: 206, distance: 19.2
click at [459, 207] on div "Janela de atendimento Grade de atendimento Capacidade Transportadoras Veículos …" at bounding box center [409, 182] width 819 height 364
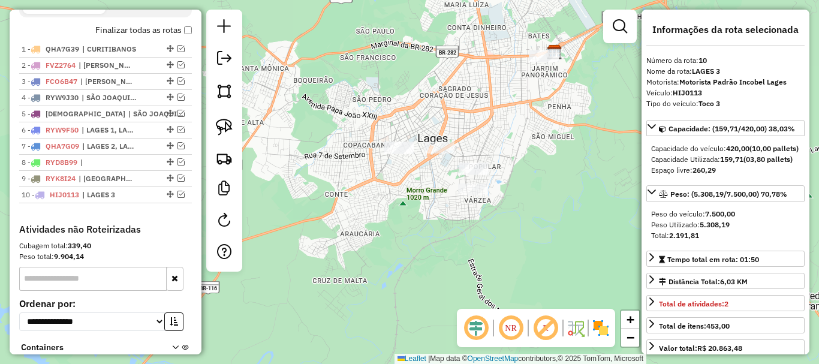
drag, startPoint x: 293, startPoint y: 218, endPoint x: 356, endPoint y: 196, distance: 67.0
click at [371, 193] on div "Janela de atendimento Grade de atendimento Capacidade Transportadoras Veículos …" at bounding box center [409, 182] width 819 height 364
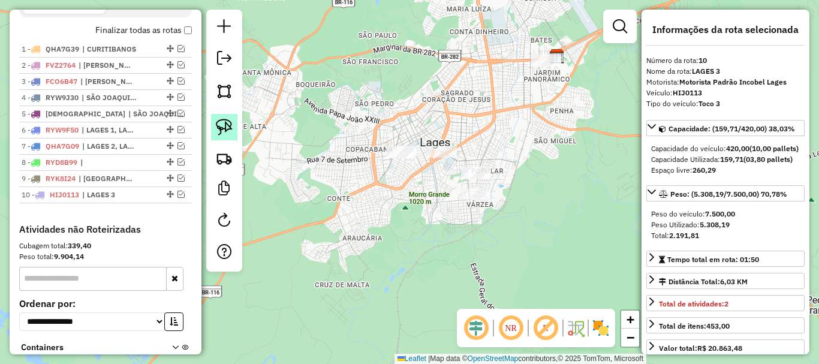
drag, startPoint x: 228, startPoint y: 118, endPoint x: 335, endPoint y: 166, distance: 117.3
click at [228, 119] on link at bounding box center [224, 127] width 26 height 26
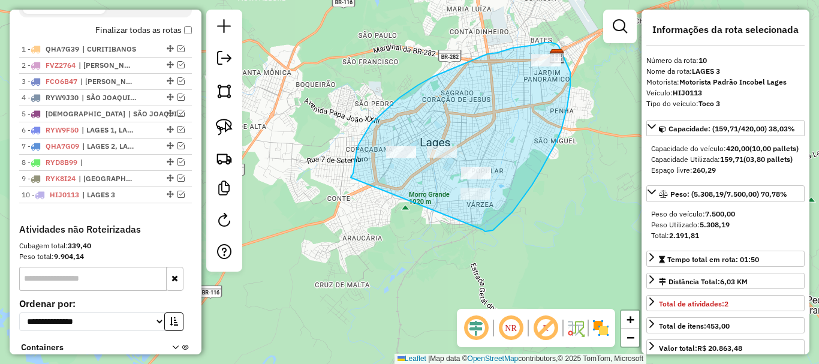
drag, startPoint x: 351, startPoint y: 178, endPoint x: 482, endPoint y: 228, distance: 140.7
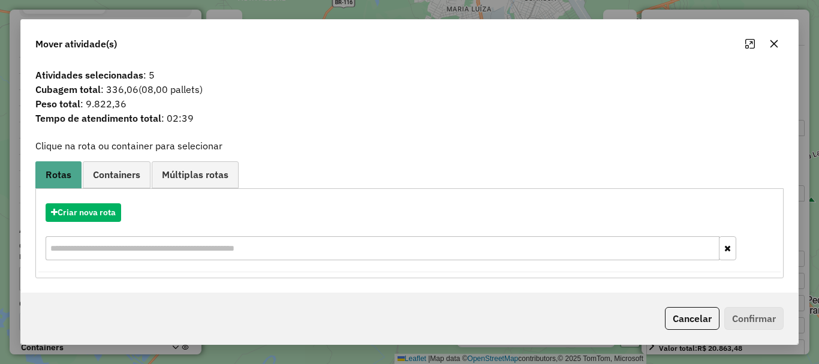
click at [777, 41] on icon "button" at bounding box center [775, 44] width 8 height 8
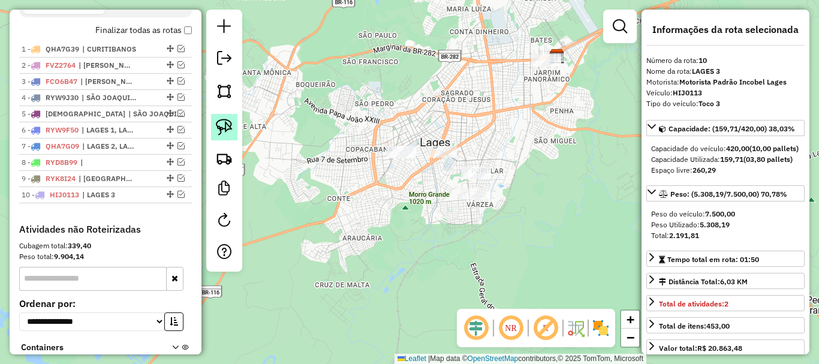
click at [230, 131] on img at bounding box center [224, 127] width 17 height 17
drag, startPoint x: 519, startPoint y: 87, endPoint x: 557, endPoint y: 76, distance: 39.5
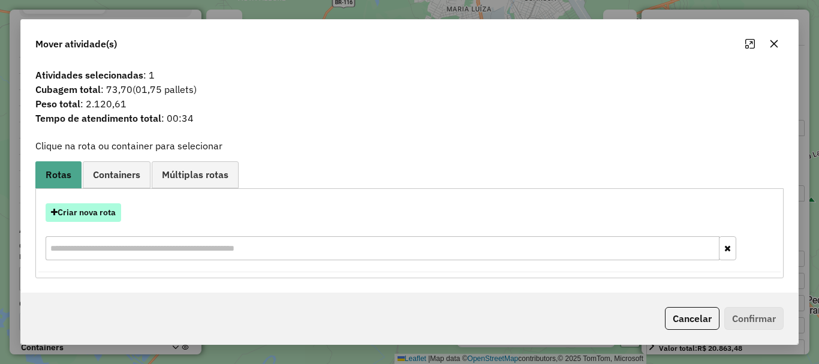
click at [96, 207] on button "Criar nova rota" at bounding box center [84, 212] width 76 height 19
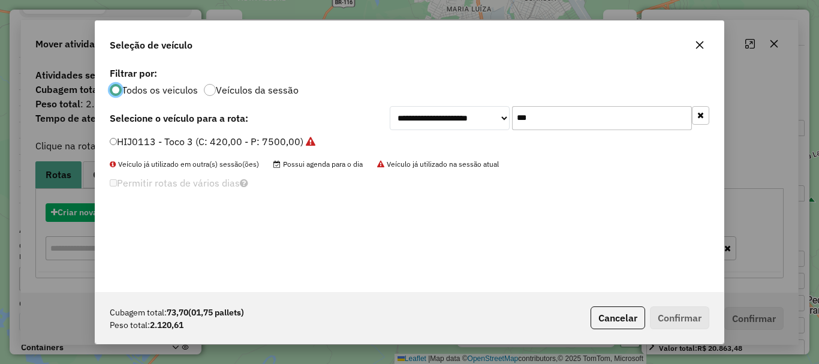
scroll to position [7, 4]
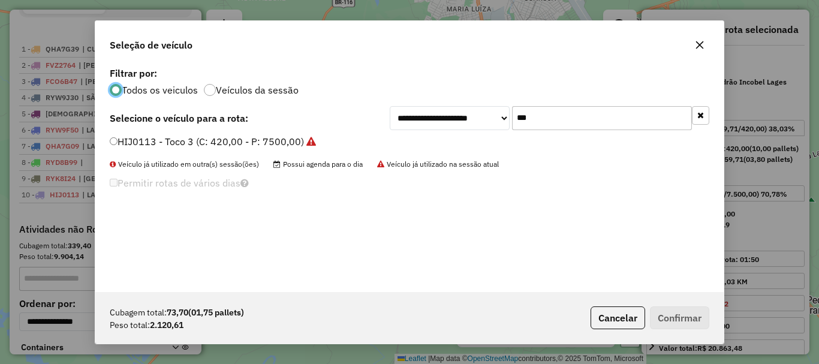
click at [170, 137] on label "HIJ0113 - Toco 3 (C: 420,00 - P: 7500,00)" at bounding box center [213, 141] width 206 height 14
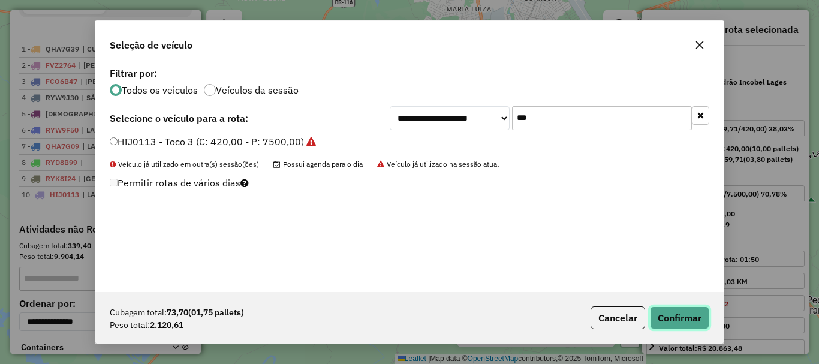
click at [666, 314] on button "Confirmar" at bounding box center [679, 317] width 59 height 23
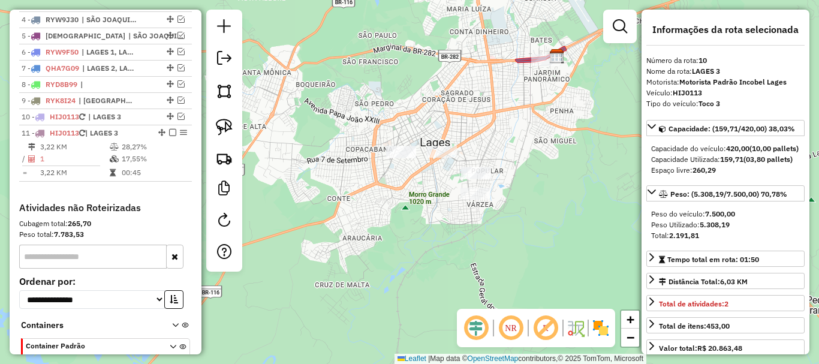
scroll to position [589, 0]
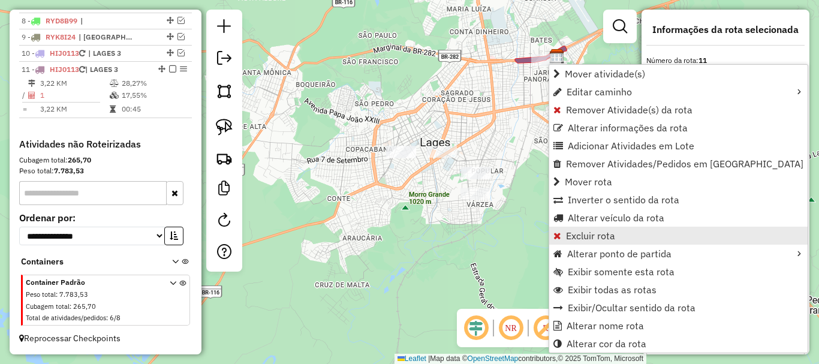
click at [618, 232] on link "Excluir rota" at bounding box center [678, 236] width 258 height 18
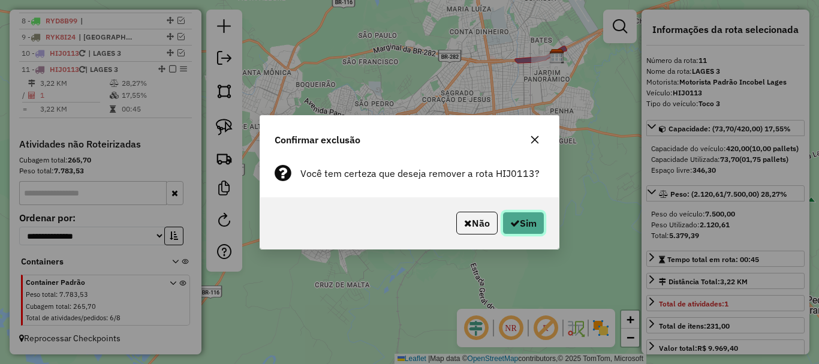
click at [515, 215] on button "Sim" at bounding box center [524, 223] width 42 height 23
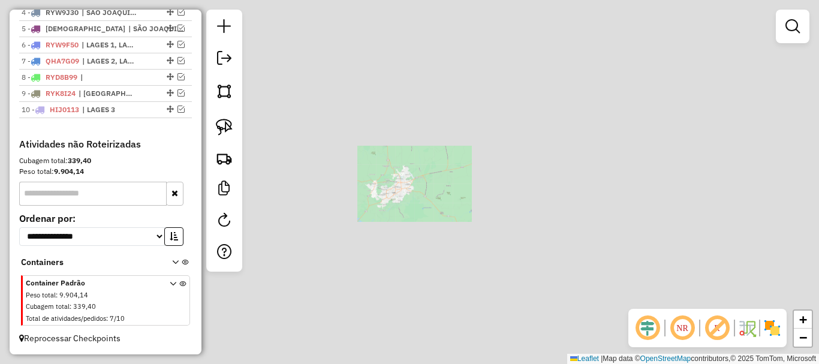
scroll to position [518, 0]
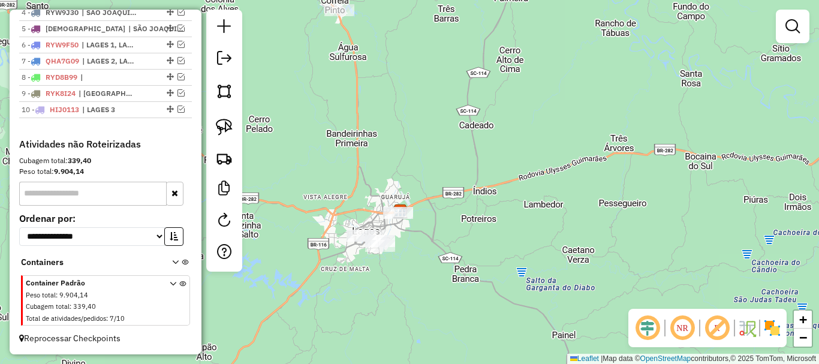
drag, startPoint x: 392, startPoint y: 154, endPoint x: 399, endPoint y: 162, distance: 11.0
click at [399, 162] on div "Janela de atendimento Grade de atendimento Capacidade Transportadoras Veículos …" at bounding box center [409, 182] width 819 height 364
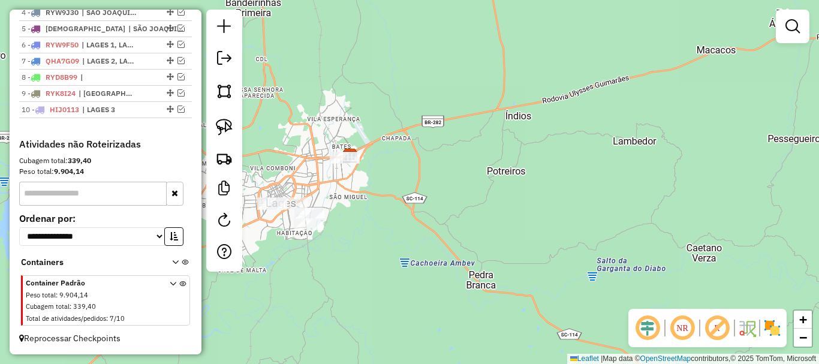
drag, startPoint x: 422, startPoint y: 228, endPoint x: 458, endPoint y: 226, distance: 36.0
click at [458, 226] on div "Janela de atendimento Grade de atendimento Capacidade Transportadoras Veículos …" at bounding box center [409, 182] width 819 height 364
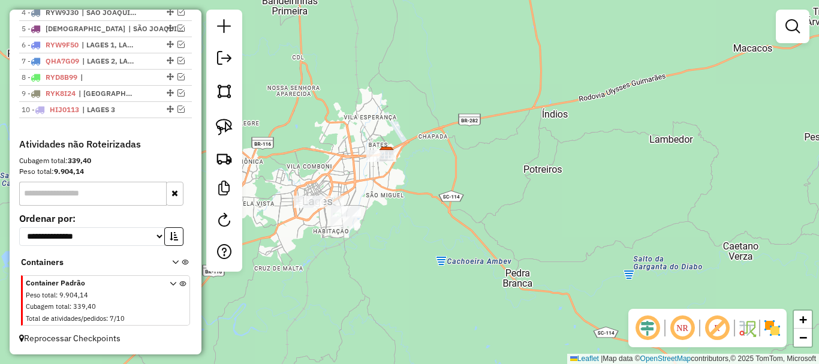
drag, startPoint x: 221, startPoint y: 125, endPoint x: 351, endPoint y: 263, distance: 190.1
click at [223, 126] on img at bounding box center [224, 127] width 17 height 17
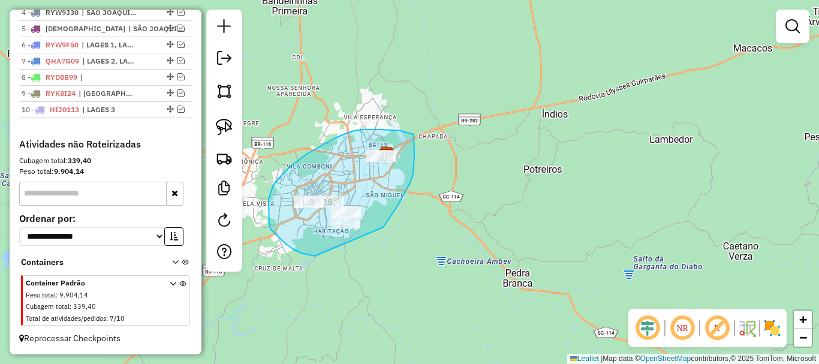
drag, startPoint x: 271, startPoint y: 230, endPoint x: 378, endPoint y: 229, distance: 107.3
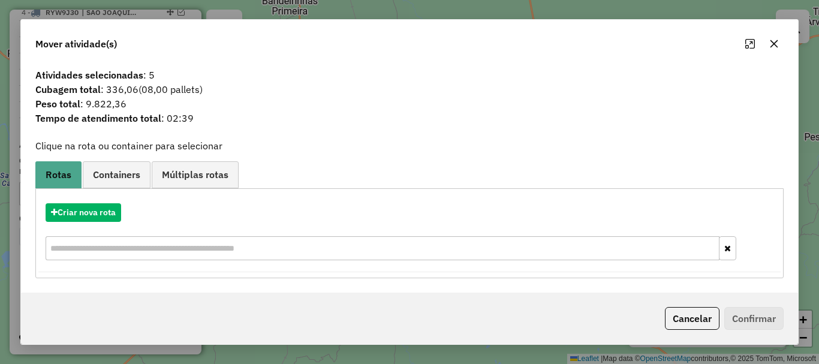
click at [771, 41] on icon "button" at bounding box center [775, 44] width 8 height 8
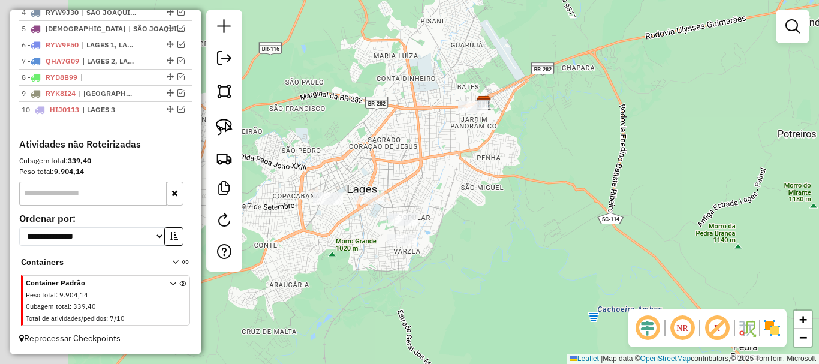
drag, startPoint x: 382, startPoint y: 185, endPoint x: 471, endPoint y: 188, distance: 88.8
click at [476, 185] on div "Janela de atendimento Grade de atendimento Capacidade Transportadoras Veículos …" at bounding box center [409, 182] width 819 height 364
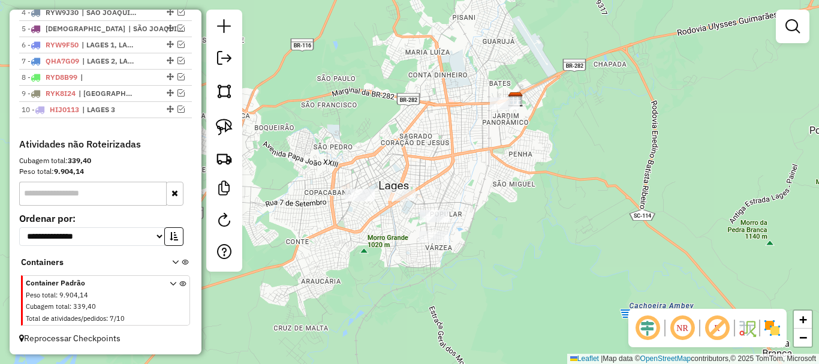
drag, startPoint x: 458, startPoint y: 192, endPoint x: 452, endPoint y: 196, distance: 7.8
click at [455, 196] on div "Janela de atendimento Grade de atendimento Capacidade Transportadoras Veículos …" at bounding box center [409, 182] width 819 height 364
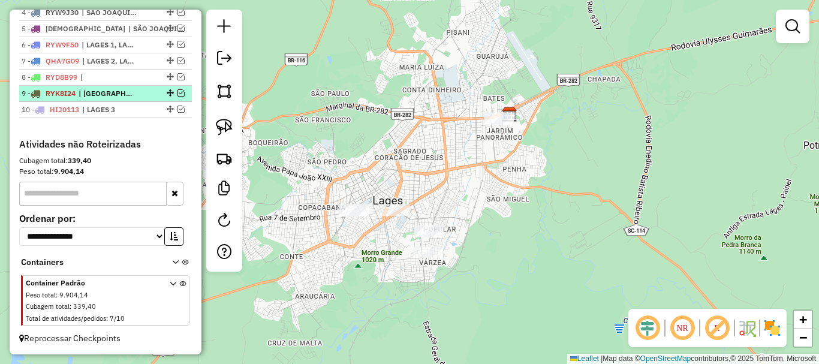
click at [179, 94] on em at bounding box center [181, 92] width 7 height 7
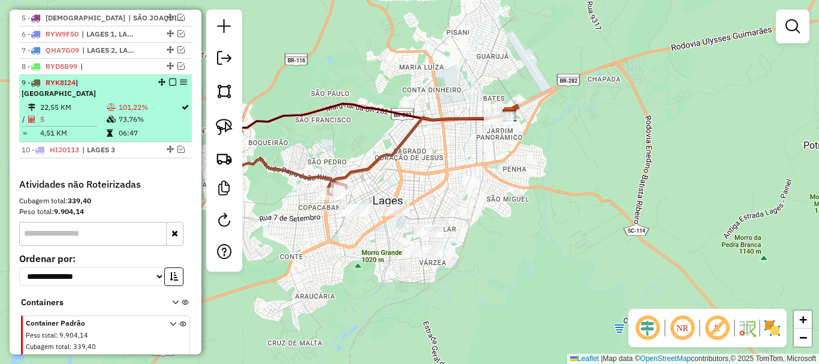
scroll to position [558, 0]
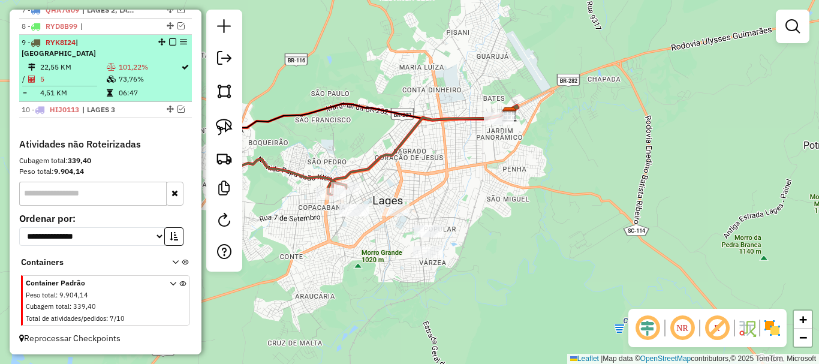
click at [169, 46] on em at bounding box center [172, 41] width 7 height 7
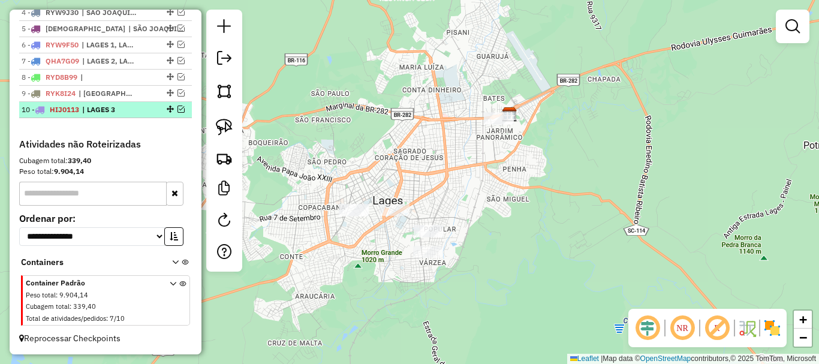
click at [179, 109] on em at bounding box center [181, 109] width 7 height 7
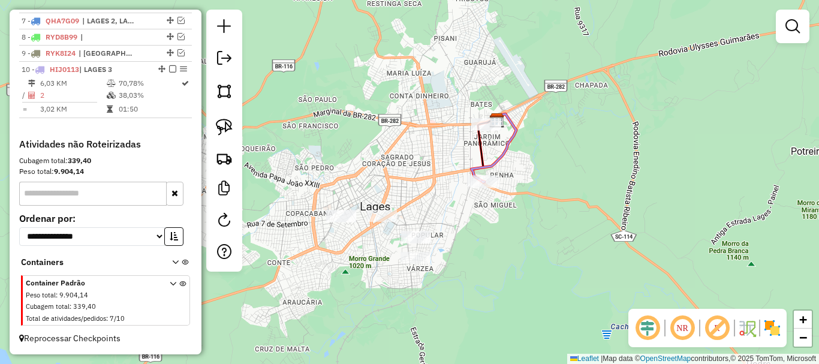
drag, startPoint x: 430, startPoint y: 172, endPoint x: 419, endPoint y: 178, distance: 12.1
click at [419, 178] on div "Janela de atendimento Grade de atendimento Capacidade Transportadoras Veículos …" at bounding box center [409, 182] width 819 height 364
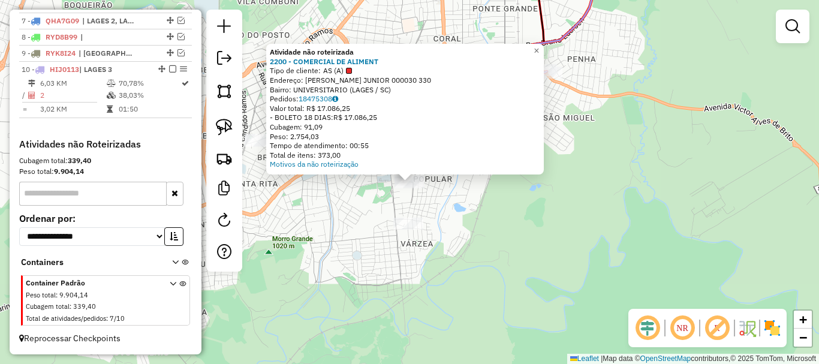
click at [440, 254] on div "Atividade não roteirizada 2200 - COMERCIAL DE ALIMENT Tipo de cliente: AS (A) E…" at bounding box center [409, 182] width 819 height 364
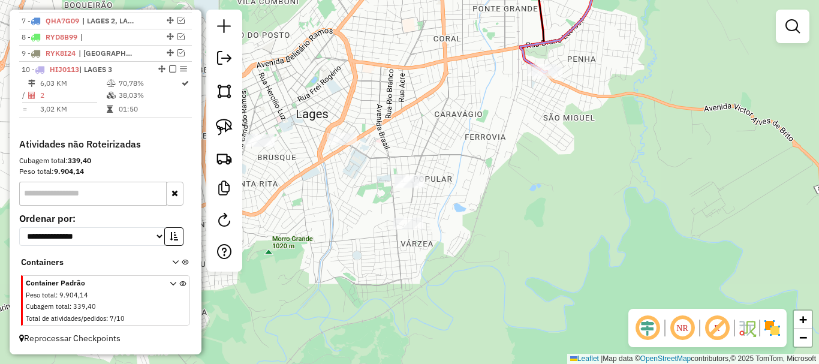
click at [401, 216] on div "Janela de atendimento Grade de atendimento Capacidade Transportadoras Veículos …" at bounding box center [409, 182] width 819 height 364
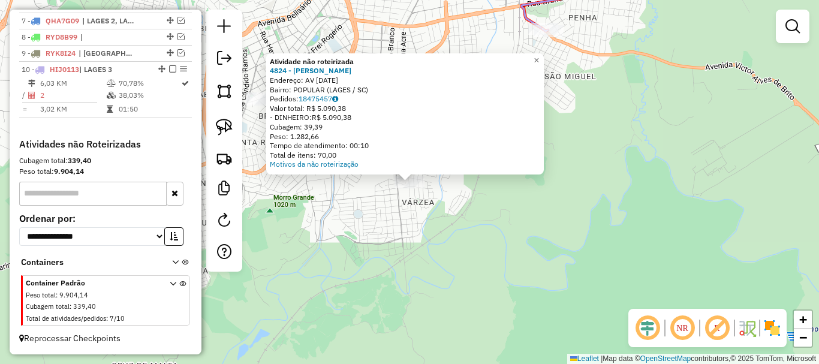
click at [402, 222] on div "Atividade não roteirizada 4824 - [PERSON_NAME] FURTADO Endereço: AV [DATE] Bair…" at bounding box center [409, 182] width 819 height 364
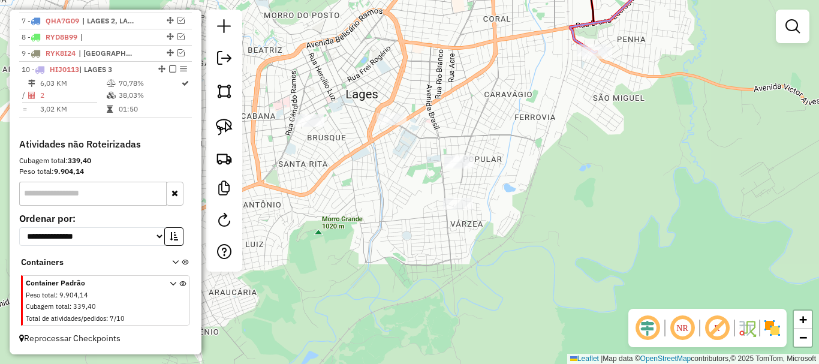
drag, startPoint x: 402, startPoint y: 218, endPoint x: 469, endPoint y: 240, distance: 70.2
click at [469, 241] on div "Janela de atendimento Grade de atendimento Capacidade Transportadoras Veículos …" at bounding box center [409, 182] width 819 height 364
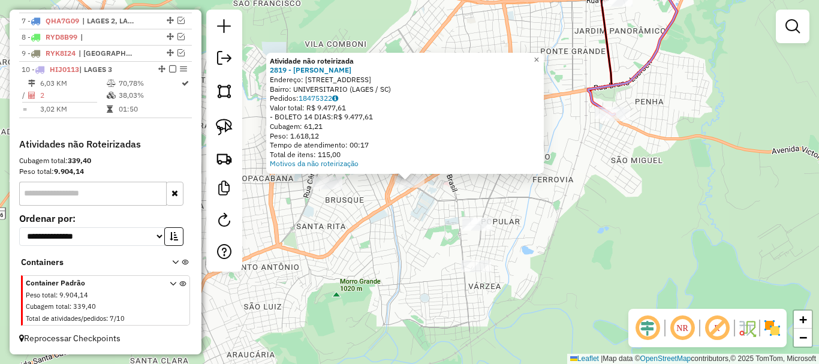
click at [389, 242] on div "Atividade não roteirizada 2819 - [PERSON_NAME] BRAN Endereço: R FREI GABRIEL 89…" at bounding box center [409, 182] width 819 height 364
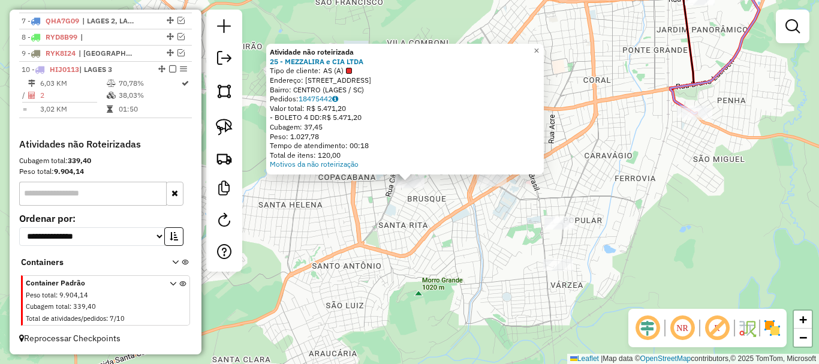
click at [428, 225] on div "Atividade não roteirizada 25 - MEZZALIRA e CIA LTDA Tipo de cliente: AS (A) End…" at bounding box center [409, 182] width 819 height 364
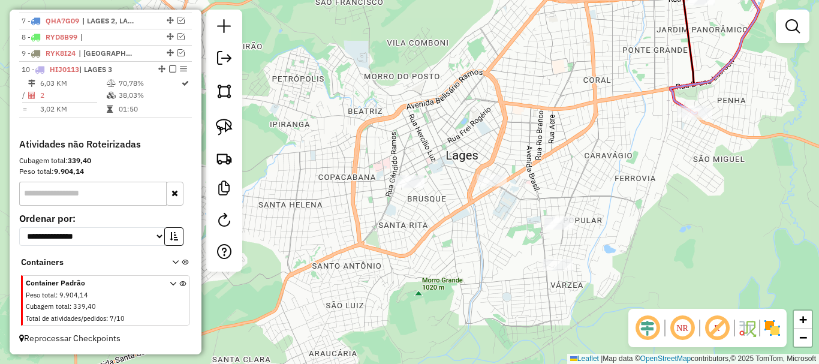
drag, startPoint x: 398, startPoint y: 264, endPoint x: 371, endPoint y: 281, distance: 31.3
click at [371, 281] on div "Janela de atendimento Grade de atendimento Capacidade Transportadoras Veículos …" at bounding box center [409, 182] width 819 height 364
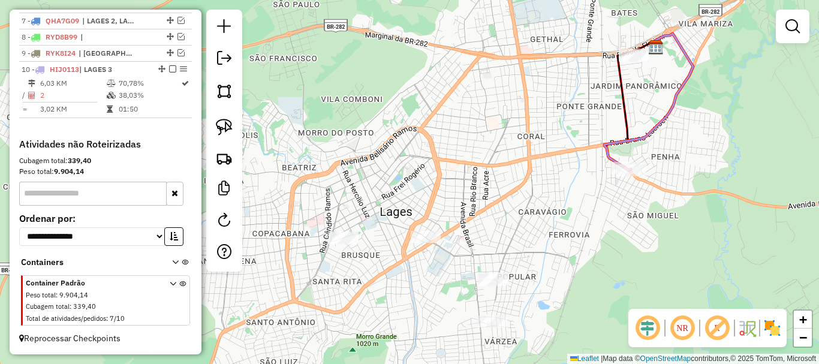
drag, startPoint x: 563, startPoint y: 188, endPoint x: 527, endPoint y: 237, distance: 60.6
click at [527, 237] on div "Janela de atendimento Grade de atendimento Capacidade Transportadoras Veículos …" at bounding box center [409, 182] width 819 height 364
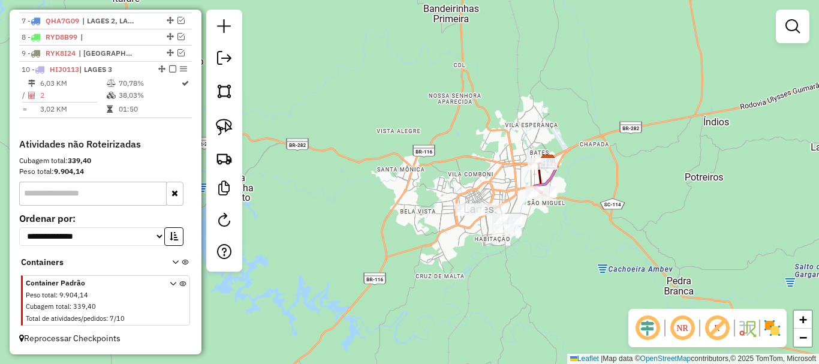
click at [471, 169] on div "Janela de atendimento Grade de atendimento Capacidade Transportadoras Veículos …" at bounding box center [409, 182] width 819 height 364
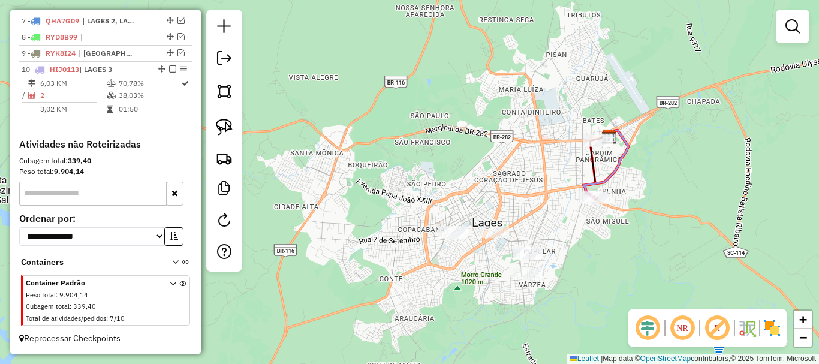
drag, startPoint x: 509, startPoint y: 206, endPoint x: 502, endPoint y: 199, distance: 9.3
click at [502, 199] on div "Janela de atendimento Grade de atendimento Capacidade Transportadoras Veículos …" at bounding box center [409, 182] width 819 height 364
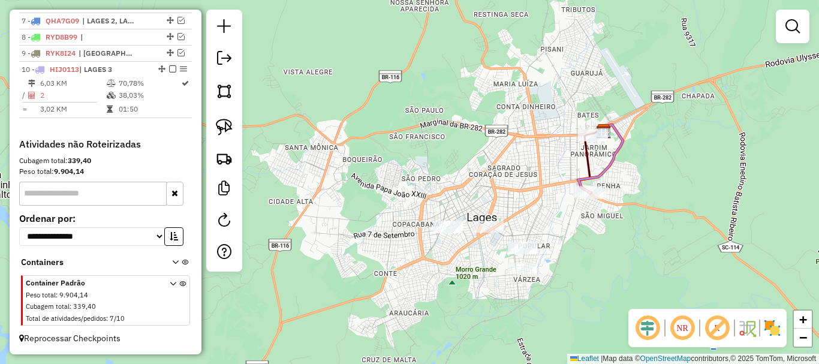
click at [513, 178] on div "Janela de atendimento Grade de atendimento Capacidade Transportadoras Veículos …" at bounding box center [409, 182] width 819 height 364
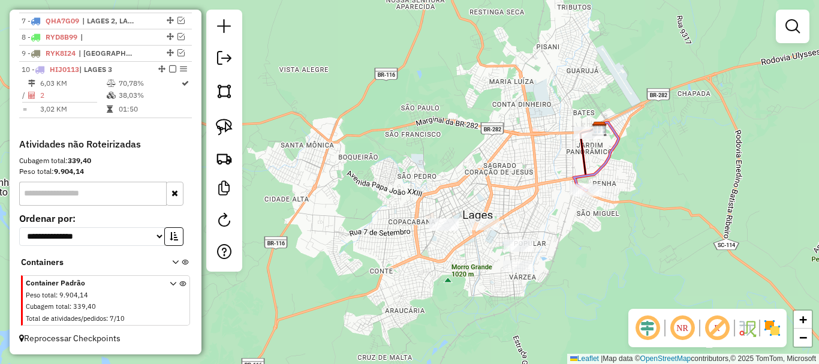
drag, startPoint x: 489, startPoint y: 163, endPoint x: 484, endPoint y: 158, distance: 7.2
click at [484, 158] on div "Janela de atendimento Grade de atendimento Capacidade Transportadoras Veículos …" at bounding box center [409, 182] width 819 height 364
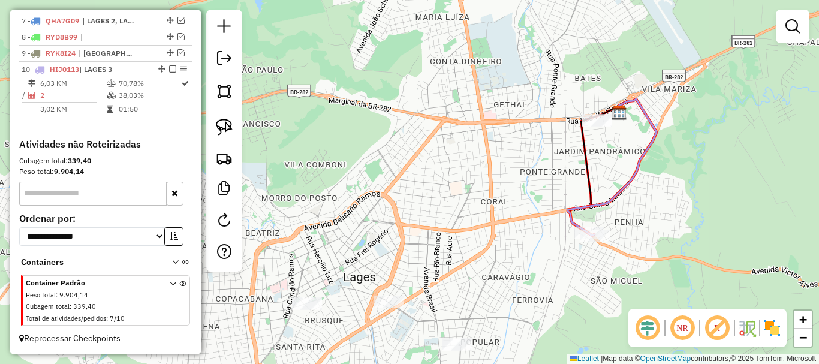
drag, startPoint x: 559, startPoint y: 164, endPoint x: 602, endPoint y: 130, distance: 54.6
click at [601, 130] on div "Janela de atendimento Grade de atendimento Capacidade Transportadoras Veículos …" at bounding box center [409, 182] width 819 height 364
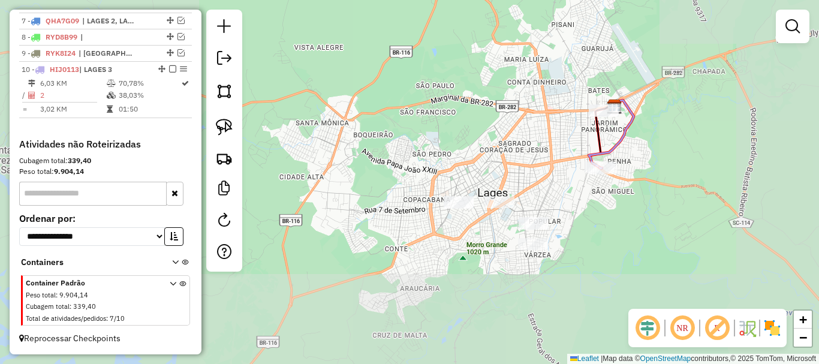
click at [555, 136] on div "Janela de atendimento Grade de atendimento Capacidade Transportadoras Veículos …" at bounding box center [409, 182] width 819 height 364
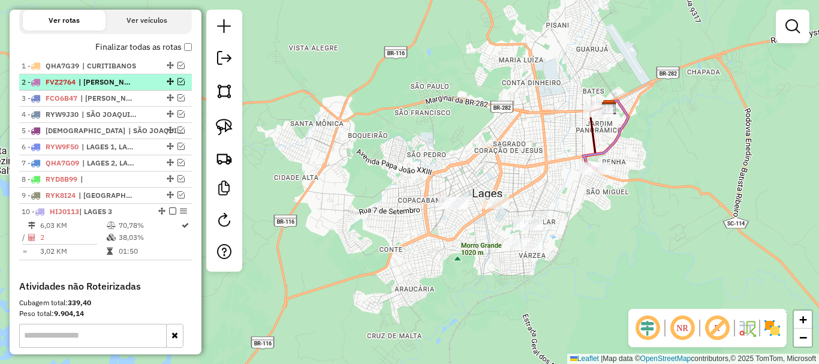
scroll to position [378, 0]
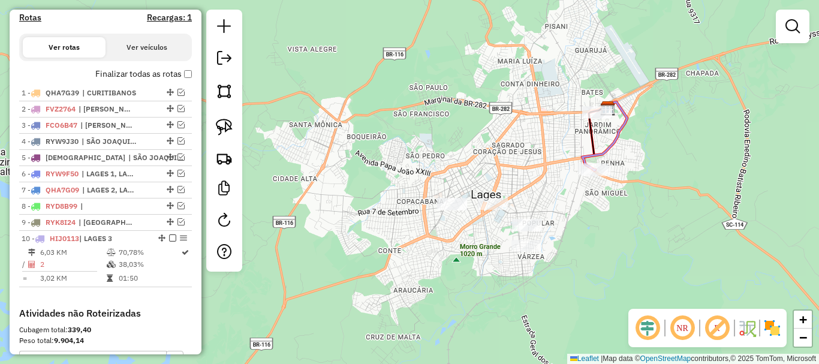
drag, startPoint x: 561, startPoint y: 133, endPoint x: 548, endPoint y: 142, distance: 15.5
click at [548, 142] on div "Janela de atendimento Grade de atendimento Capacidade Transportadoras Veículos …" at bounding box center [409, 182] width 819 height 364
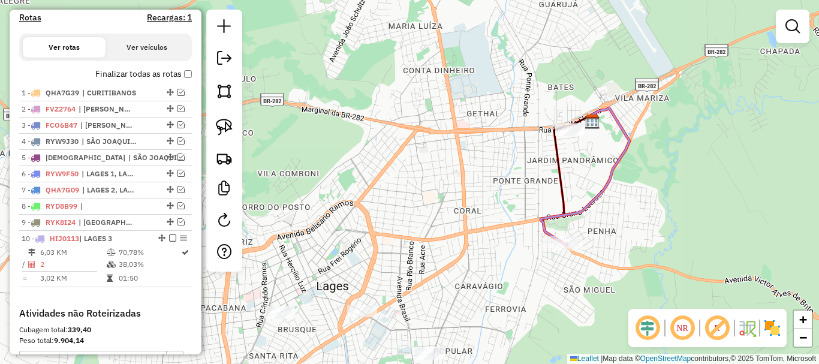
drag, startPoint x: 581, startPoint y: 169, endPoint x: 554, endPoint y: 179, distance: 28.8
click at [554, 179] on div "Janela de atendimento Grade de atendimento Capacidade Transportadoras Veículos …" at bounding box center [409, 182] width 819 height 364
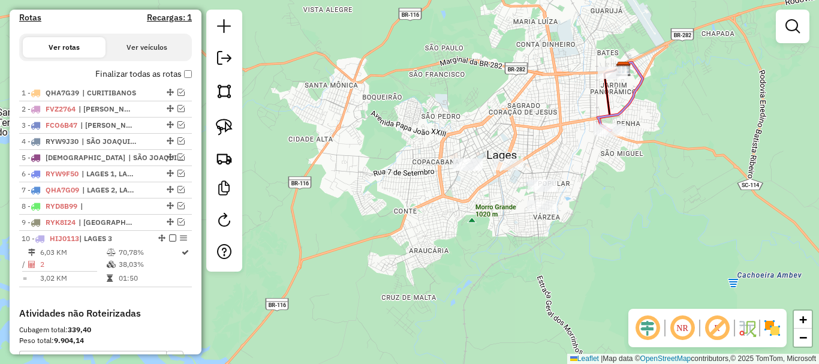
drag, startPoint x: 525, startPoint y: 164, endPoint x: 571, endPoint y: 119, distance: 63.6
click at [571, 119] on div "Janela de atendimento Grade de atendimento Capacidade Transportadoras Veículos …" at bounding box center [409, 182] width 819 height 364
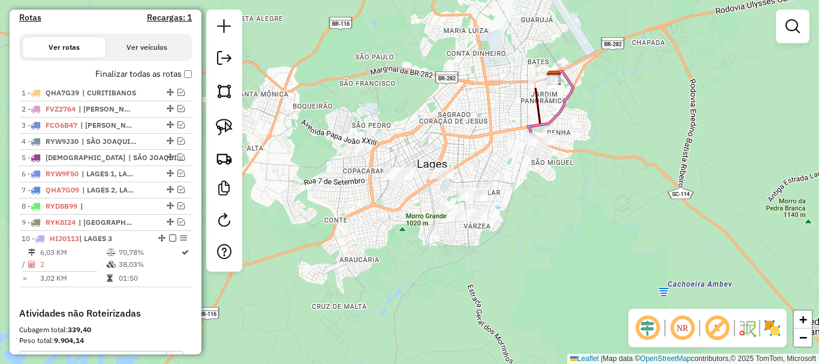
drag, startPoint x: 344, startPoint y: 217, endPoint x: 362, endPoint y: 213, distance: 18.5
click at [343, 217] on div "Janela de atendimento Grade de atendimento Capacidade Transportadoras Veículos …" at bounding box center [409, 182] width 819 height 364
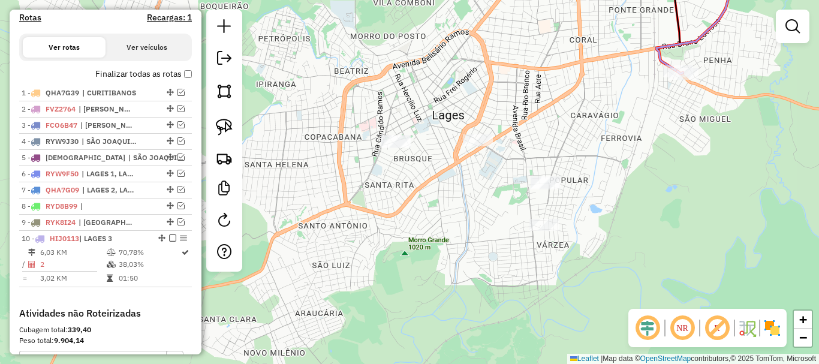
click at [477, 134] on div "Janela de atendimento Grade de atendimento Capacidade Transportadoras Veículos …" at bounding box center [409, 182] width 819 height 364
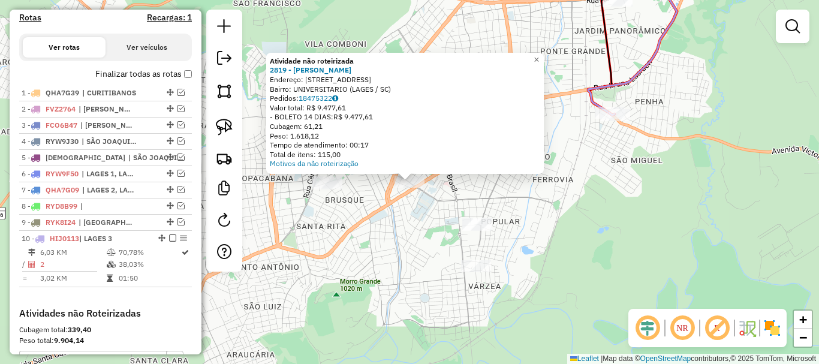
click at [416, 226] on div "Atividade não roteirizada 2819 - [PERSON_NAME] BRAN Endereço: R FREI GABRIEL 89…" at bounding box center [409, 182] width 819 height 364
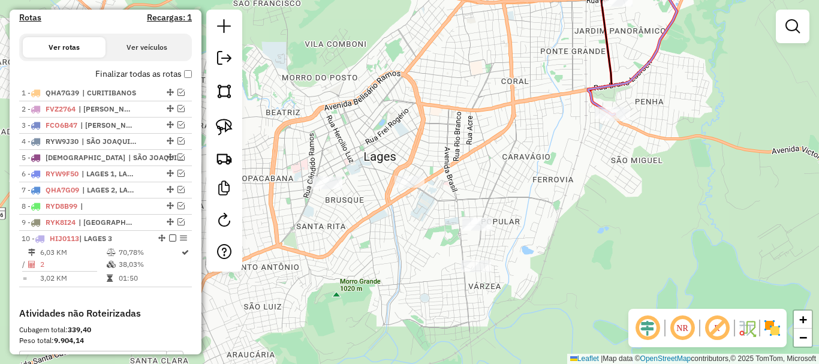
click at [326, 190] on div at bounding box center [327, 184] width 30 height 12
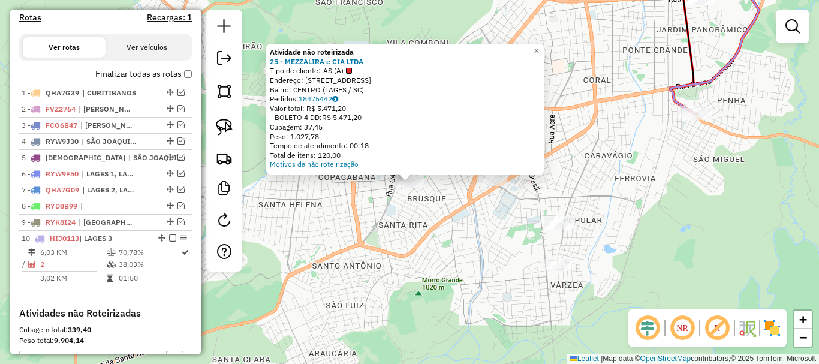
click at [416, 223] on div "Atividade não roteirizada 25 - MEZZALIRA e CIA LTDA Tipo de cliente: AS (A) End…" at bounding box center [409, 182] width 819 height 364
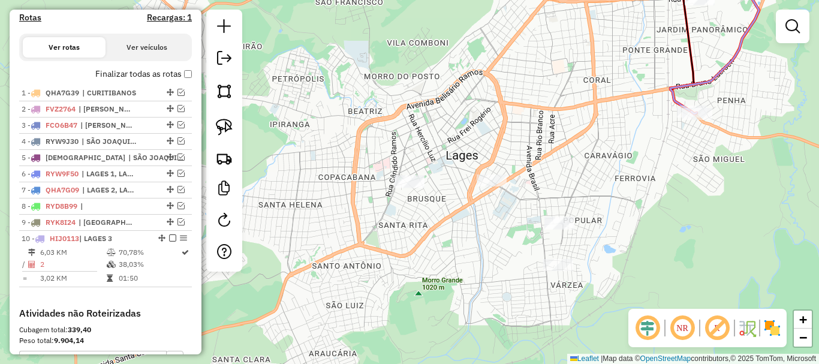
click at [554, 230] on div at bounding box center [560, 224] width 30 height 12
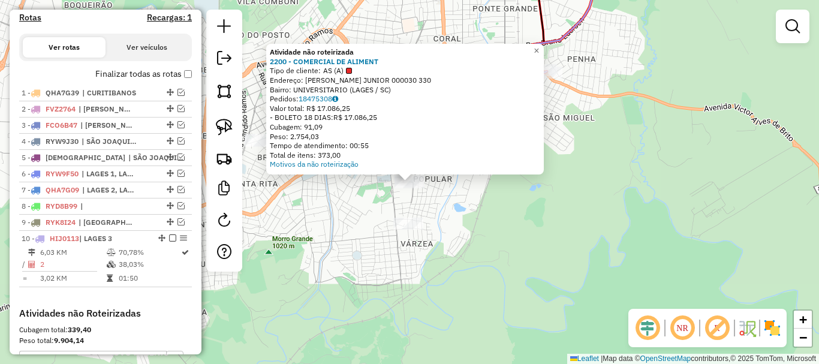
click at [455, 235] on div "Atividade não roteirizada 2200 - COMERCIAL DE ALIMENT Tipo de cliente: AS (A) E…" at bounding box center [409, 182] width 819 height 364
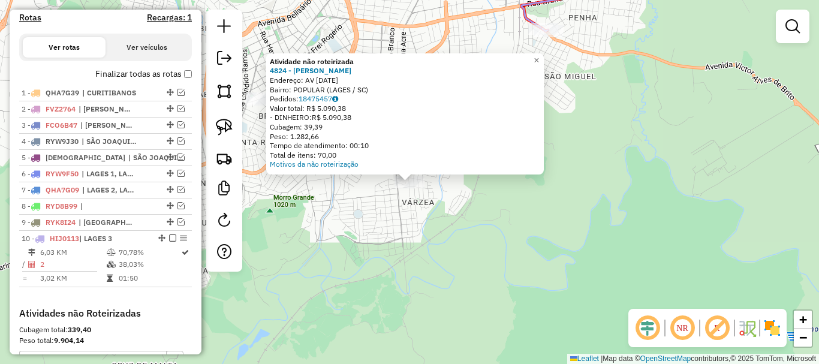
click at [462, 211] on div "Atividade não roteirizada 4824 - [PERSON_NAME] FURTADO Endereço: AV [DATE] Bair…" at bounding box center [409, 182] width 819 height 364
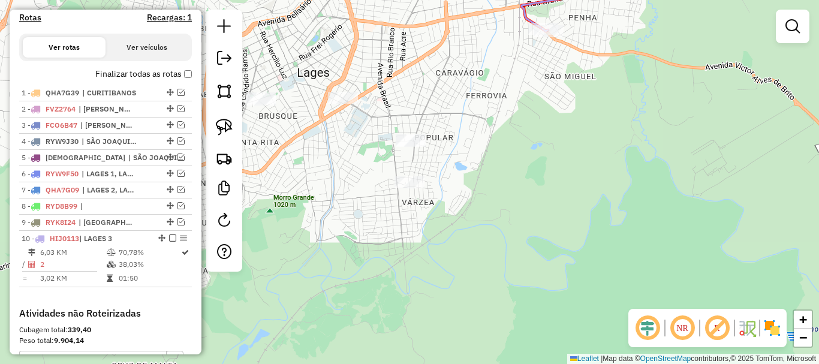
drag, startPoint x: 357, startPoint y: 215, endPoint x: 457, endPoint y: 252, distance: 107.0
click at [457, 252] on div "Atividade não roteirizada 4824 - [PERSON_NAME] FURTADO Endereço: AV [DATE] Bair…" at bounding box center [409, 182] width 819 height 364
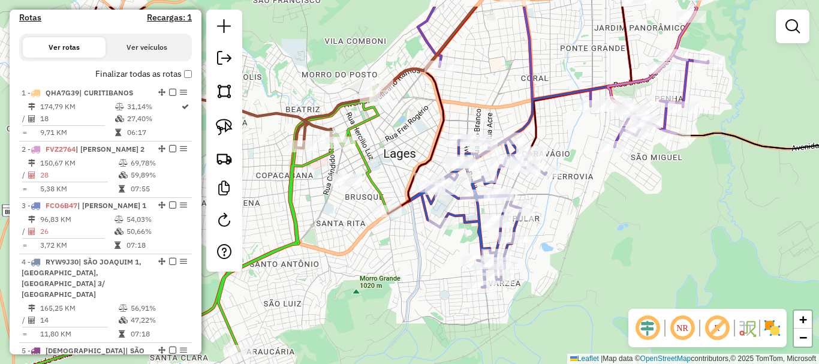
drag, startPoint x: 369, startPoint y: 197, endPoint x: 357, endPoint y: 224, distance: 29.5
click at [357, 224] on div "Janela de atendimento Grade de atendimento Capacidade Transportadoras Veículos …" at bounding box center [409, 182] width 819 height 364
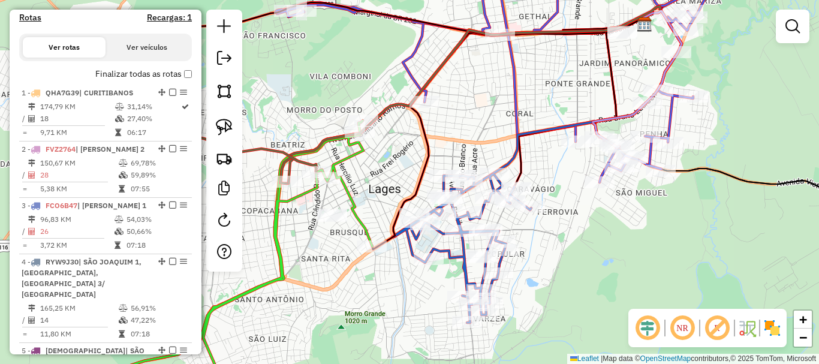
drag, startPoint x: 555, startPoint y: 97, endPoint x: 546, endPoint y: 112, distance: 17.0
click at [546, 112] on div "Janela de atendimento Grade de atendimento Capacidade Transportadoras Veículos …" at bounding box center [409, 182] width 819 height 364
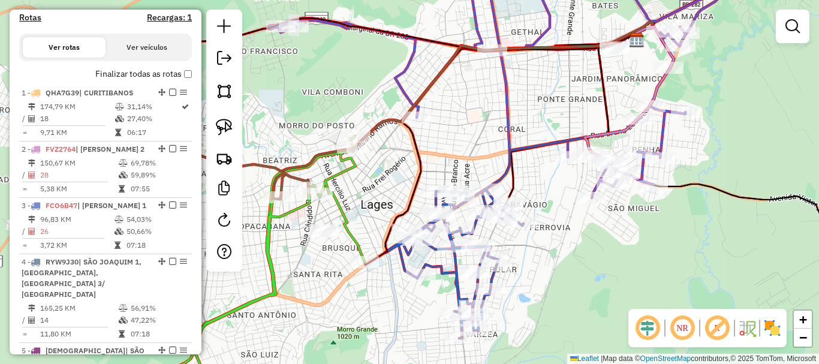
drag, startPoint x: 546, startPoint y: 116, endPoint x: 537, endPoint y: 137, distance: 22.6
click at [537, 137] on div "Janela de atendimento Grade de atendimento Capacidade Transportadoras Veículos …" at bounding box center [409, 182] width 819 height 364
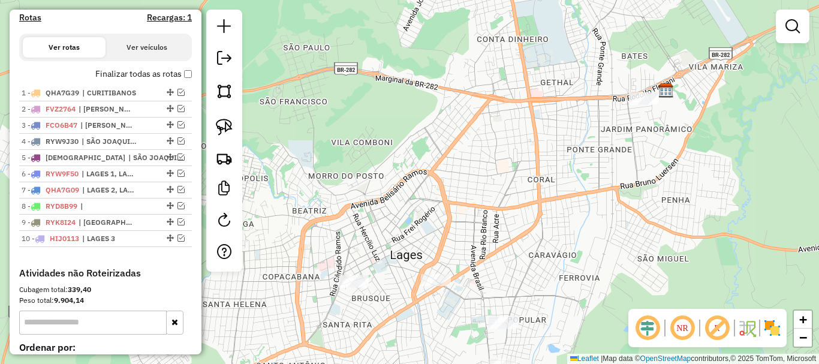
drag, startPoint x: 517, startPoint y: 190, endPoint x: 556, endPoint y: 200, distance: 40.3
click at [546, 231] on div "Janela de atendimento Grade de atendimento Capacidade Transportadoras Veículos …" at bounding box center [409, 182] width 819 height 364
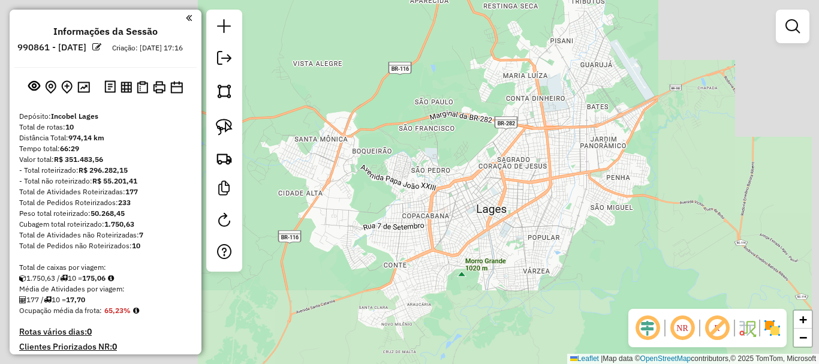
scroll to position [378, 0]
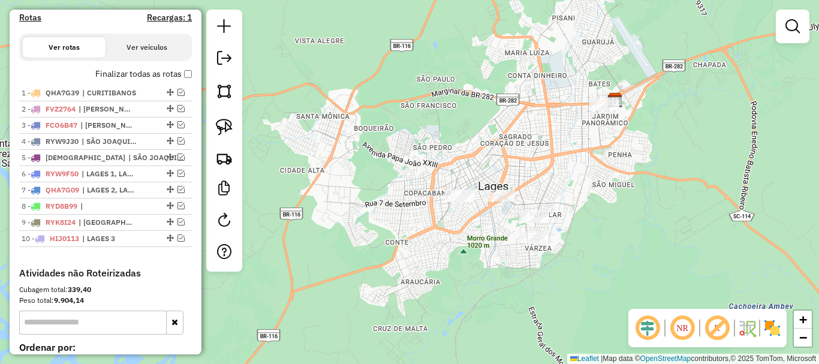
drag, startPoint x: 0, startPoint y: 0, endPoint x: 591, endPoint y: 163, distance: 613.2
click at [591, 163] on div "Janela de atendimento Grade de atendimento Capacidade Transportadoras Veículos …" at bounding box center [409, 182] width 819 height 364
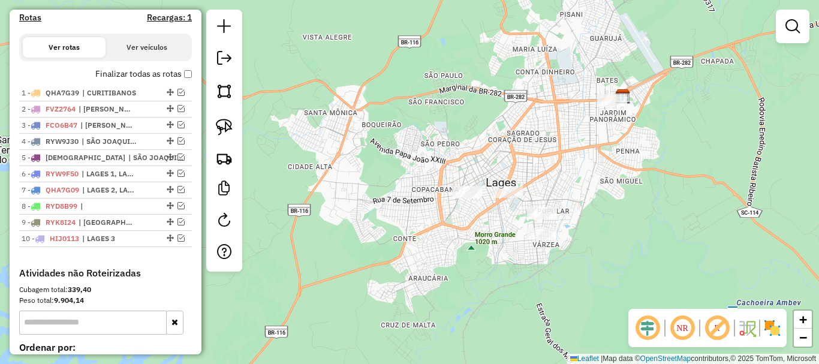
drag, startPoint x: 585, startPoint y: 151, endPoint x: 622, endPoint y: 127, distance: 44.2
click at [622, 127] on div "Janela de atendimento Grade de atendimento Capacidade Transportadoras Veículos …" at bounding box center [409, 182] width 819 height 364
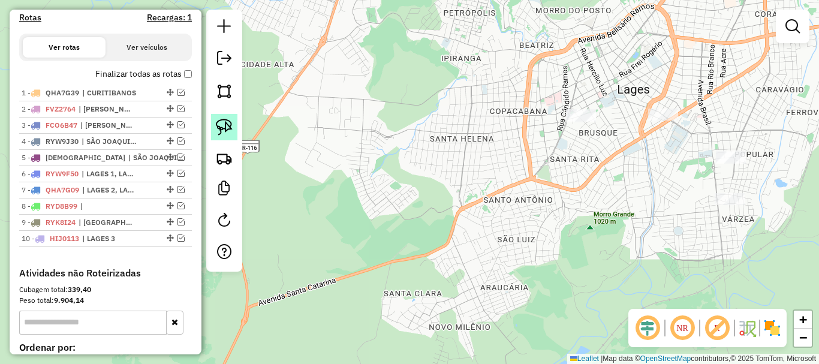
click at [227, 127] on img at bounding box center [224, 127] width 17 height 17
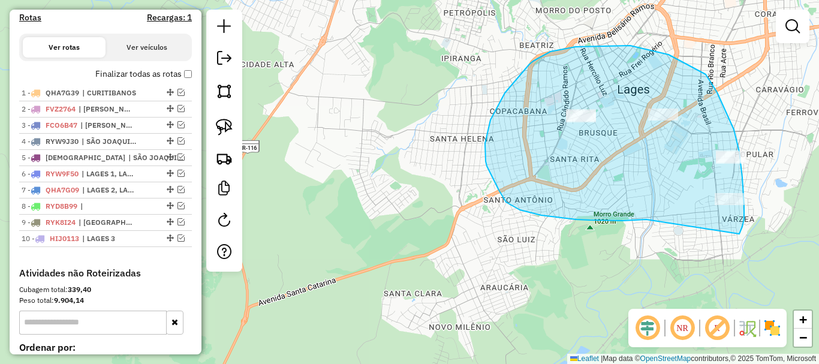
drag, startPoint x: 646, startPoint y: 219, endPoint x: 734, endPoint y: 242, distance: 90.3
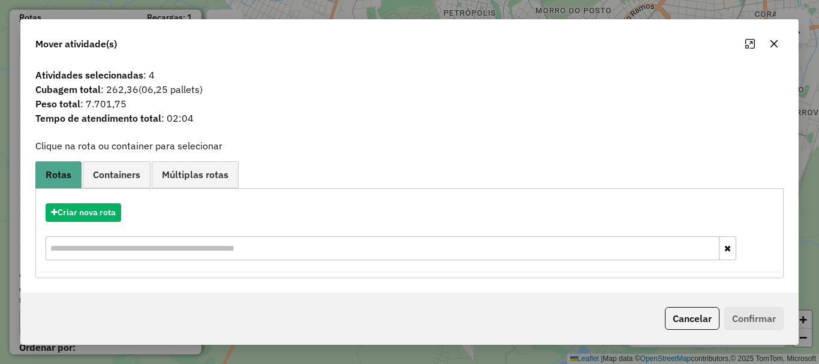
click at [773, 41] on icon "button" at bounding box center [774, 44] width 10 height 10
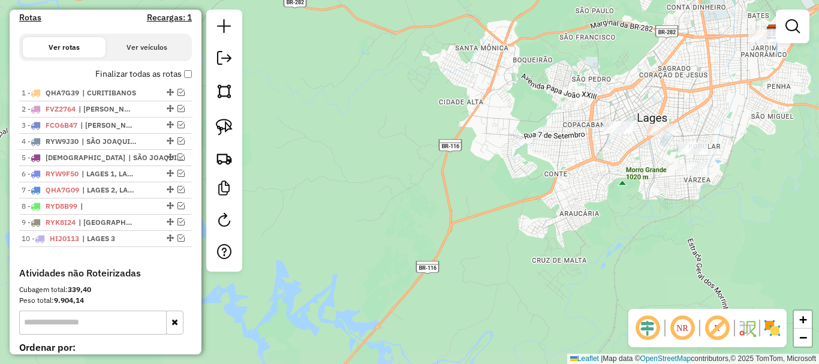
drag, startPoint x: 702, startPoint y: 118, endPoint x: 597, endPoint y: 155, distance: 111.5
click at [597, 155] on div "Janela de atendimento Grade de atendimento Capacidade Transportadoras Veículos …" at bounding box center [409, 182] width 819 height 364
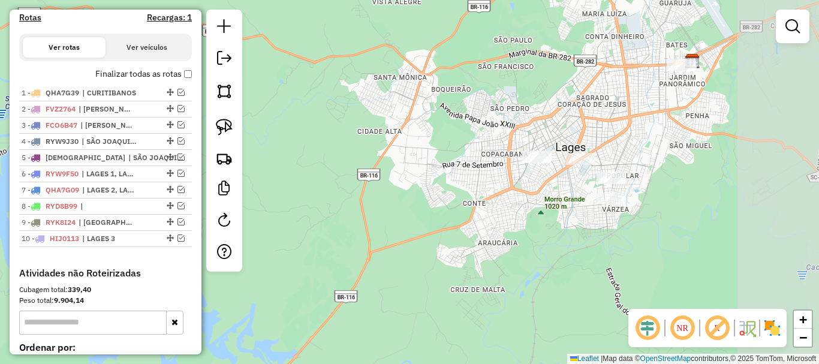
drag, startPoint x: 678, startPoint y: 115, endPoint x: 610, endPoint y: 137, distance: 72.1
click at [610, 137] on div "Janela de atendimento Grade de atendimento Capacidade Transportadoras Veículos …" at bounding box center [409, 182] width 819 height 364
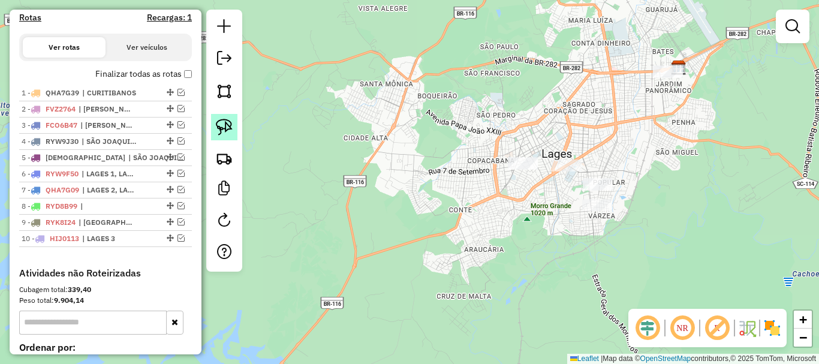
click at [229, 127] on img at bounding box center [224, 127] width 17 height 17
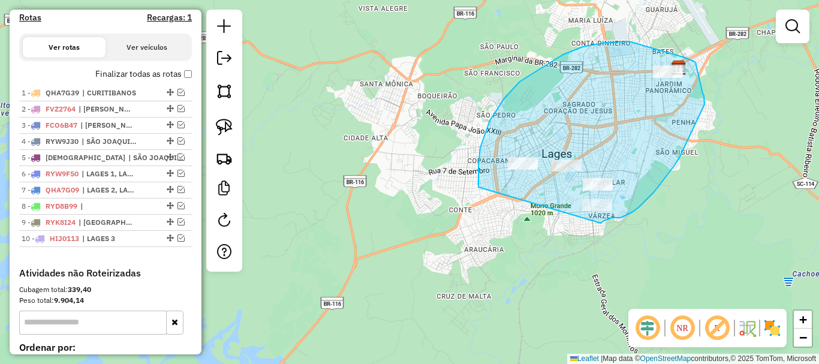
drag, startPoint x: 479, startPoint y: 187, endPoint x: 595, endPoint y: 224, distance: 122.0
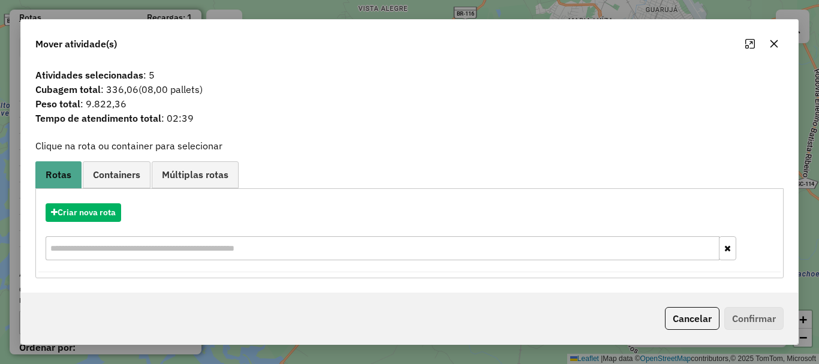
click at [776, 41] on icon "button" at bounding box center [775, 44] width 8 height 8
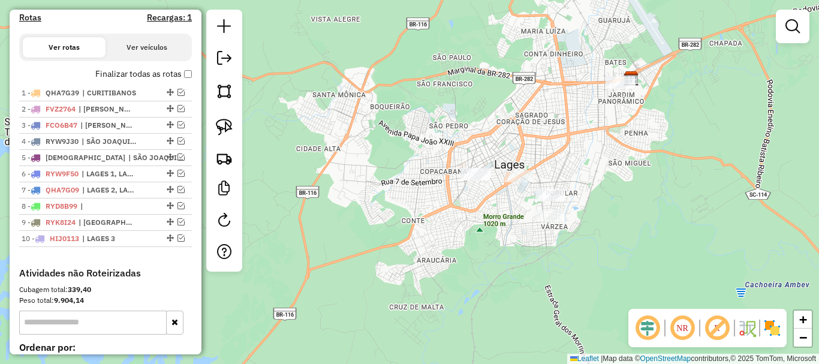
drag, startPoint x: 579, startPoint y: 171, endPoint x: 569, endPoint y: 179, distance: 12.7
click at [569, 175] on div "Janela de atendimento Grade de atendimento Capacidade Transportadoras Veículos …" at bounding box center [409, 182] width 819 height 364
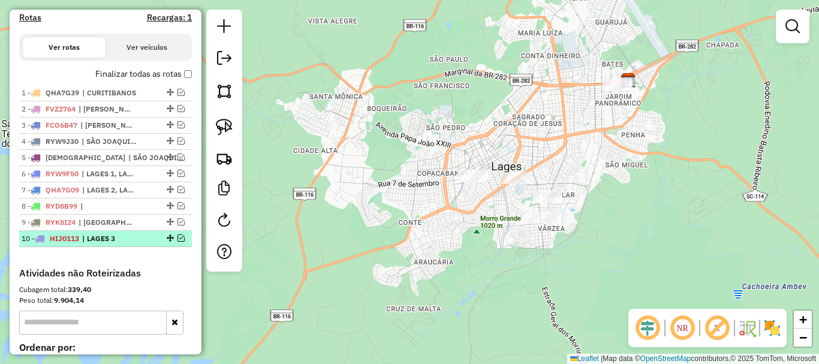
click at [178, 242] on em at bounding box center [181, 237] width 7 height 7
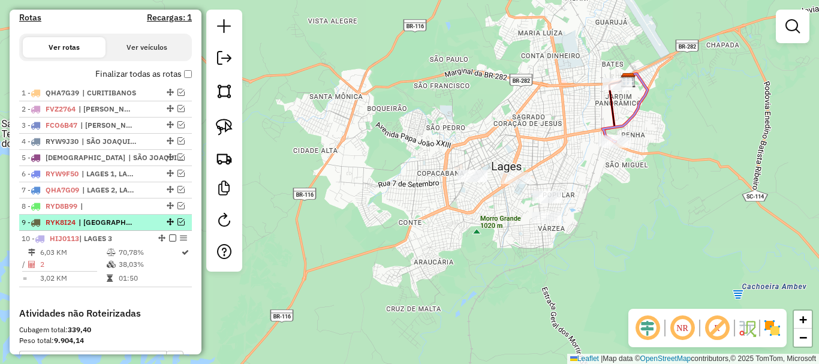
click at [178, 225] on em at bounding box center [181, 221] width 7 height 7
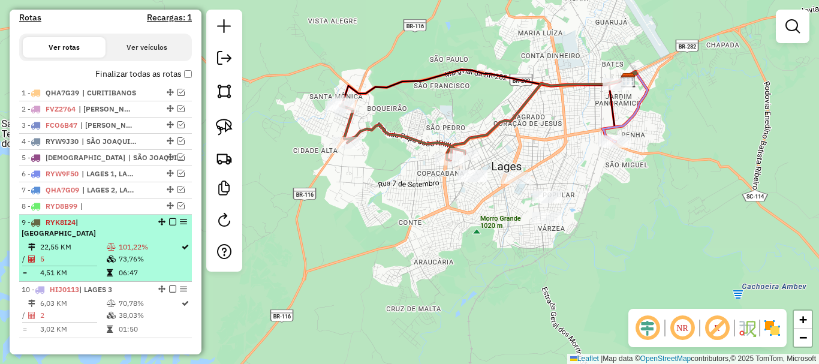
click at [169, 225] on em at bounding box center [172, 221] width 7 height 7
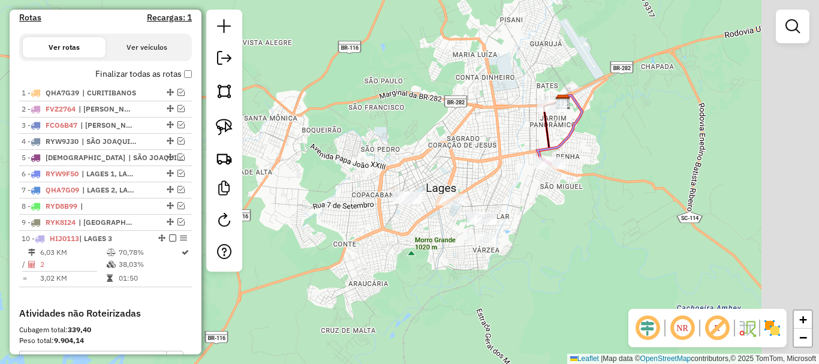
drag, startPoint x: 428, startPoint y: 159, endPoint x: 405, endPoint y: 169, distance: 24.2
click at [405, 169] on div "Janela de atendimento Grade de atendimento Capacidade Transportadoras Veículos …" at bounding box center [409, 182] width 819 height 364
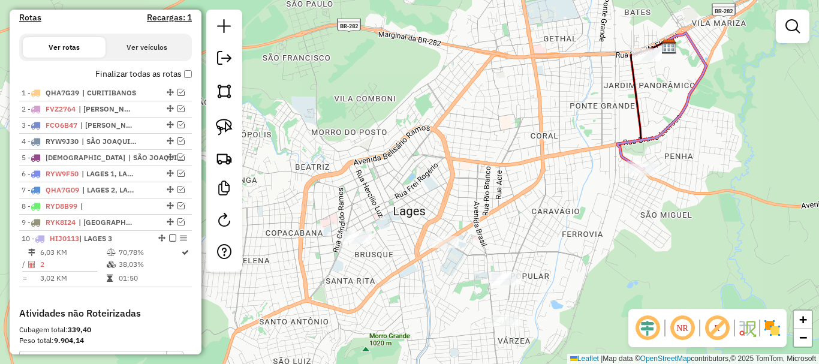
drag, startPoint x: 475, startPoint y: 187, endPoint x: 545, endPoint y: 199, distance: 70.5
click at [545, 199] on div "Janela de atendimento Grade de atendimento Capacidade Transportadoras Veículos …" at bounding box center [409, 182] width 819 height 364
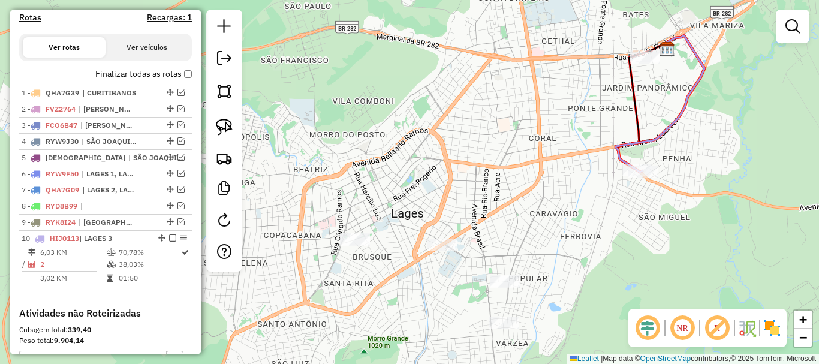
drag, startPoint x: 552, startPoint y: 196, endPoint x: 539, endPoint y: 178, distance: 23.1
click at [539, 178] on div "Janela de atendimento Grade de atendimento Capacidade Transportadoras Veículos …" at bounding box center [409, 182] width 819 height 364
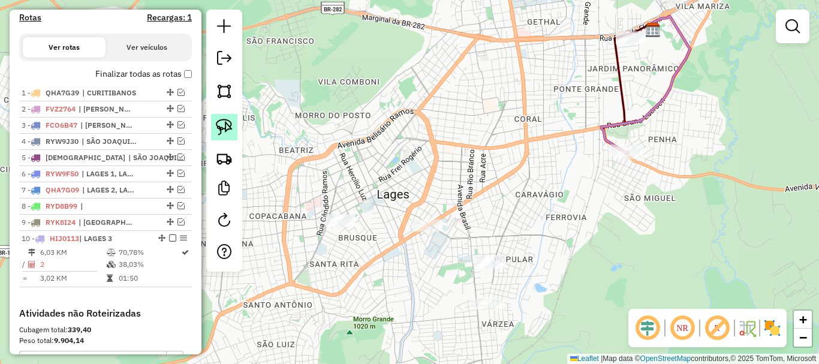
click at [223, 127] on img at bounding box center [224, 127] width 17 height 17
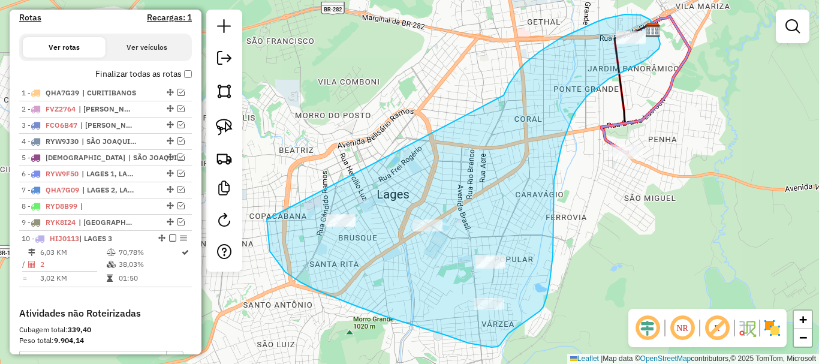
drag, startPoint x: 504, startPoint y: 95, endPoint x: 365, endPoint y: 142, distance: 146.8
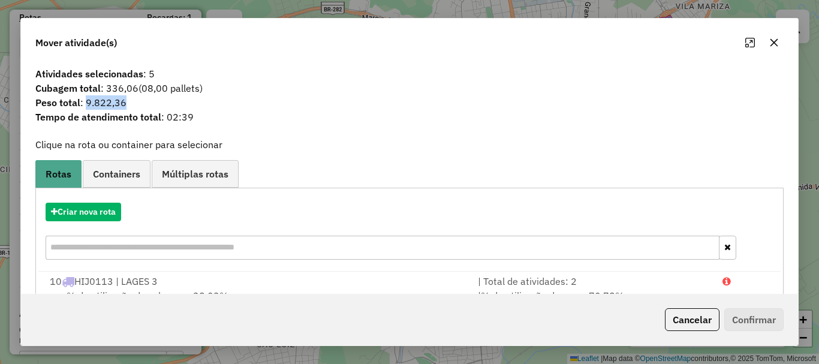
drag, startPoint x: 125, startPoint y: 103, endPoint x: 118, endPoint y: 112, distance: 11.5
click at [81, 101] on span "Peso total : 9.822,36" at bounding box center [409, 102] width 763 height 14
click at [778, 46] on icon "button" at bounding box center [775, 43] width 8 height 8
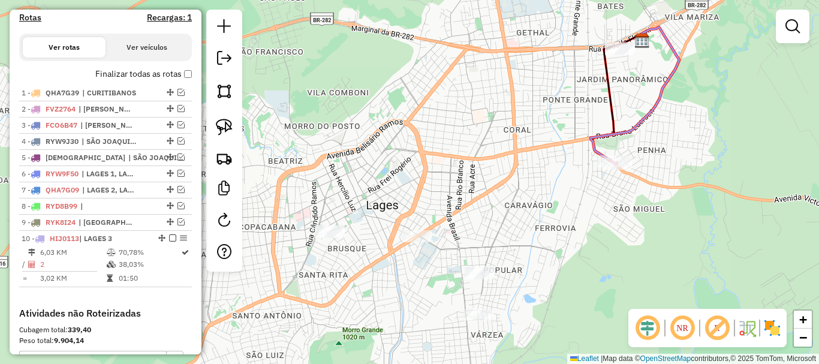
drag, startPoint x: 533, startPoint y: 180, endPoint x: 523, endPoint y: 188, distance: 12.7
click at [523, 188] on div "Janela de atendimento Grade de atendimento Capacidade Transportadoras Veículos …" at bounding box center [409, 182] width 819 height 364
drag, startPoint x: 525, startPoint y: 185, endPoint x: 529, endPoint y: 177, distance: 8.6
click at [528, 177] on div "Janela de atendimento Grade de atendimento Capacidade Transportadoras Veículos …" at bounding box center [409, 182] width 819 height 364
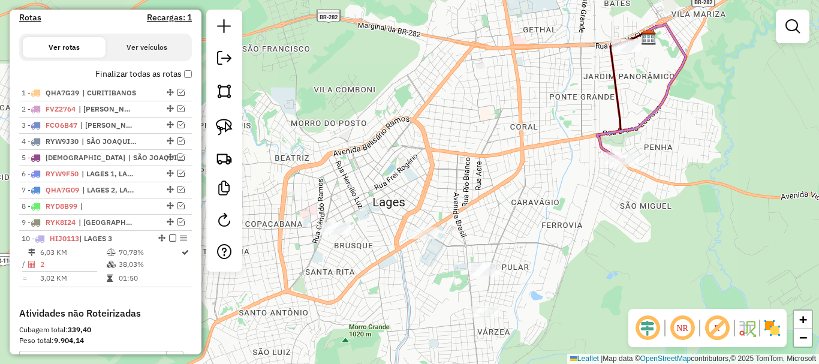
drag, startPoint x: 467, startPoint y: 218, endPoint x: 479, endPoint y: 196, distance: 25.5
click at [479, 196] on div "Janela de atendimento Grade de atendimento Capacidade Transportadoras Veículos …" at bounding box center [409, 182] width 819 height 364
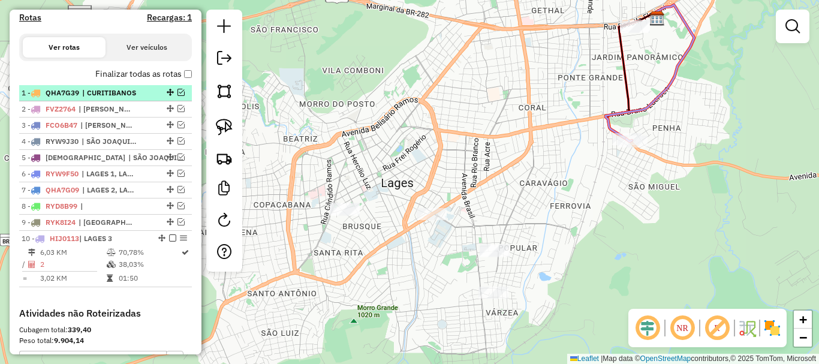
click at [178, 96] on em at bounding box center [181, 92] width 7 height 7
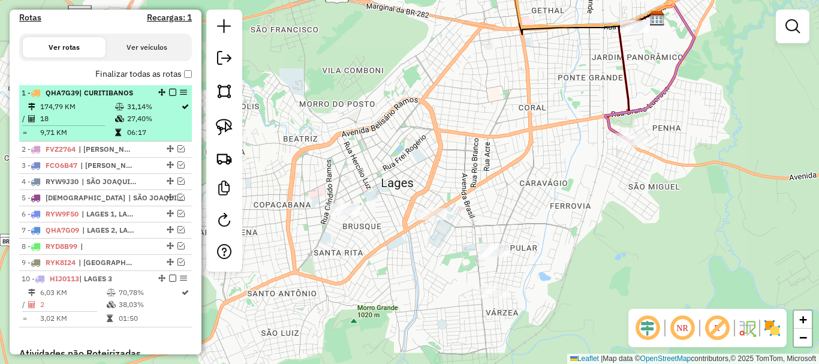
drag, startPoint x: 143, startPoint y: 110, endPoint x: 180, endPoint y: 110, distance: 37.2
click at [145, 110] on li "1 - QHA7G39 | CURITIBANOS 174,79 KM 31,14% / 18 27,40% = 9,71 KM 06:17" at bounding box center [105, 113] width 173 height 56
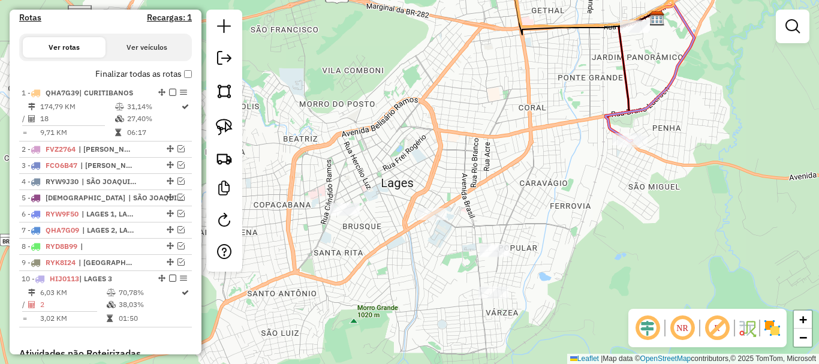
select select "*********"
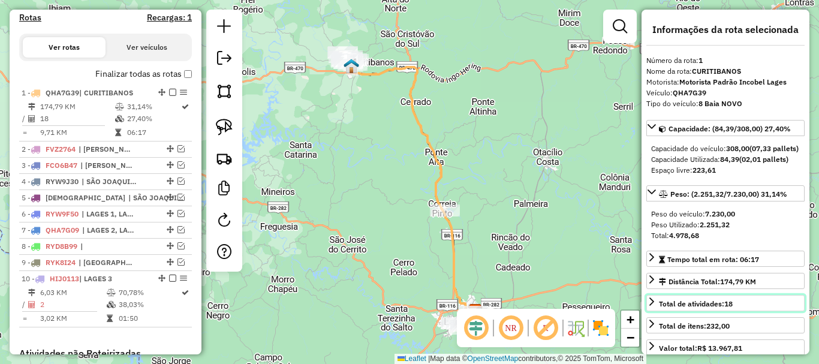
drag, startPoint x: 738, startPoint y: 311, endPoint x: 729, endPoint y: 313, distance: 9.3
click at [729, 311] on link "Total de atividades: 18" at bounding box center [725, 303] width 158 height 16
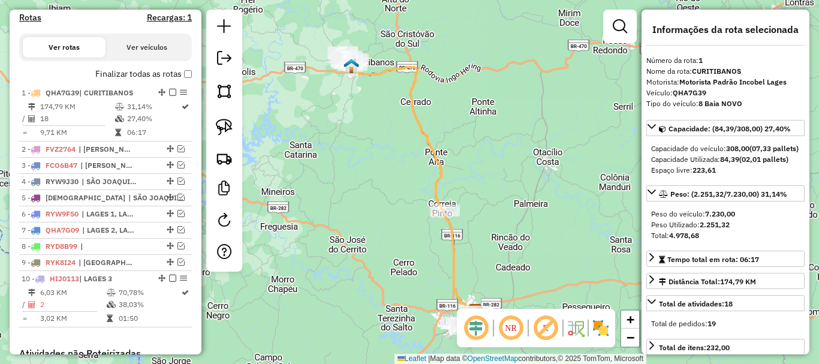
drag, startPoint x: 700, startPoint y: 235, endPoint x: 676, endPoint y: 237, distance: 23.5
click at [729, 230] on div "Peso Utilizado: 2.251,32" at bounding box center [725, 224] width 149 height 11
click at [587, 227] on div "Janela de atendimento Grade de atendimento Capacidade Transportadoras Veículos …" at bounding box center [409, 182] width 819 height 364
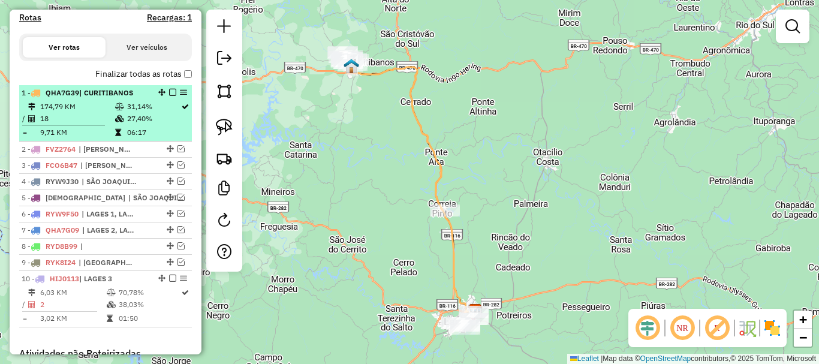
click at [169, 96] on em at bounding box center [172, 92] width 7 height 7
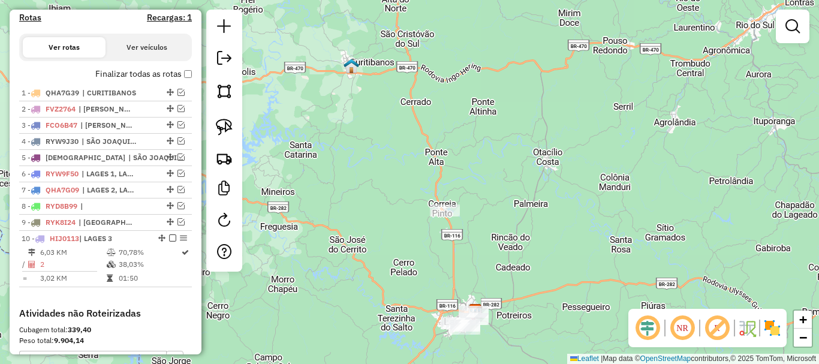
drag, startPoint x: 305, startPoint y: 164, endPoint x: 358, endPoint y: 89, distance: 92.5
click at [356, 91] on div "Janela de atendimento Grade de atendimento Capacidade Transportadoras Veículos …" at bounding box center [409, 182] width 819 height 364
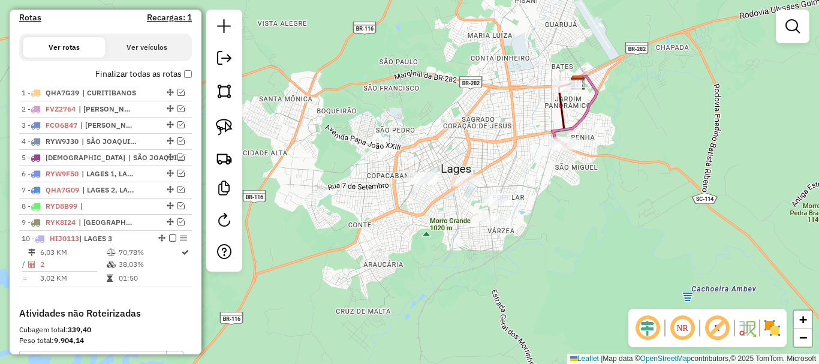
drag, startPoint x: 459, startPoint y: 215, endPoint x: 449, endPoint y: 210, distance: 11.8
click at [450, 210] on div "Janela de atendimento Grade de atendimento Capacidade Transportadoras Veículos …" at bounding box center [409, 182] width 819 height 364
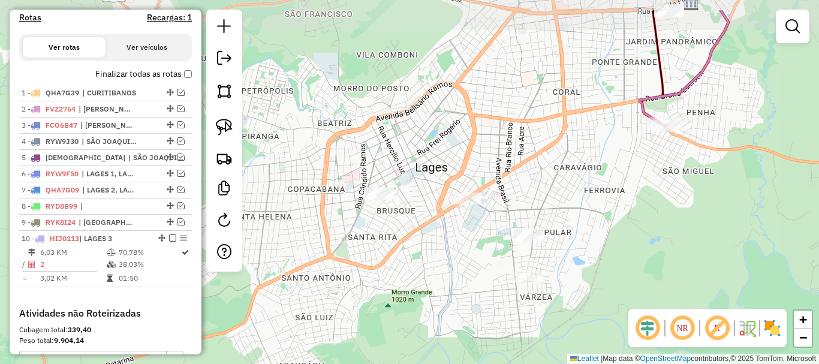
drag, startPoint x: 437, startPoint y: 210, endPoint x: 414, endPoint y: 264, distance: 58.8
click at [414, 264] on div "Janela de atendimento Grade de atendimento Capacidade Transportadoras Veículos …" at bounding box center [409, 182] width 819 height 364
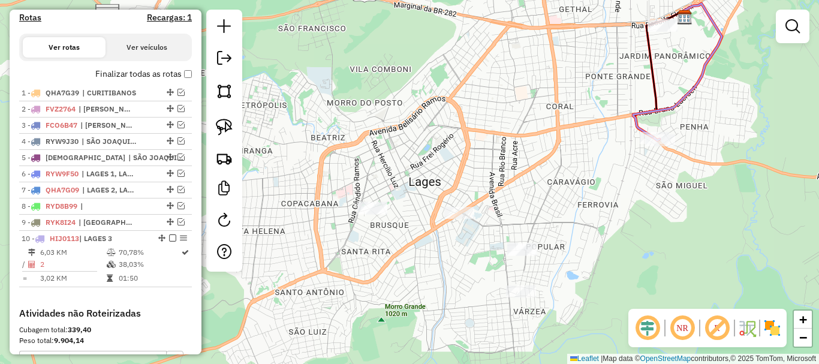
drag, startPoint x: 222, startPoint y: 123, endPoint x: 294, endPoint y: 169, distance: 84.7
click at [222, 124] on img at bounding box center [224, 127] width 17 height 17
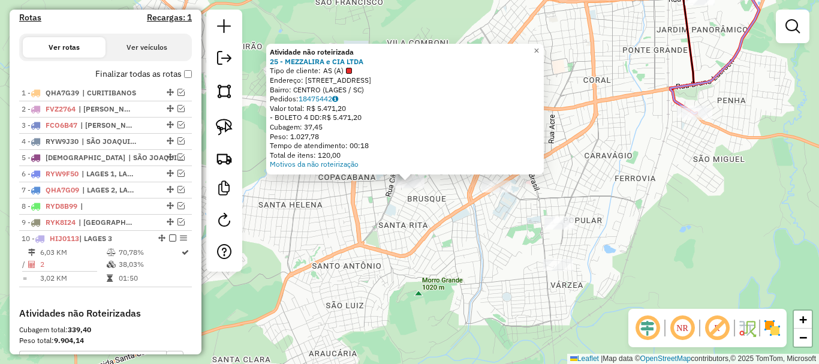
click at [386, 226] on div "Atividade não roteirizada 25 - MEZZALIRA e CIA LTDA Tipo de cliente: AS (A) End…" at bounding box center [409, 182] width 819 height 364
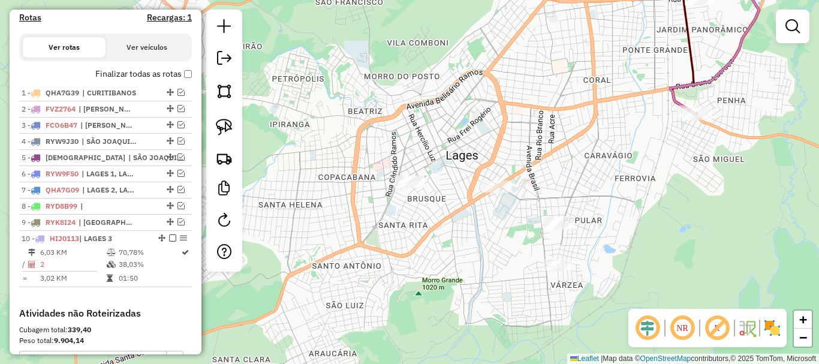
click at [493, 193] on div at bounding box center [497, 187] width 30 height 12
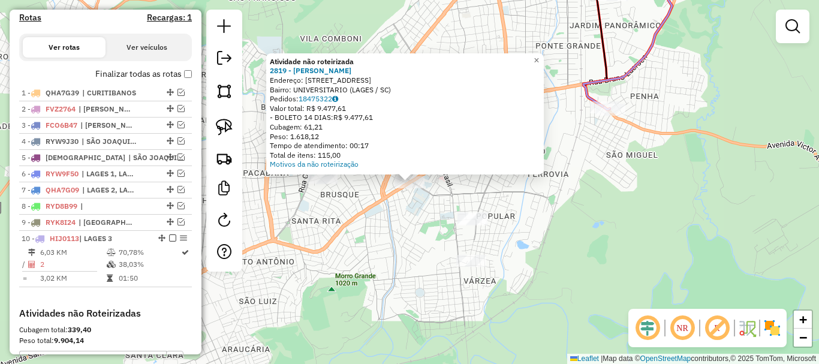
click at [397, 233] on div "Atividade não roteirizada 2819 - [PERSON_NAME] BRAN Endereço: R FREI GABRIEL 89…" at bounding box center [409, 182] width 819 height 364
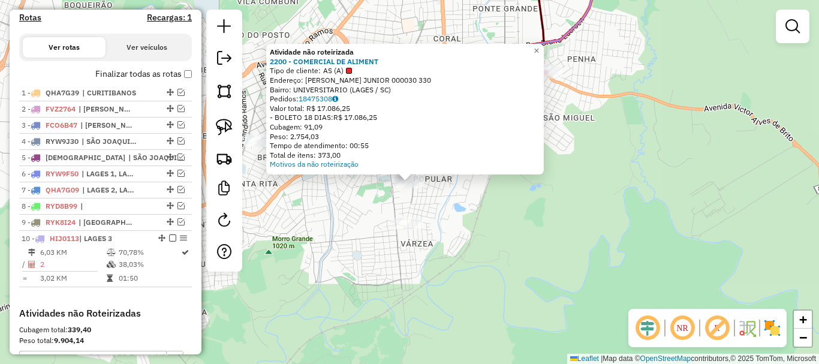
click at [368, 240] on div "Atividade não roteirizada 2200 - COMERCIAL DE ALIMENT Tipo de cliente: AS (A) E…" at bounding box center [409, 182] width 819 height 364
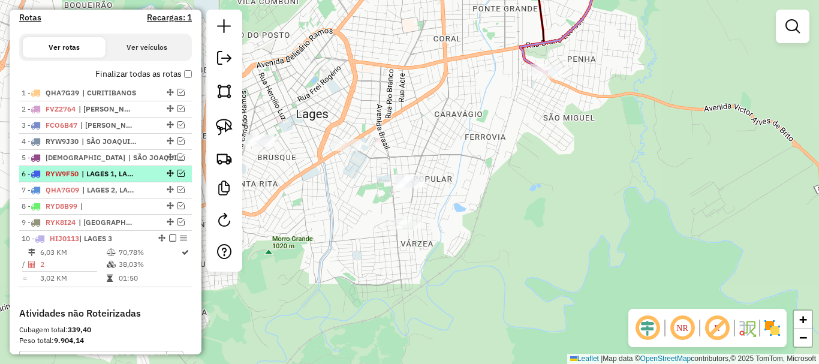
click at [178, 177] on em at bounding box center [181, 173] width 7 height 7
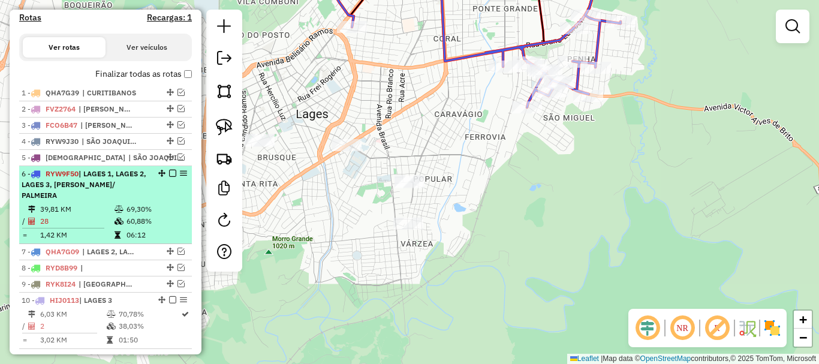
click at [152, 177] on div at bounding box center [169, 173] width 36 height 7
select select "*********"
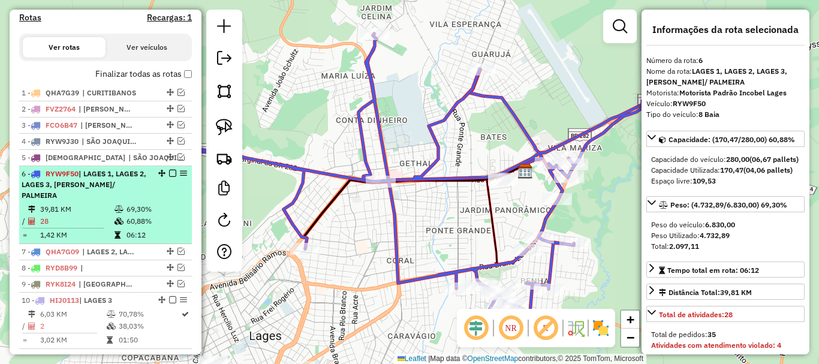
click at [169, 177] on em at bounding box center [172, 173] width 7 height 7
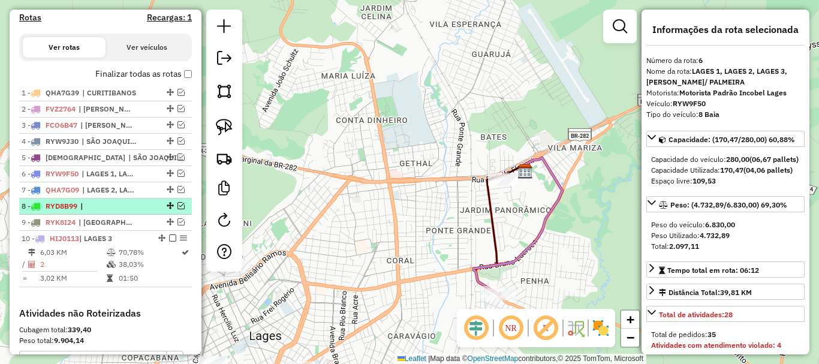
click at [178, 209] on em at bounding box center [181, 205] width 7 height 7
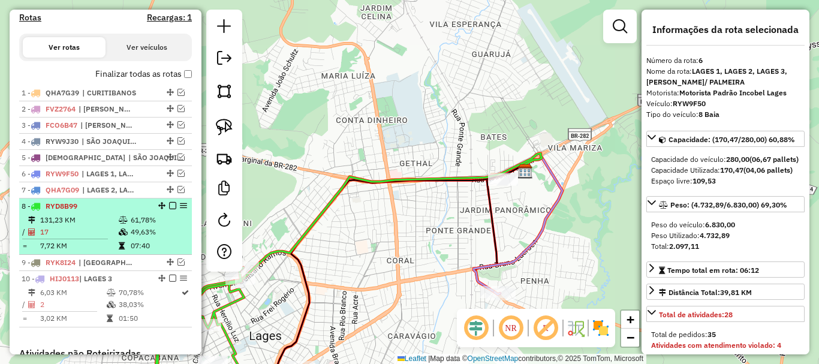
click at [109, 226] on td "131,23 KM" at bounding box center [79, 220] width 79 height 12
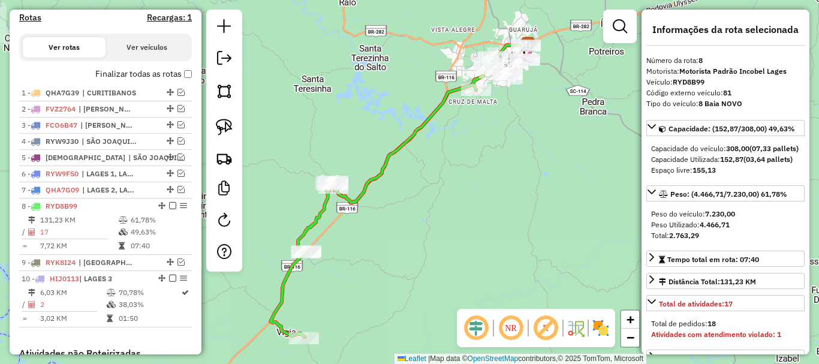
drag, startPoint x: 530, startPoint y: 225, endPoint x: 455, endPoint y: 275, distance: 90.2
click at [477, 272] on div "Janela de atendimento Grade de atendimento Capacidade Transportadoras Veículos …" at bounding box center [409, 182] width 819 height 364
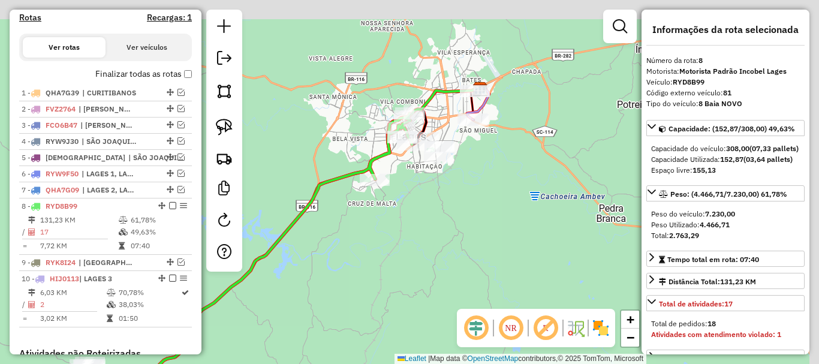
drag, startPoint x: 437, startPoint y: 118, endPoint x: 380, endPoint y: 175, distance: 81.0
click at [380, 174] on div "Janela de atendimento Grade de atendimento Capacidade Transportadoras Veículos …" at bounding box center [409, 182] width 819 height 364
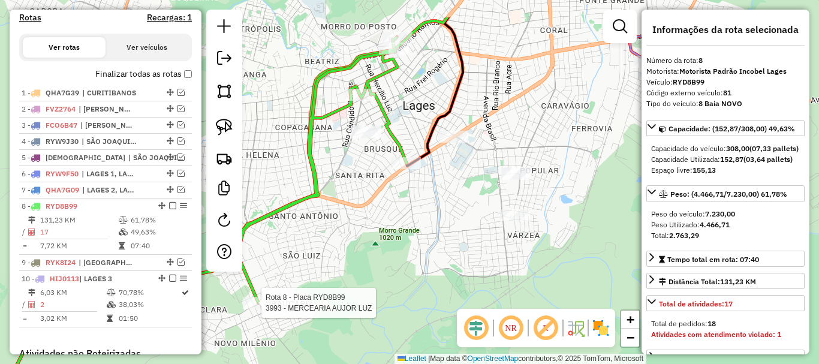
drag, startPoint x: 385, startPoint y: 160, endPoint x: 341, endPoint y: 216, distance: 71.7
click at [341, 216] on div "Rota 8 - Placa RYD8B99 3993 - MERCEARIA AUJOR LUZ Janela de atendimento Grade d…" at bounding box center [409, 182] width 819 height 364
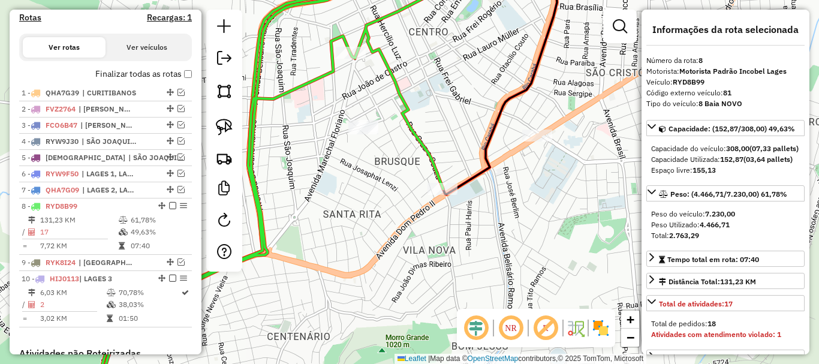
click at [367, 182] on div "Rota 8 - Placa RYD8B99 3993 - MERCEARIA AUJOR LUZ Janela de atendimento Grade d…" at bounding box center [409, 182] width 819 height 364
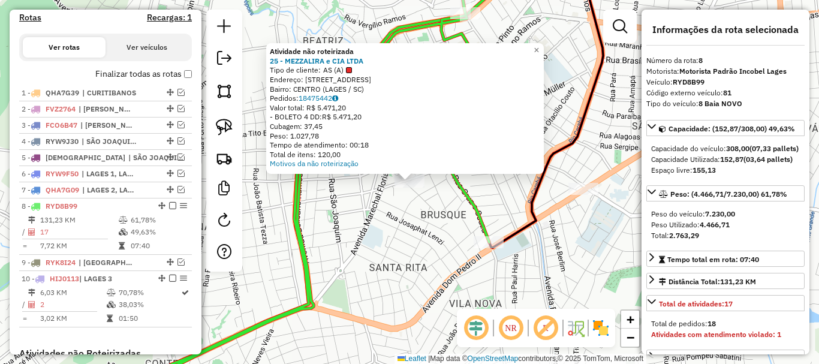
click at [386, 214] on div "Atividade não roteirizada 25 - MEZZALIRA e CIA LTDA Tipo de cliente: AS (A) End…" at bounding box center [409, 182] width 819 height 364
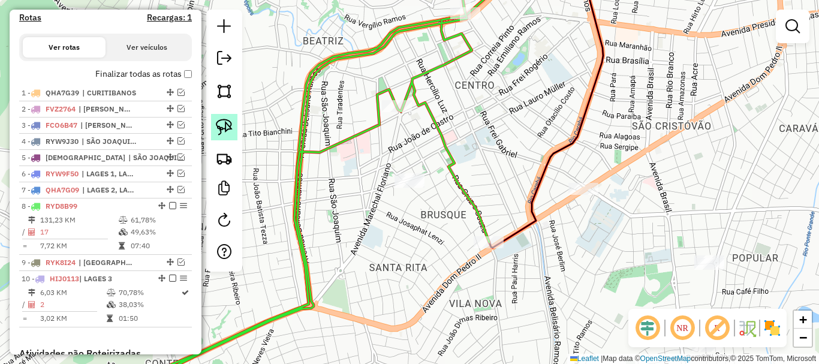
click at [222, 125] on img at bounding box center [224, 127] width 17 height 17
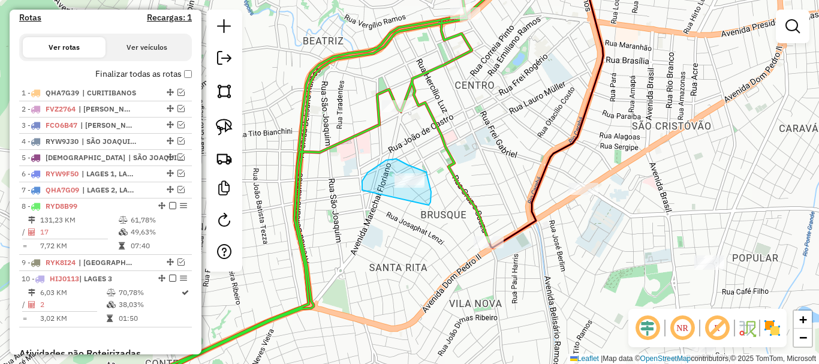
drag, startPoint x: 362, startPoint y: 190, endPoint x: 413, endPoint y: 208, distance: 54.1
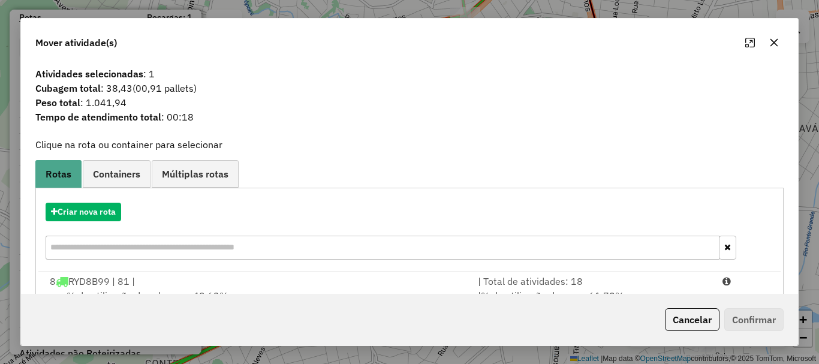
click at [768, 52] on div at bounding box center [762, 42] width 43 height 19
click at [771, 37] on button "button" at bounding box center [774, 42] width 19 height 19
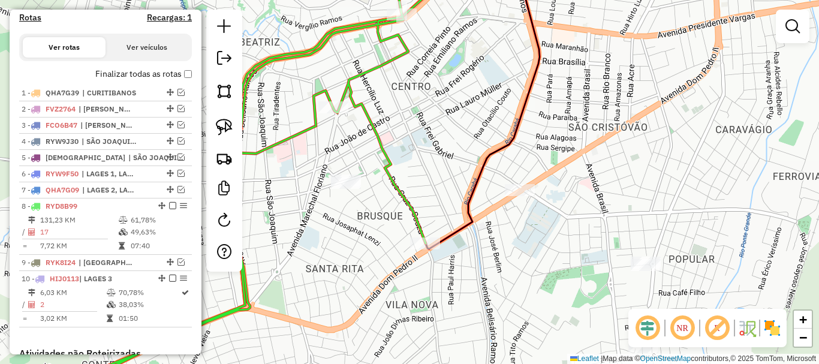
drag, startPoint x: 594, startPoint y: 133, endPoint x: 569, endPoint y: 155, distance: 33.6
click at [579, 133] on div "Janela de atendimento Grade de atendimento Capacidade Transportadoras Veículos …" at bounding box center [409, 182] width 819 height 364
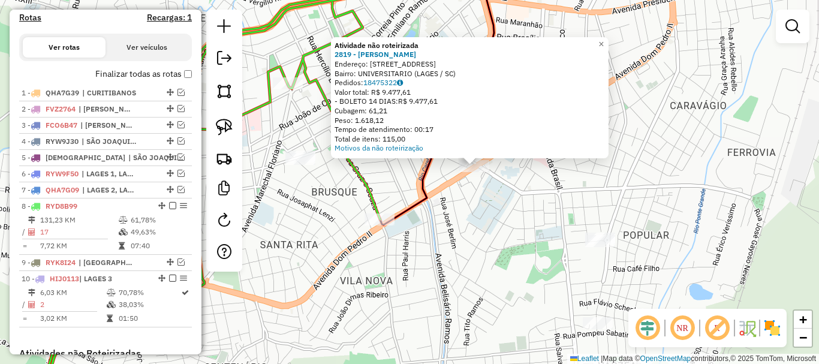
drag, startPoint x: 386, startPoint y: 249, endPoint x: 455, endPoint y: 229, distance: 71.9
click at [455, 230] on div "Atividade não roteirizada 2819 - [PERSON_NAME] BRAN Endereço: R FREI GABRIEL 89…" at bounding box center [409, 182] width 819 height 364
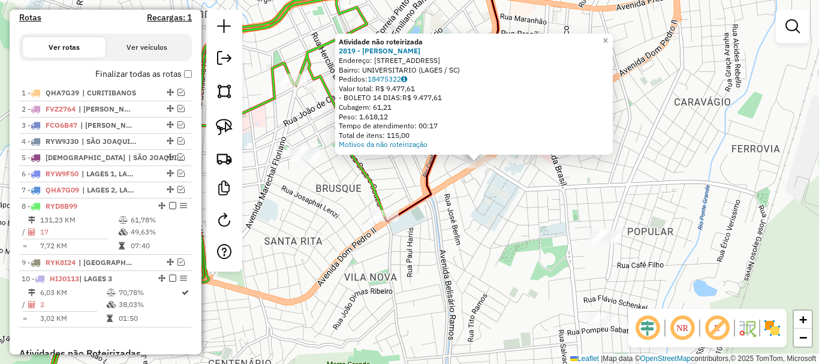
click at [455, 228] on div "Atividade não roteirizada 2819 - [PERSON_NAME] BRAN Endereço: R FREI GABRIEL 89…" at bounding box center [409, 182] width 819 height 364
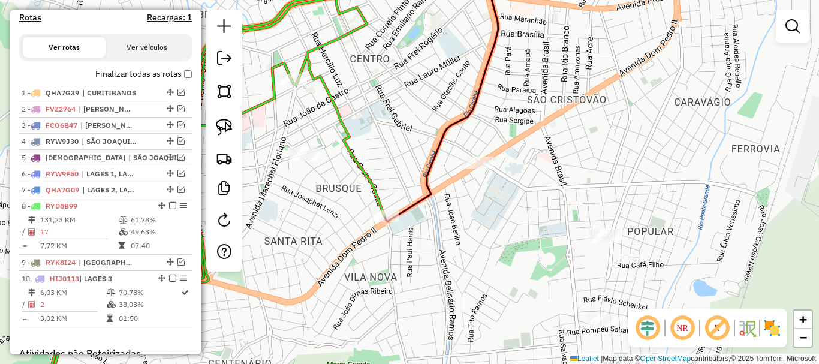
drag, startPoint x: 495, startPoint y: 206, endPoint x: 479, endPoint y: 137, distance: 71.4
click at [479, 137] on div "Janela de atendimento Grade de atendimento Capacidade Transportadoras Veículos …" at bounding box center [409, 182] width 819 height 364
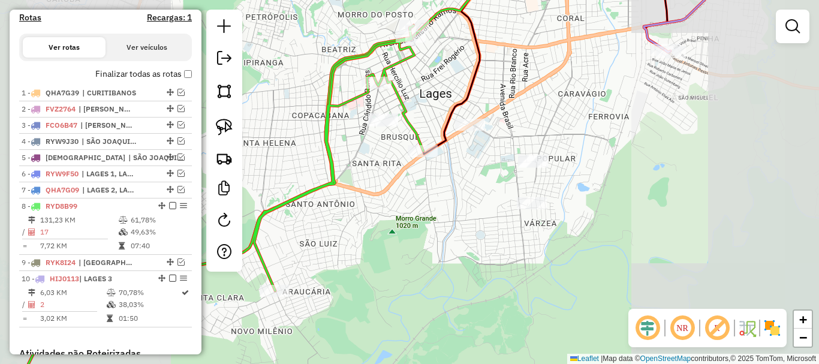
drag, startPoint x: 448, startPoint y: 181, endPoint x: 437, endPoint y: 190, distance: 14.5
click at [437, 190] on div "Janela de atendimento Grade de atendimento Capacidade Transportadoras Veículos …" at bounding box center [409, 182] width 819 height 364
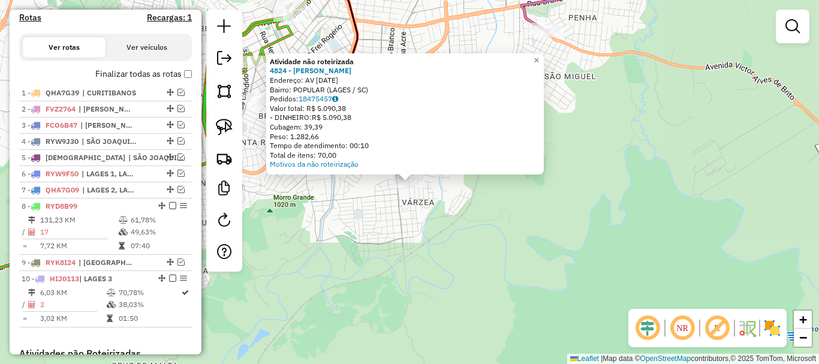
click at [336, 191] on div "Atividade não roteirizada 4824 - [PERSON_NAME] FURTADO Endereço: AV [DATE] Bair…" at bounding box center [409, 182] width 819 height 364
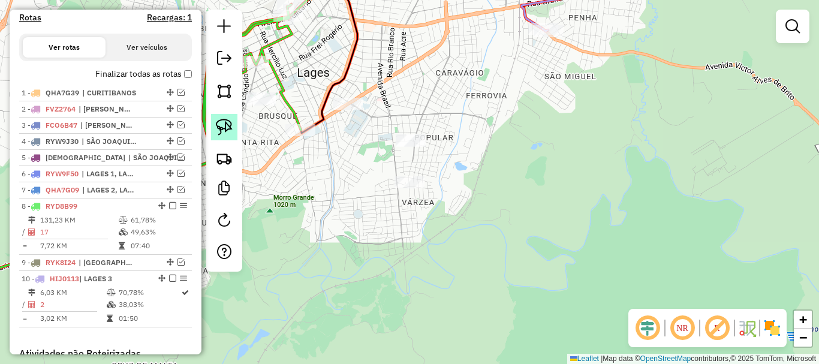
click at [222, 124] on img at bounding box center [224, 127] width 17 height 17
drag, startPoint x: 365, startPoint y: 210, endPoint x: 418, endPoint y: 213, distance: 52.9
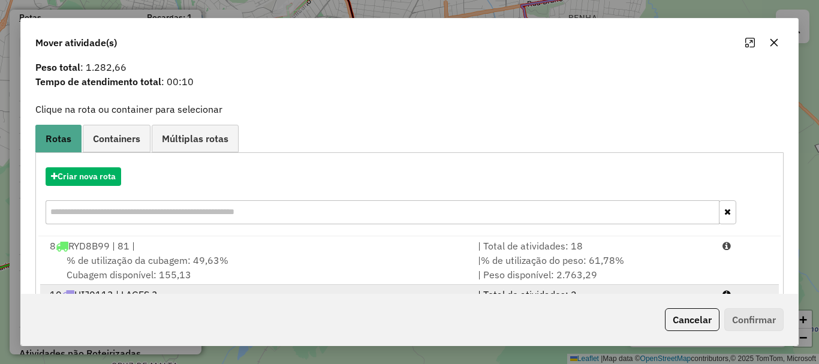
scroll to position [60, 0]
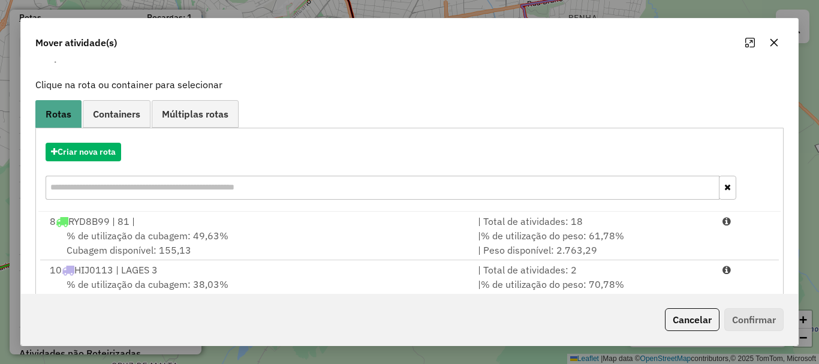
click at [769, 44] on icon "button" at bounding box center [774, 43] width 10 height 10
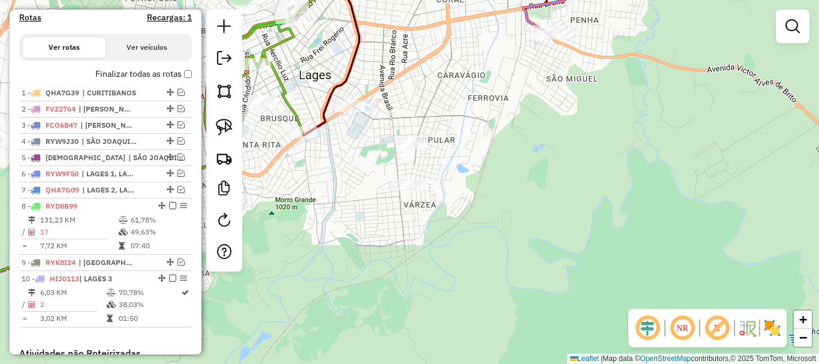
drag, startPoint x: 389, startPoint y: 95, endPoint x: 456, endPoint y: 147, distance: 84.7
click at [468, 147] on div "Janela de atendimento Grade de atendimento Capacidade Transportadoras Veículos …" at bounding box center [409, 182] width 819 height 364
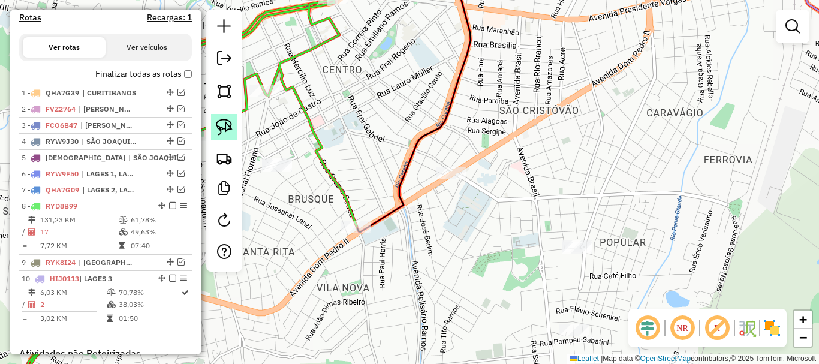
drag, startPoint x: 214, startPoint y: 125, endPoint x: 306, endPoint y: 156, distance: 96.7
click at [215, 125] on link at bounding box center [224, 127] width 26 height 26
drag, startPoint x: 404, startPoint y: 200, endPoint x: 446, endPoint y: 199, distance: 42.0
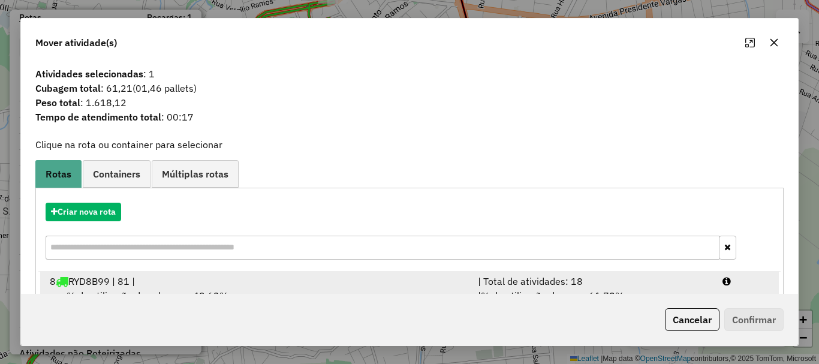
drag, startPoint x: 125, startPoint y: 284, endPoint x: 155, endPoint y: 284, distance: 30.0
click at [155, 284] on li "8 RYD8B99 | 81 | | Total de atividades: 18 % de utilização da cubagem: 49,63% C…" at bounding box center [409, 296] width 739 height 49
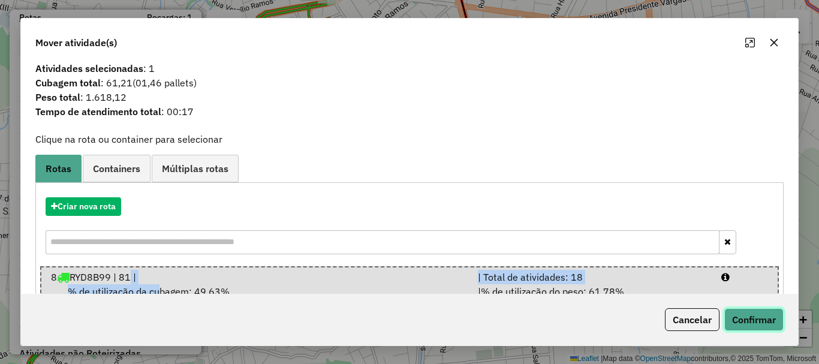
click at [741, 321] on button "Confirmar" at bounding box center [753, 319] width 59 height 23
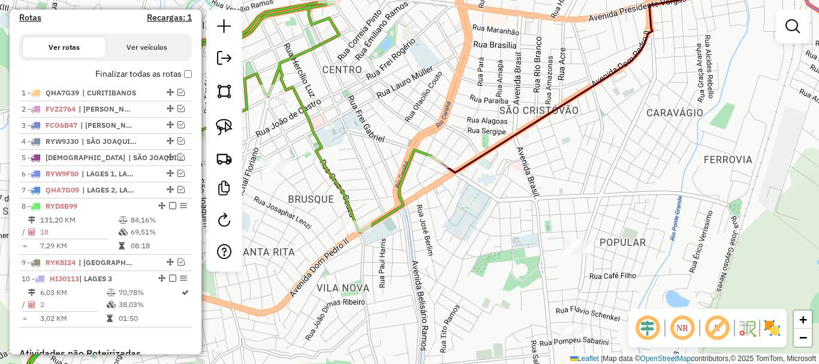
scroll to position [0, 0]
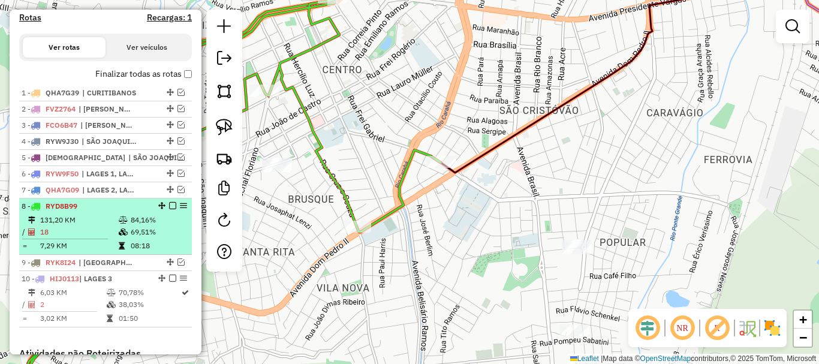
click at [169, 209] on em at bounding box center [172, 205] width 7 height 7
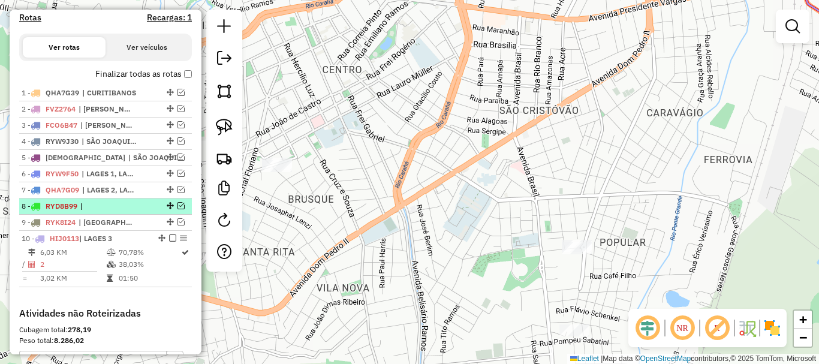
click at [106, 212] on span "|" at bounding box center [107, 206] width 55 height 11
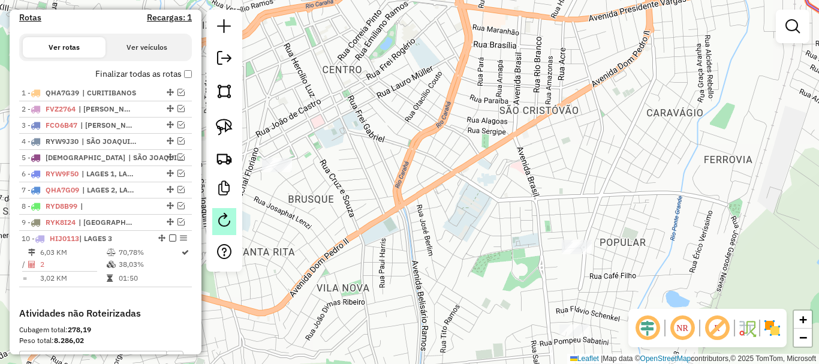
select select "*********"
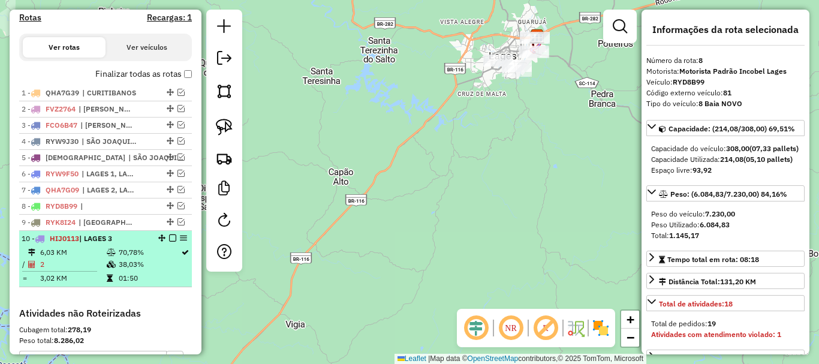
click at [171, 242] on em at bounding box center [172, 237] width 7 height 7
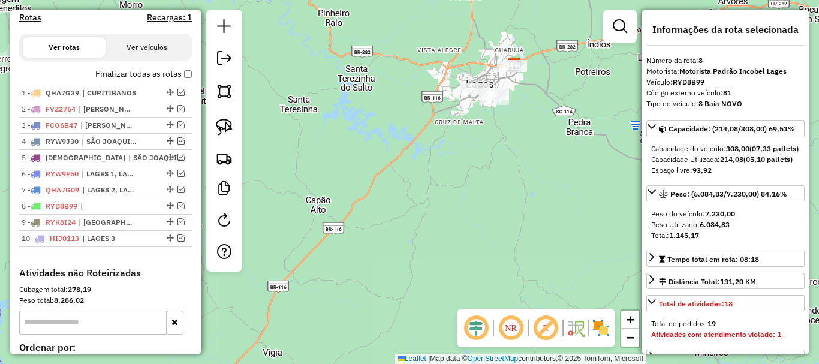
drag, startPoint x: 519, startPoint y: 169, endPoint x: 420, endPoint y: 156, distance: 99.2
click at [487, 200] on div "Janela de atendimento Grade de atendimento Capacidade Transportadoras Veículos …" at bounding box center [409, 182] width 819 height 364
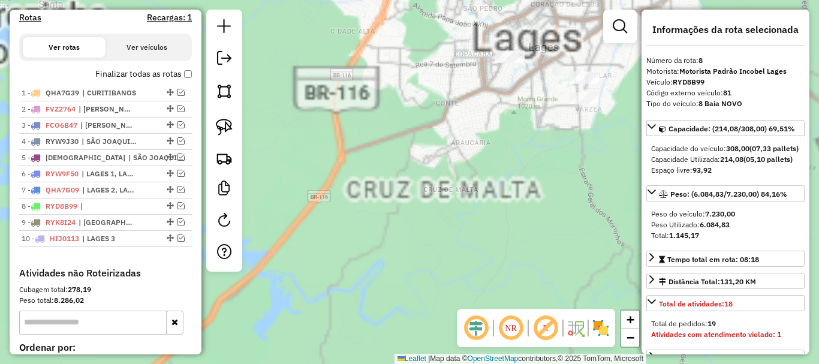
drag, startPoint x: 566, startPoint y: 166, endPoint x: 471, endPoint y: 248, distance: 125.9
click at [471, 248] on div "Janela de atendimento Grade de atendimento Capacidade Transportadoras Veículos …" at bounding box center [409, 182] width 819 height 364
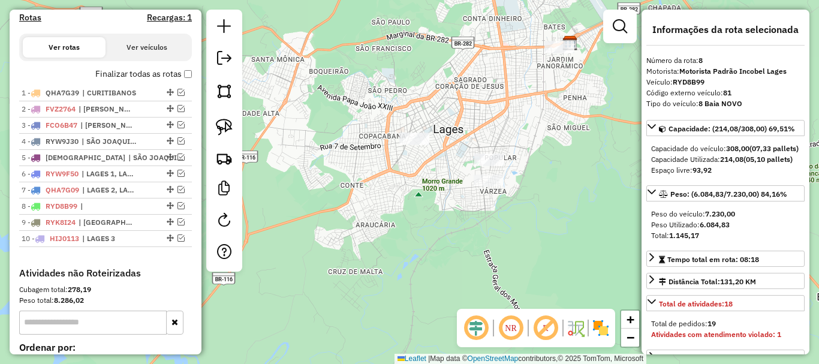
click at [230, 127] on img at bounding box center [224, 127] width 17 height 17
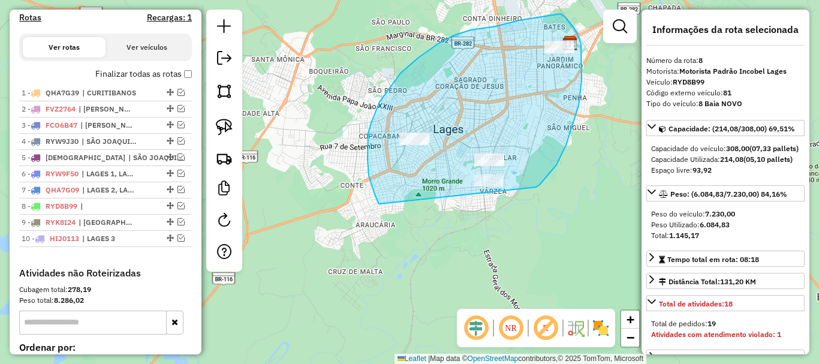
drag, startPoint x: 379, startPoint y: 204, endPoint x: 522, endPoint y: 193, distance: 143.2
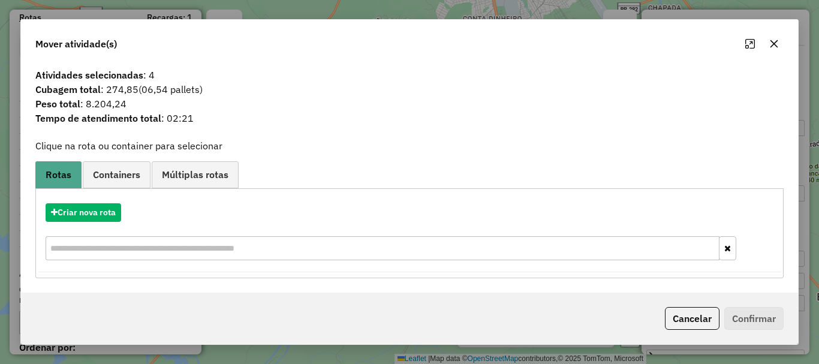
click at [774, 41] on icon "button" at bounding box center [774, 44] width 10 height 10
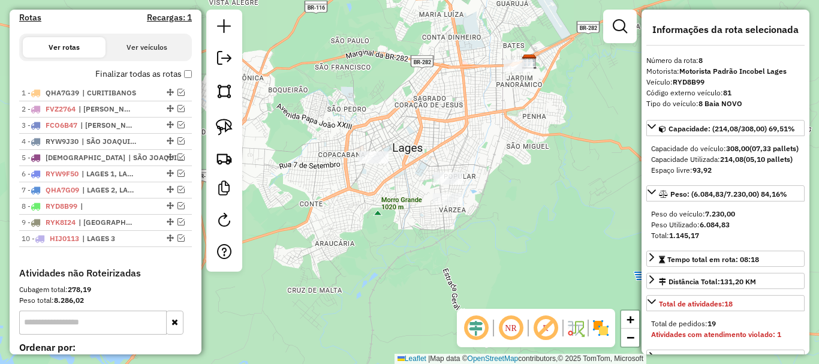
drag, startPoint x: 563, startPoint y: 152, endPoint x: 522, endPoint y: 171, distance: 44.3
click at [522, 171] on div "Janela de atendimento Grade de atendimento Capacidade Transportadoras Veículos …" at bounding box center [409, 182] width 819 height 364
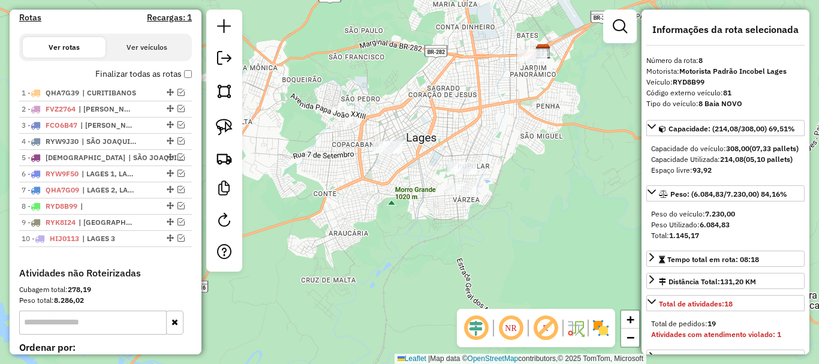
click at [330, 161] on div "Janela de atendimento Grade de atendimento Capacidade Transportadoras Veículos …" at bounding box center [409, 182] width 819 height 364
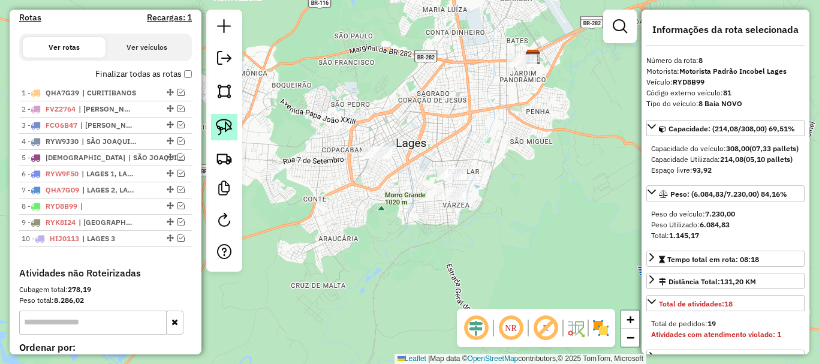
click at [230, 130] on img at bounding box center [224, 127] width 17 height 17
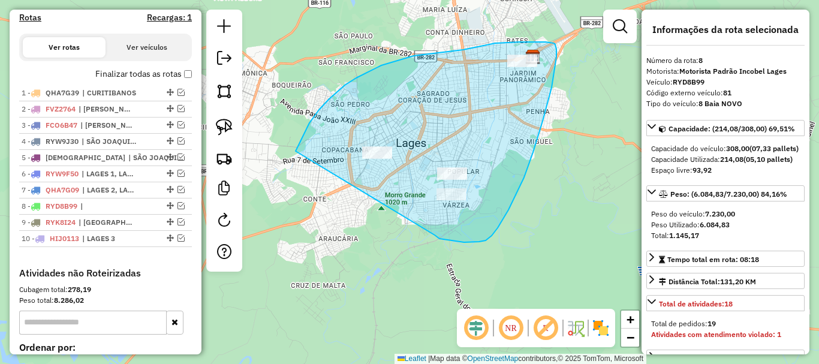
drag, startPoint x: 296, startPoint y: 151, endPoint x: 421, endPoint y: 225, distance: 145.7
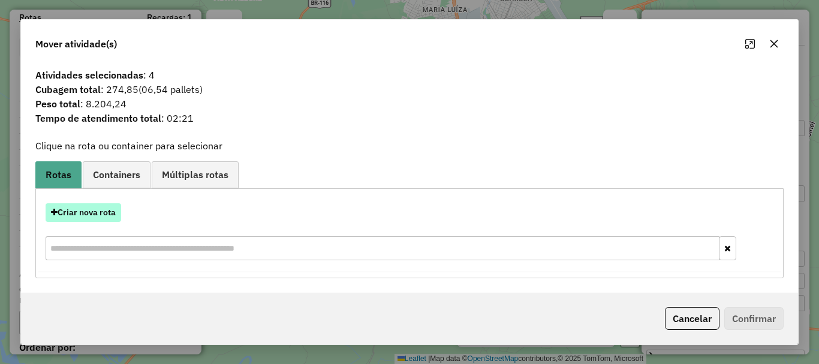
click at [100, 218] on button "Criar nova rota" at bounding box center [84, 212] width 76 height 19
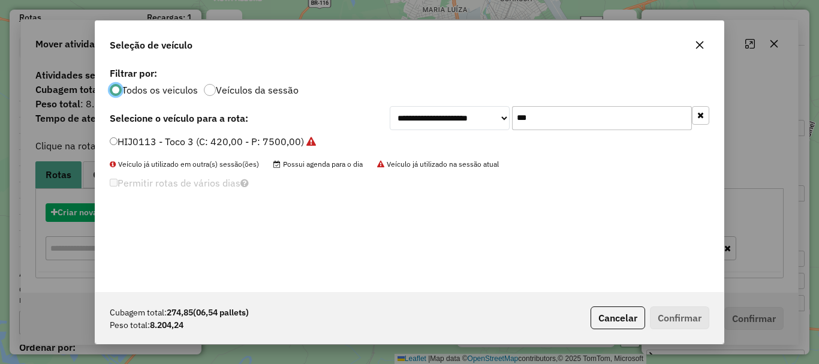
scroll to position [7, 4]
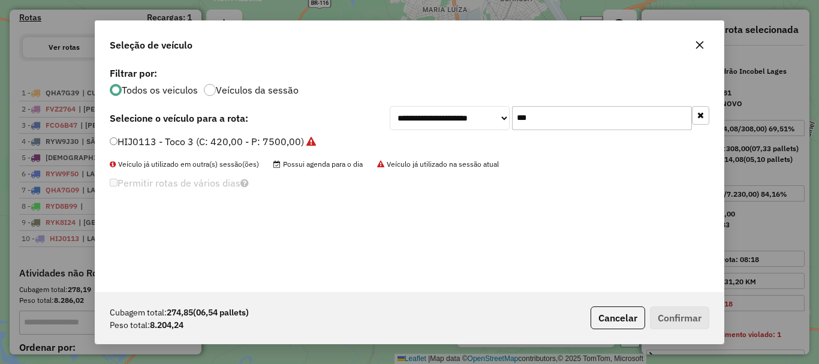
click at [537, 115] on input "***" at bounding box center [602, 118] width 180 height 24
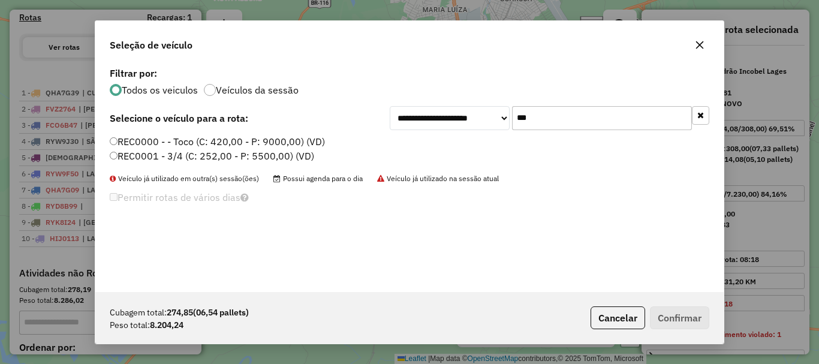
type input "***"
click at [129, 139] on label "REC0000 - - Toco (C: 420,00 - P: 9000,00) (VD)" at bounding box center [217, 141] width 215 height 14
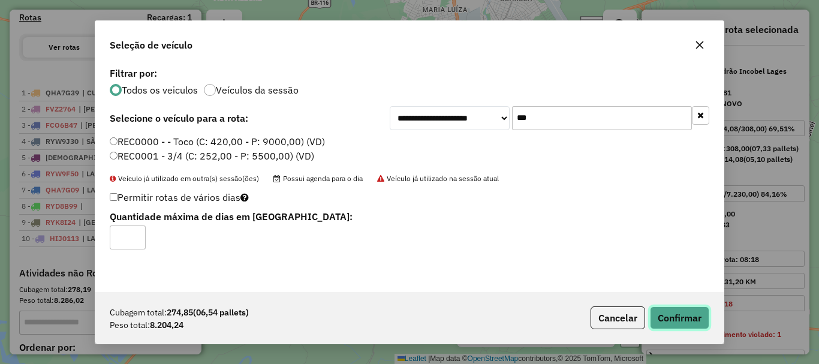
click at [665, 316] on button "Confirmar" at bounding box center [679, 317] width 59 height 23
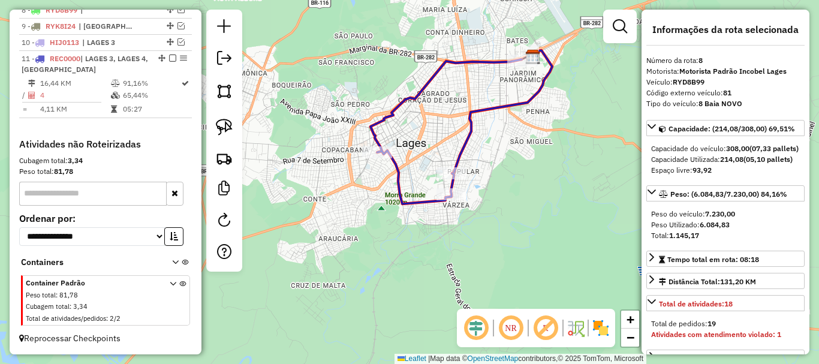
drag, startPoint x: 167, startPoint y: 65, endPoint x: 205, endPoint y: 86, distance: 43.7
click at [169, 62] on em at bounding box center [172, 58] width 7 height 7
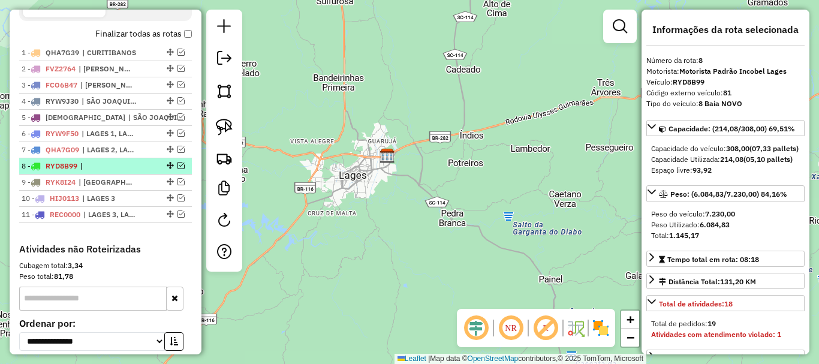
scroll to position [414, 0]
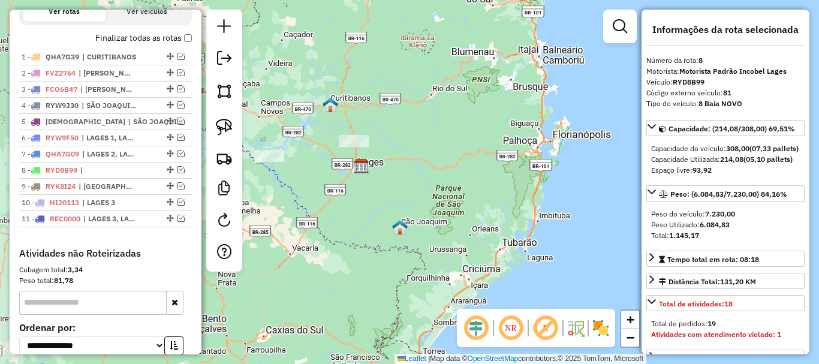
drag, startPoint x: 340, startPoint y: 139, endPoint x: 372, endPoint y: 162, distance: 39.5
click at [369, 162] on img at bounding box center [362, 166] width 16 height 16
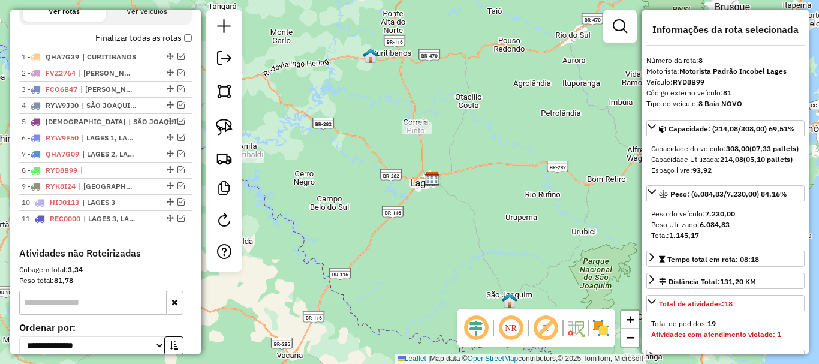
drag, startPoint x: 315, startPoint y: 172, endPoint x: 392, endPoint y: 177, distance: 77.5
click at [433, 182] on div "Janela de atendimento Grade de atendimento Capacidade Transportadoras Veículos …" at bounding box center [409, 182] width 819 height 364
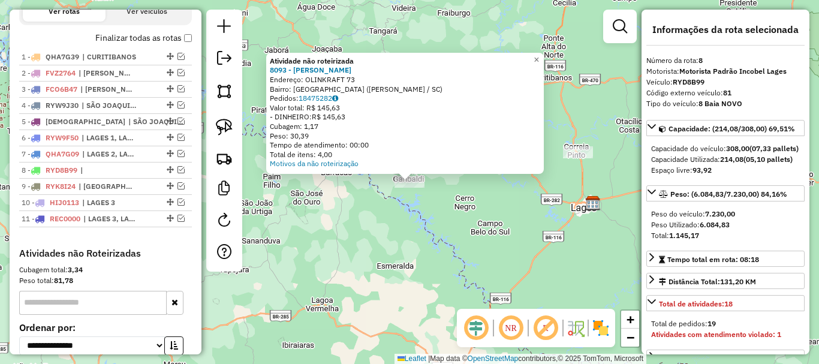
click at [524, 218] on div "Atividade não roteirizada 8093 - MAYARA CRISTINA Endereço: OLINKRAFT 73 Bairro:…" at bounding box center [409, 182] width 819 height 364
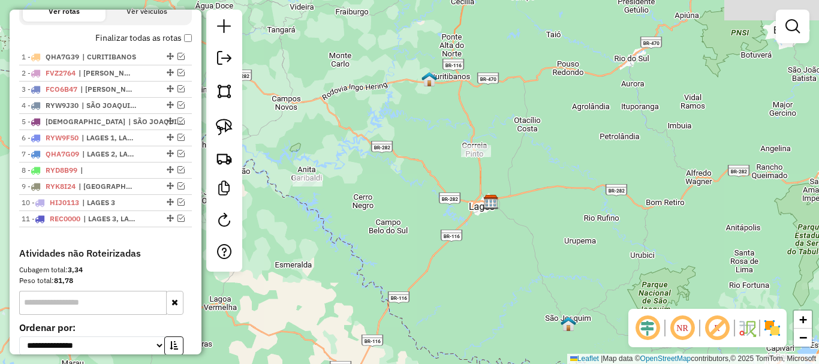
drag, startPoint x: 569, startPoint y: 215, endPoint x: 321, endPoint y: 124, distance: 263.7
click at [416, 202] on div "Janela de atendimento Grade de atendimento Capacidade Transportadoras Veículos …" at bounding box center [409, 182] width 819 height 364
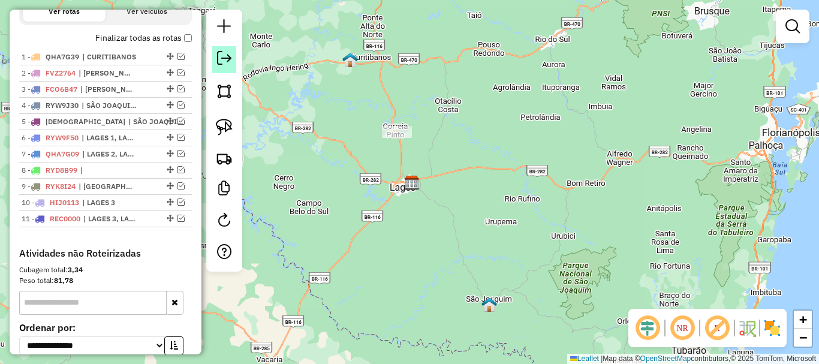
click at [226, 64] on em at bounding box center [224, 58] width 14 height 14
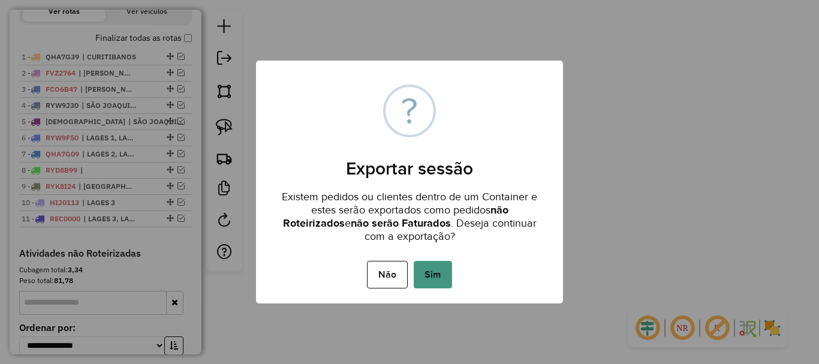
drag, startPoint x: 425, startPoint y: 281, endPoint x: 427, endPoint y: 274, distance: 7.6
click at [425, 281] on button "Sim" at bounding box center [433, 275] width 38 height 28
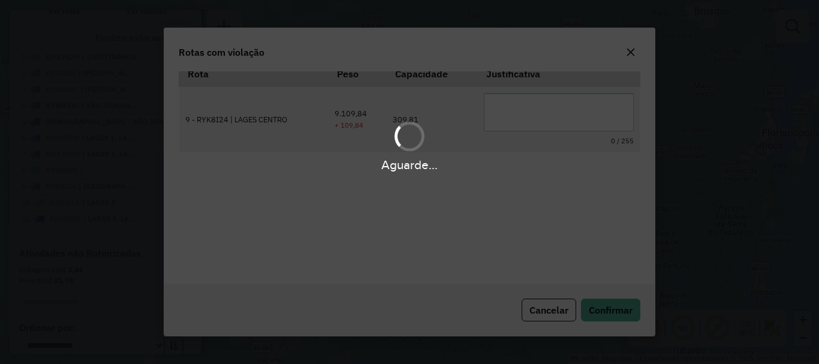
scroll to position [40, 0]
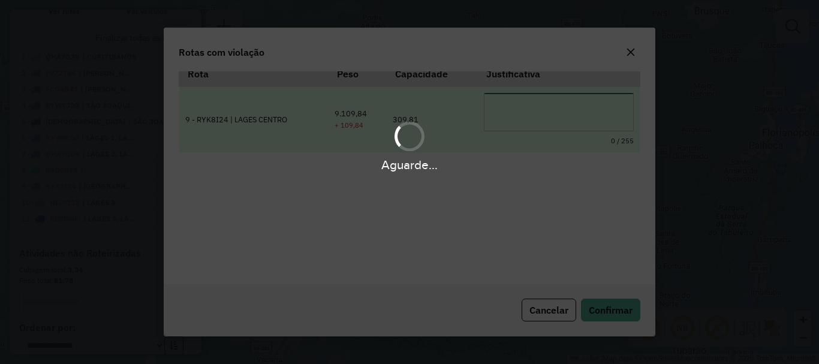
click at [533, 107] on textarea at bounding box center [559, 112] width 150 height 38
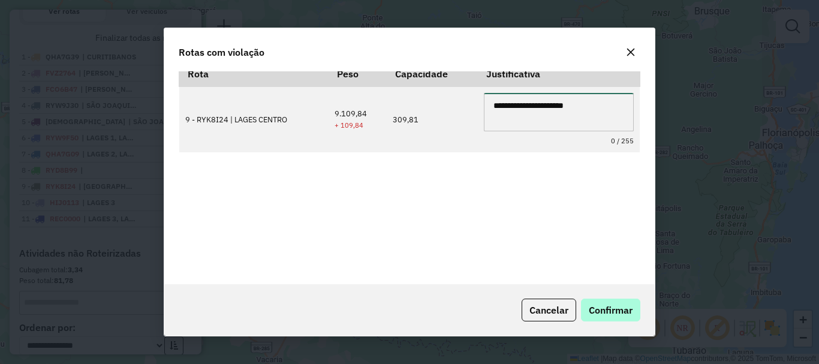
type textarea "**********"
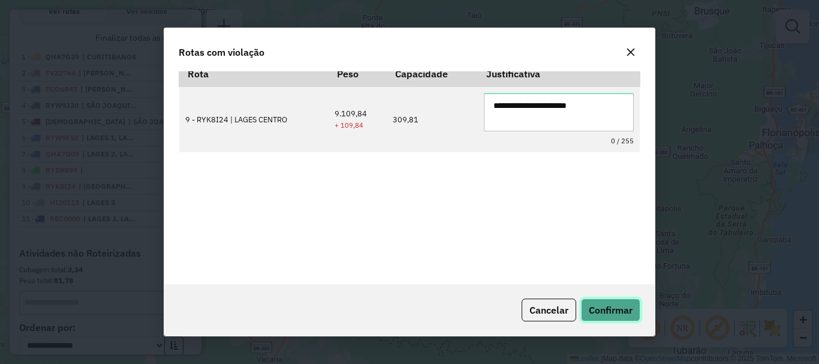
click at [613, 311] on span "Confirmar" at bounding box center [611, 310] width 44 height 12
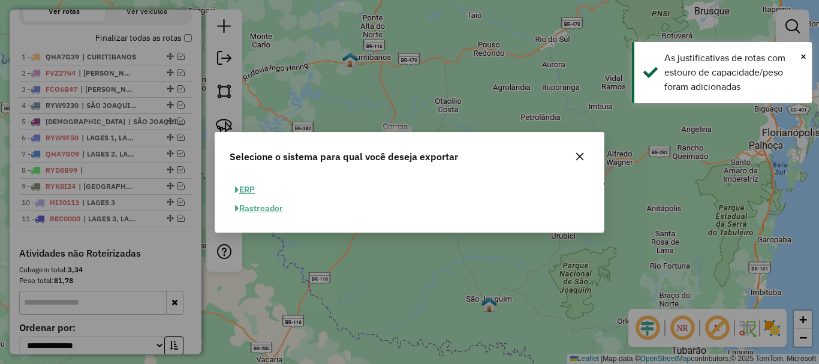
drag, startPoint x: 248, startPoint y: 187, endPoint x: 254, endPoint y: 187, distance: 6.0
click at [248, 187] on button "ERP" at bounding box center [245, 190] width 31 height 19
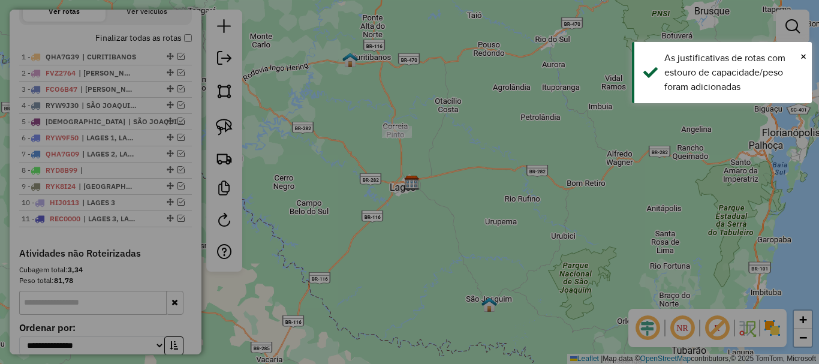
select select "**"
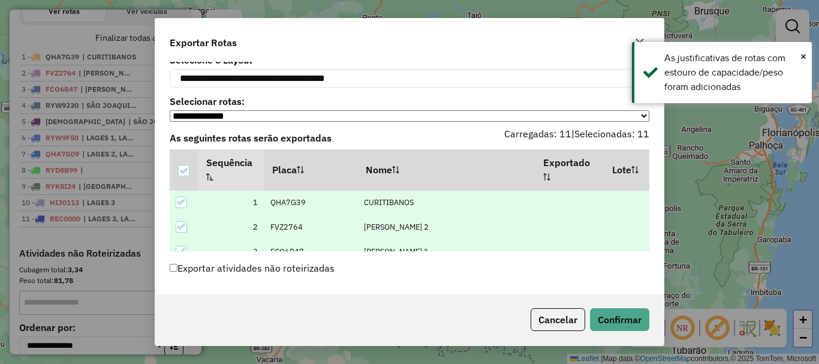
scroll to position [58, 0]
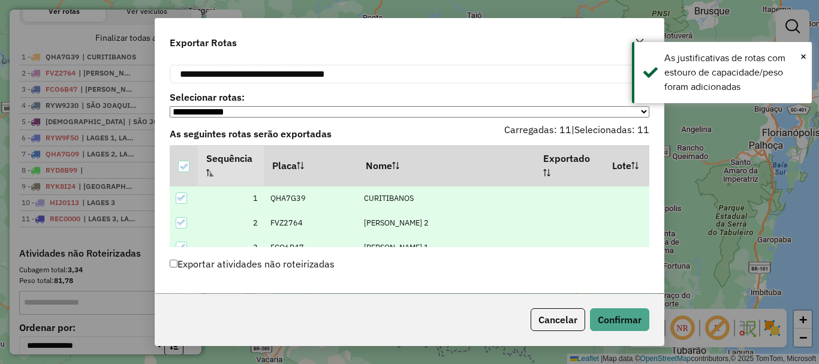
click at [189, 270] on label "Exportar atividades não roteirizadas" at bounding box center [252, 263] width 165 height 23
click at [621, 318] on button "Confirmar" at bounding box center [619, 319] width 59 height 23
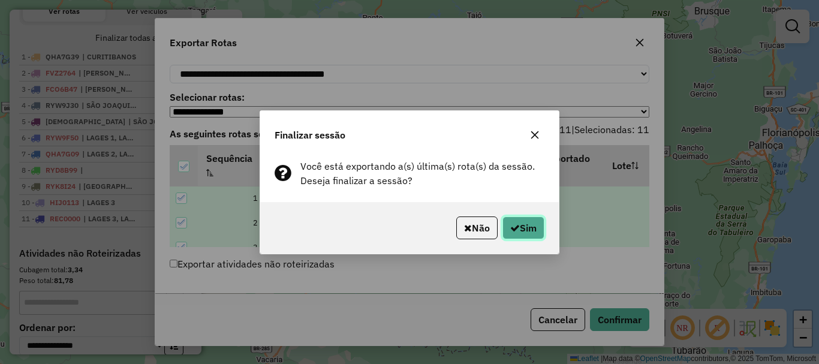
click at [507, 222] on button "Sim" at bounding box center [524, 227] width 42 height 23
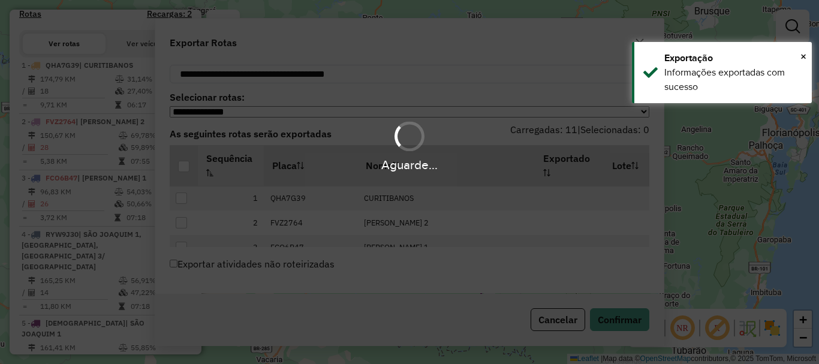
scroll to position [446, 0]
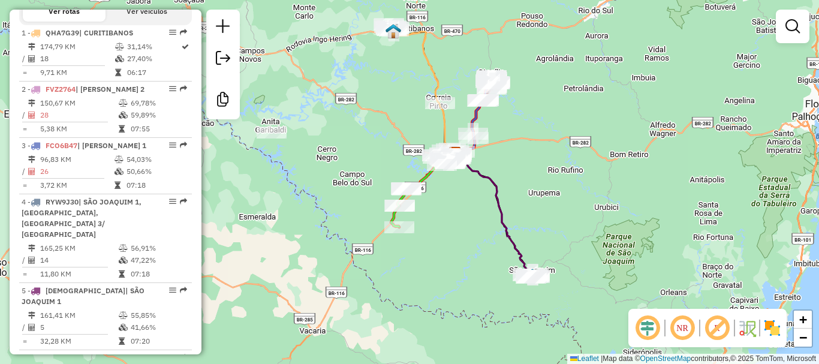
drag, startPoint x: 552, startPoint y: 136, endPoint x: 589, endPoint y: 125, distance: 38.6
click at [589, 125] on div "Janela de atendimento Grade de atendimento Capacidade Transportadoras Veículos …" at bounding box center [409, 182] width 819 height 364
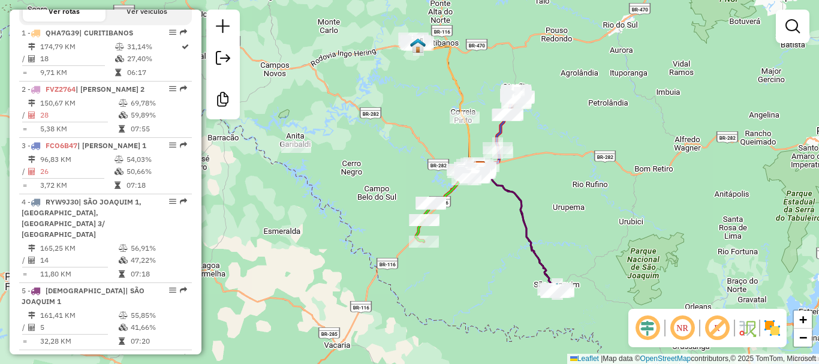
drag, startPoint x: 481, startPoint y: 184, endPoint x: 511, endPoint y: 179, distance: 30.3
click at [511, 179] on div "Janela de atendimento Grade de atendimento Capacidade Transportadoras Veículos …" at bounding box center [409, 182] width 819 height 364
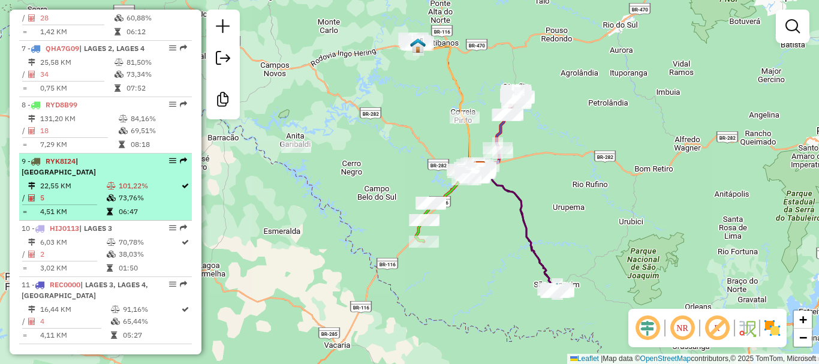
scroll to position [806, 0]
